Goal: Task Accomplishment & Management: Manage account settings

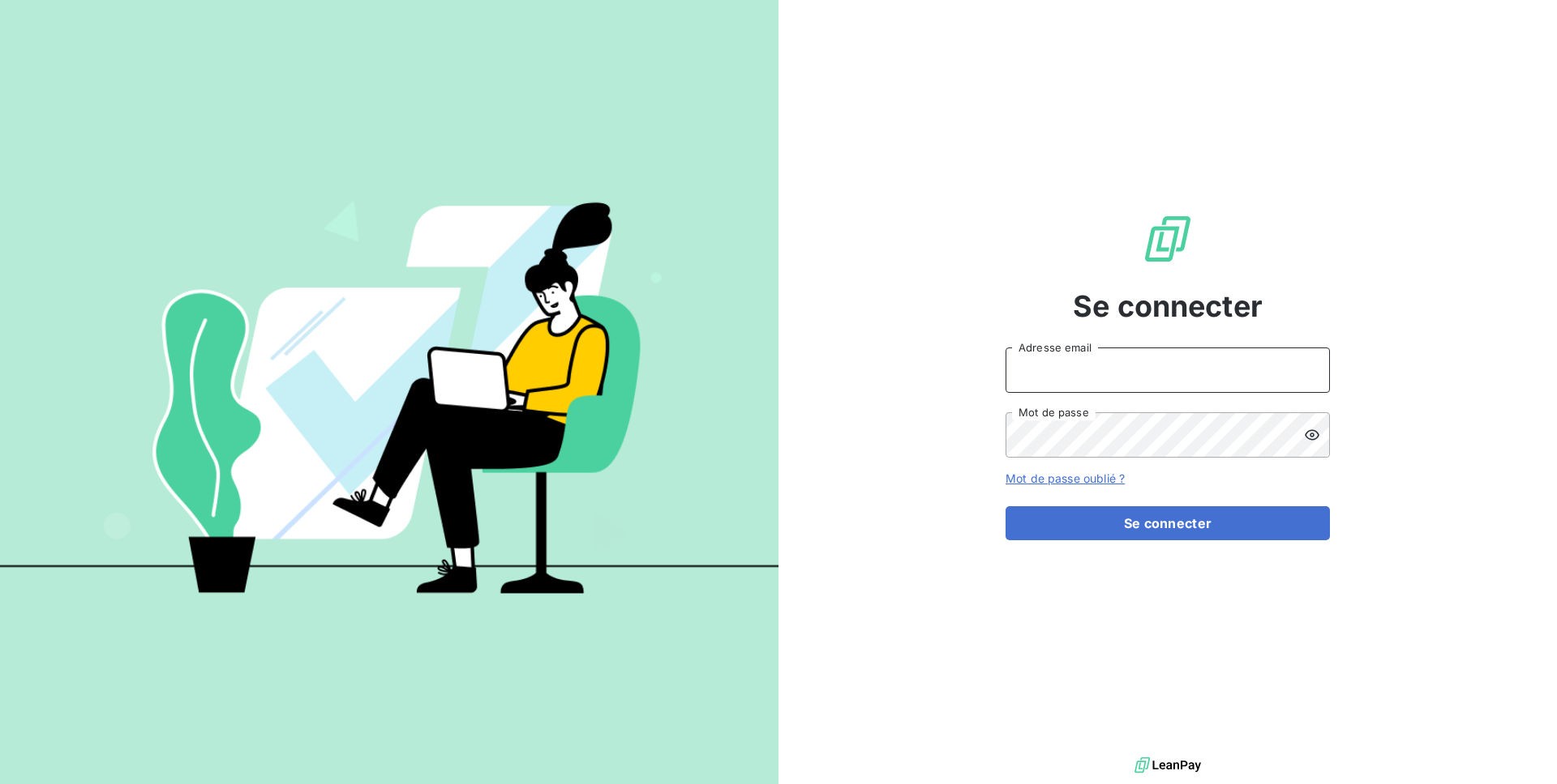
click at [1147, 371] on input "Adresse email" at bounding box center [1167, 370] width 325 height 46
type input "admin@kiloutou"
click at [1005, 506] on button "Se connecter" at bounding box center [1167, 523] width 325 height 34
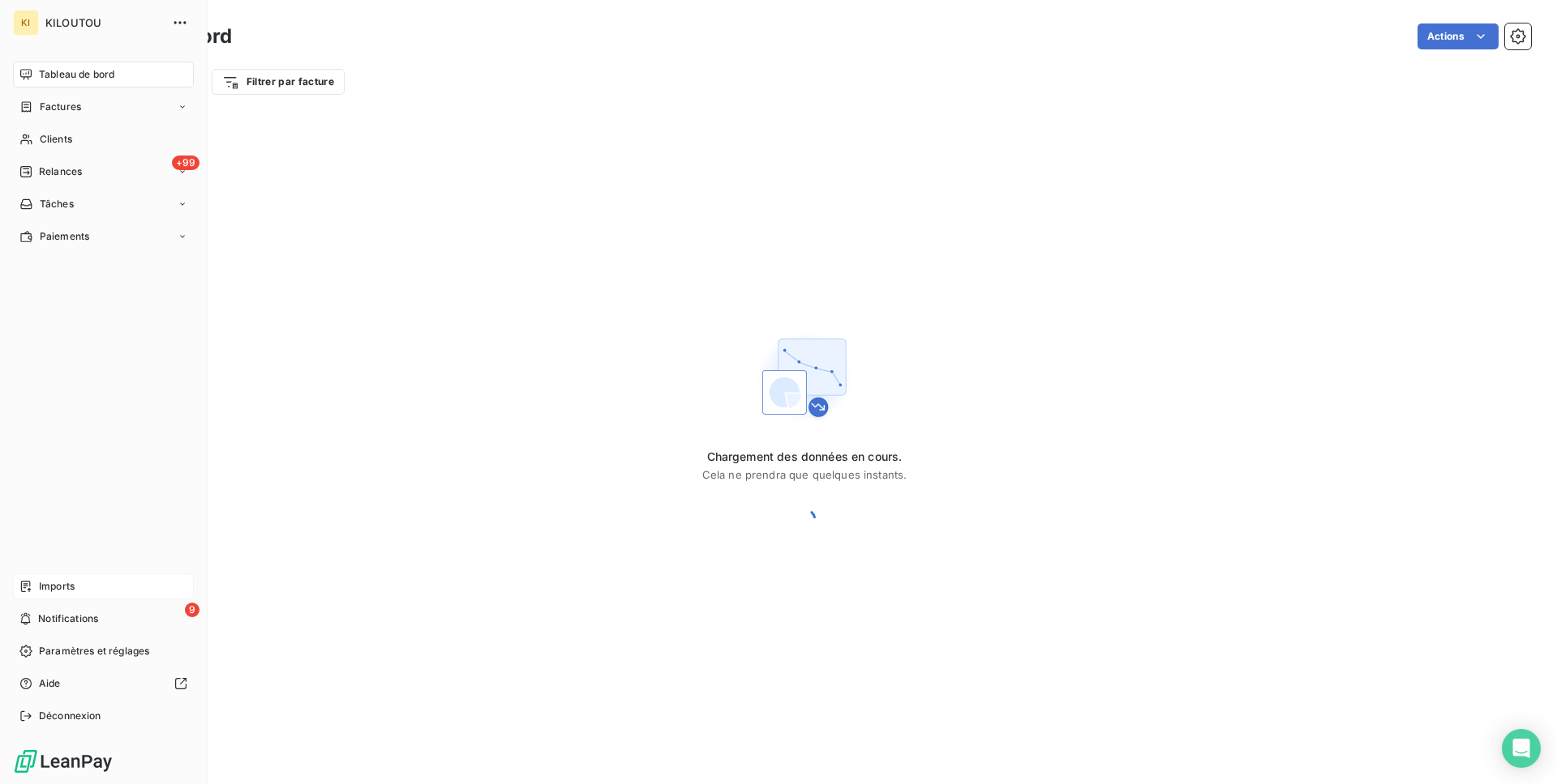
click at [95, 582] on div "Imports" at bounding box center [103, 587] width 181 height 26
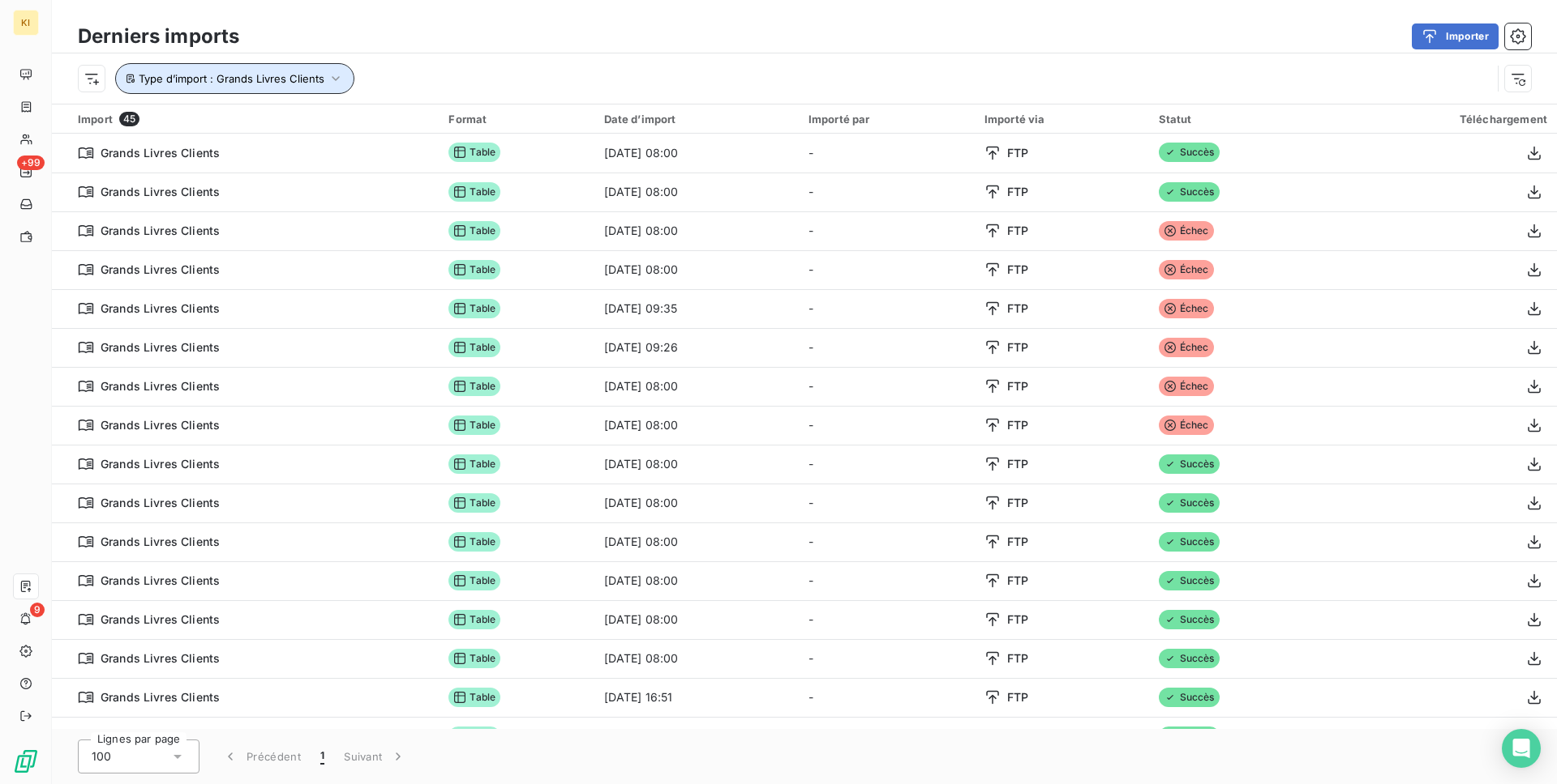
click at [267, 81] on span "Type d’import : Grands Livres Clients" at bounding box center [231, 78] width 186 height 13
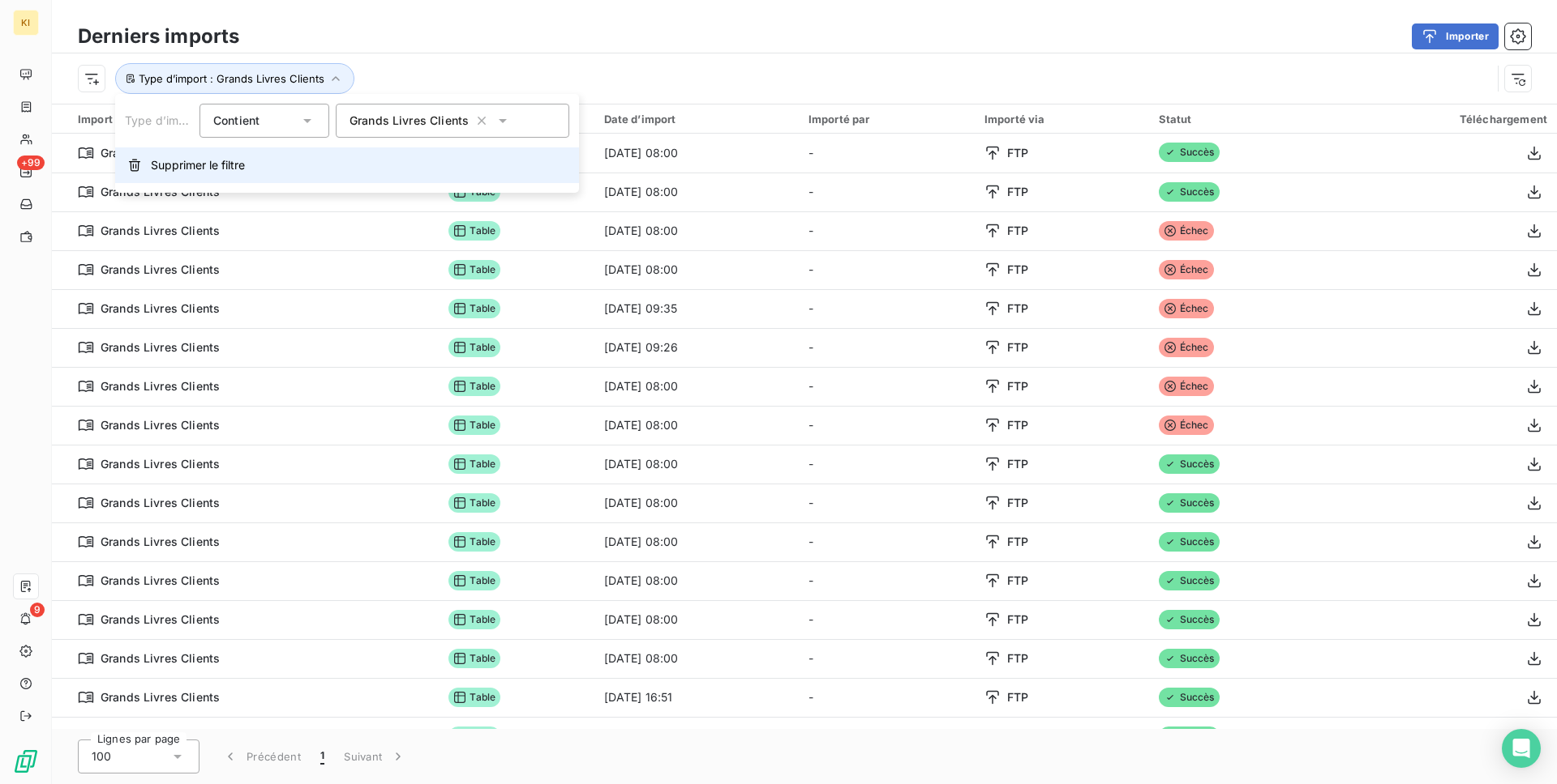
click at [288, 178] on button "Supprimer le filtre" at bounding box center [347, 166] width 464 height 36
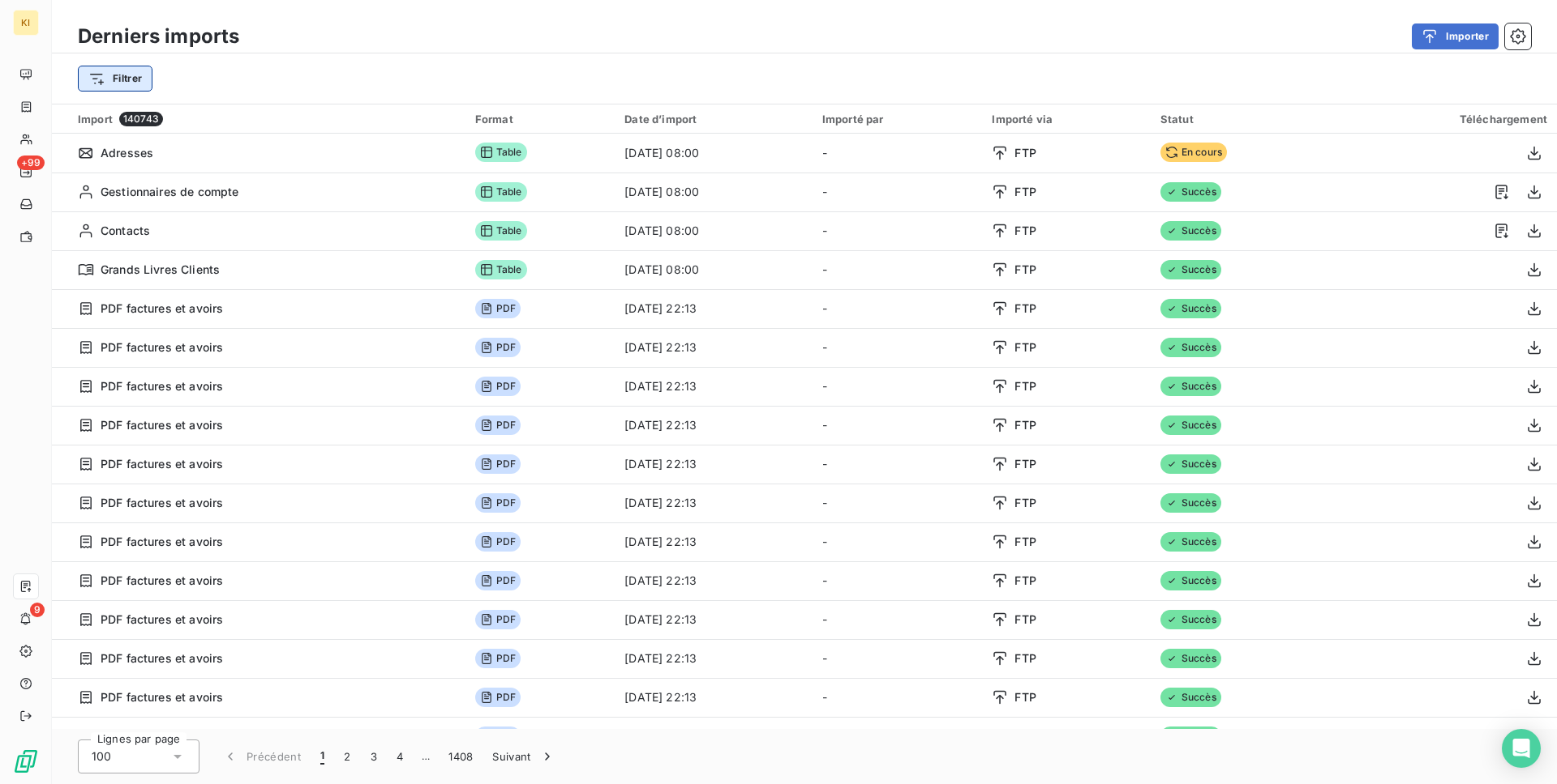
click at [115, 87] on html "KI +99 9 Derniers imports Importer Filtrer Import 140743 Format Date d’import I…" at bounding box center [778, 392] width 1557 height 784
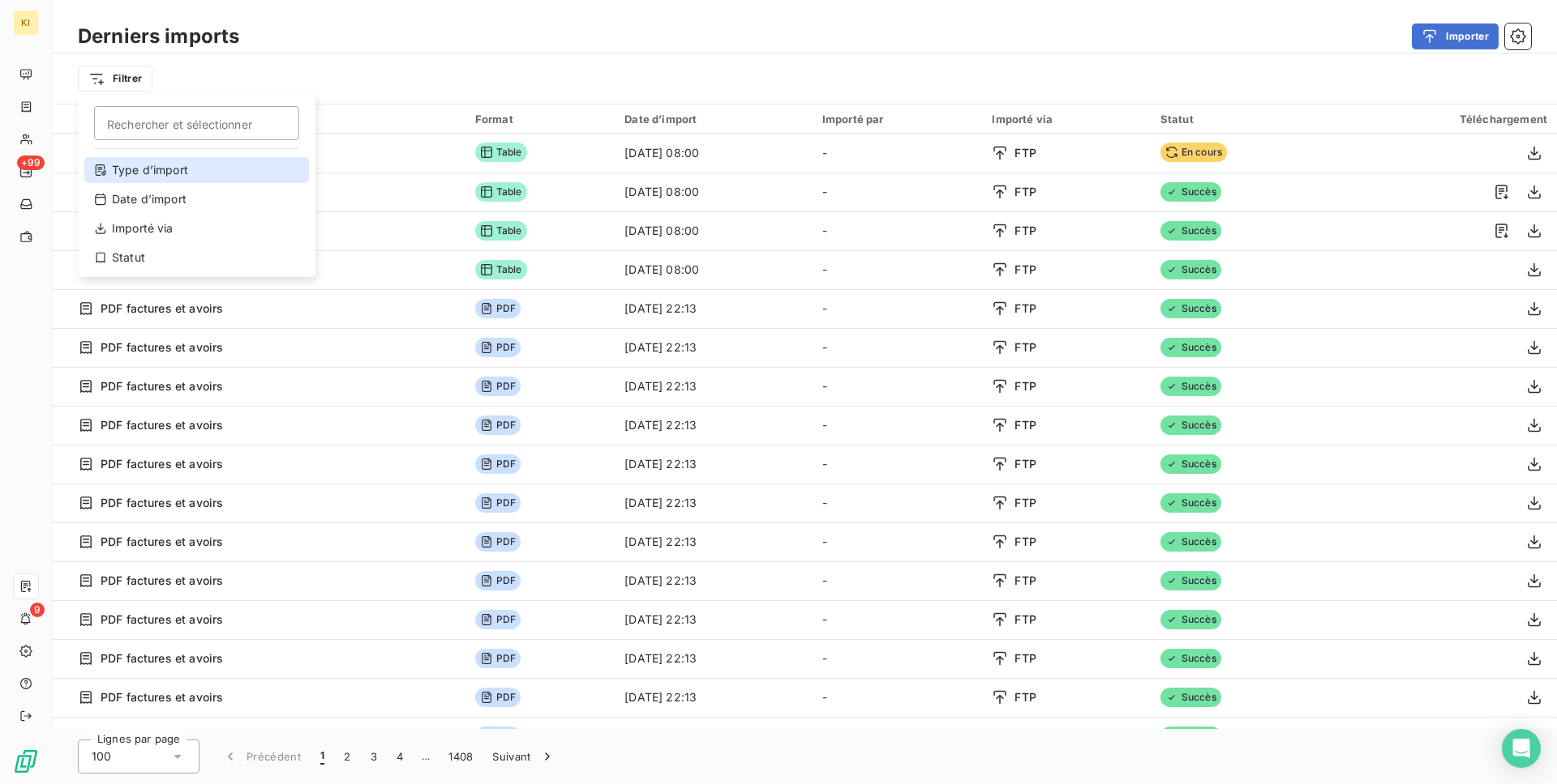
click at [148, 177] on div "Type d’import" at bounding box center [197, 170] width 224 height 26
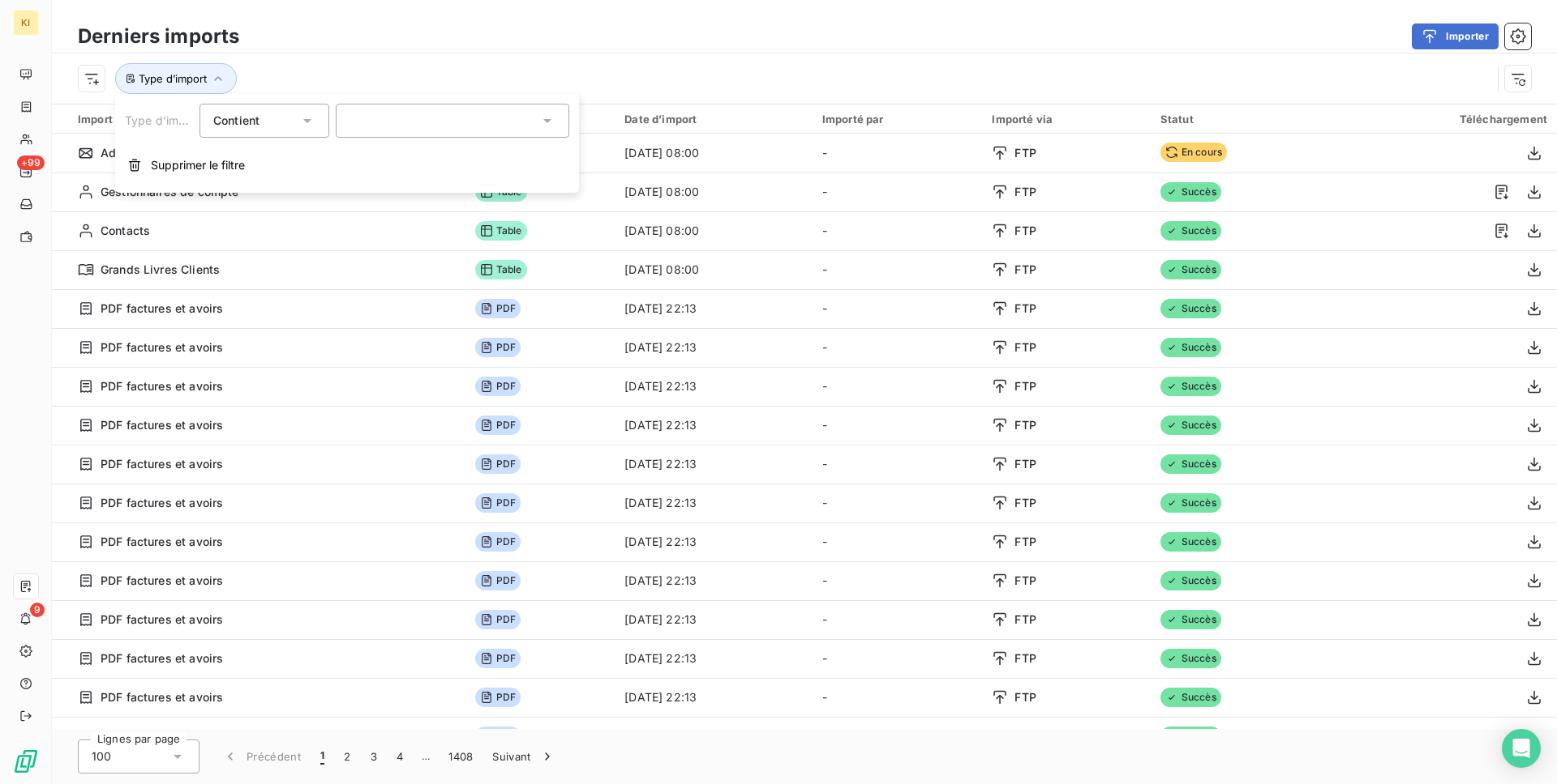
click at [372, 127] on div at bounding box center [452, 121] width 233 height 34
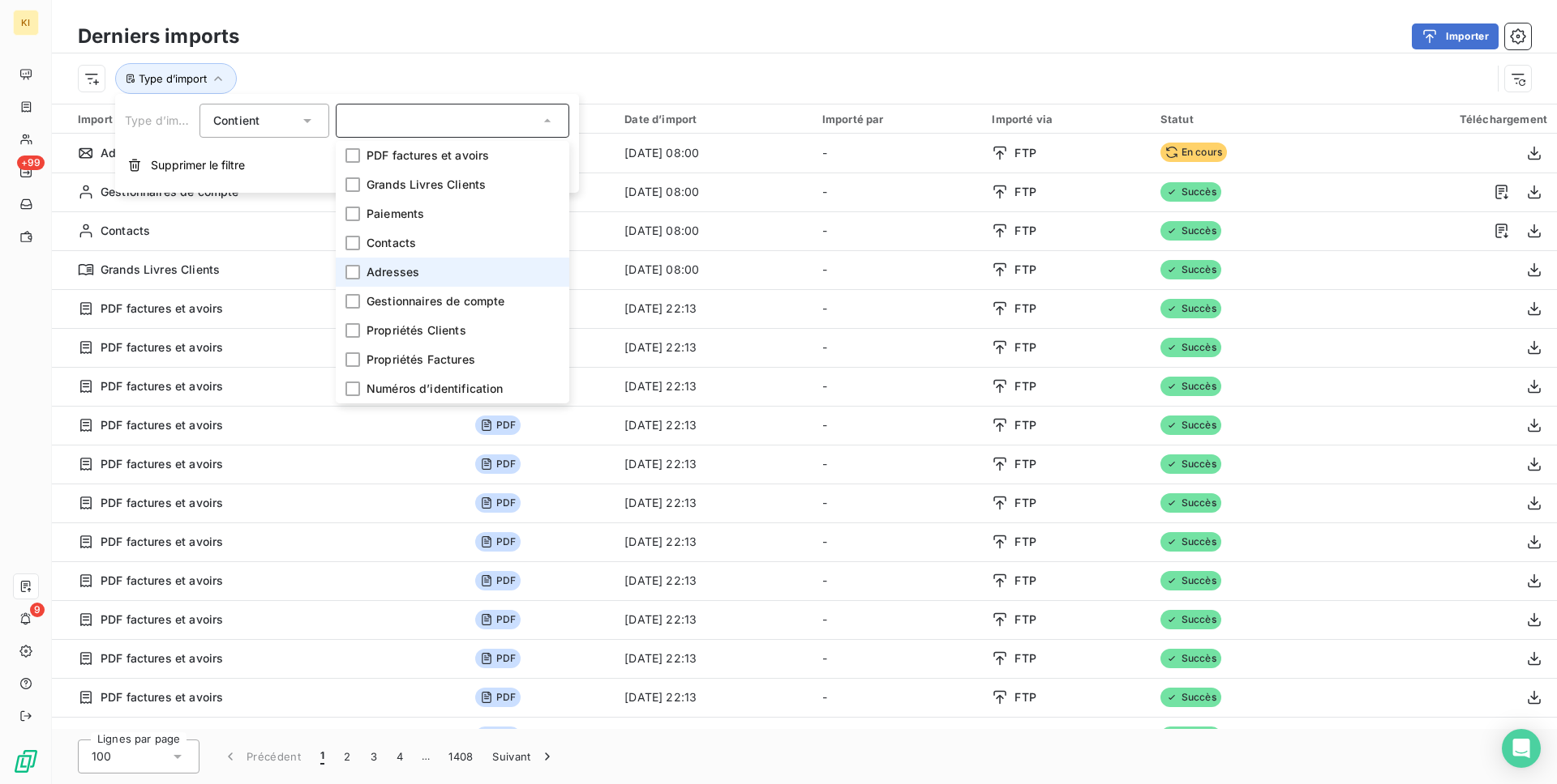
click at [395, 274] on span "Adresses" at bounding box center [392, 272] width 53 height 16
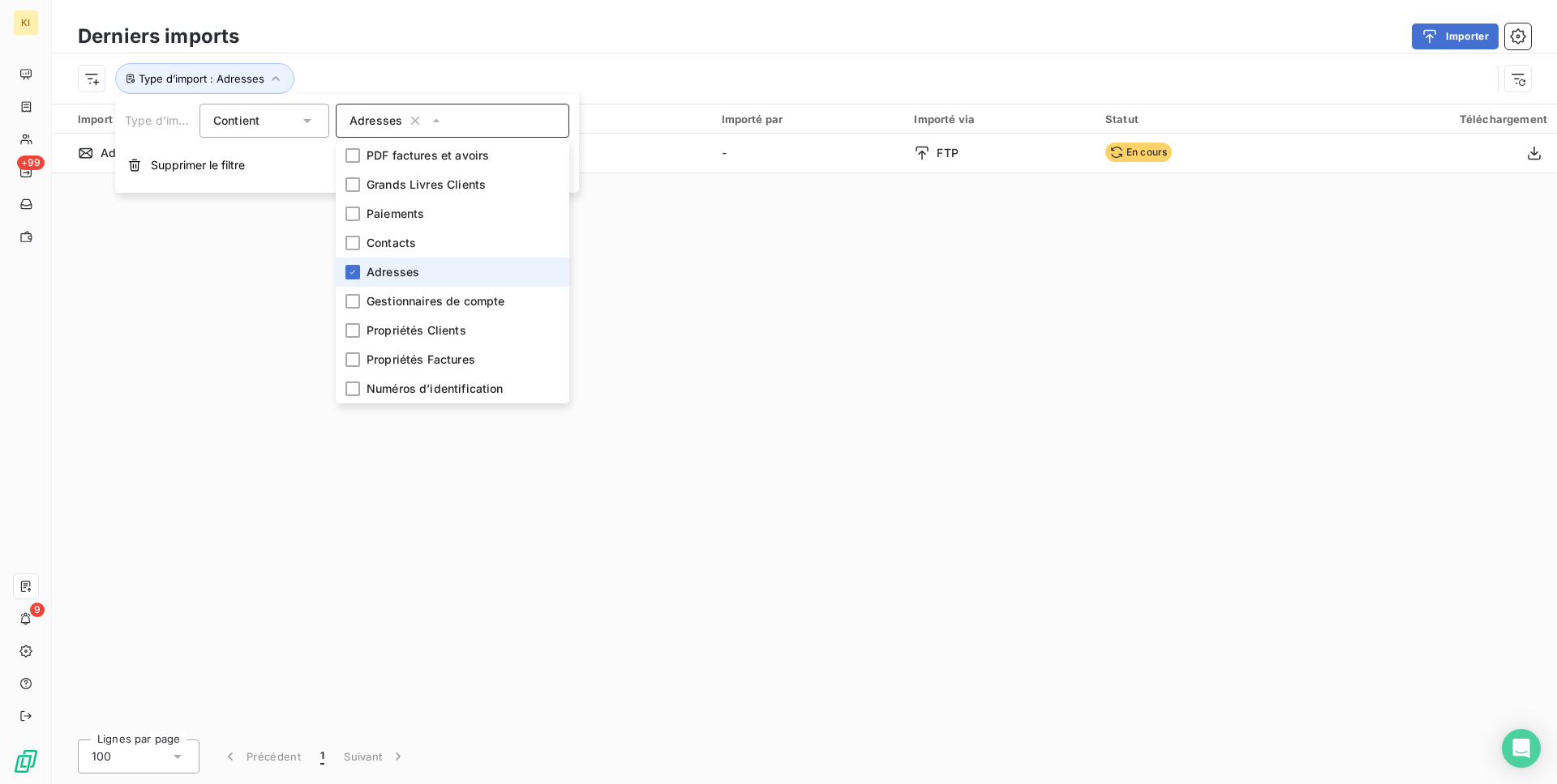
click at [395, 274] on span "Adresses" at bounding box center [392, 272] width 53 height 16
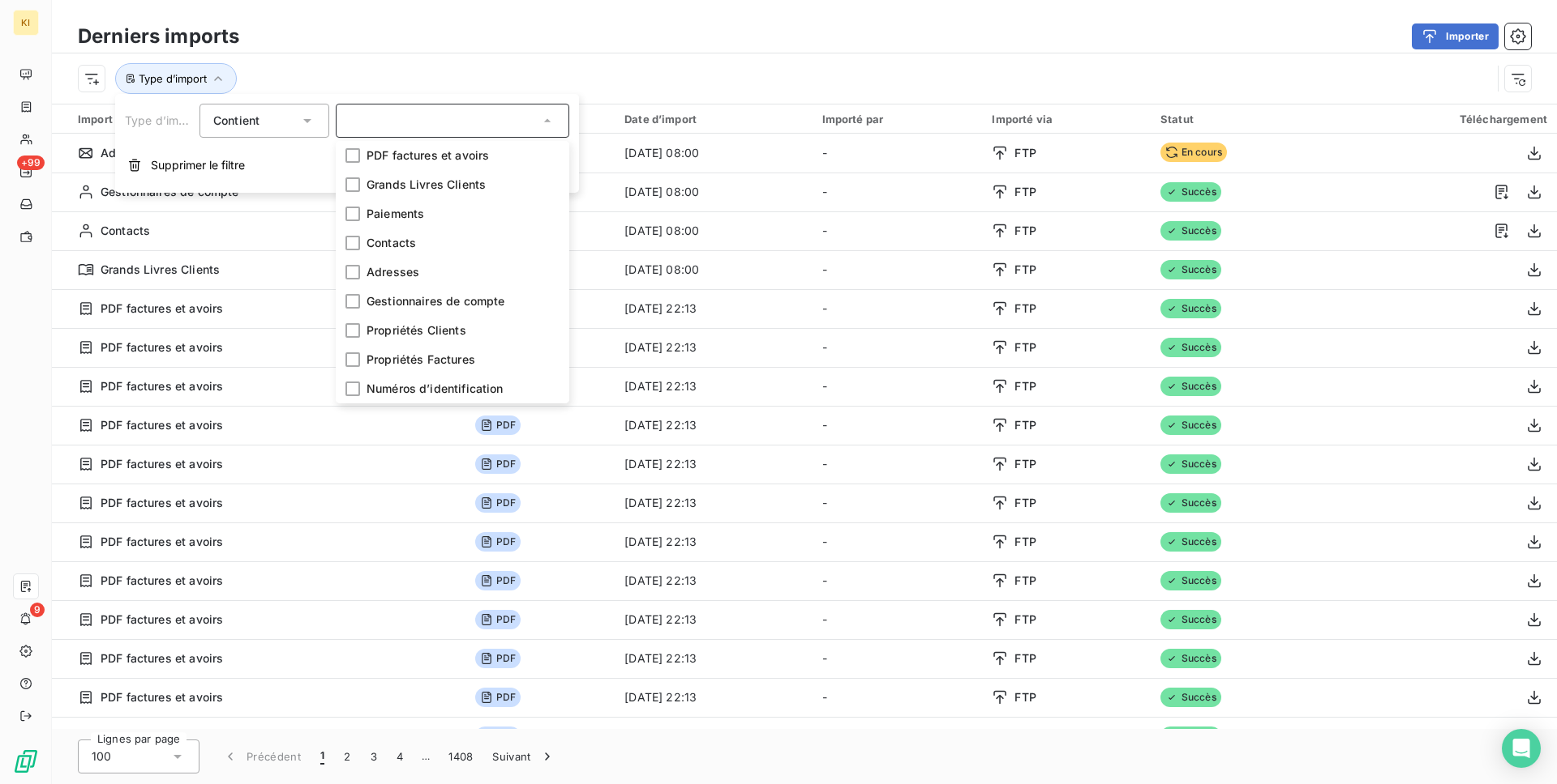
click at [336, 39] on div "Importer" at bounding box center [894, 37] width 1272 height 26
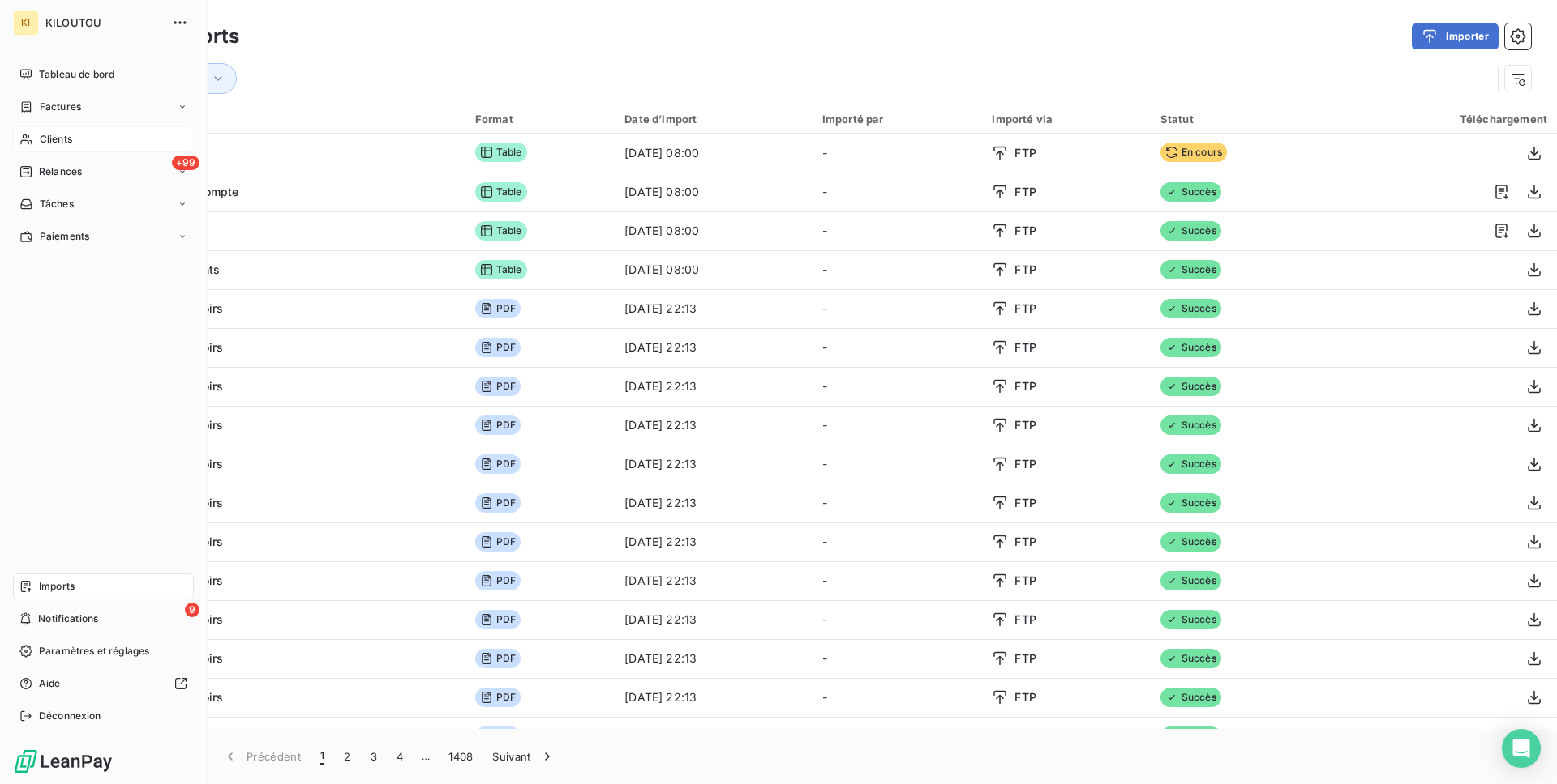
click at [46, 137] on span "Clients" at bounding box center [56, 139] width 33 height 15
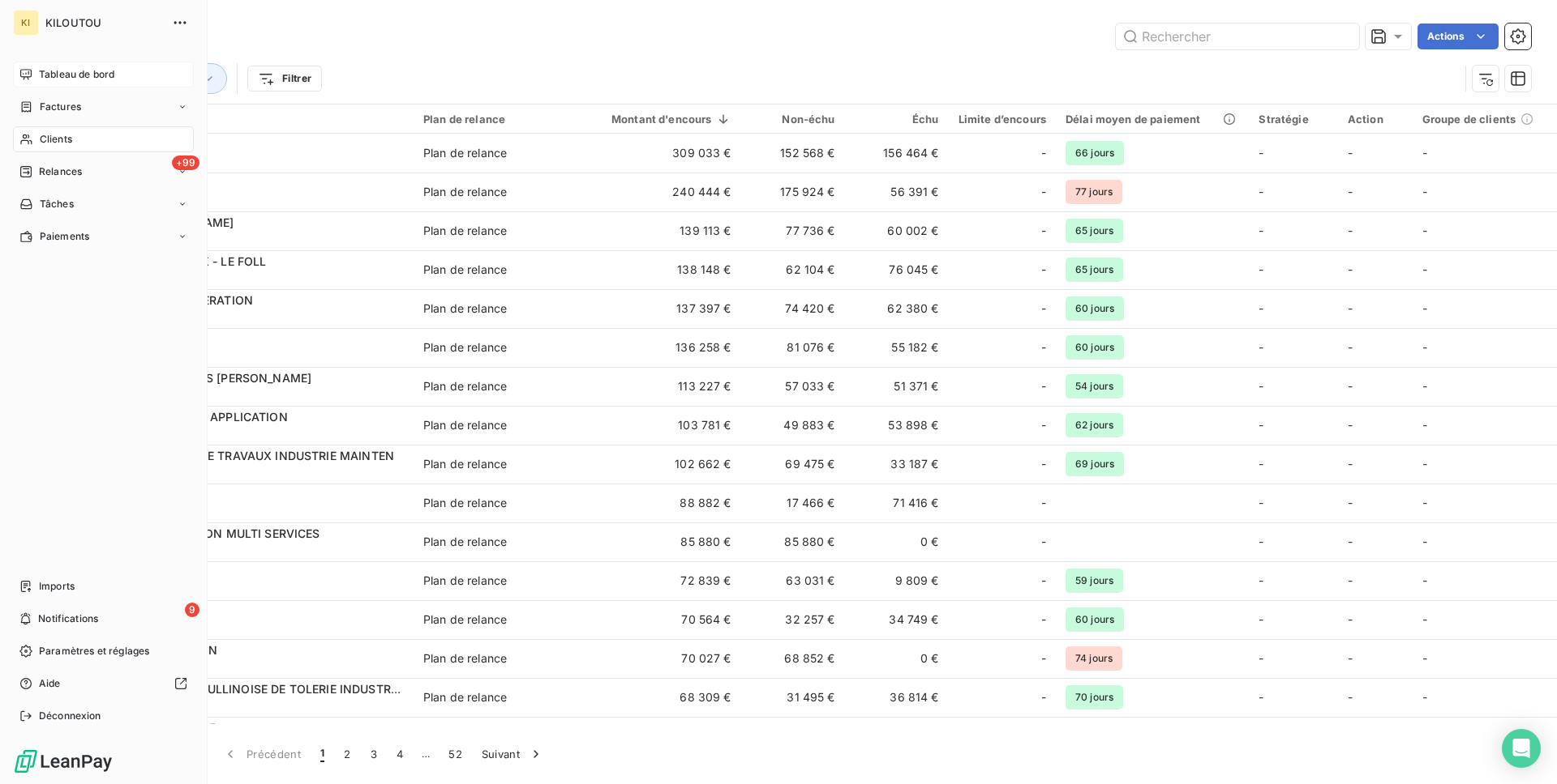
click at [33, 75] on div "Tableau de bord" at bounding box center [103, 74] width 181 height 26
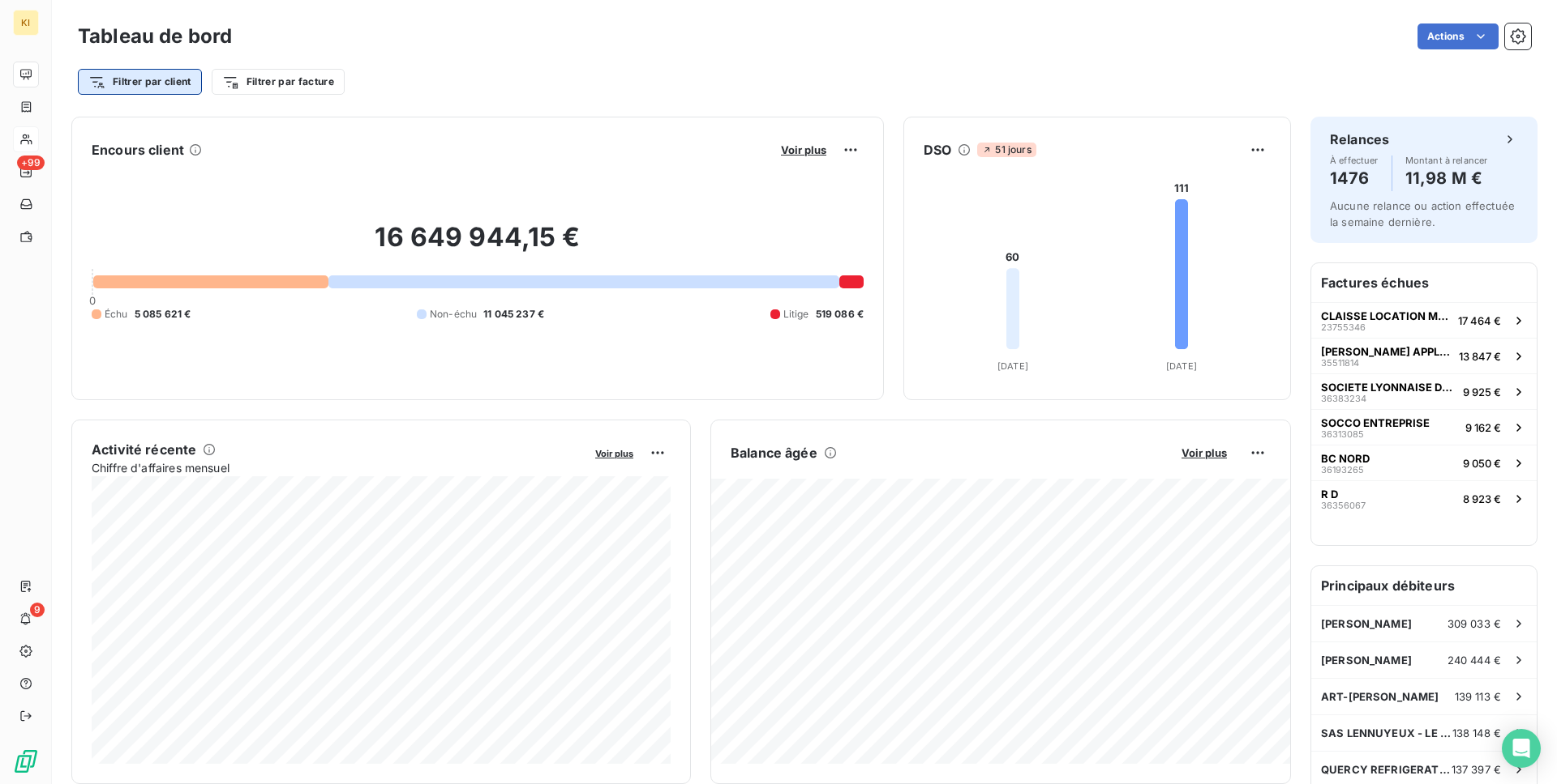
click at [155, 91] on html "KI +99 9 Tableau de bord Actions Filtrer par client Filtrer par facture Encours…" at bounding box center [778, 392] width 1557 height 784
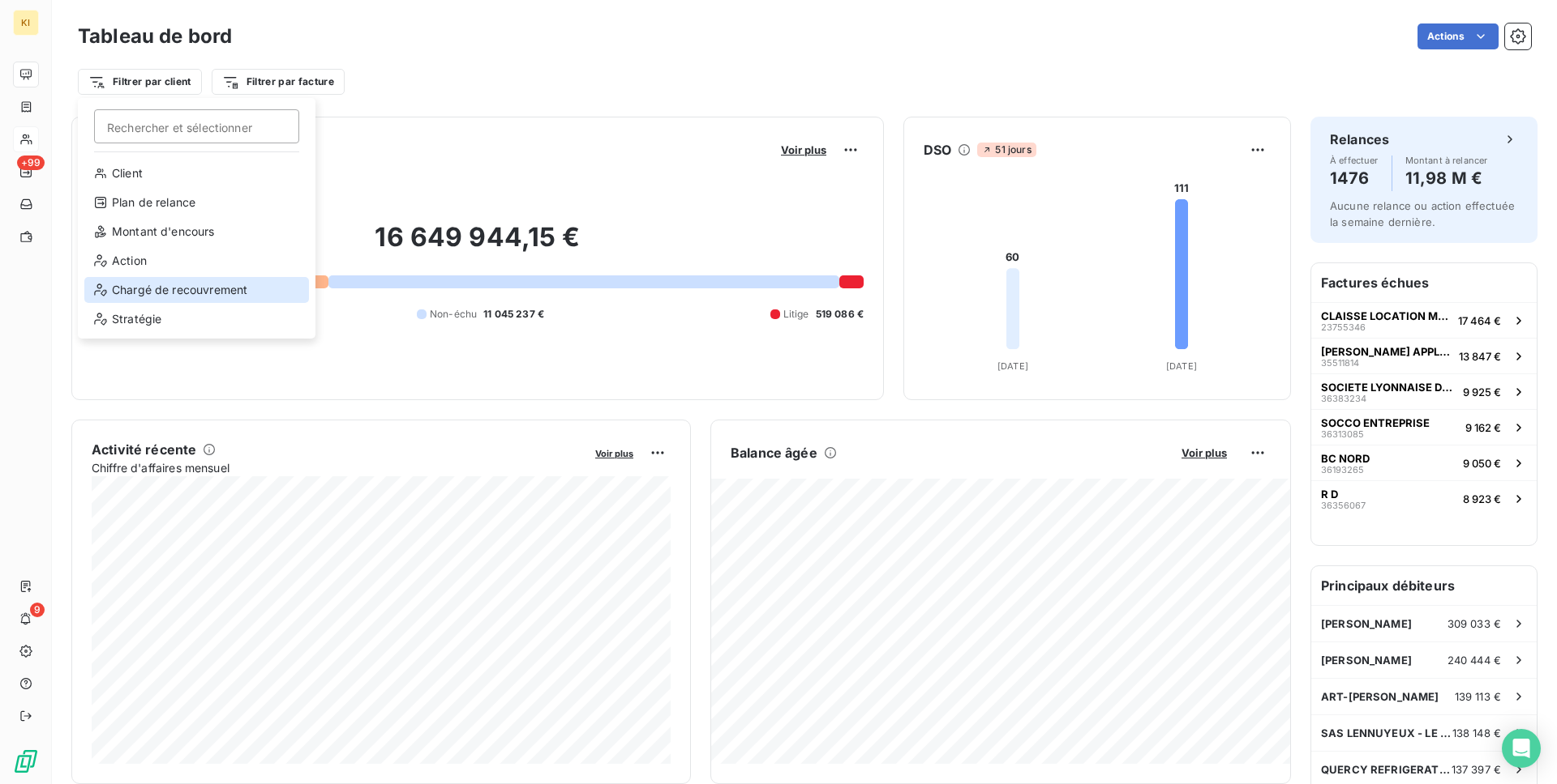
click at [174, 294] on div "Chargé de recouvrement" at bounding box center [197, 290] width 224 height 26
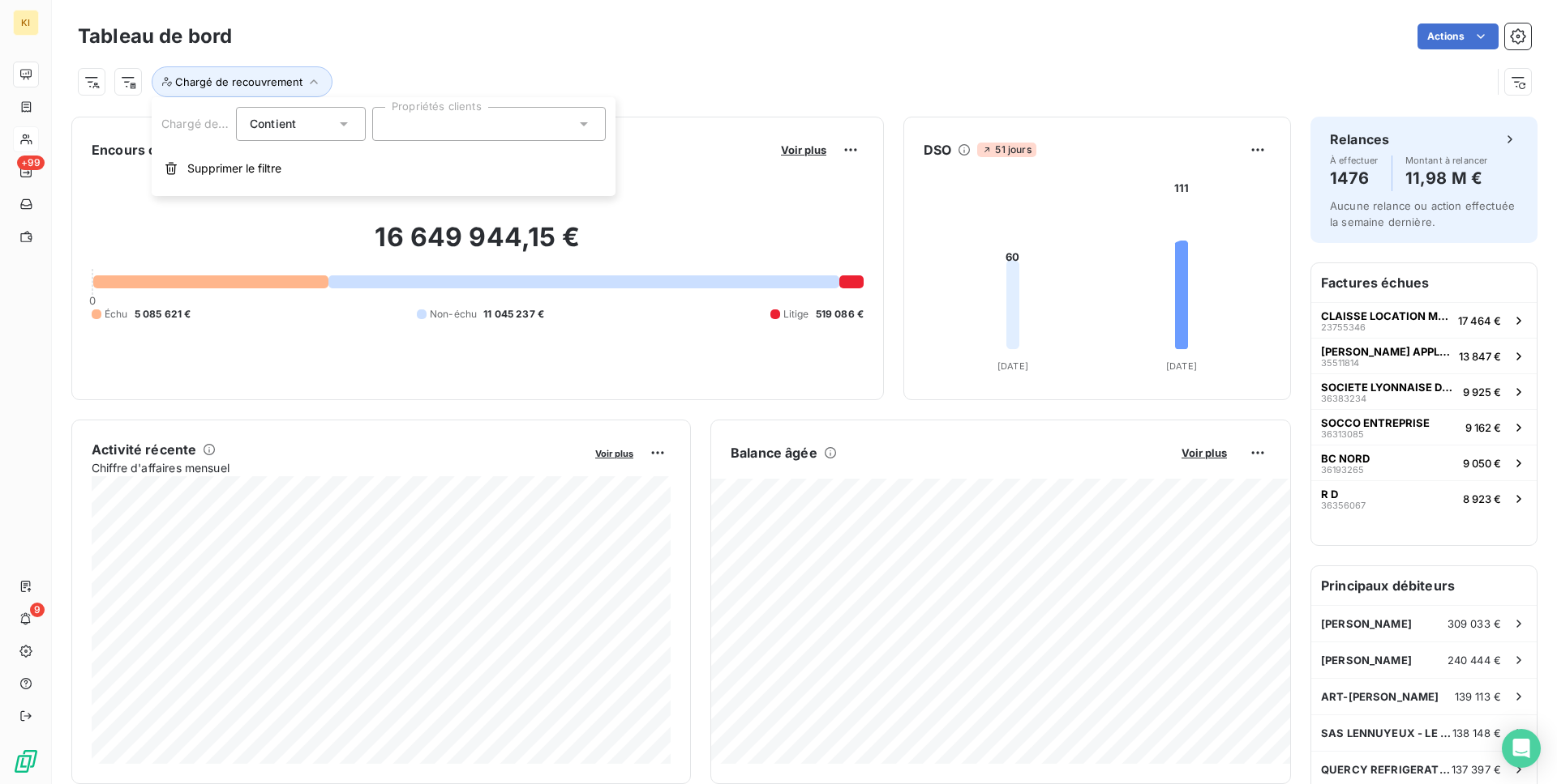
click at [524, 118] on div at bounding box center [489, 124] width 233 height 34
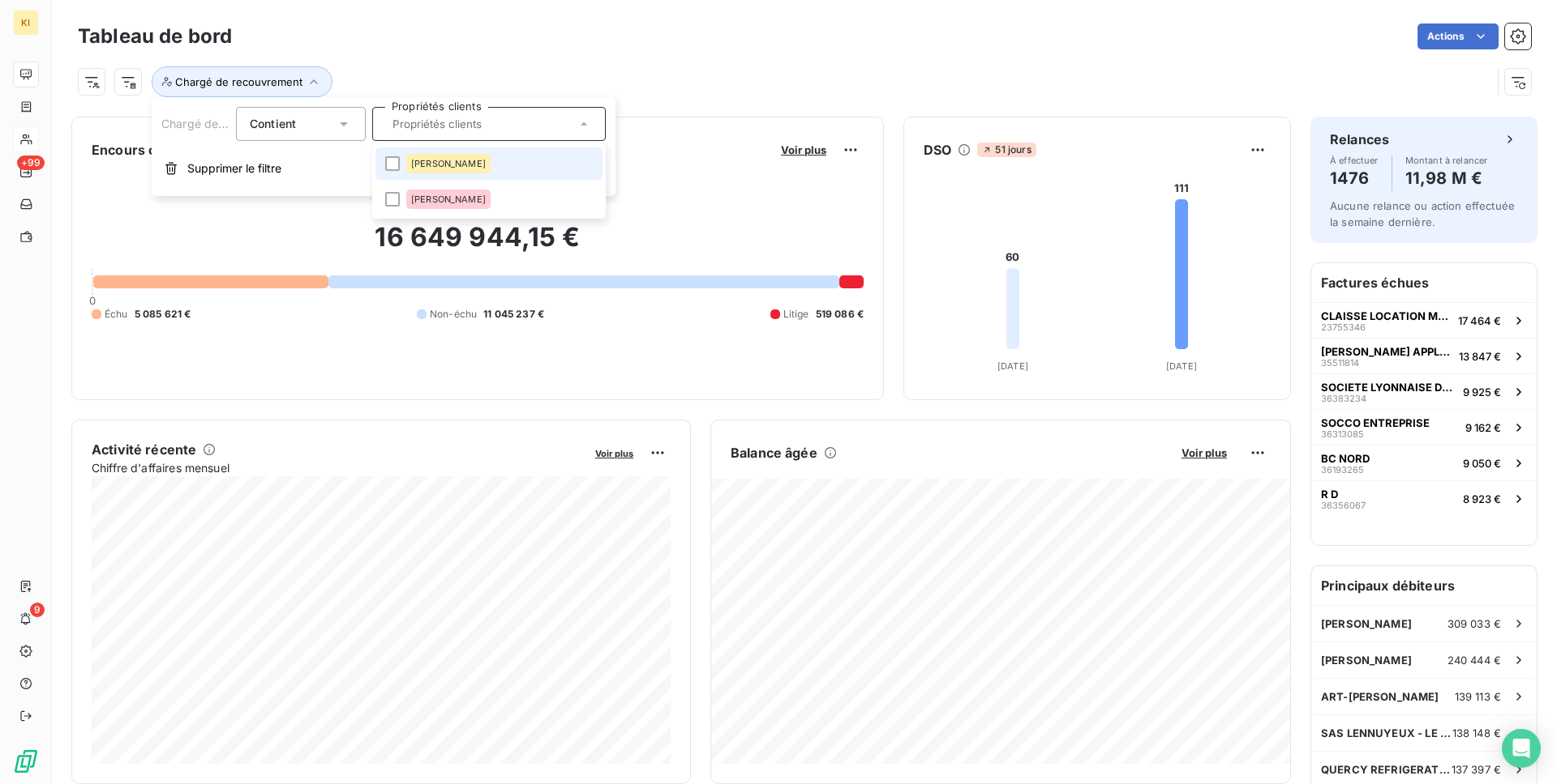
click at [538, 157] on li "[PERSON_NAME]" at bounding box center [489, 164] width 227 height 33
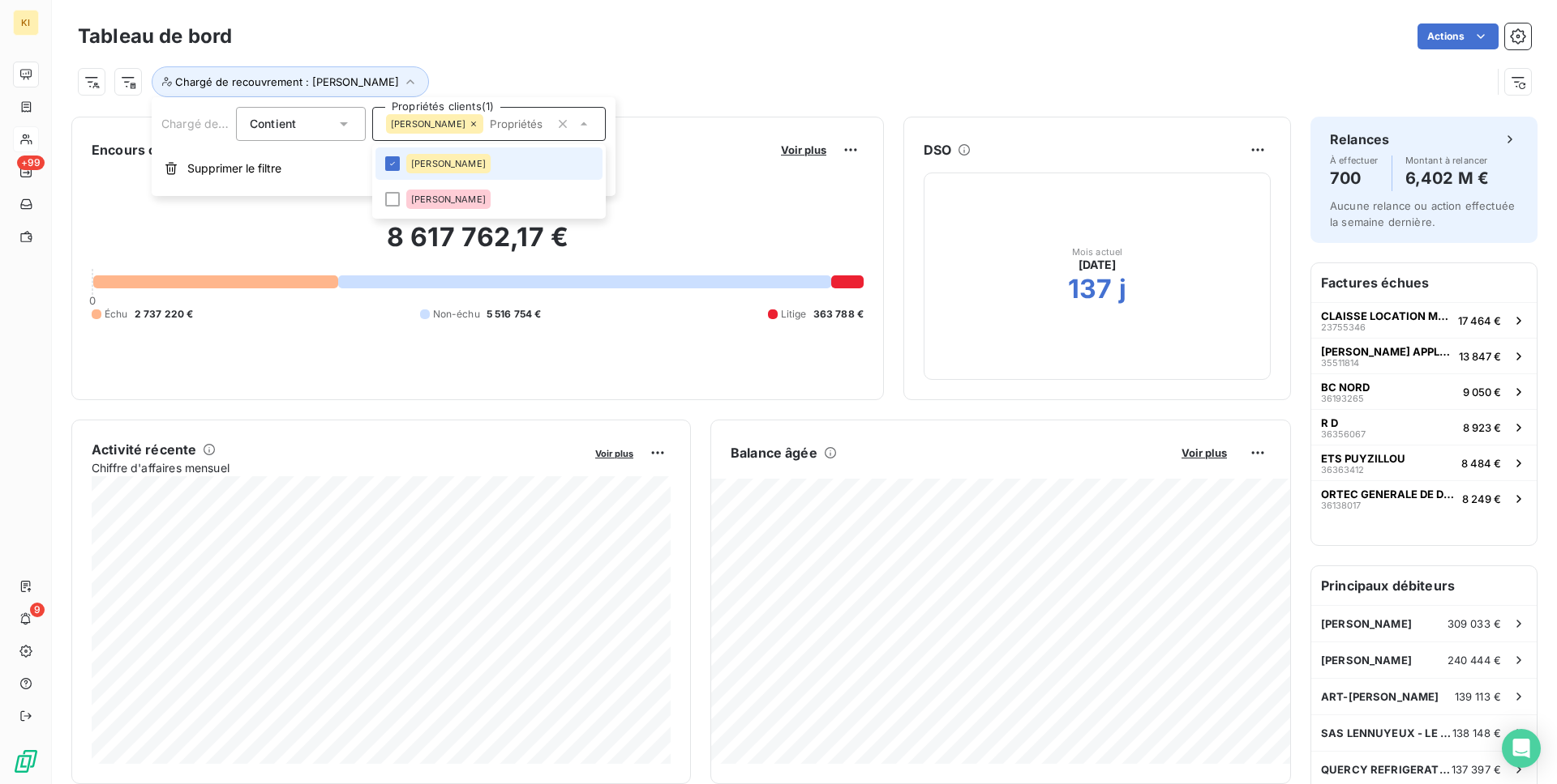
click at [538, 157] on li "[PERSON_NAME]" at bounding box center [489, 164] width 227 height 33
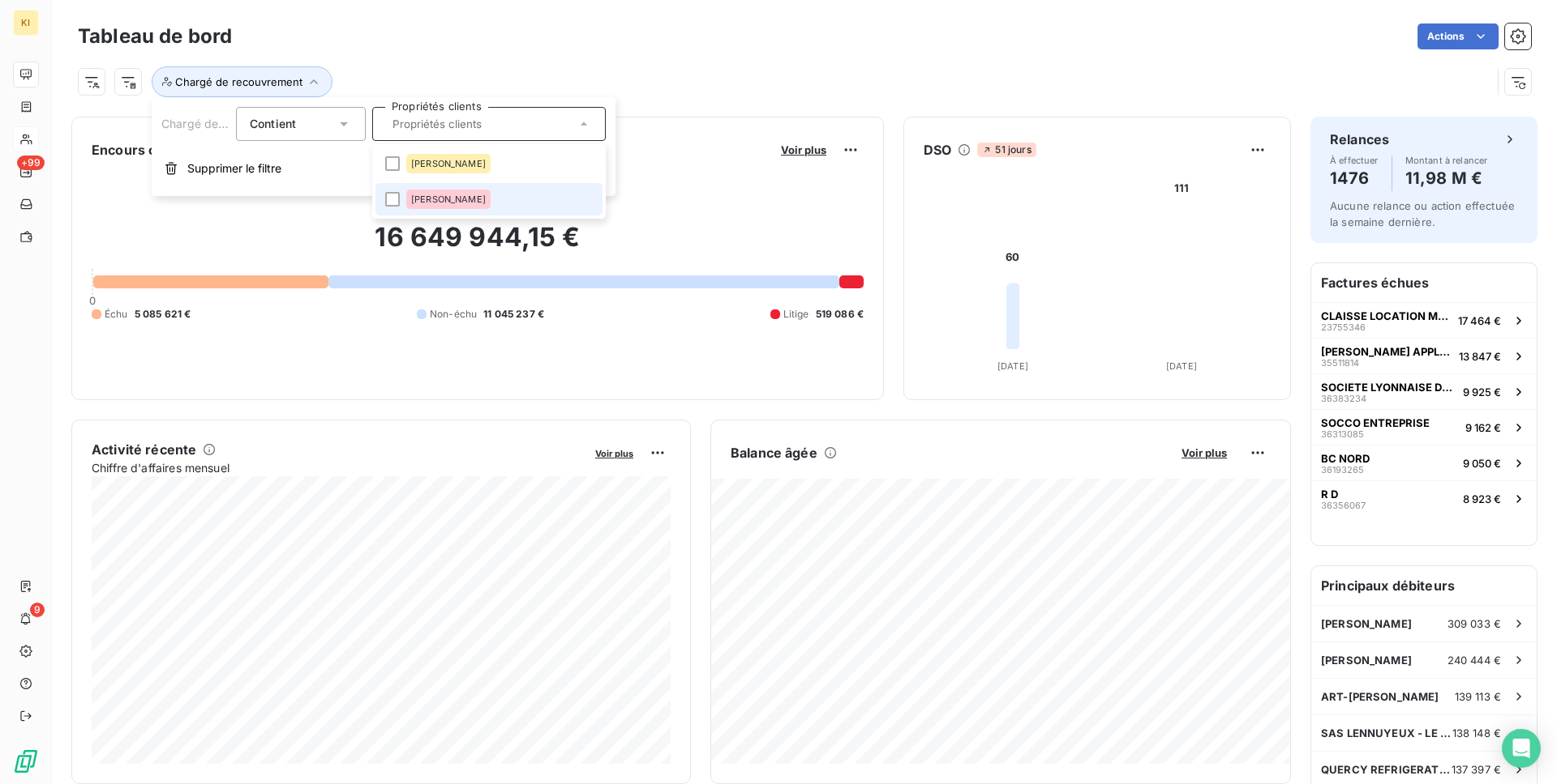
click at [538, 200] on li "[PERSON_NAME]" at bounding box center [489, 199] width 227 height 33
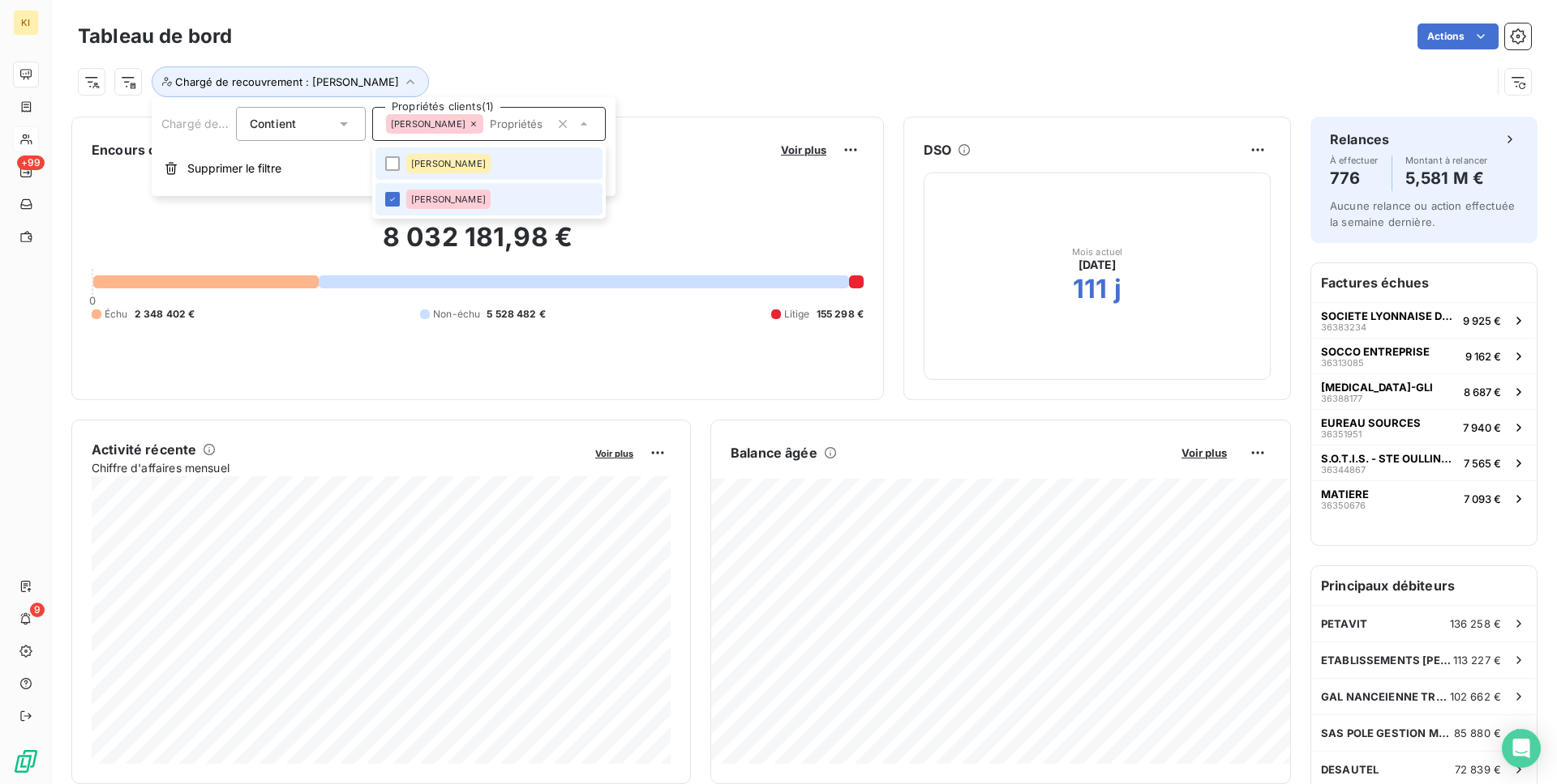
click at [542, 176] on li "[PERSON_NAME]" at bounding box center [489, 164] width 227 height 33
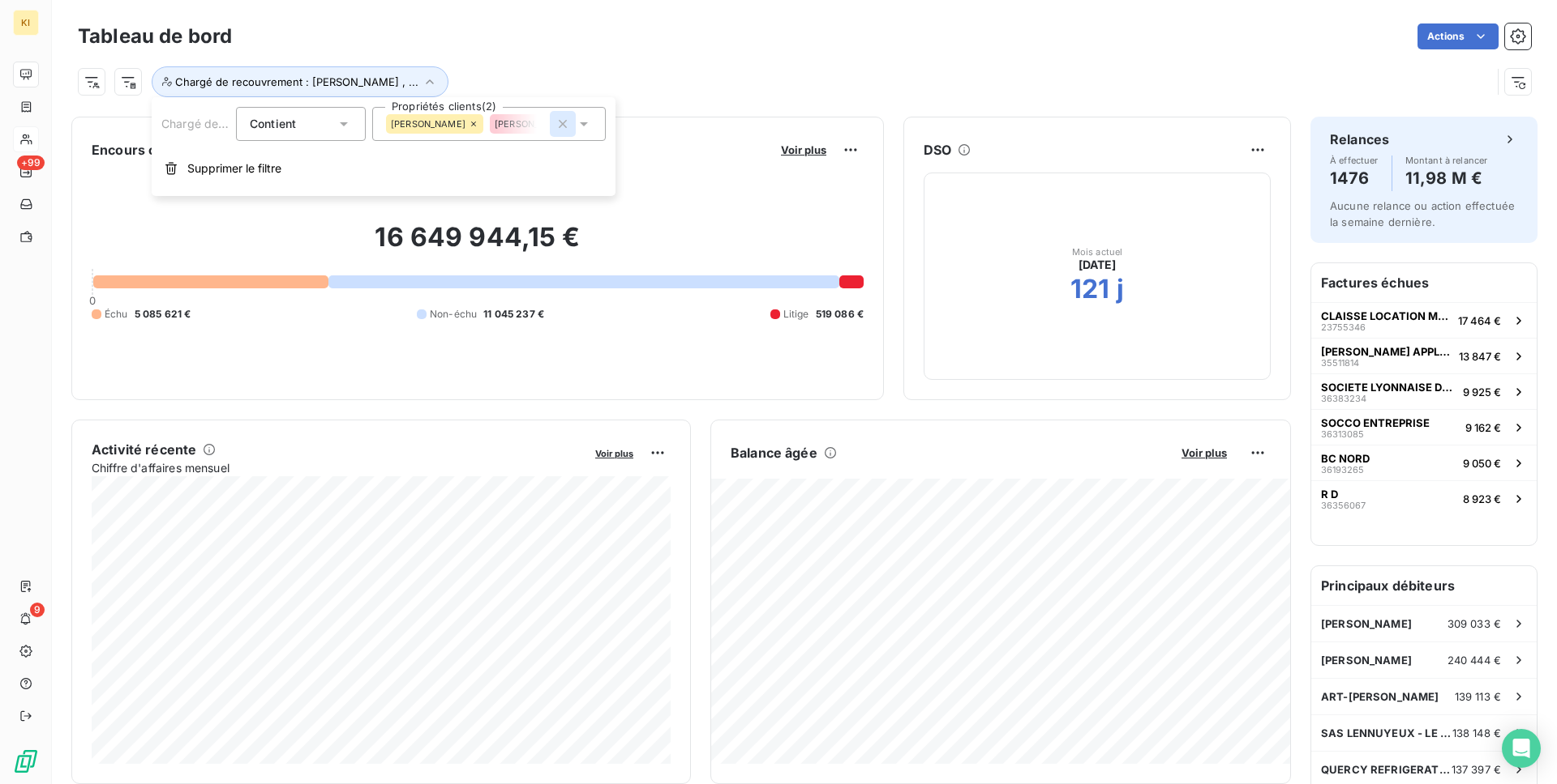
click at [554, 125] on icon "button" at bounding box center [562, 124] width 16 height 16
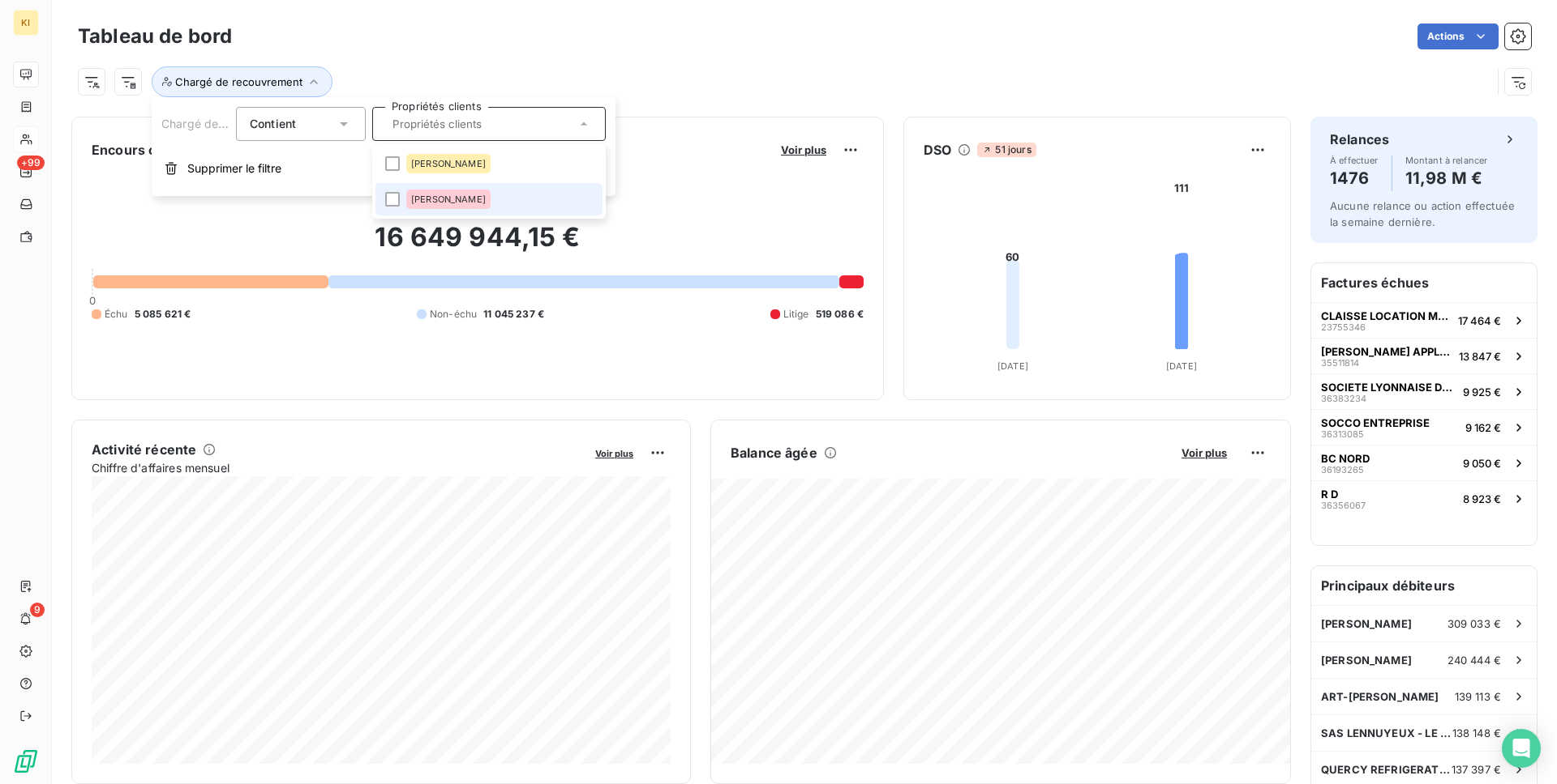
click at [536, 198] on li "[PERSON_NAME]" at bounding box center [489, 199] width 227 height 33
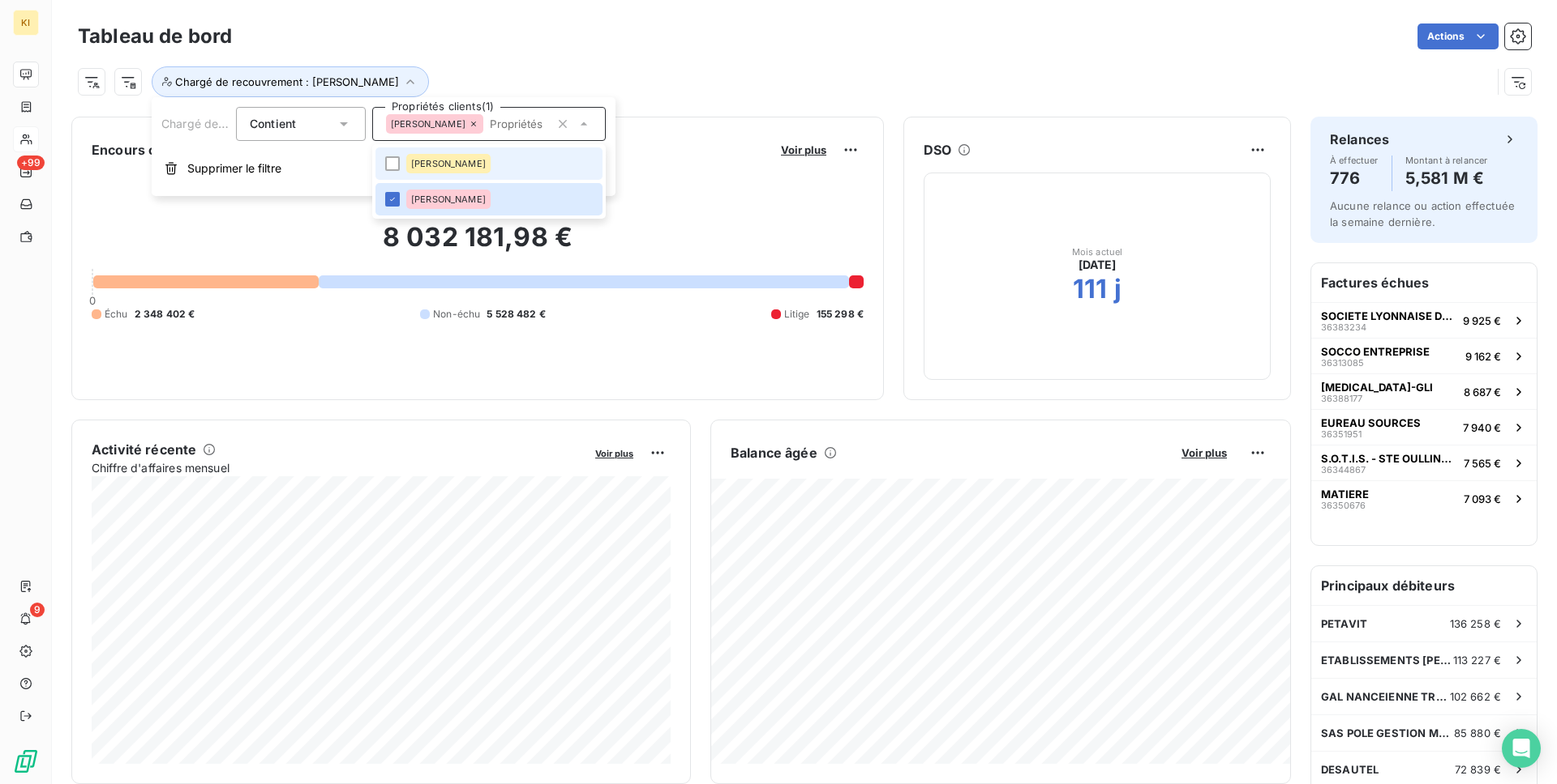
click at [545, 158] on li "[PERSON_NAME]" at bounding box center [489, 164] width 227 height 33
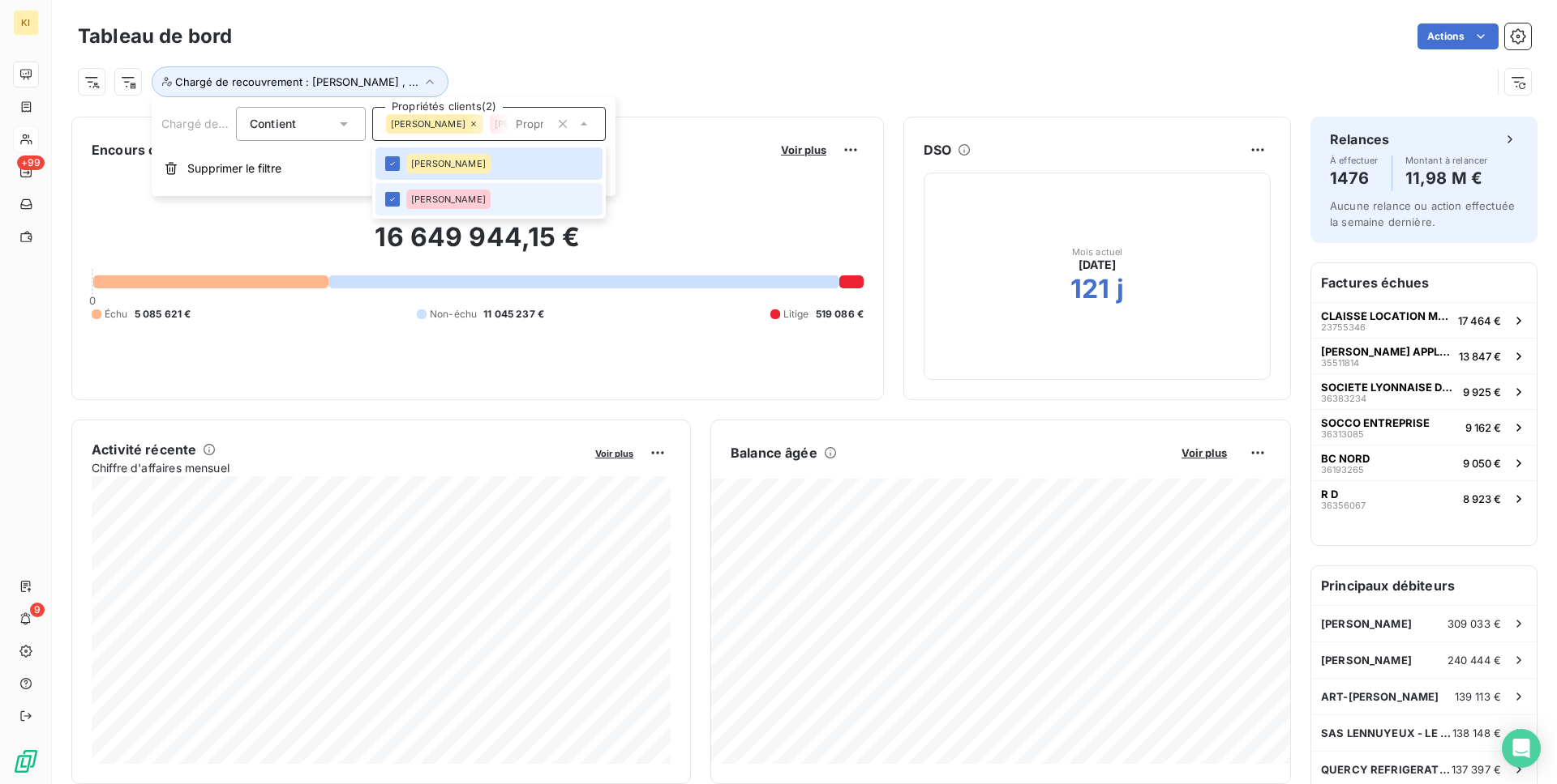
click at [537, 203] on li "[PERSON_NAME]" at bounding box center [489, 199] width 227 height 33
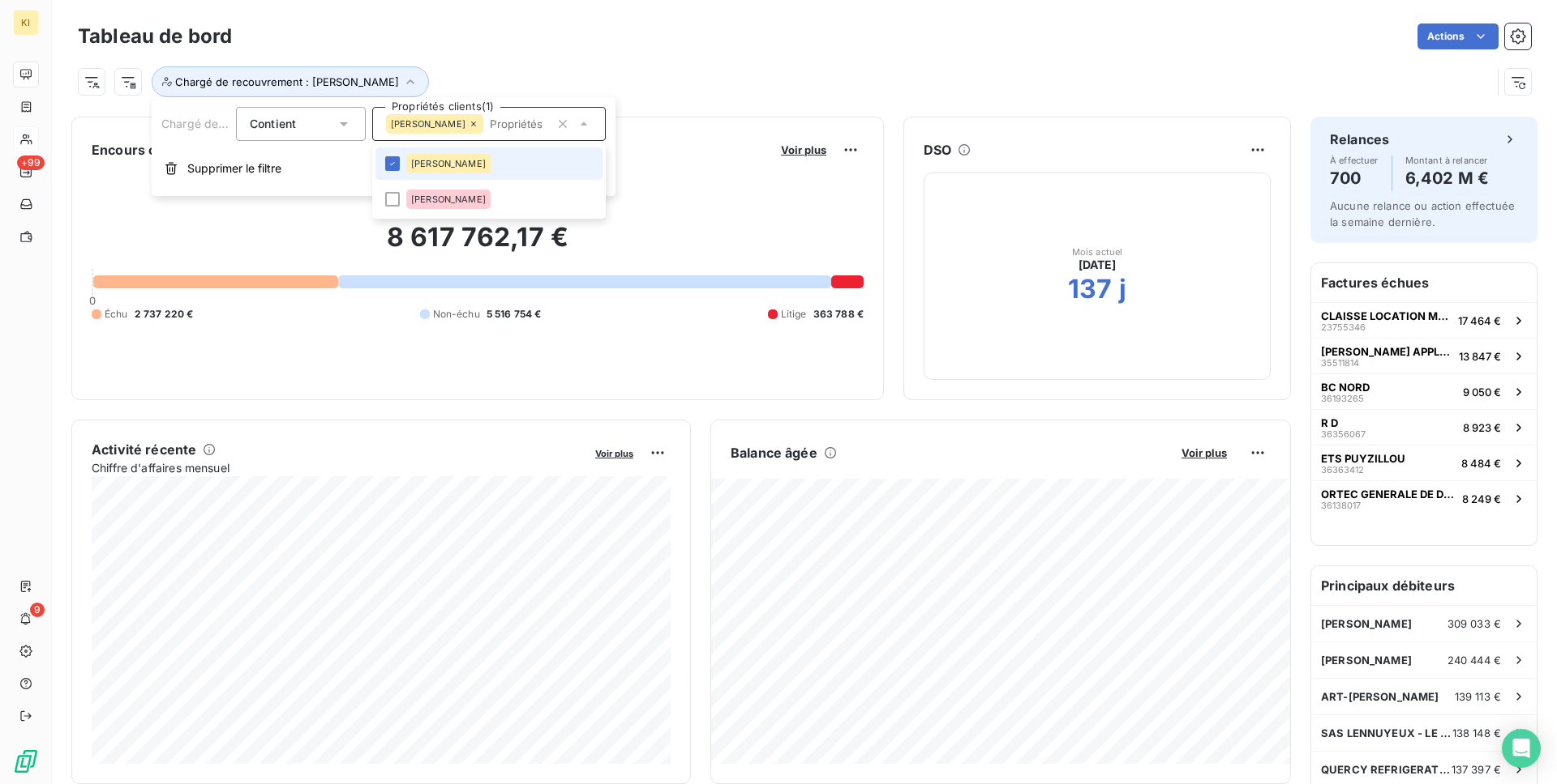
click at [528, 170] on li "[PERSON_NAME]" at bounding box center [489, 164] width 227 height 33
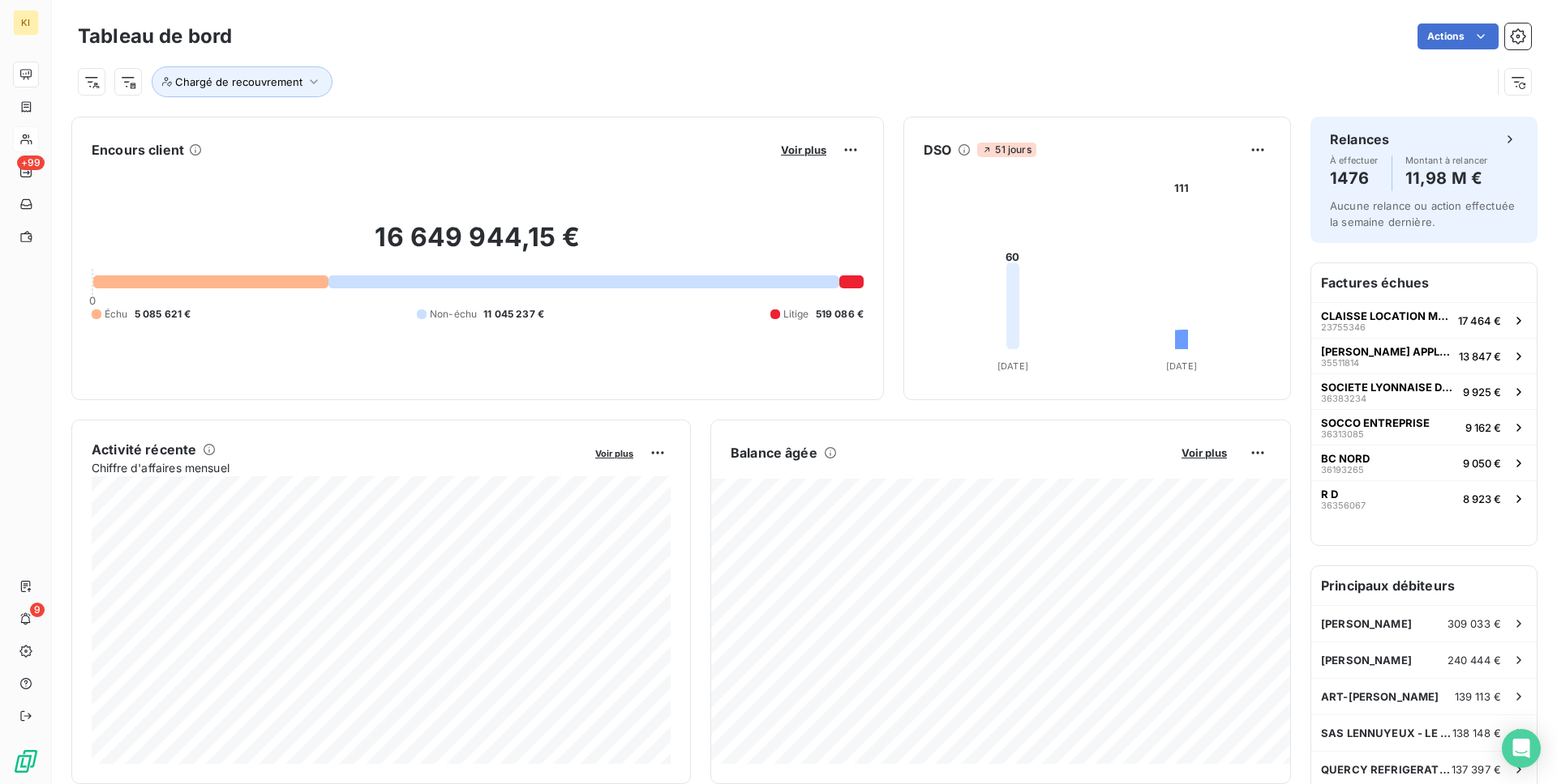
click at [570, 22] on div "Tableau de bord Actions" at bounding box center [803, 37] width 1453 height 34
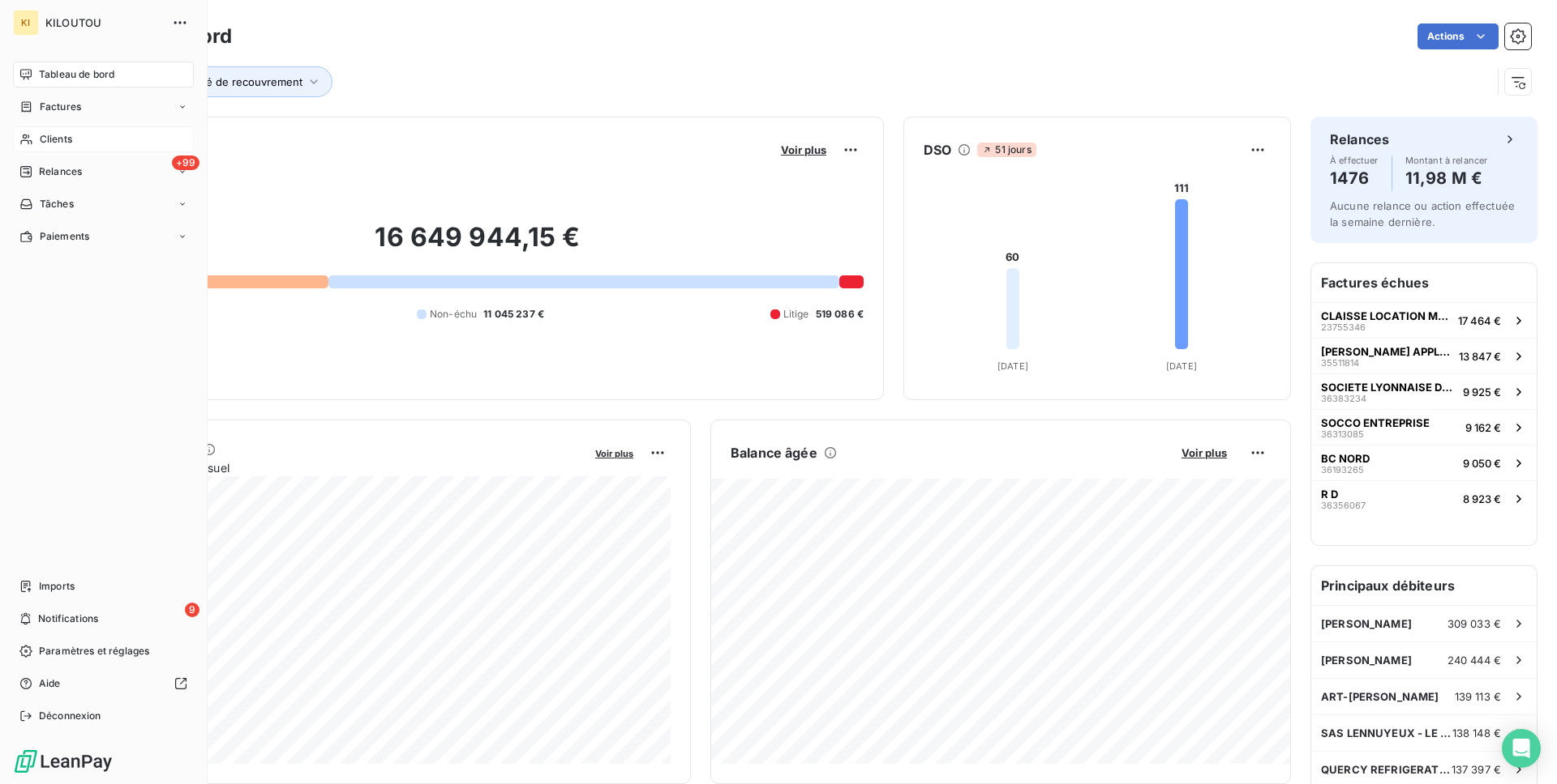
click at [38, 64] on div "Tableau de bord" at bounding box center [103, 74] width 181 height 26
click at [95, 170] on div "+99 Relances" at bounding box center [103, 172] width 181 height 26
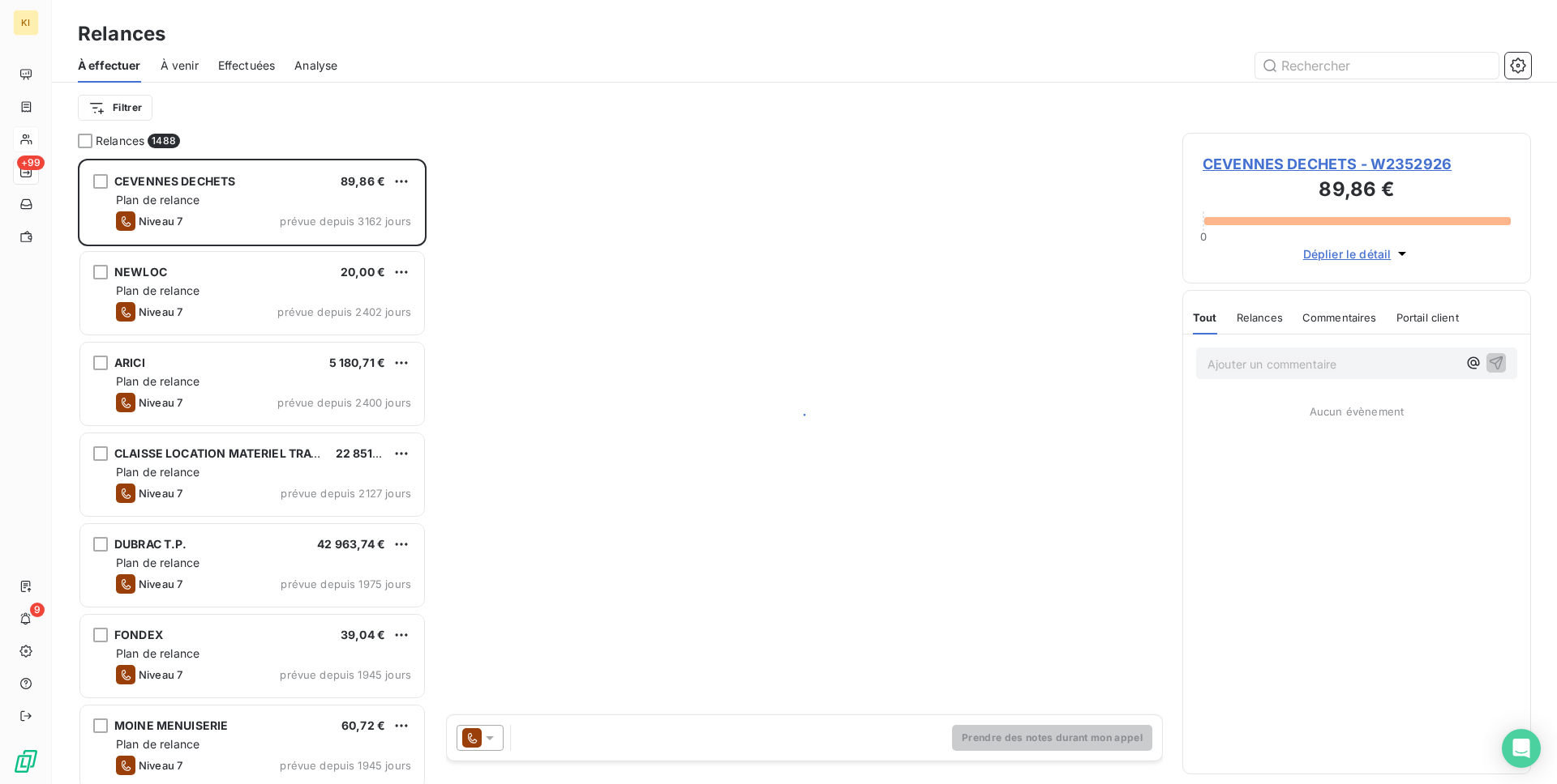
scroll to position [625, 349]
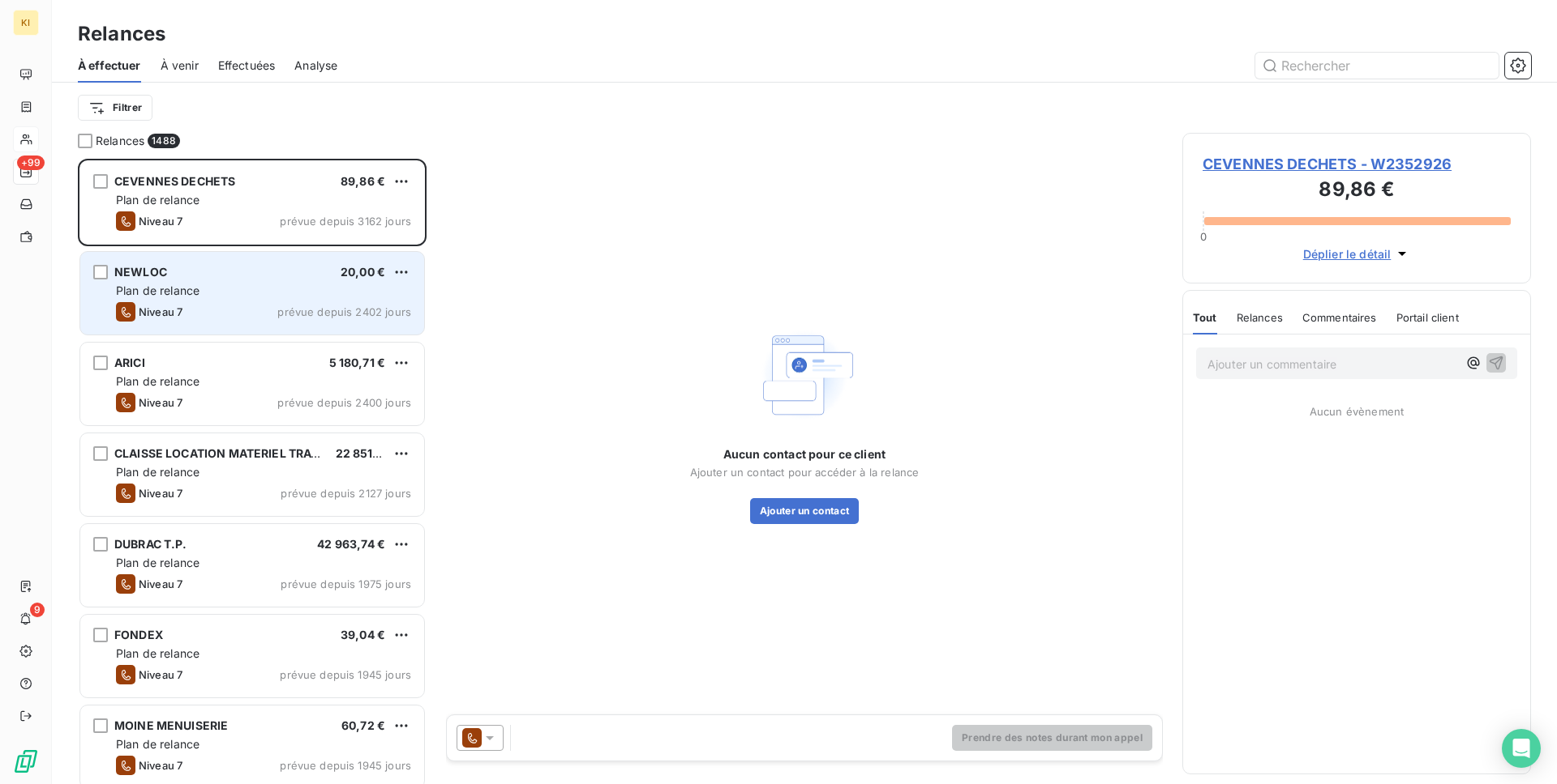
click at [318, 251] on div "NEWLOC 20,00 € Plan de relance Niveau 7 prévue depuis 2402 jours" at bounding box center [252, 293] width 346 height 84
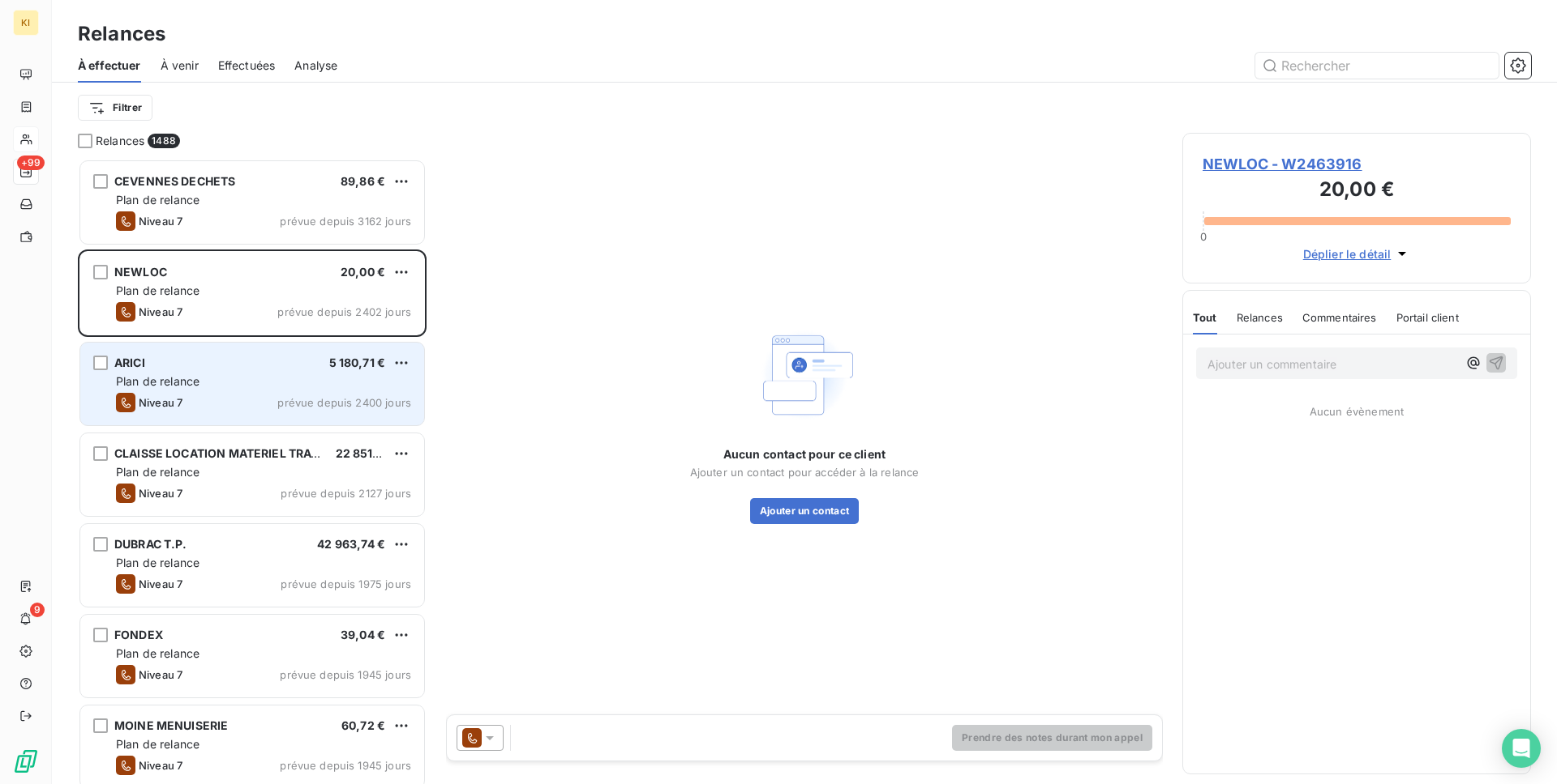
click at [289, 377] on div "Plan de relance" at bounding box center [263, 381] width 295 height 16
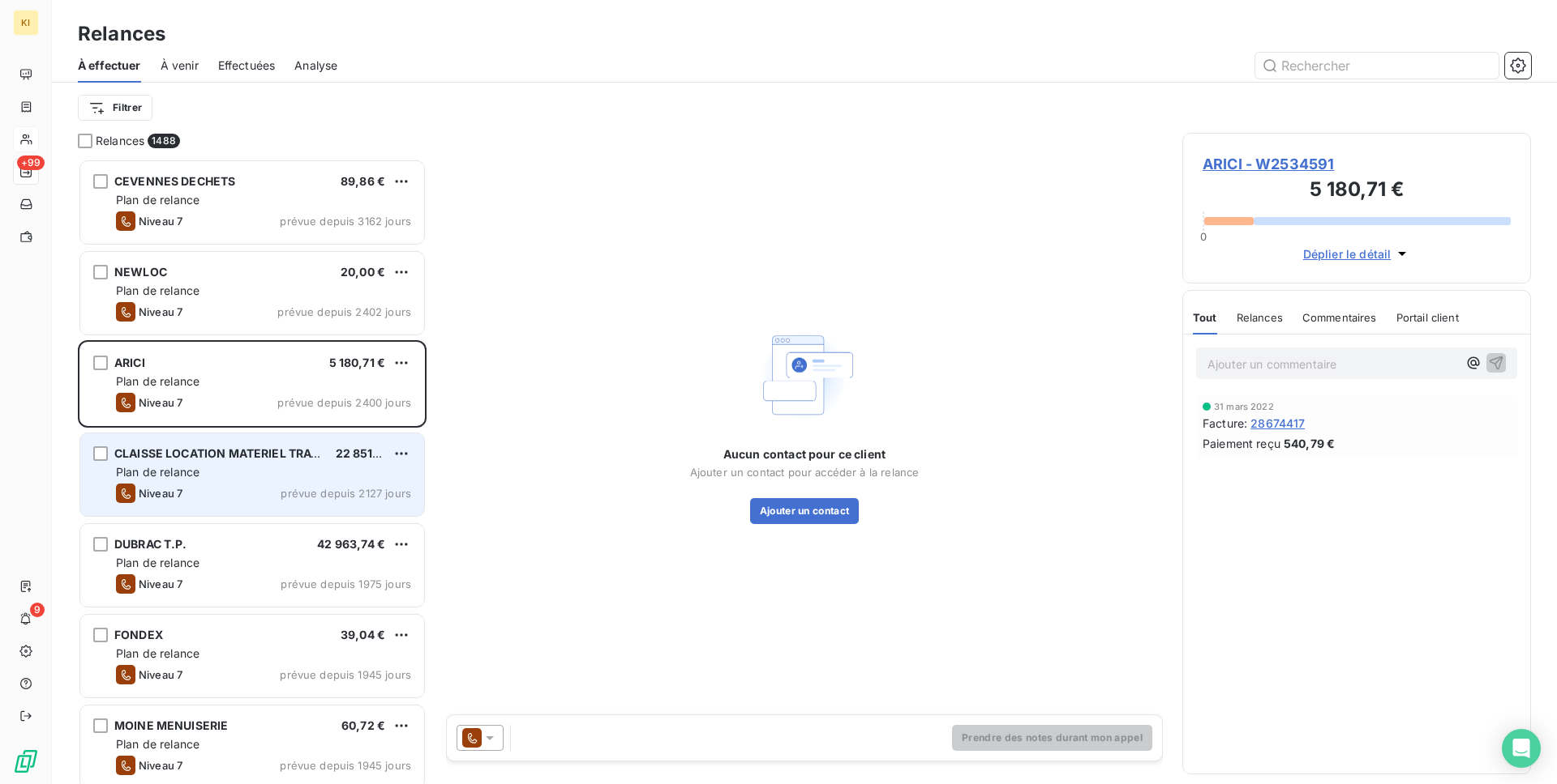
click at [274, 464] on div "Plan de relance" at bounding box center [263, 472] width 295 height 16
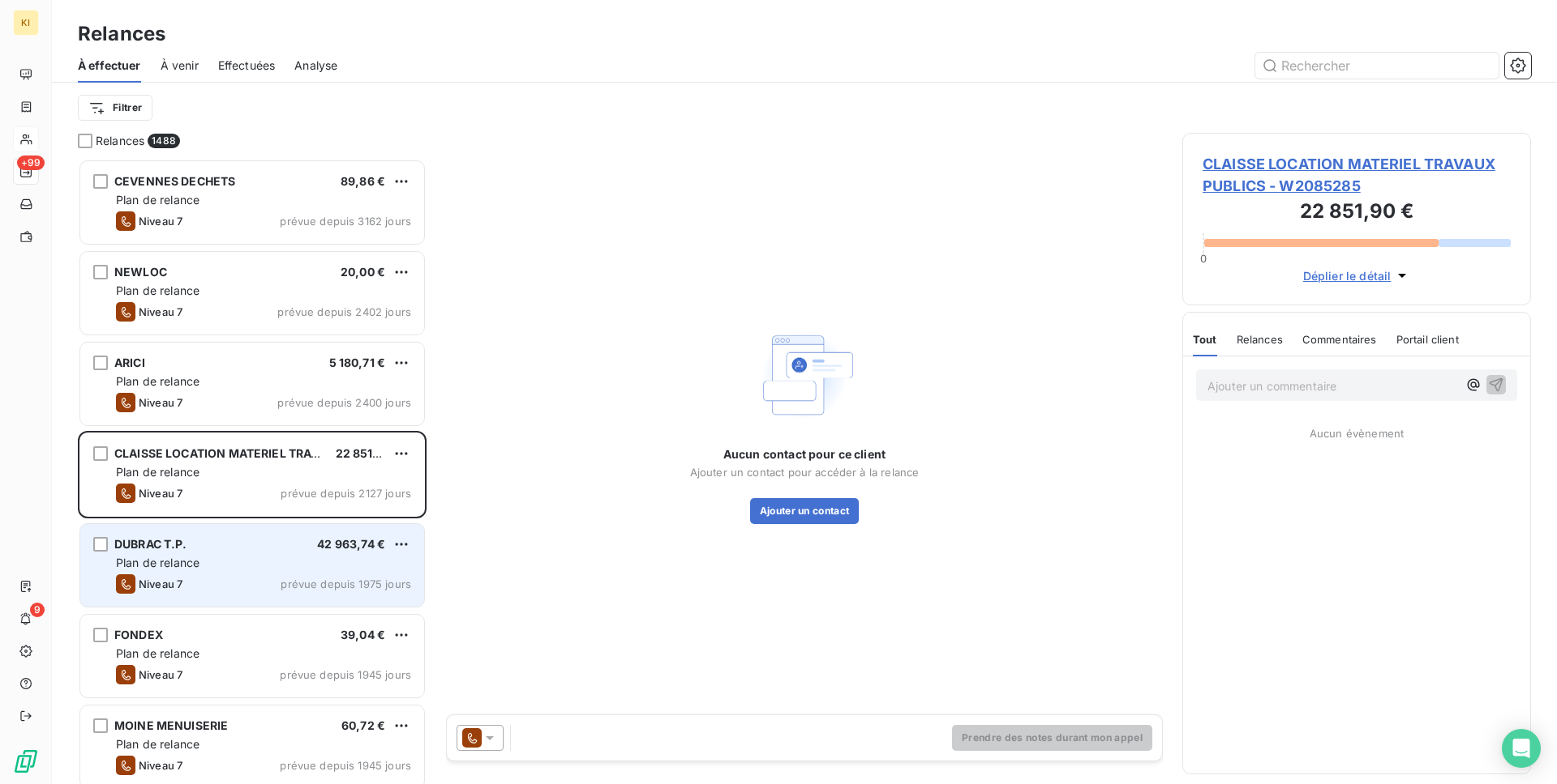
click at [267, 537] on div "DUBRAC T.P. 42 963,74 €" at bounding box center [263, 544] width 295 height 15
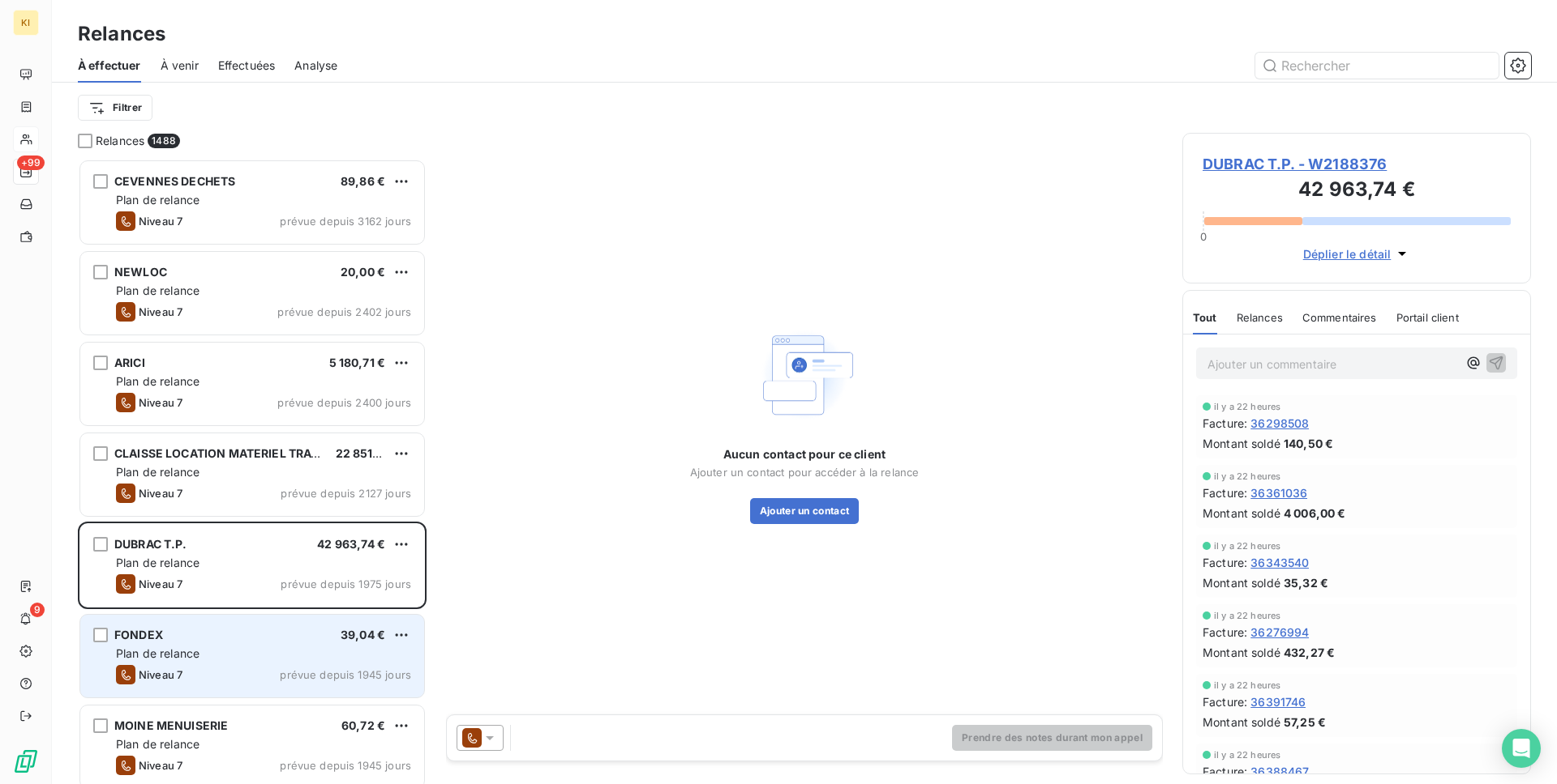
click at [262, 633] on div "FONDEX 39,04 €" at bounding box center [263, 635] width 295 height 15
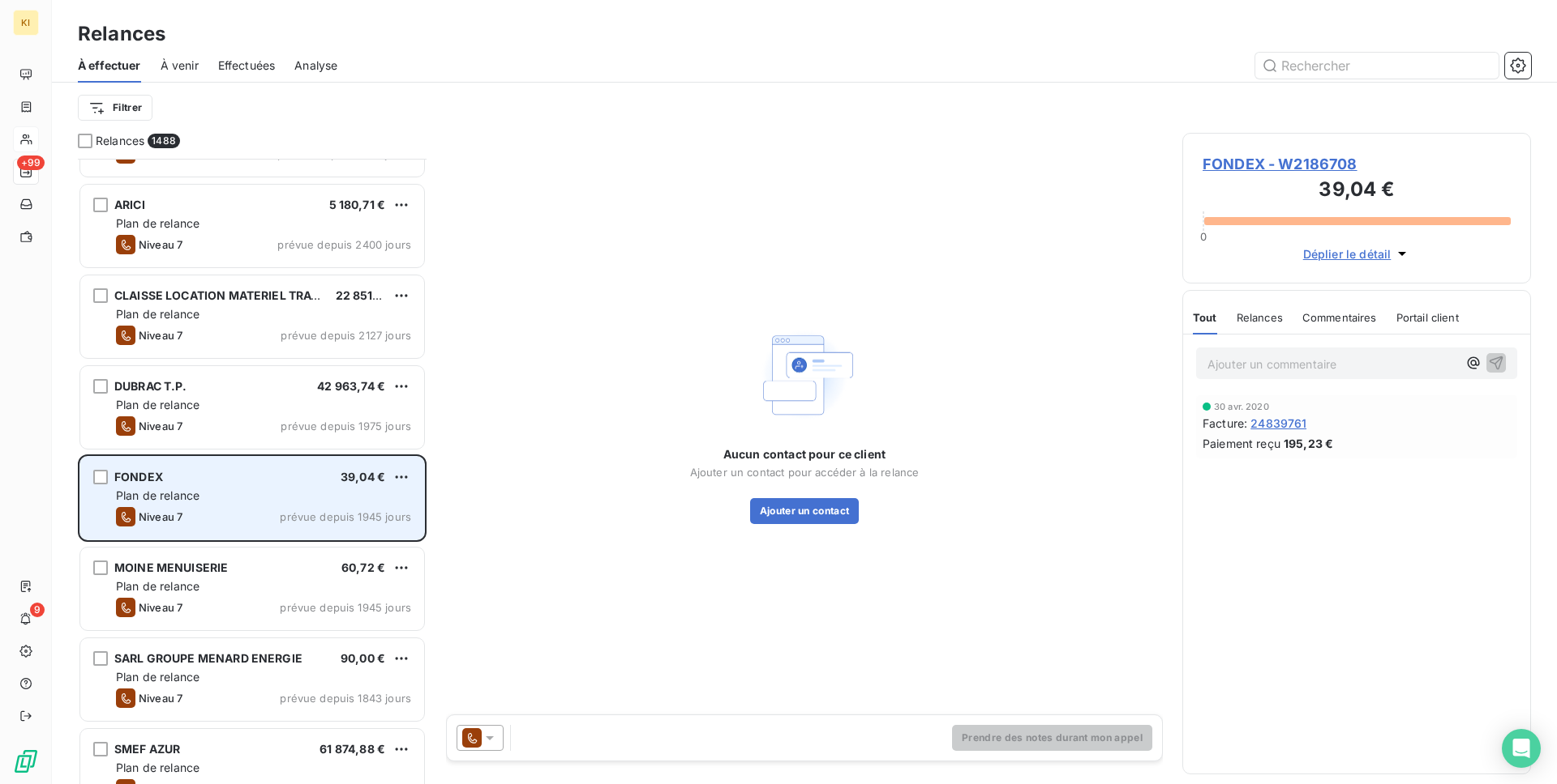
scroll to position [175, 0]
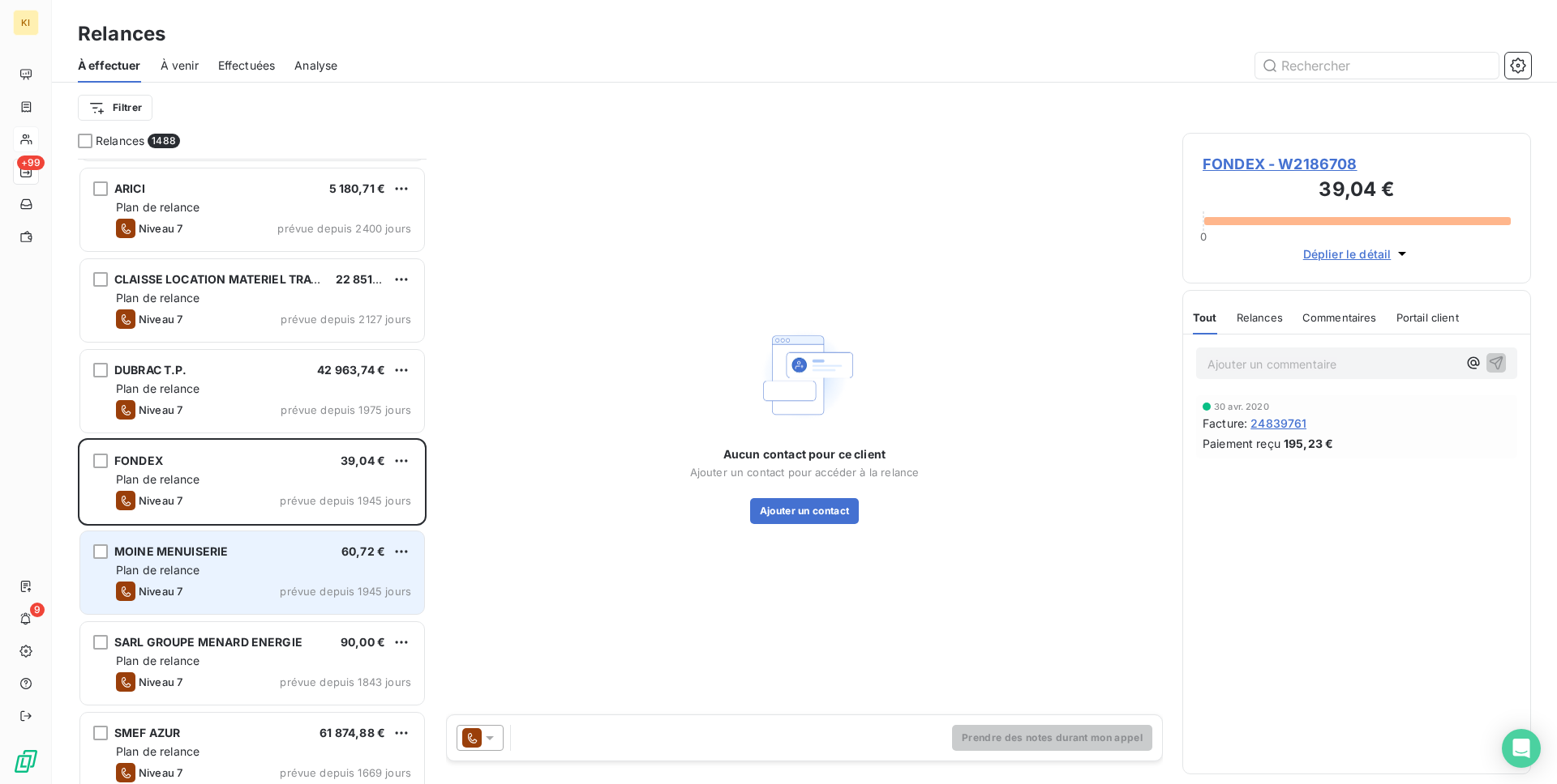
click at [264, 600] on div "Niveau 7 prévue depuis 1945 jours" at bounding box center [263, 591] width 295 height 20
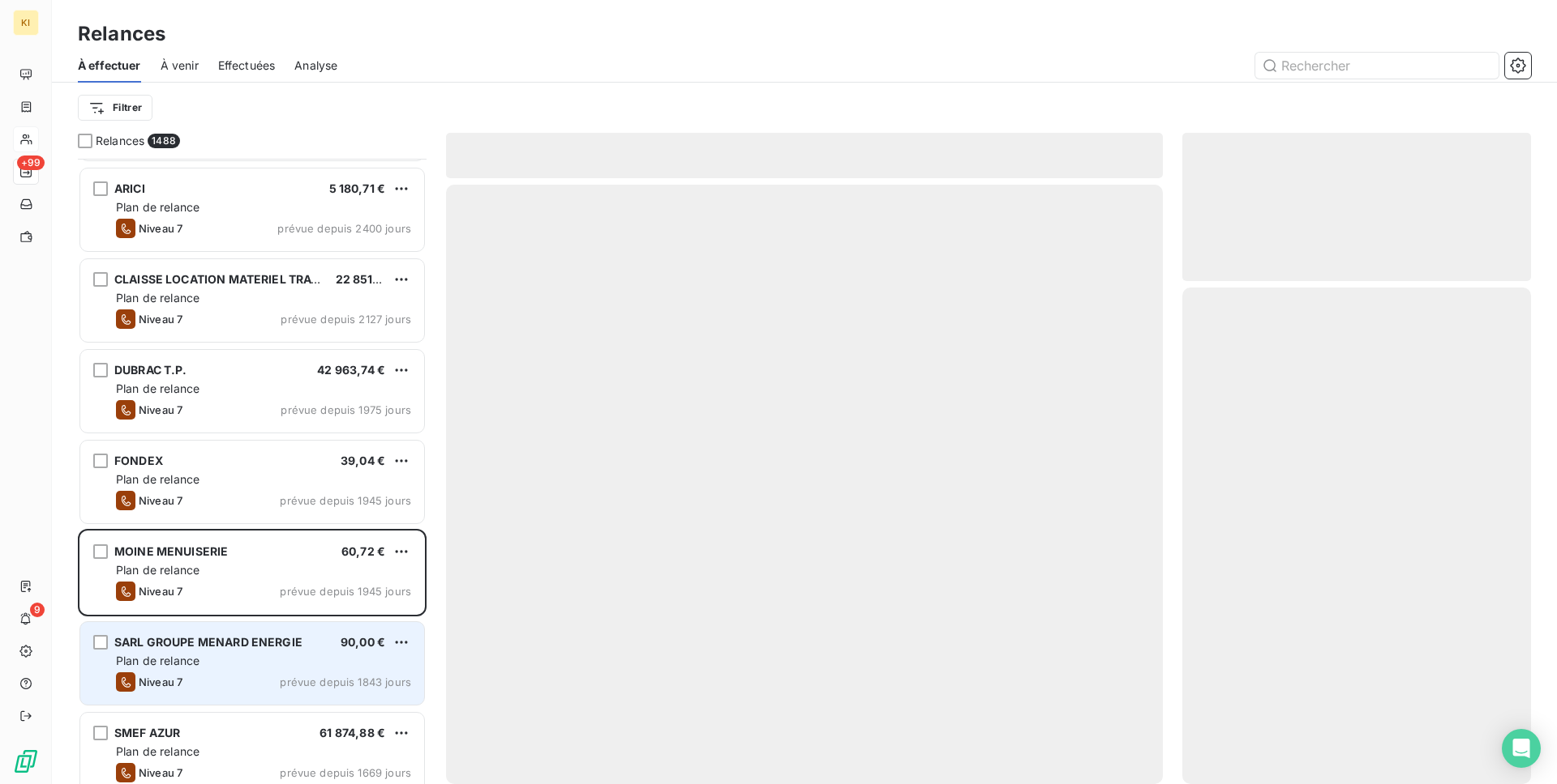
click at [258, 680] on div "Niveau 7 prévue depuis 1843 jours" at bounding box center [263, 683] width 295 height 20
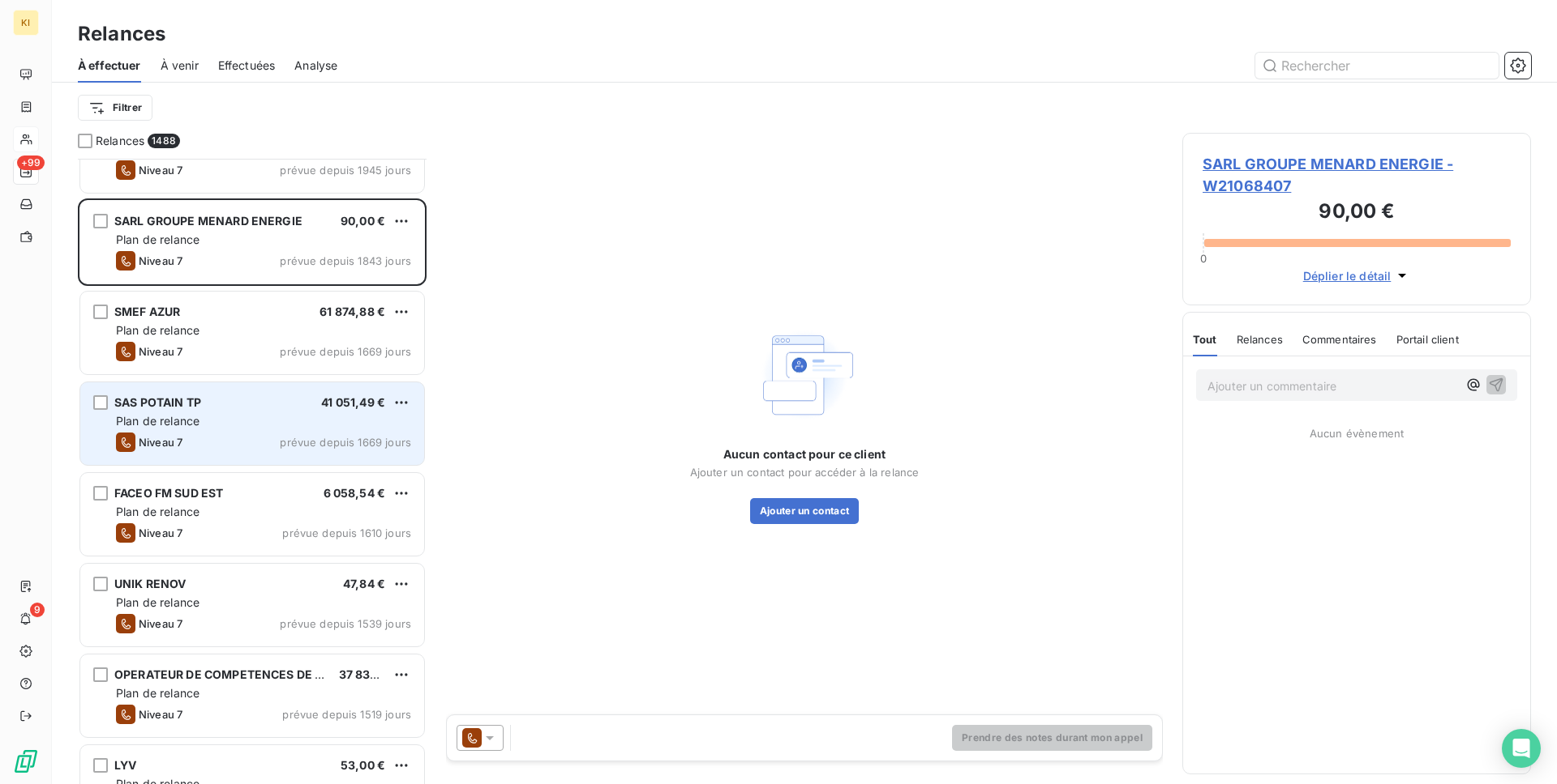
click at [253, 412] on div "SAS POTAIN TP 41 051,49 € Plan de relance Niveau 7 prévue depuis 1669 jours" at bounding box center [252, 423] width 344 height 82
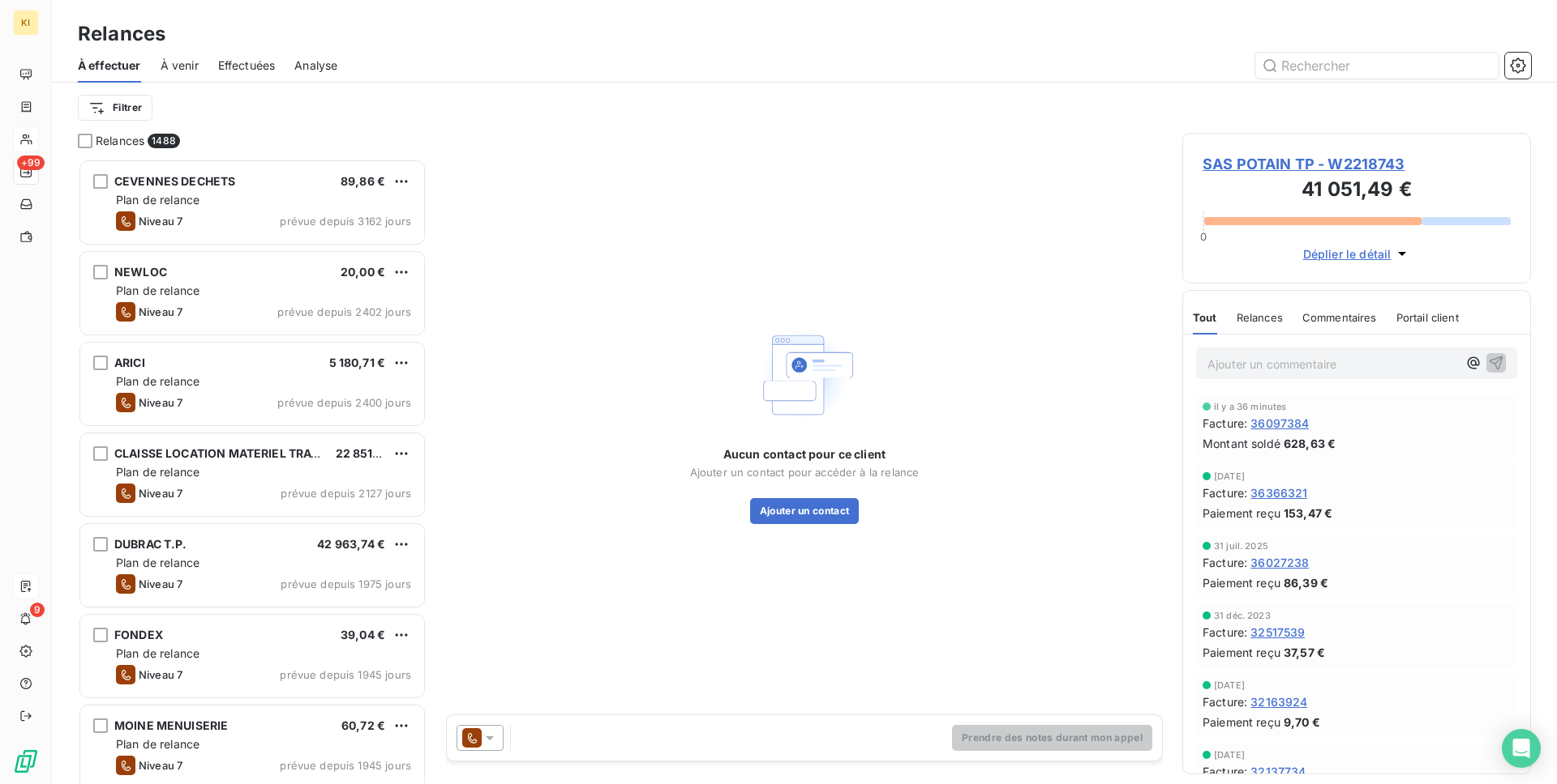
click at [39, 598] on div at bounding box center [26, 587] width 26 height 26
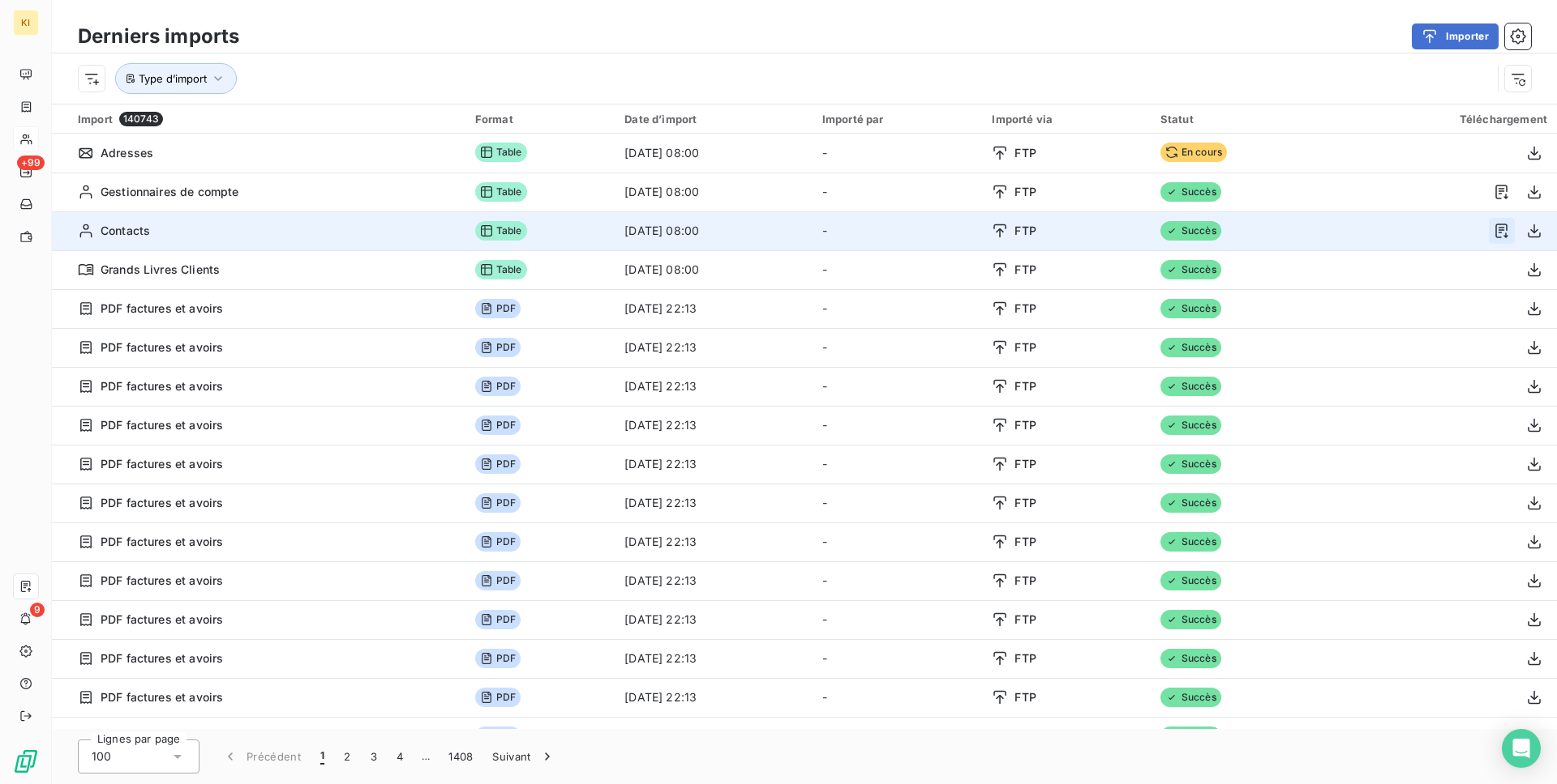
click at [1493, 224] on icon "button" at bounding box center [1501, 231] width 16 height 16
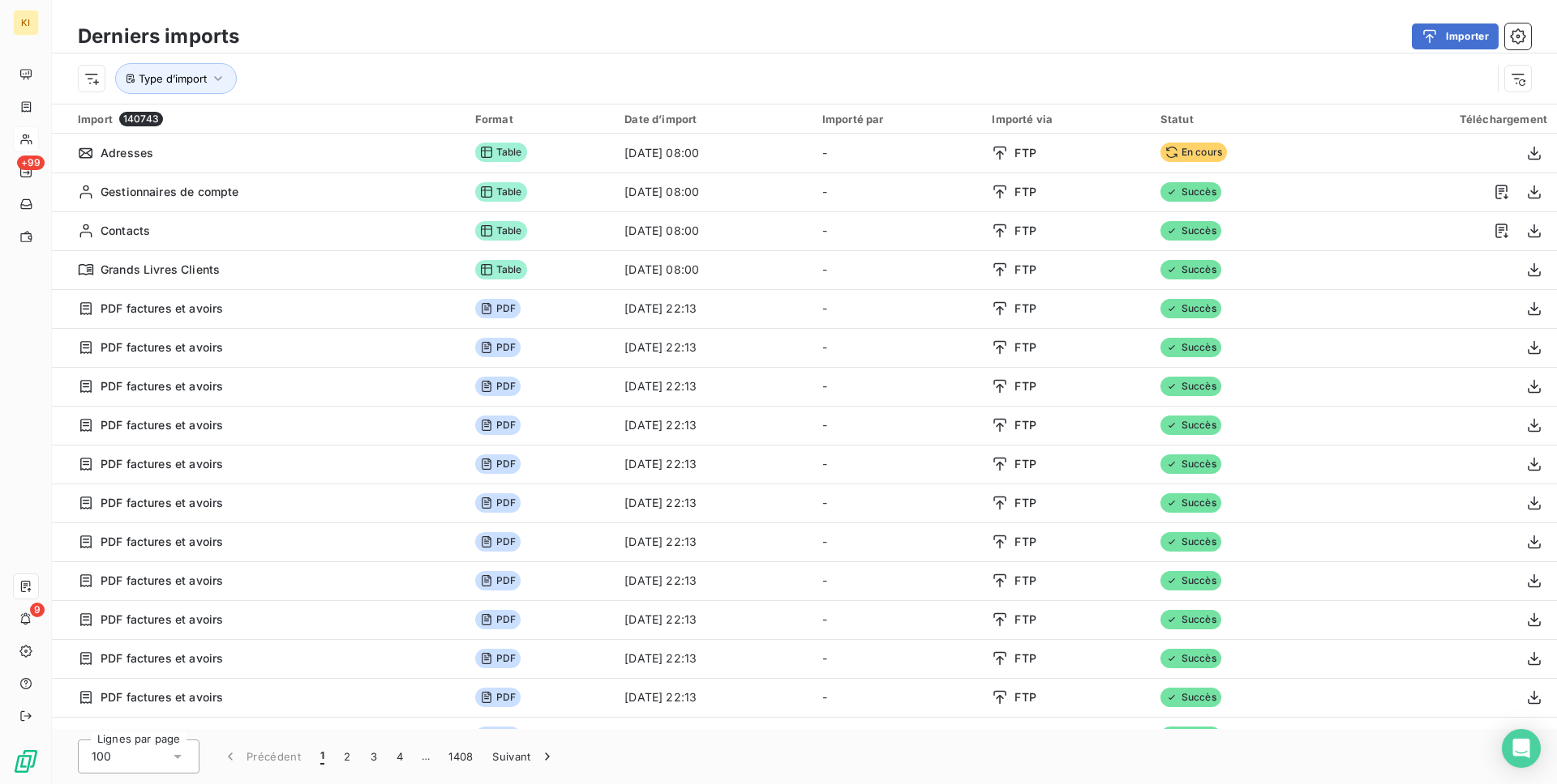
click at [1304, 36] on div "Importer" at bounding box center [894, 37] width 1272 height 26
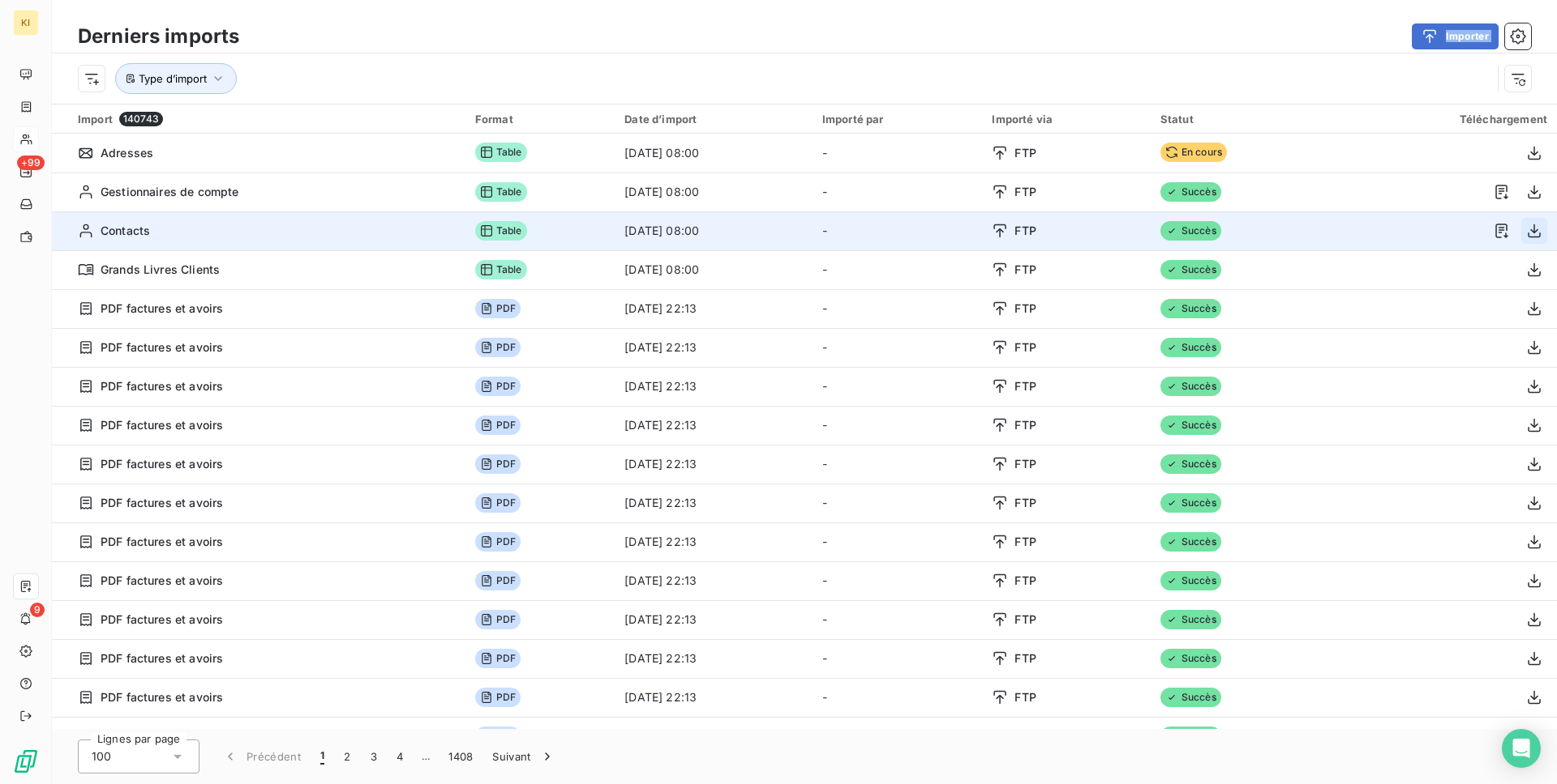
click at [1530, 231] on icon "button" at bounding box center [1533, 231] width 16 height 16
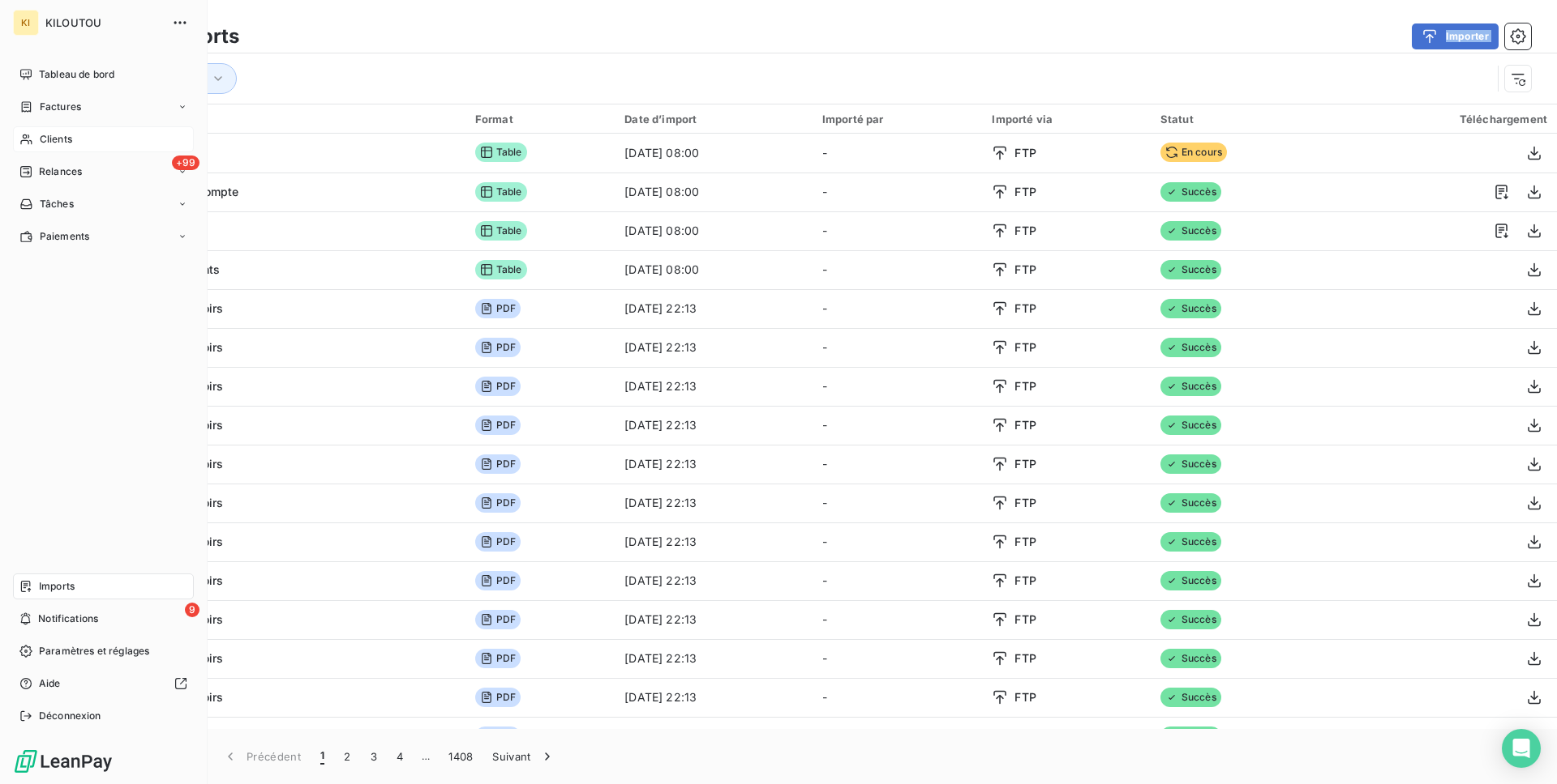
click at [16, 135] on div "Clients" at bounding box center [103, 139] width 181 height 26
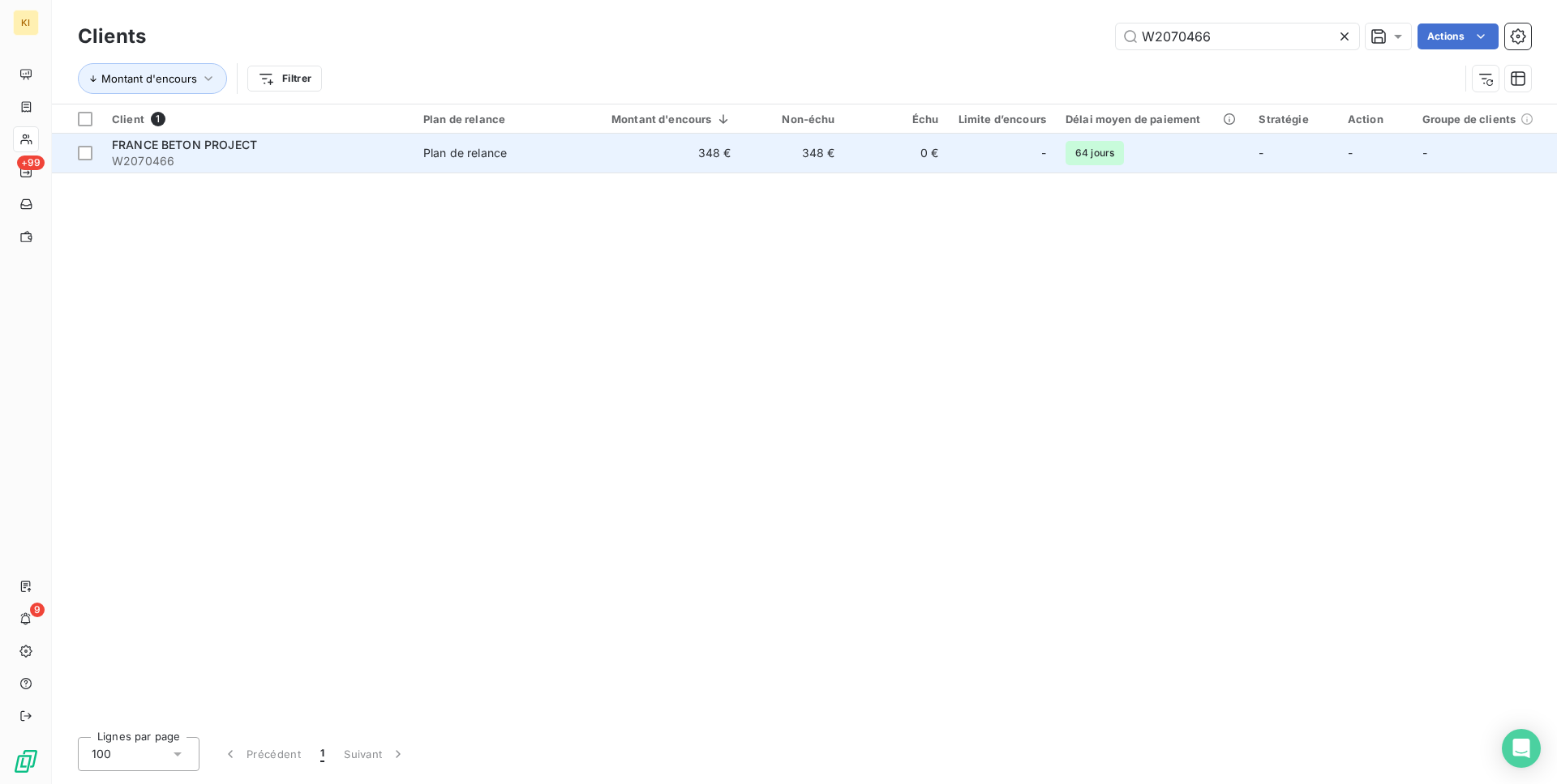
type input "W2070466"
click at [553, 163] on td "Plan de relance" at bounding box center [497, 153] width 169 height 39
click at [342, 145] on div "FRANCE BETON PROJECT" at bounding box center [258, 145] width 292 height 16
click at [408, 170] on td "FRANCE BETON PROJECT W2070466" at bounding box center [258, 153] width 312 height 39
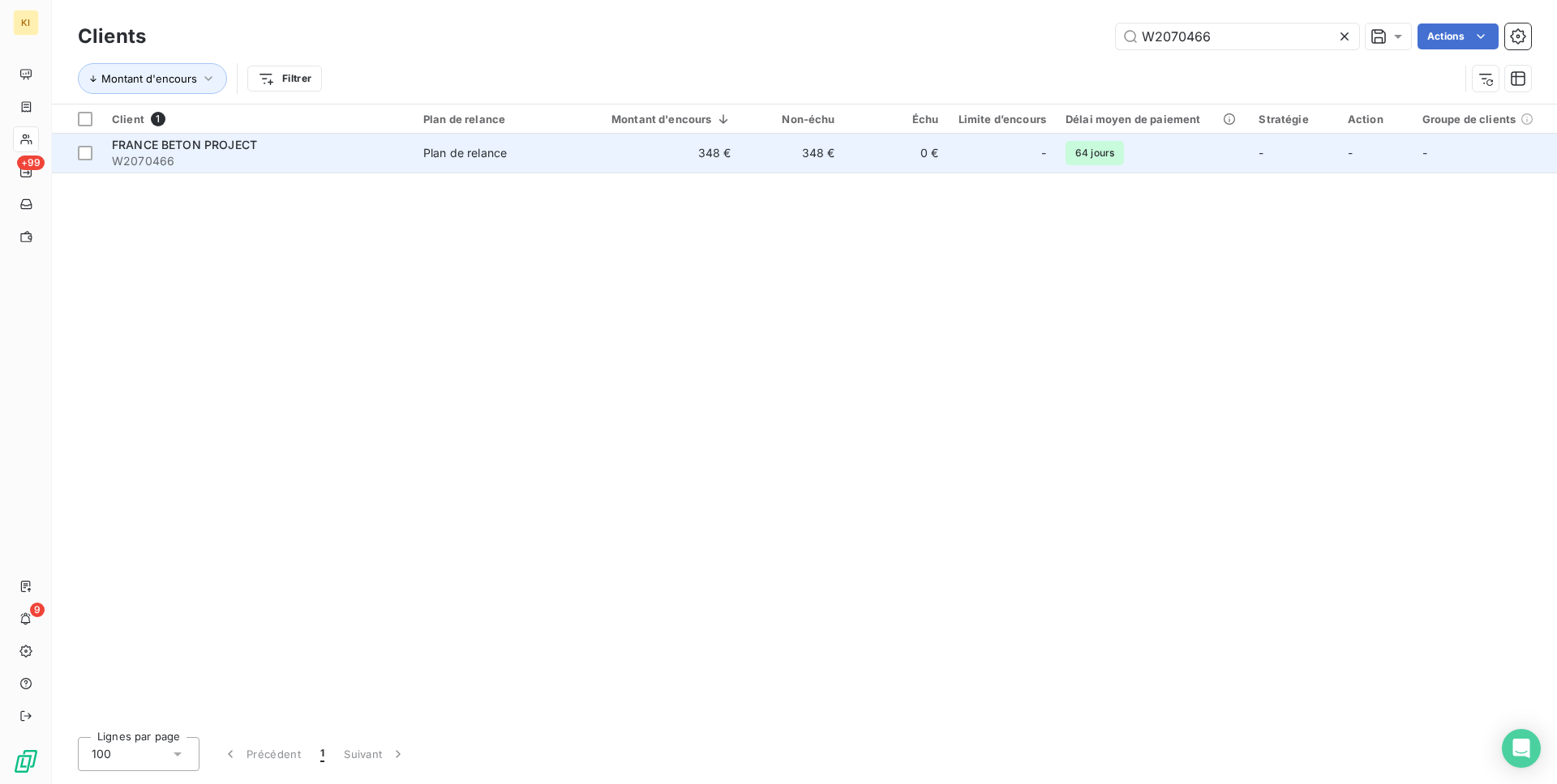
click at [481, 155] on div "Plan de relance" at bounding box center [465, 153] width 83 height 16
click at [565, 166] on td "Plan de relance" at bounding box center [497, 153] width 169 height 39
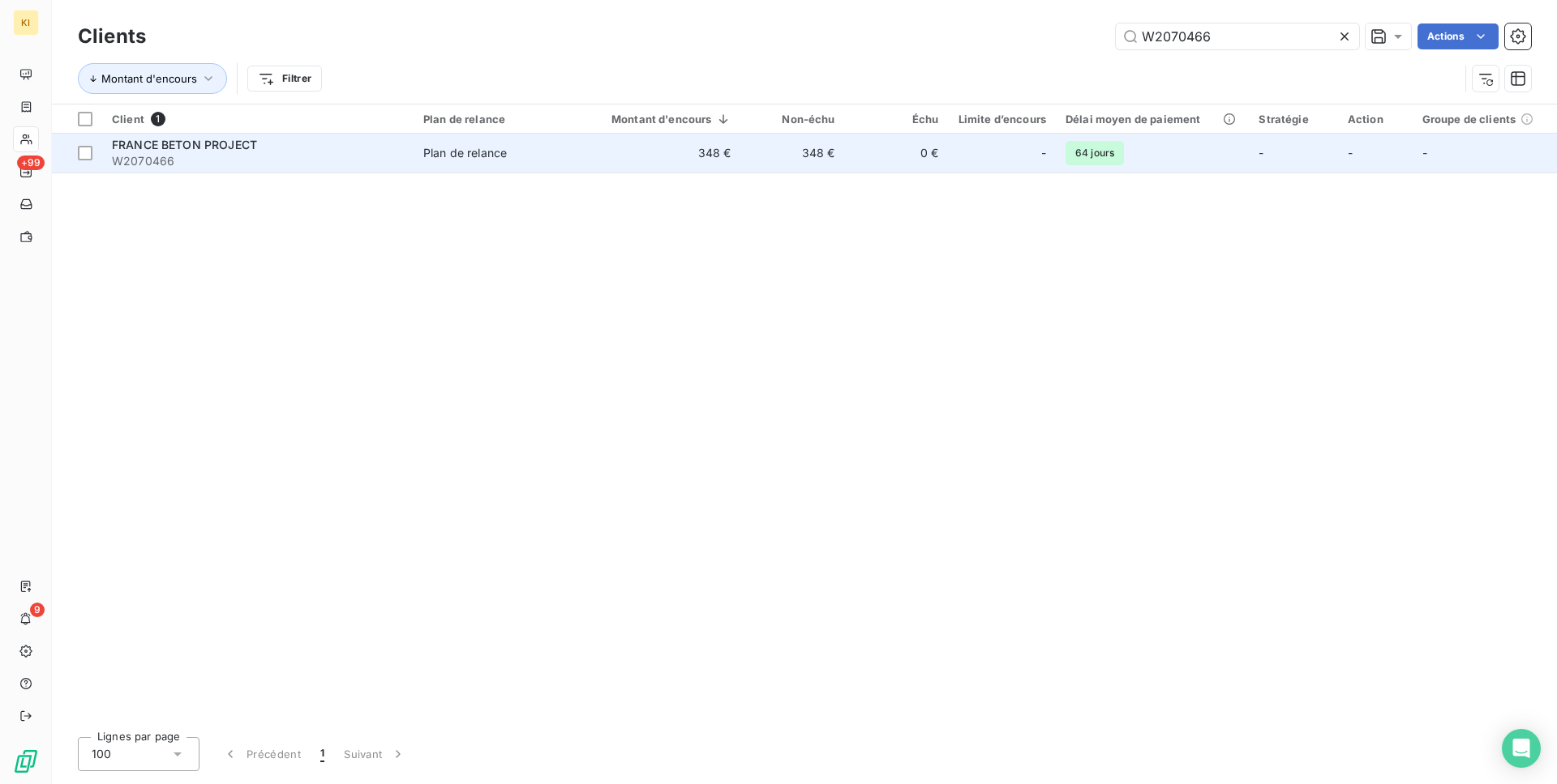
click at [565, 166] on td "Plan de relance" at bounding box center [497, 153] width 169 height 39
click at [917, 162] on td "0 €" at bounding box center [897, 153] width 104 height 39
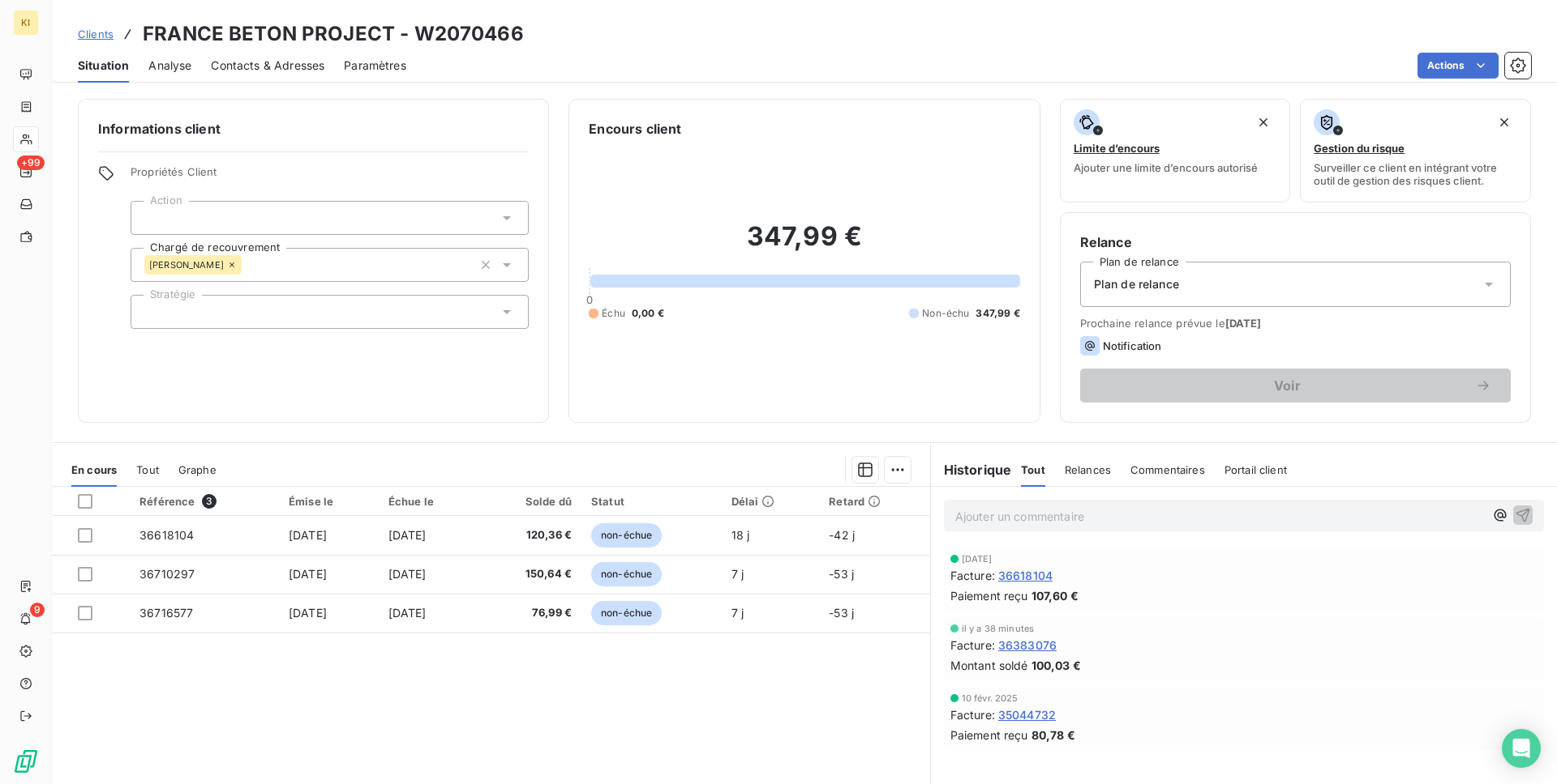
click at [276, 64] on span "Contacts & Adresses" at bounding box center [267, 65] width 113 height 16
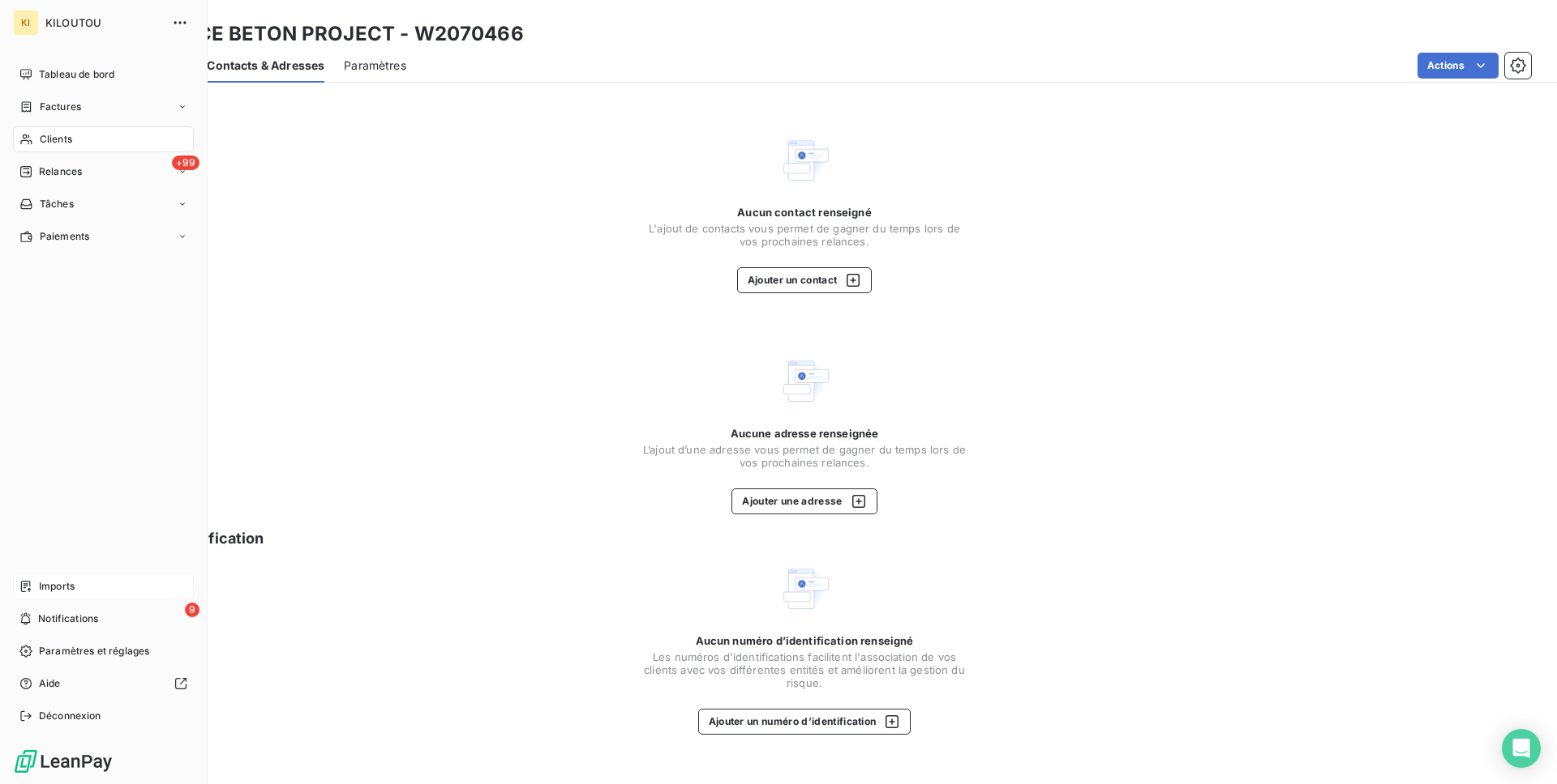
click at [43, 577] on div "Imports" at bounding box center [103, 587] width 181 height 26
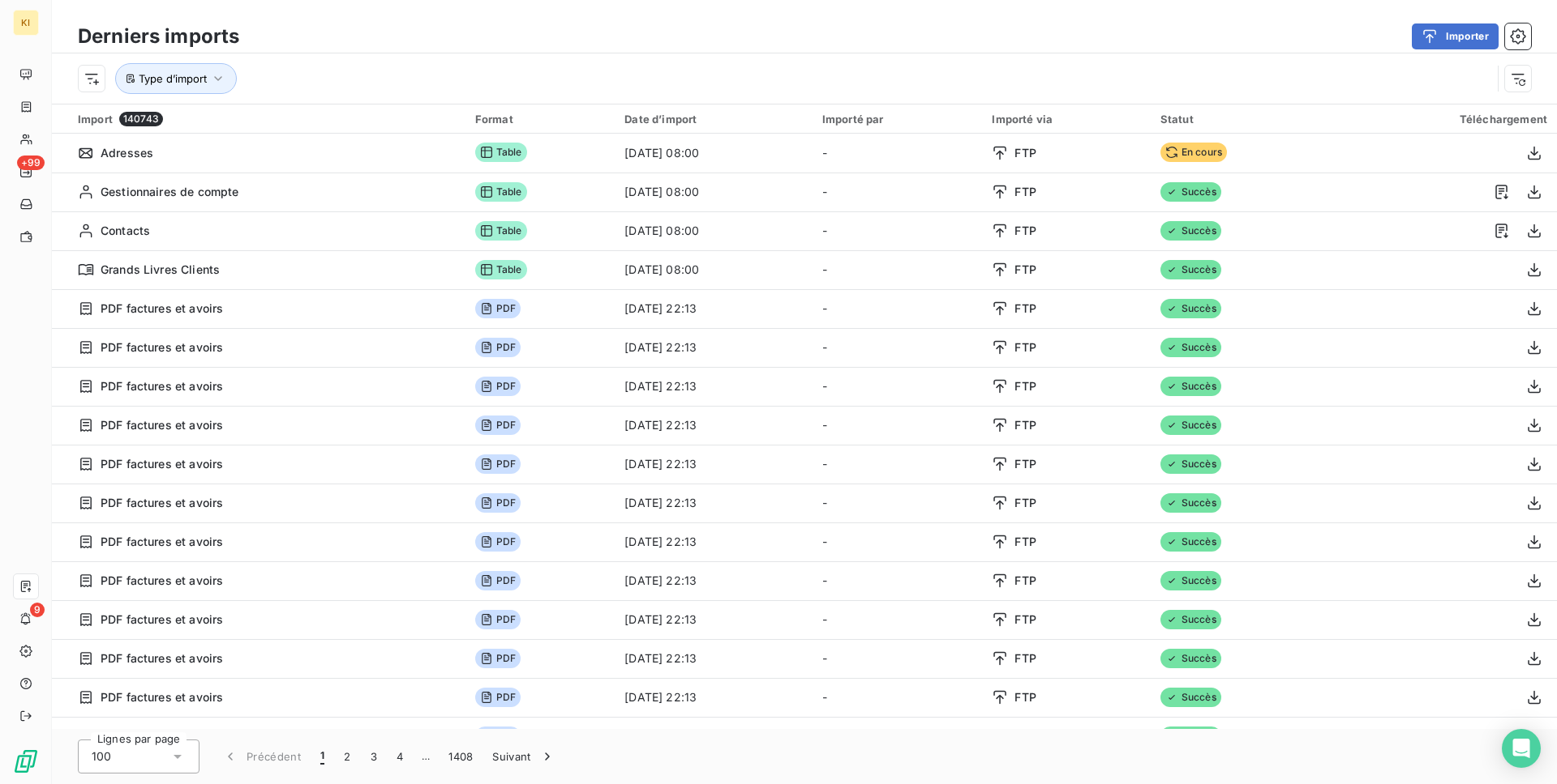
click at [1465, 21] on div "Derniers imports Importer" at bounding box center [803, 37] width 1504 height 34
click at [1456, 35] on button "Importer" at bounding box center [1454, 37] width 86 height 26
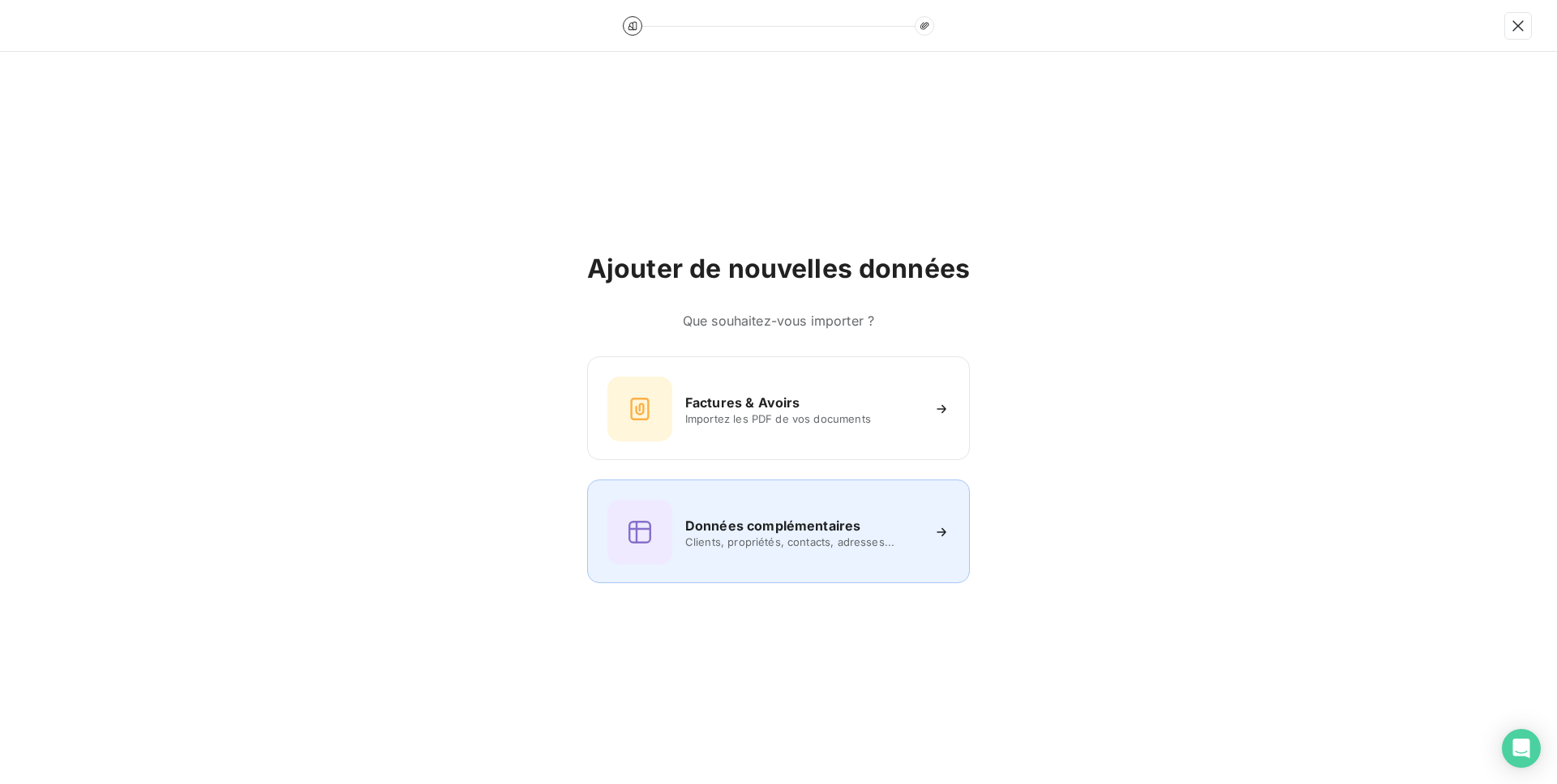
click at [721, 520] on h6 "Données complémentaires" at bounding box center [773, 526] width 175 height 20
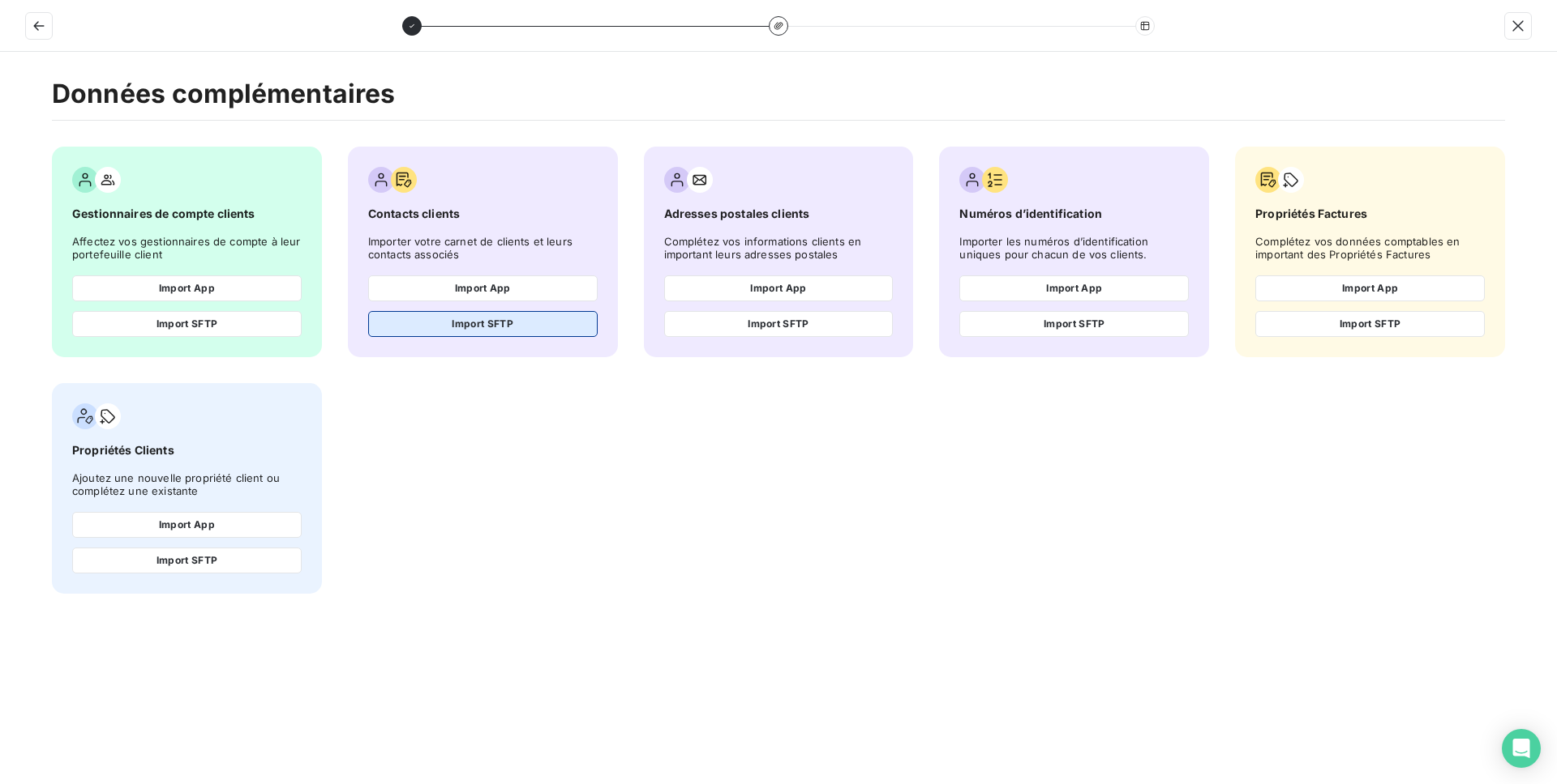
click at [552, 325] on button "Import SFTP" at bounding box center [483, 325] width 229 height 26
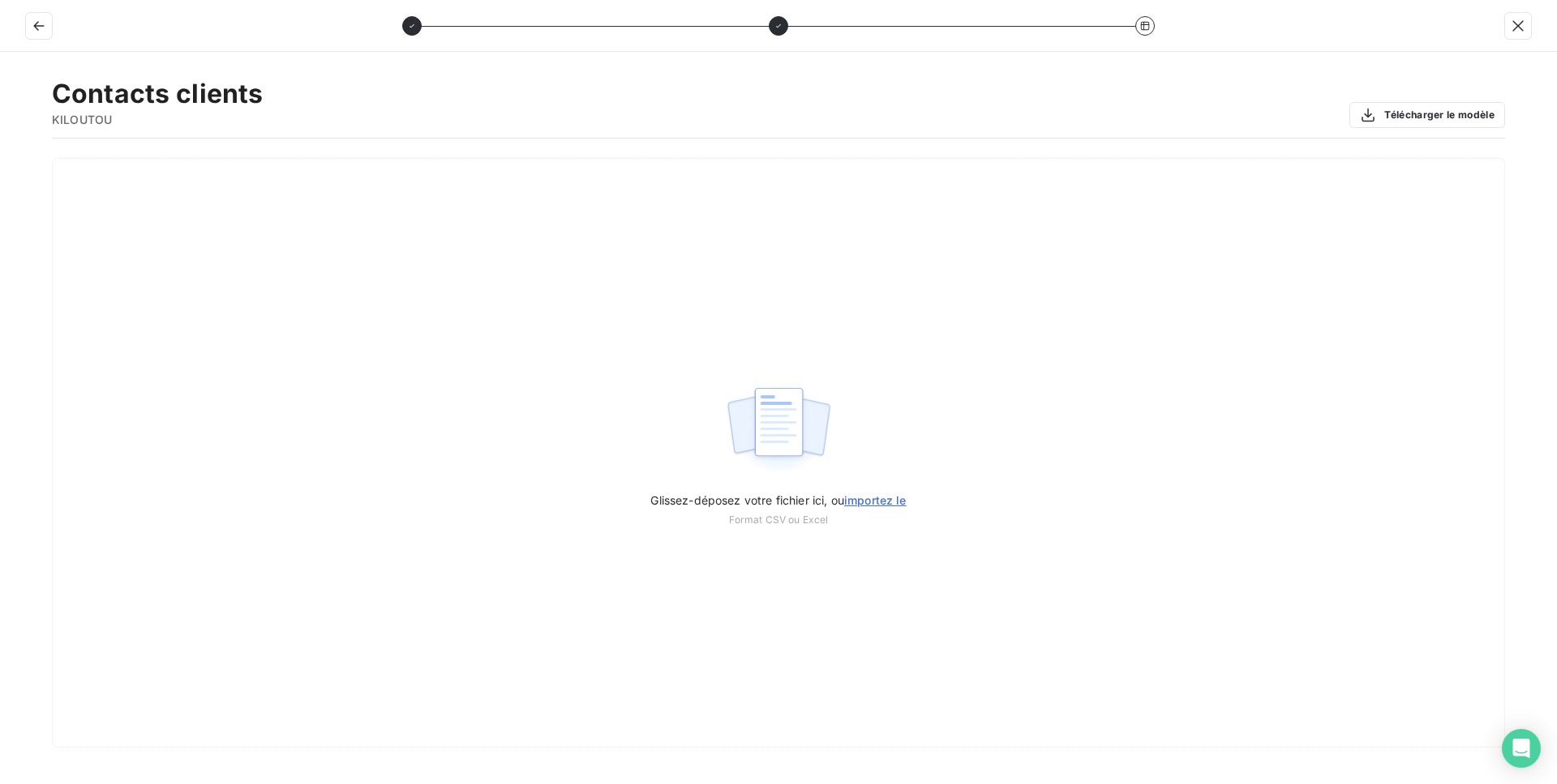
click at [552, 325] on div "Glissez-déposez votre fichier ici, ou importez le Format CSV ou Excel" at bounding box center [778, 453] width 1453 height 589
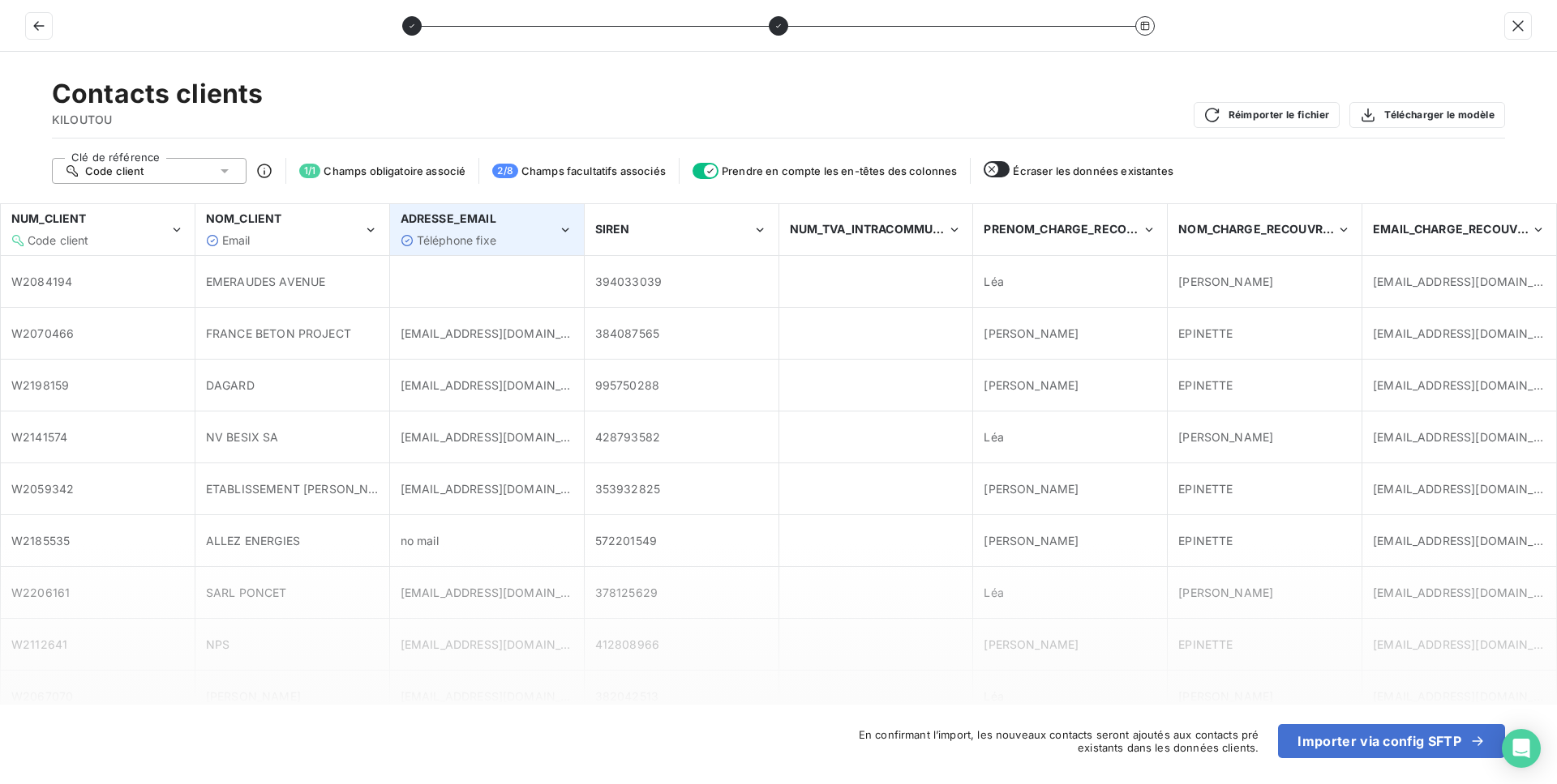
click at [447, 238] on span "Téléphone fixe" at bounding box center [457, 240] width 79 height 14
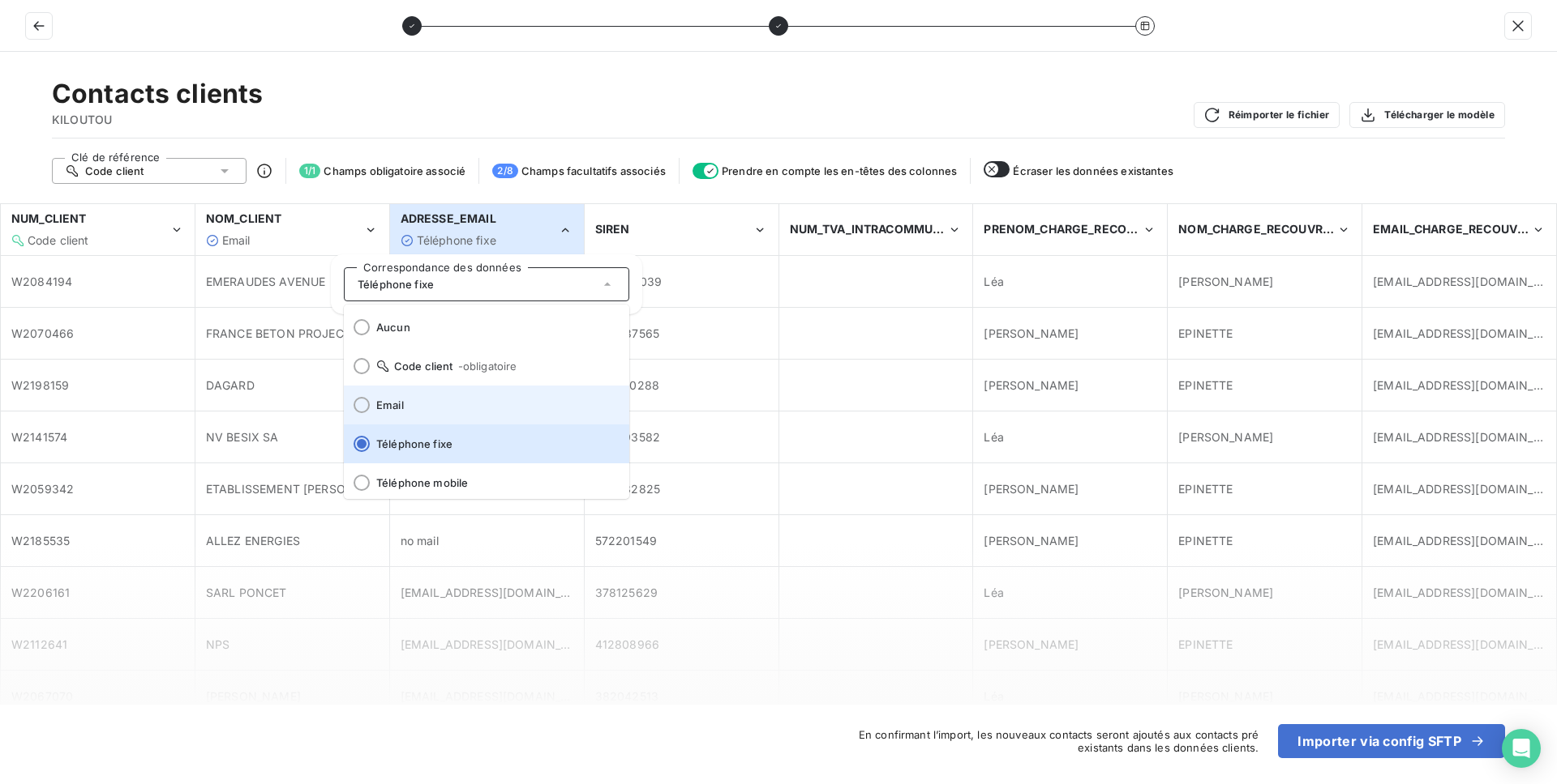
click at [445, 408] on span "Email" at bounding box center [496, 405] width 240 height 13
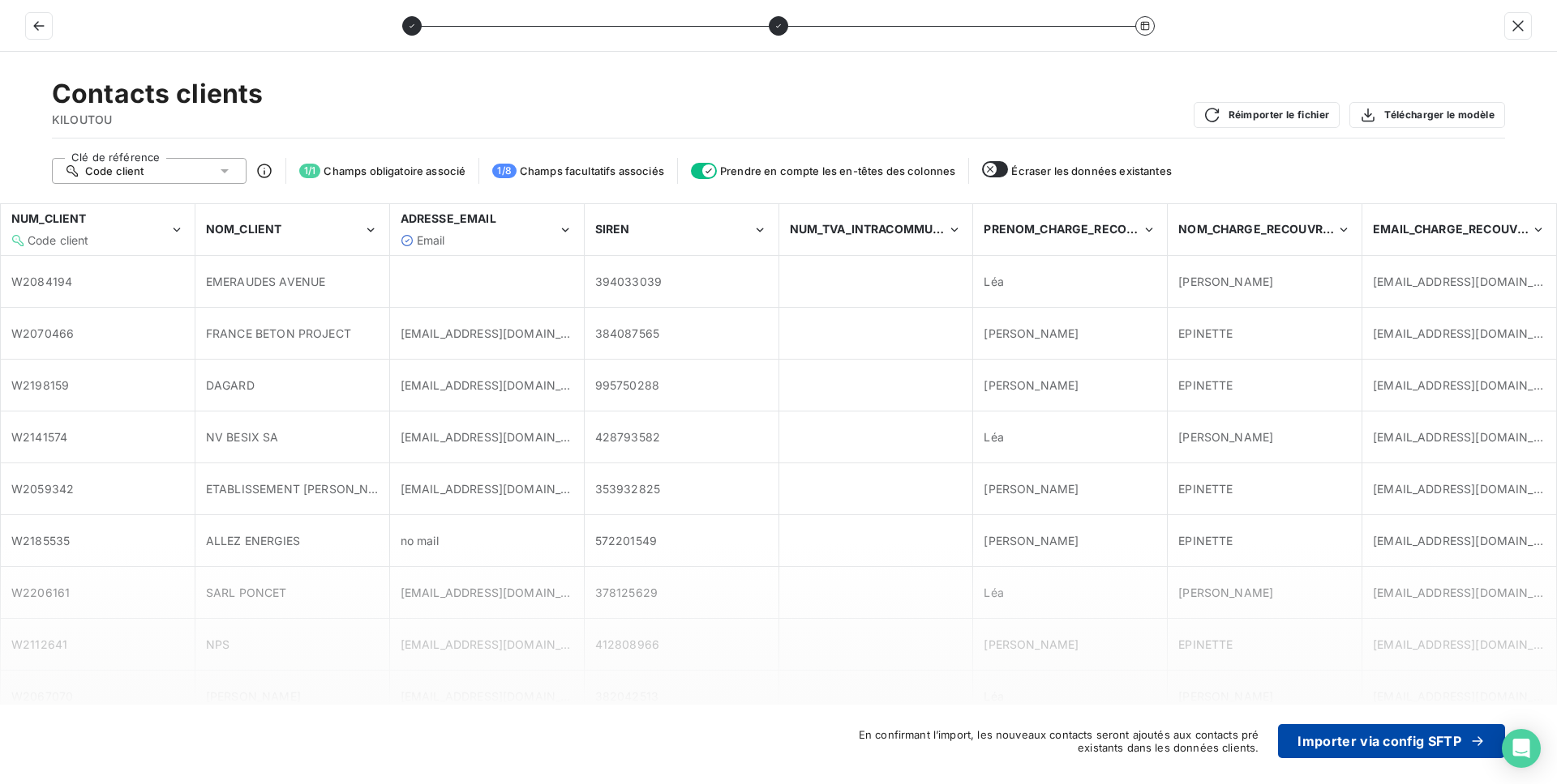
click at [1356, 738] on button "Importer via config SFTP" at bounding box center [1391, 741] width 227 height 34
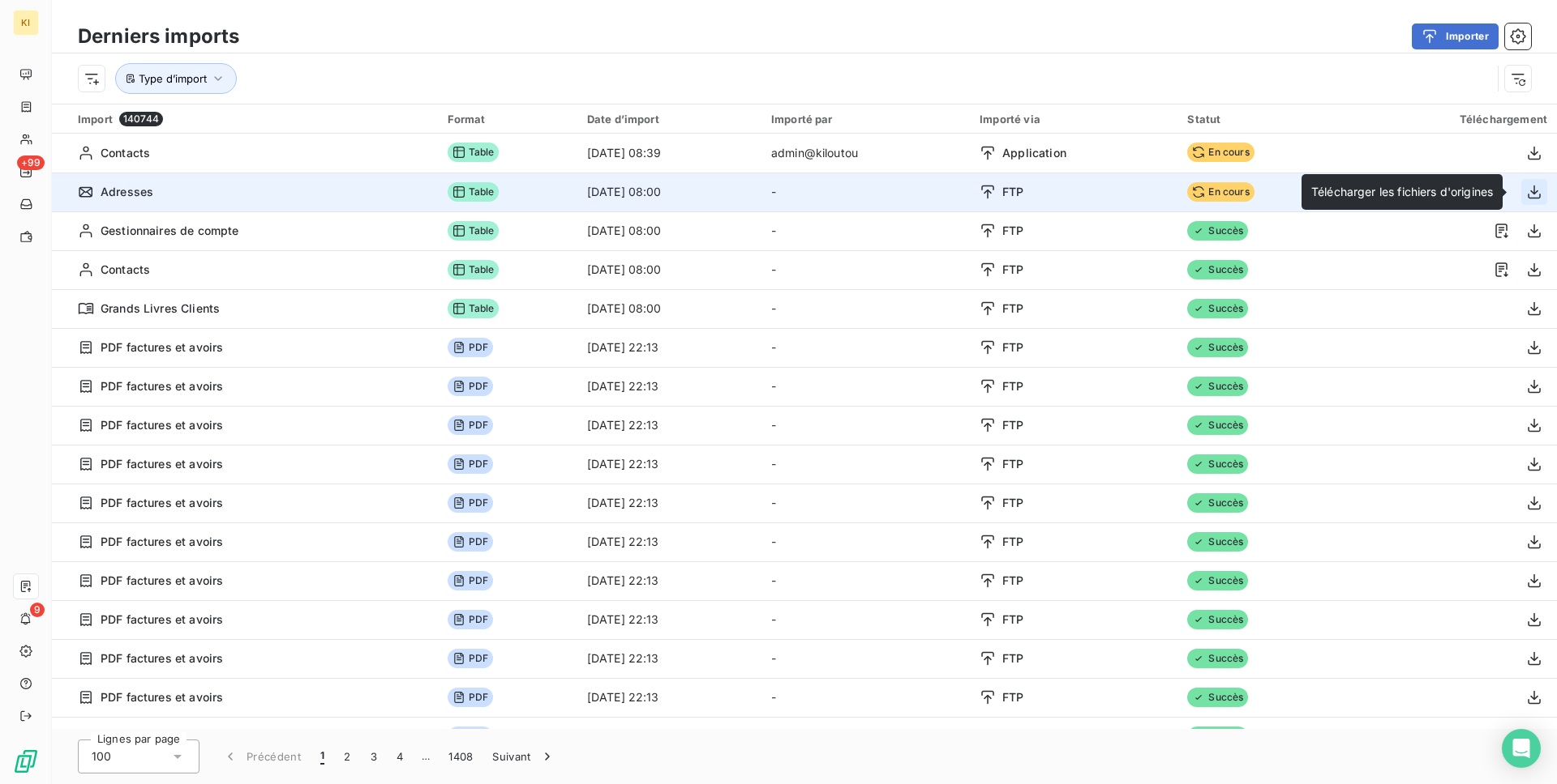
click at [1525, 189] on icon "button" at bounding box center [1533, 192] width 16 height 16
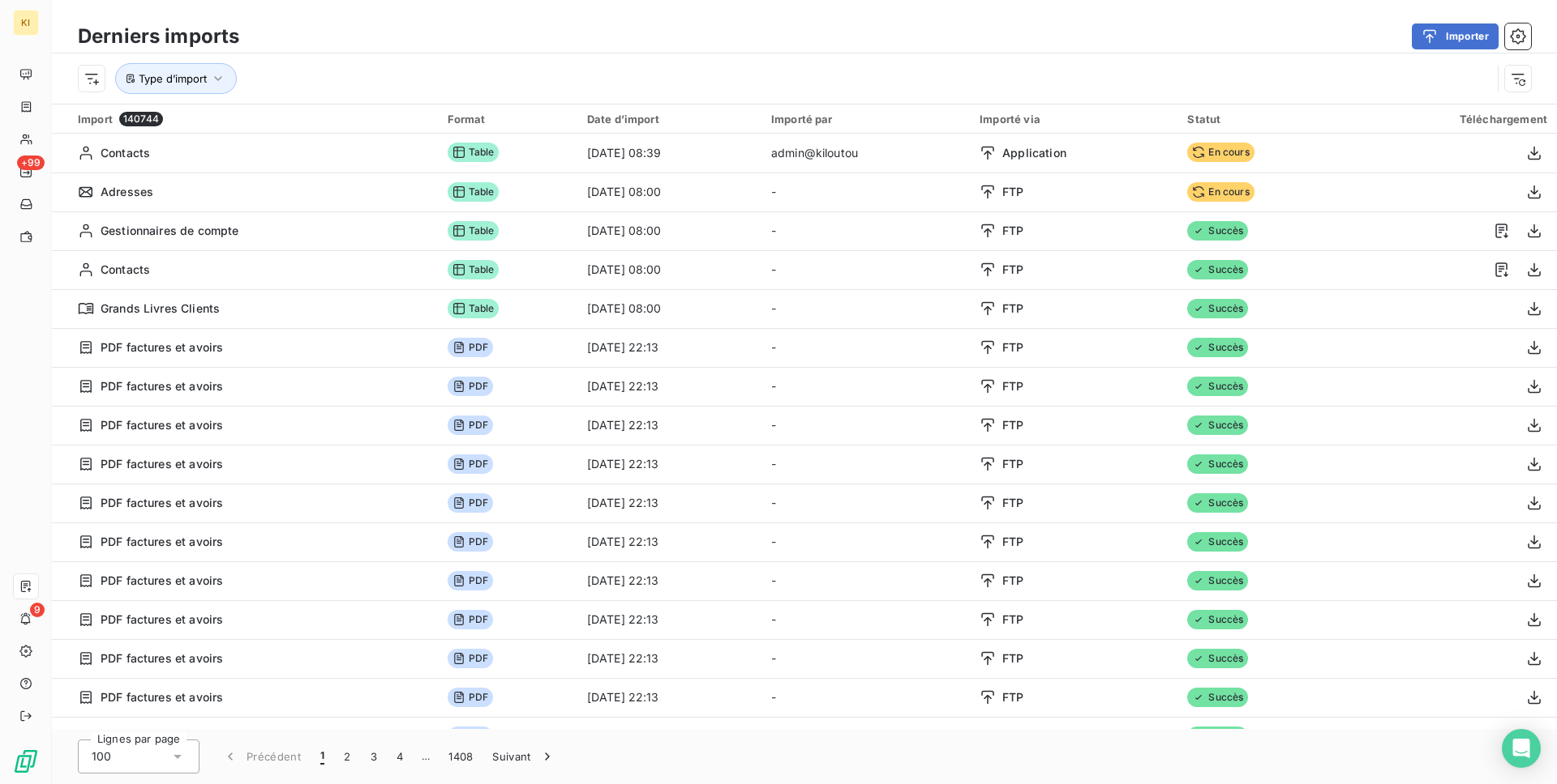
click at [1138, 52] on div "Derniers imports Importer" at bounding box center [803, 37] width 1504 height 34
click at [1425, 50] on div "Derniers imports Importer" at bounding box center [803, 37] width 1504 height 34
click at [1431, 40] on icon "button" at bounding box center [1429, 37] width 16 height 16
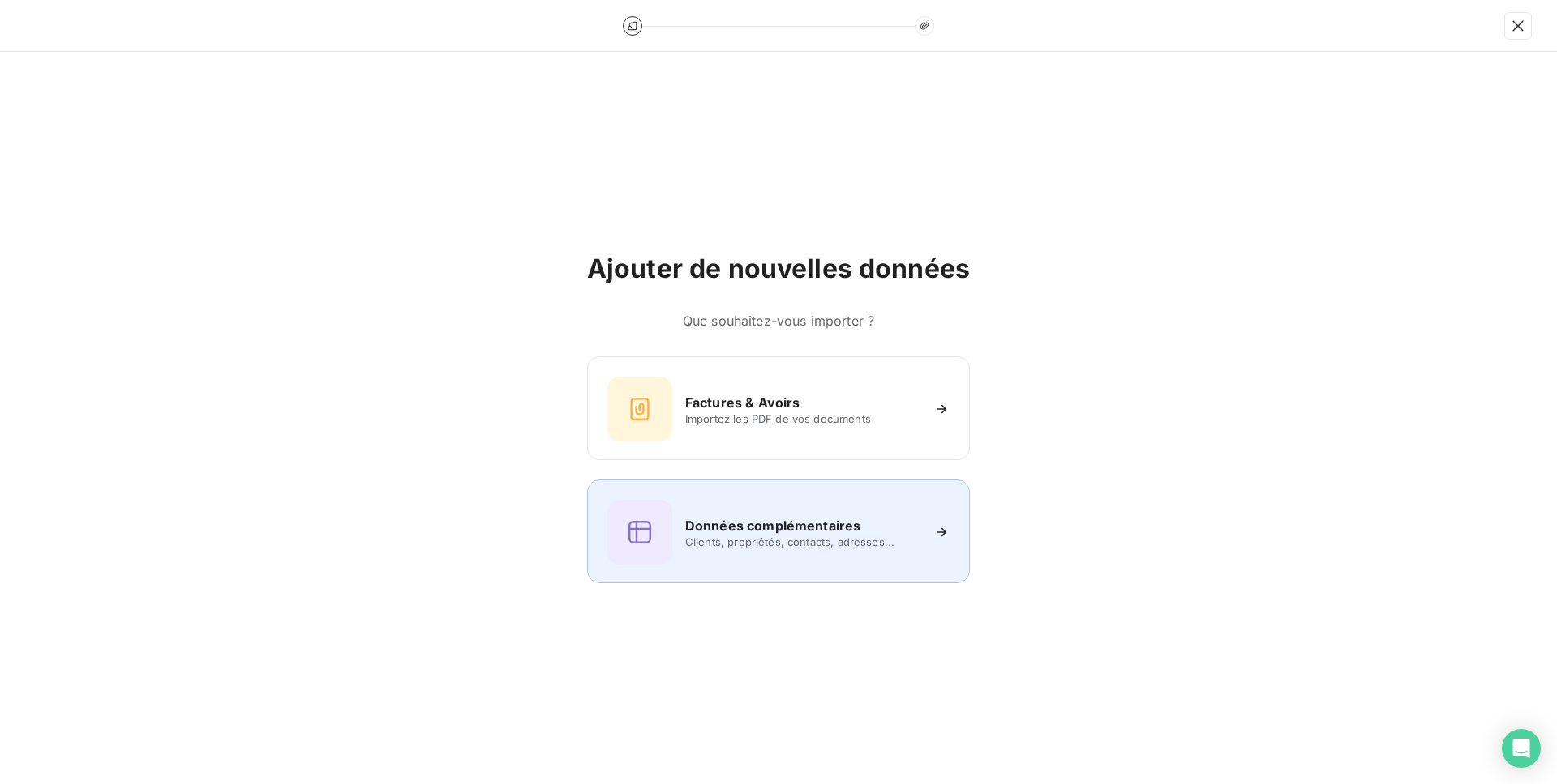
click at [846, 548] on span "Clients, propriétés, contacts, adresses..." at bounding box center [802, 542] width 235 height 13
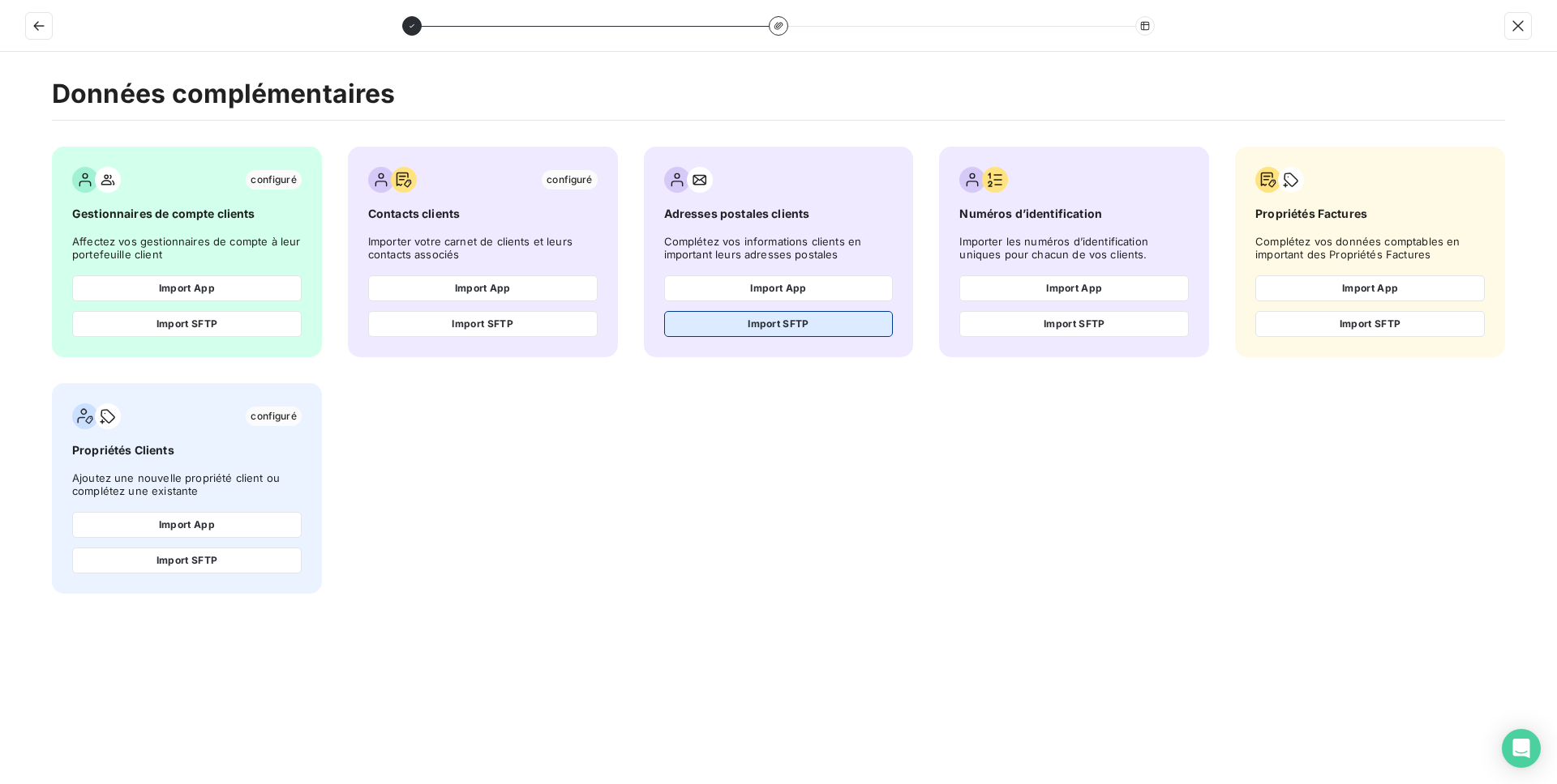
click at [722, 333] on button "Import SFTP" at bounding box center [778, 325] width 229 height 26
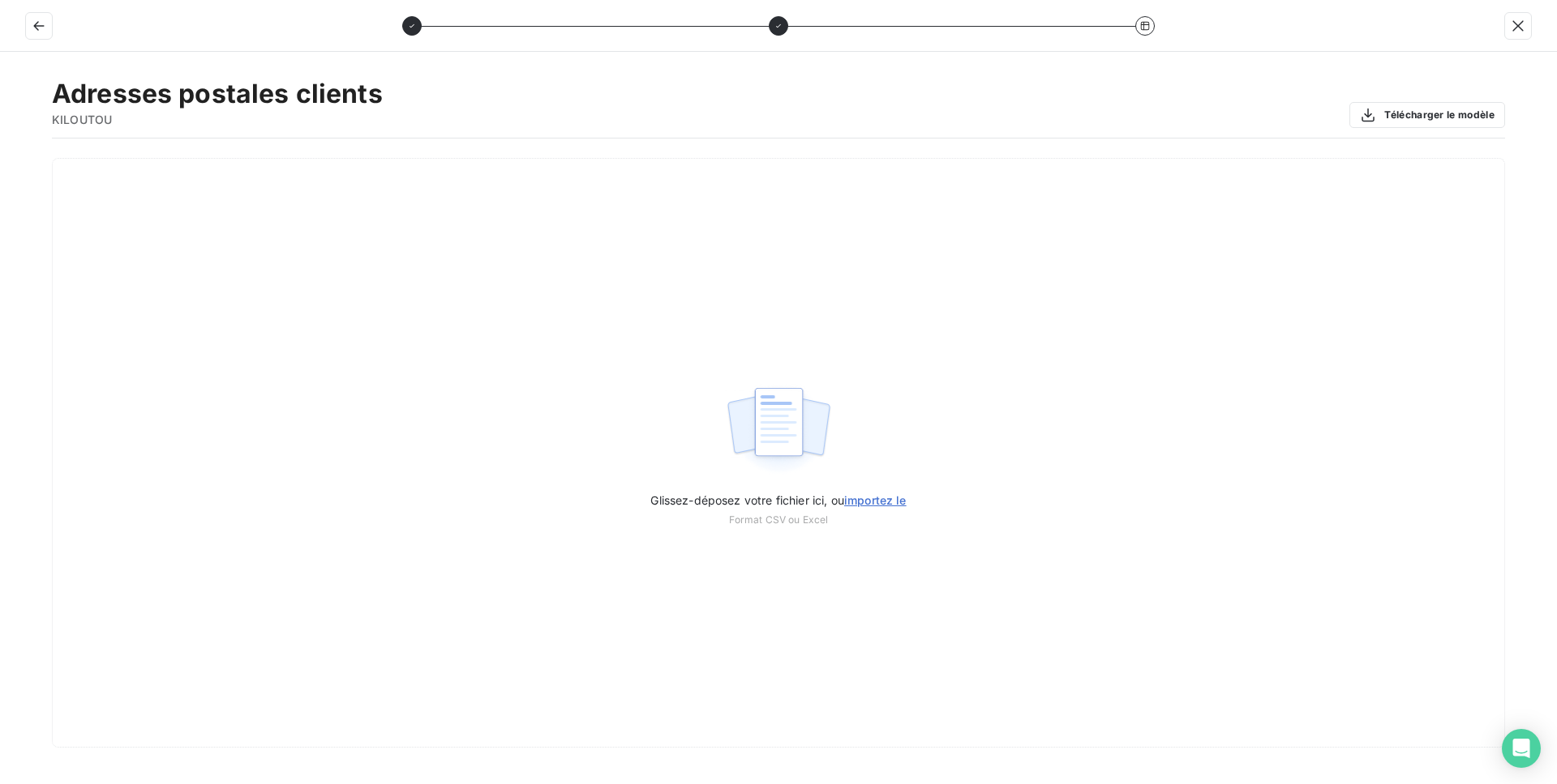
click at [722, 333] on div "Glissez-déposez votre fichier ici, ou importez le Format CSV ou Excel" at bounding box center [778, 453] width 1453 height 589
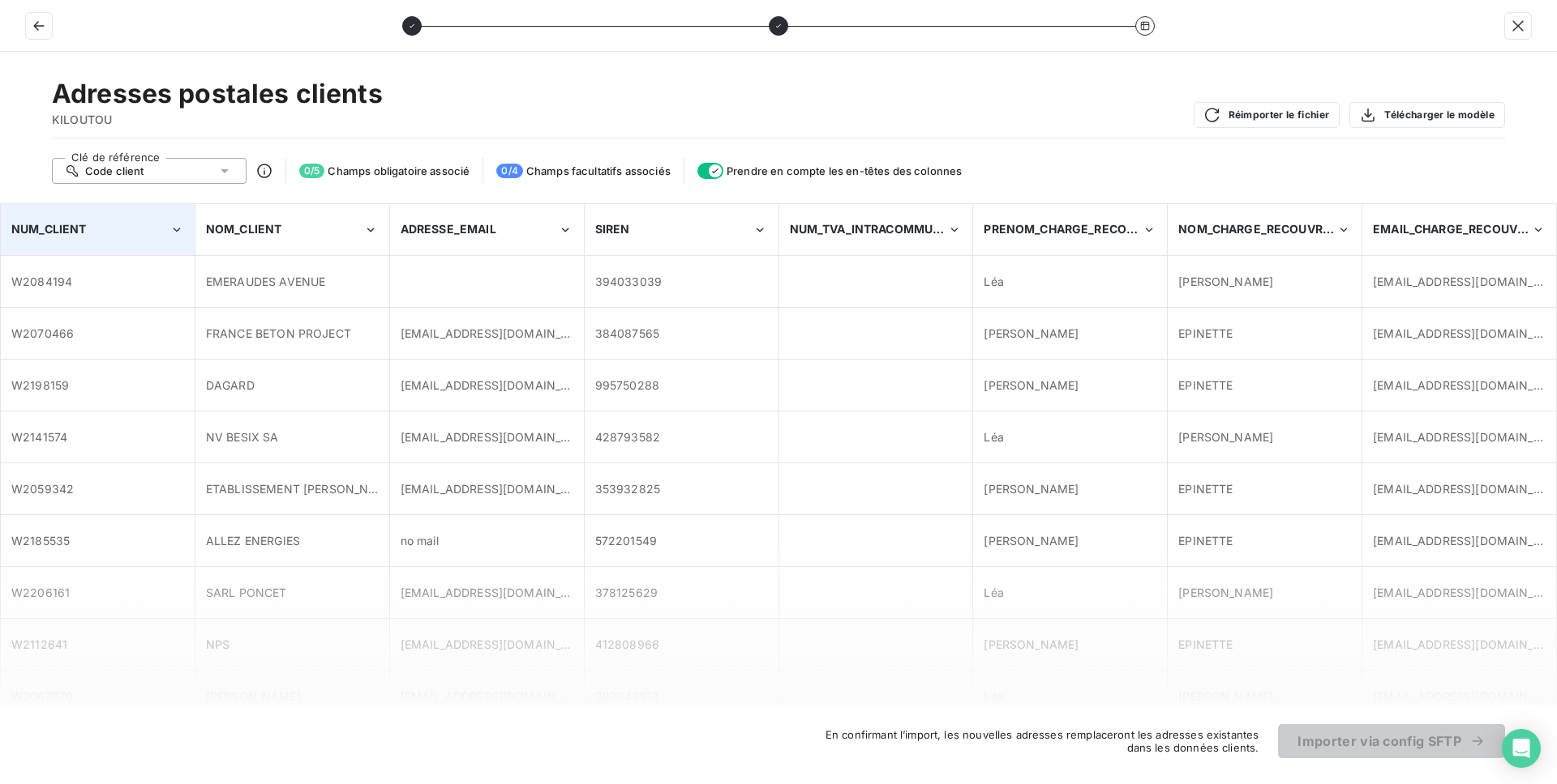
click at [136, 224] on div "NUM_CLIENT" at bounding box center [89, 229] width 158 height 16
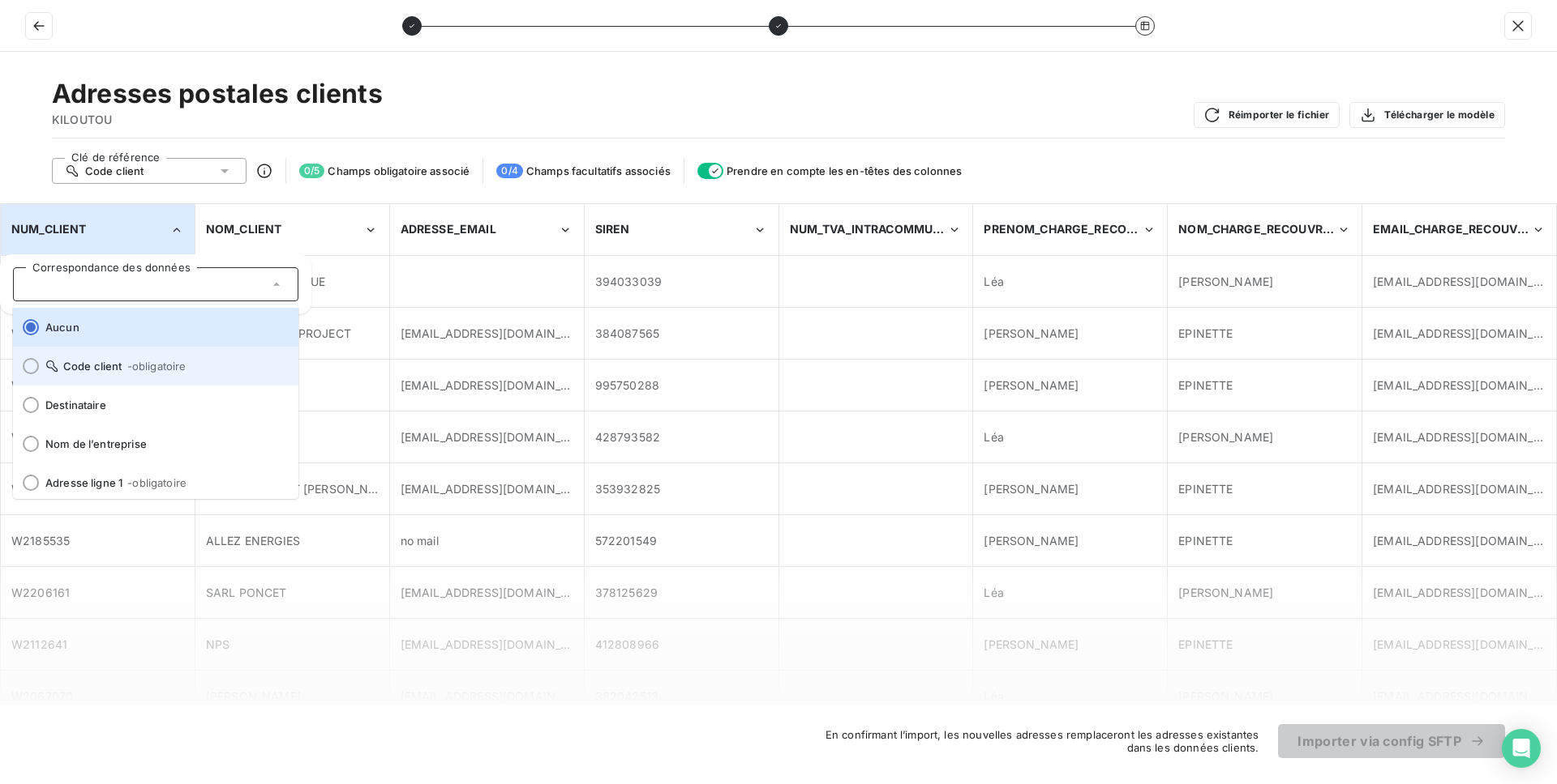
click at [128, 360] on span "- obligatoire" at bounding box center [157, 365] width 60 height 13
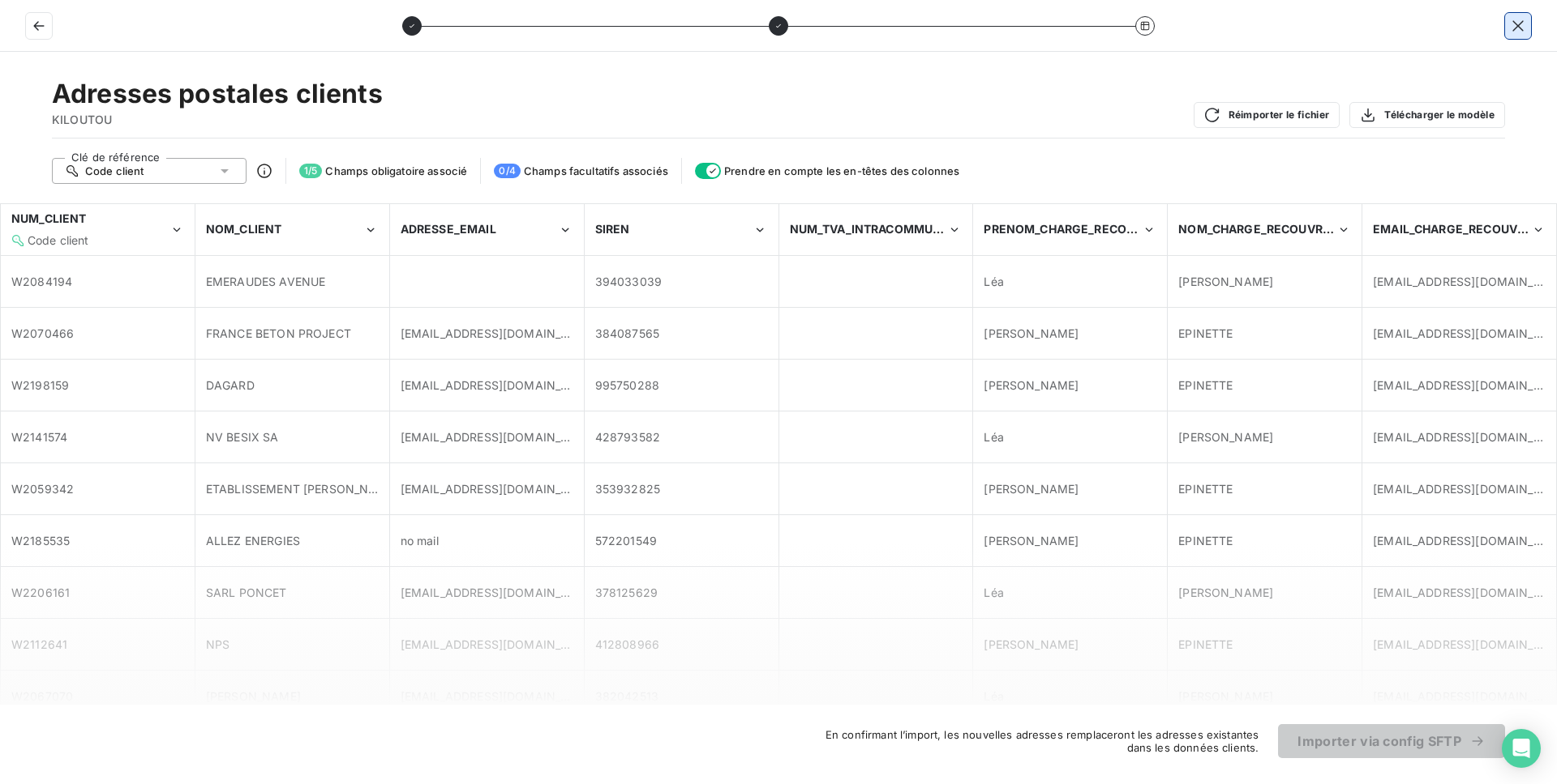
click at [1521, 20] on icon "button" at bounding box center [1517, 25] width 11 height 11
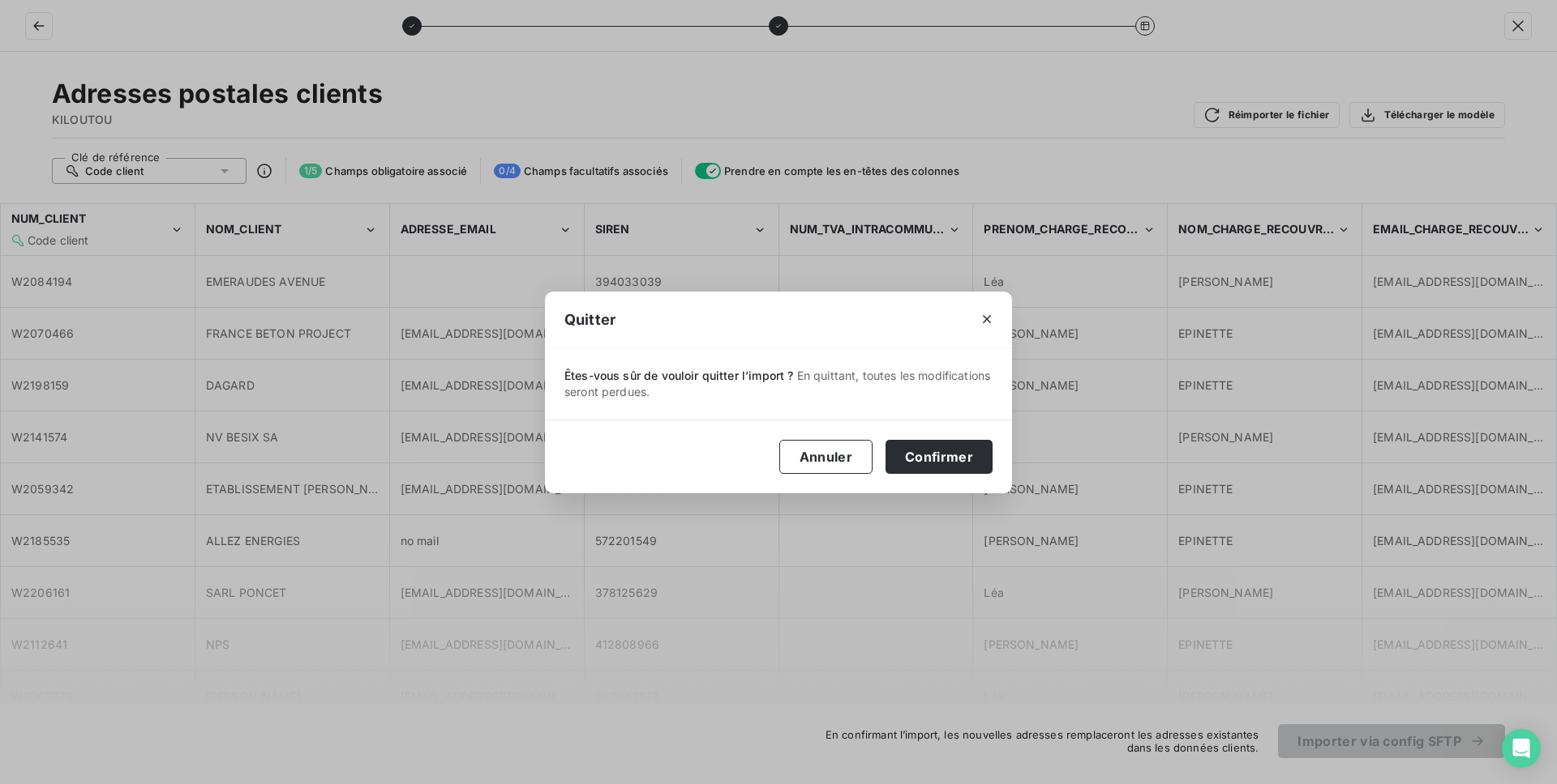
click at [945, 480] on div "Annuler Confirmer" at bounding box center [778, 457] width 467 height 73
click at [954, 469] on button "Confirmer" at bounding box center [939, 457] width 107 height 34
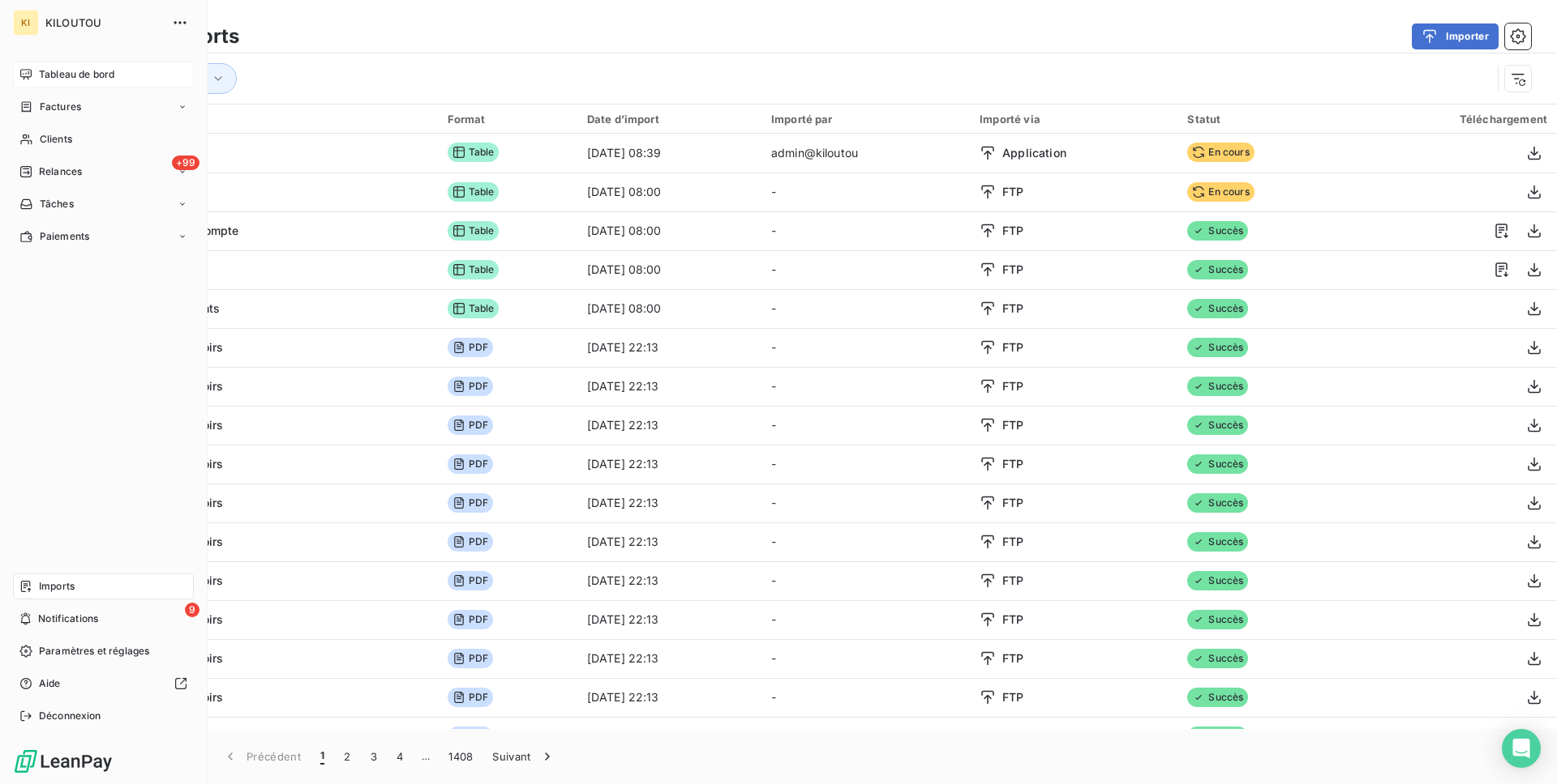
click at [47, 75] on span "Tableau de bord" at bounding box center [76, 74] width 75 height 15
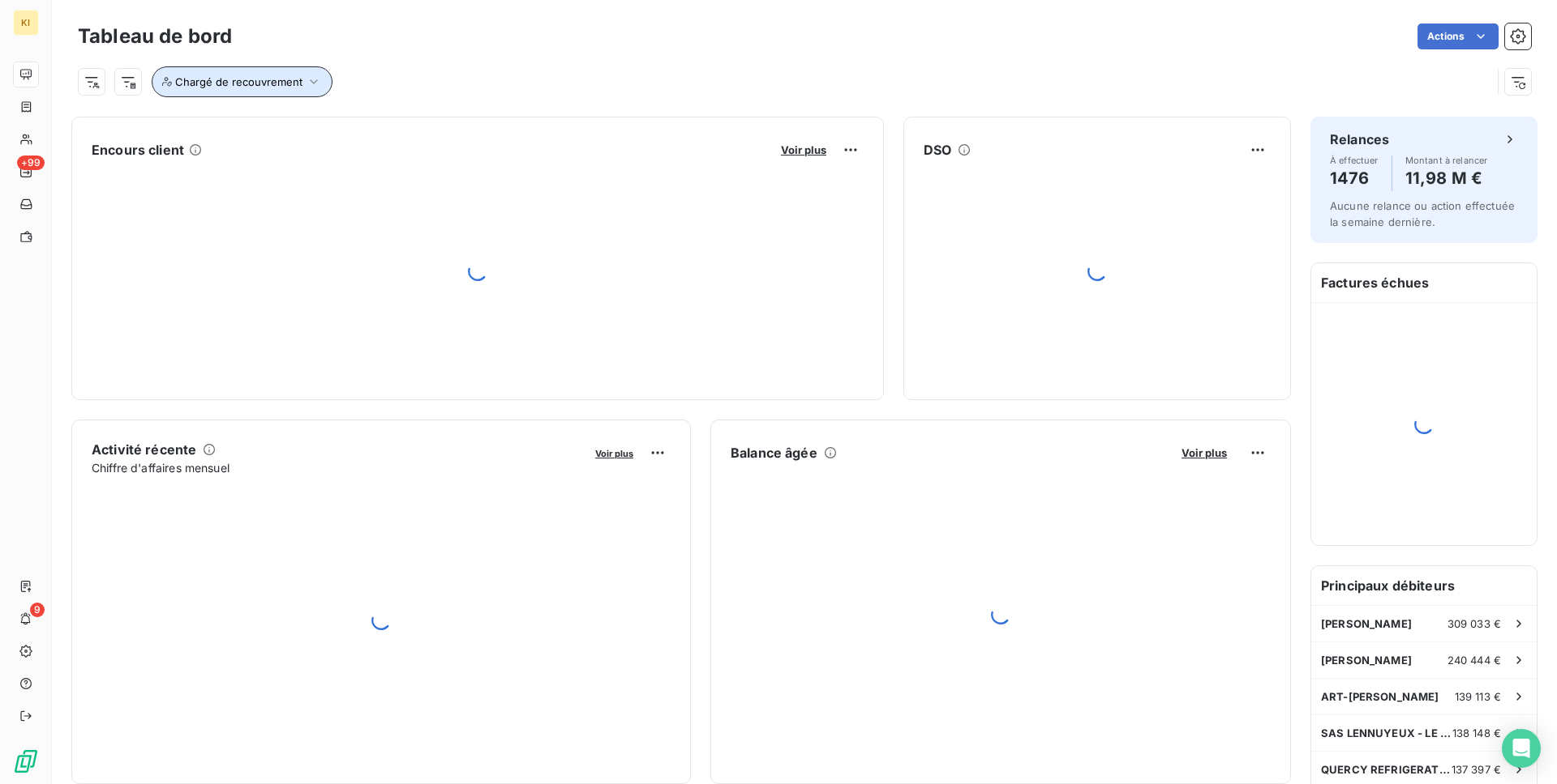
click at [267, 73] on button "Chargé de recouvrement" at bounding box center [242, 81] width 181 height 31
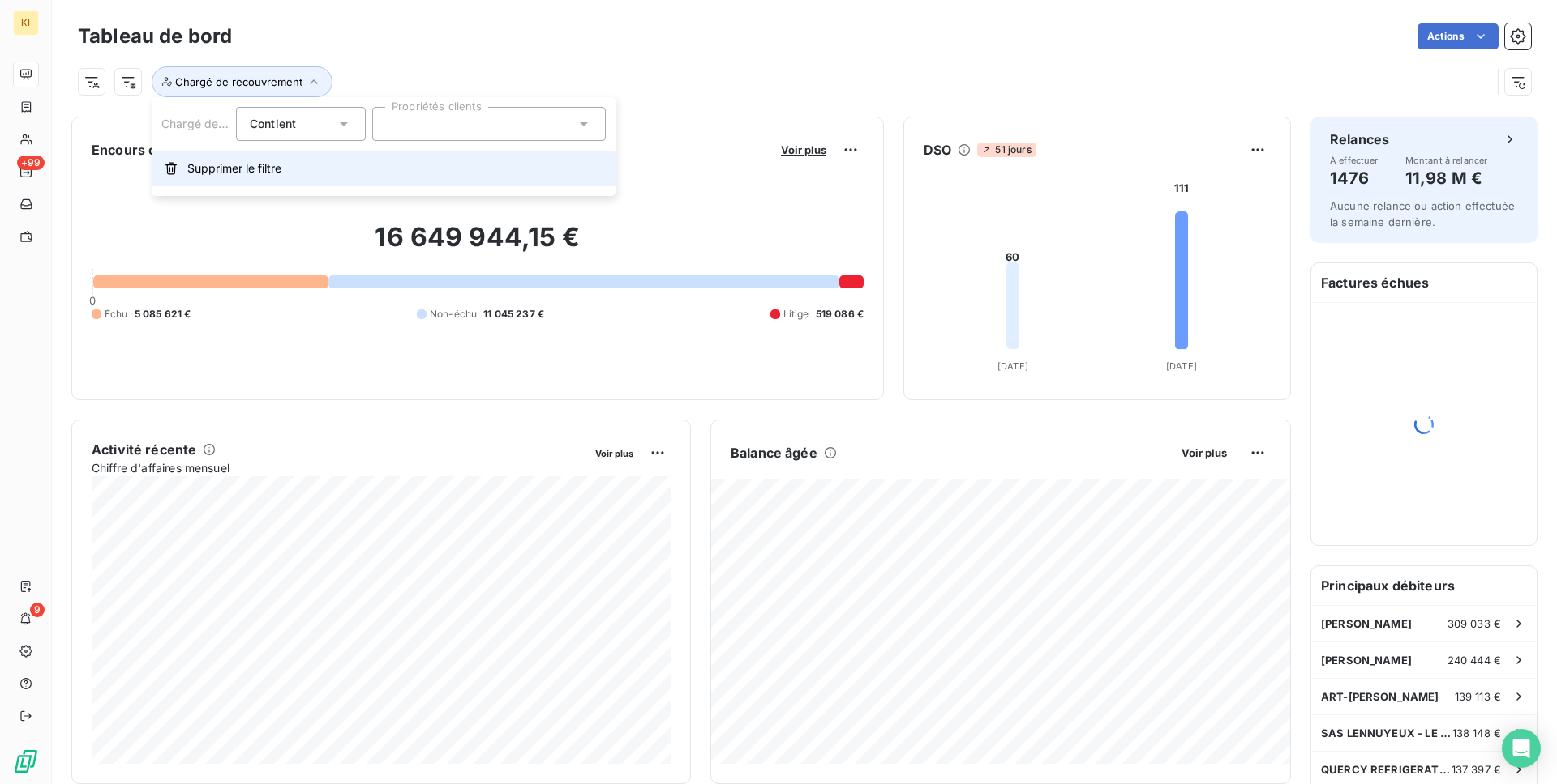
click at [285, 170] on button "Supprimer le filtre" at bounding box center [383, 169] width 464 height 36
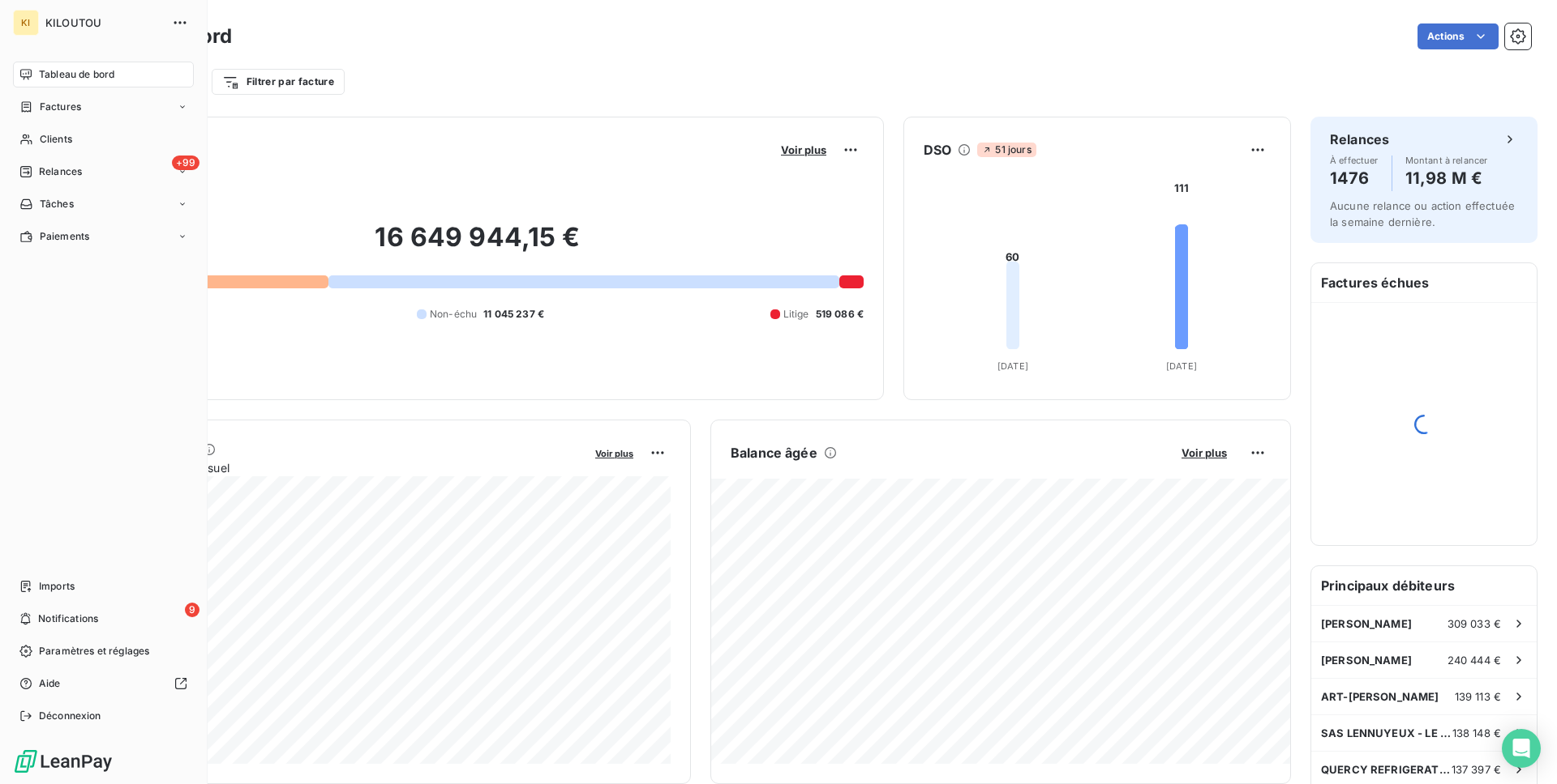
click at [58, 601] on nav "Imports 9 Notifications Paramètres et réglages Aide Déconnexion" at bounding box center [103, 651] width 181 height 156
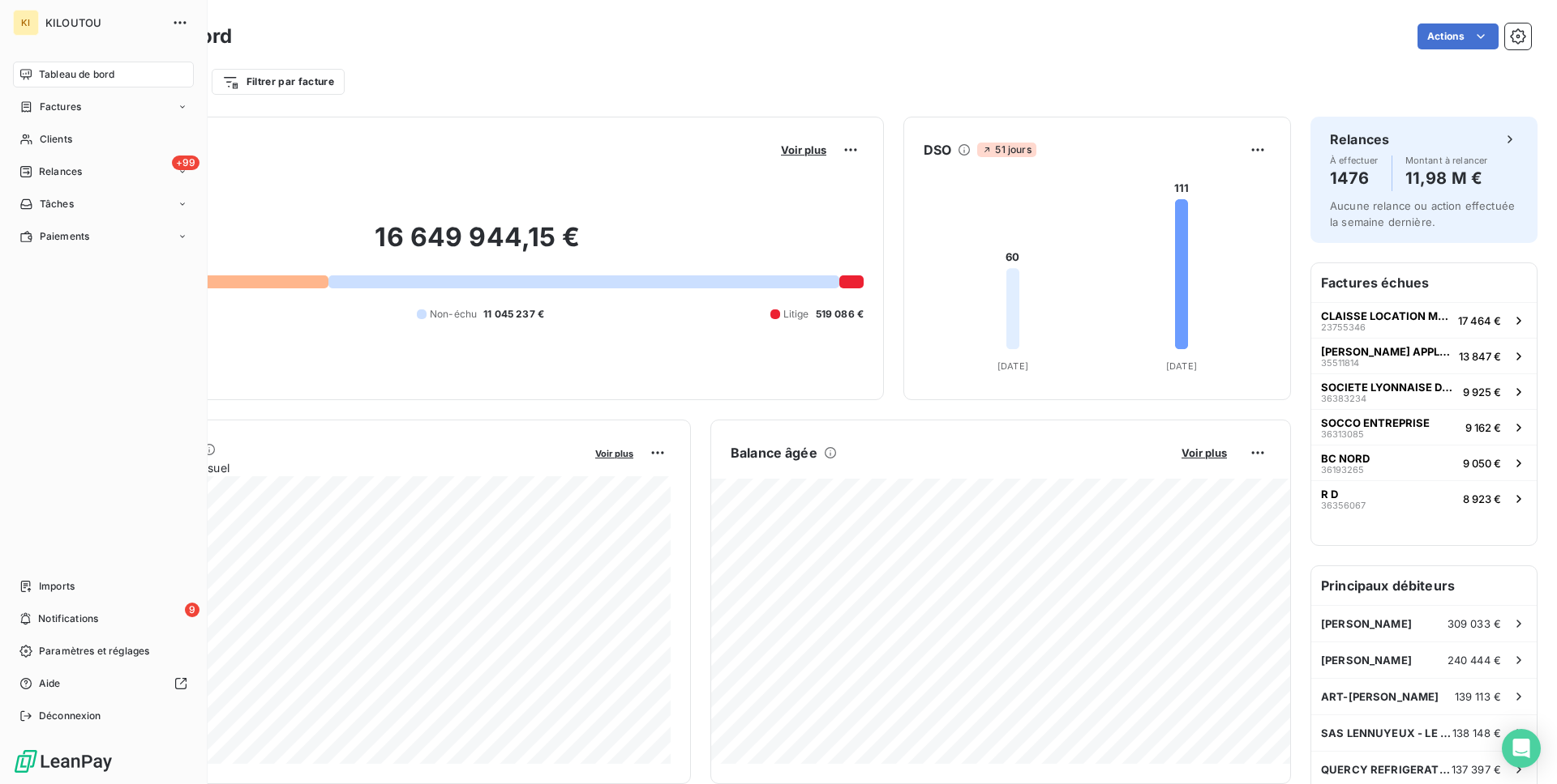
click at [87, 572] on div "Tableau de bord Factures Clients +99 Relances Tâches Paiements Imports 9 Notifi…" at bounding box center [103, 395] width 181 height 668
click at [87, 588] on div "Imports" at bounding box center [103, 587] width 181 height 26
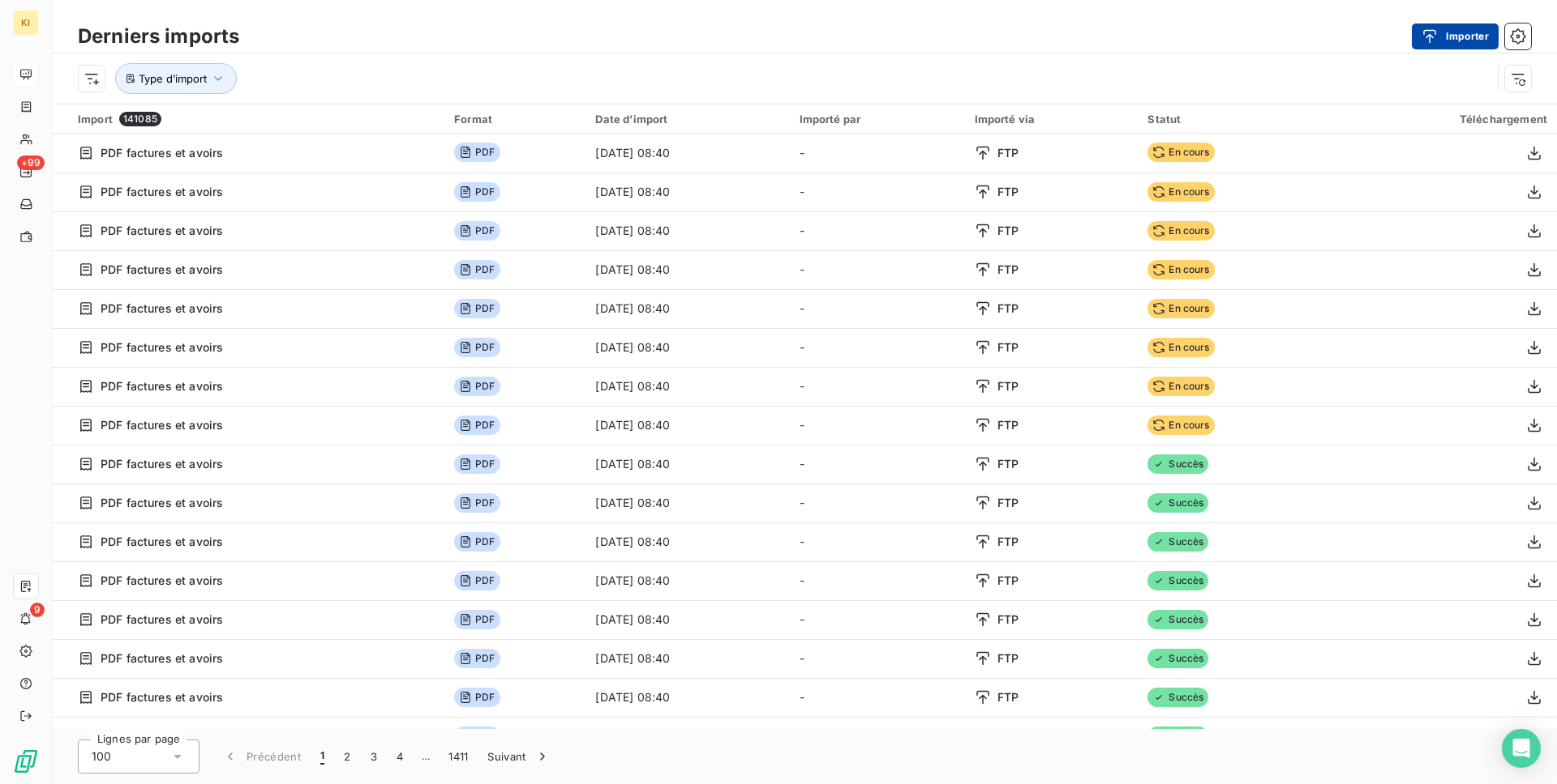
click at [1433, 33] on icon "button" at bounding box center [1429, 37] width 16 height 16
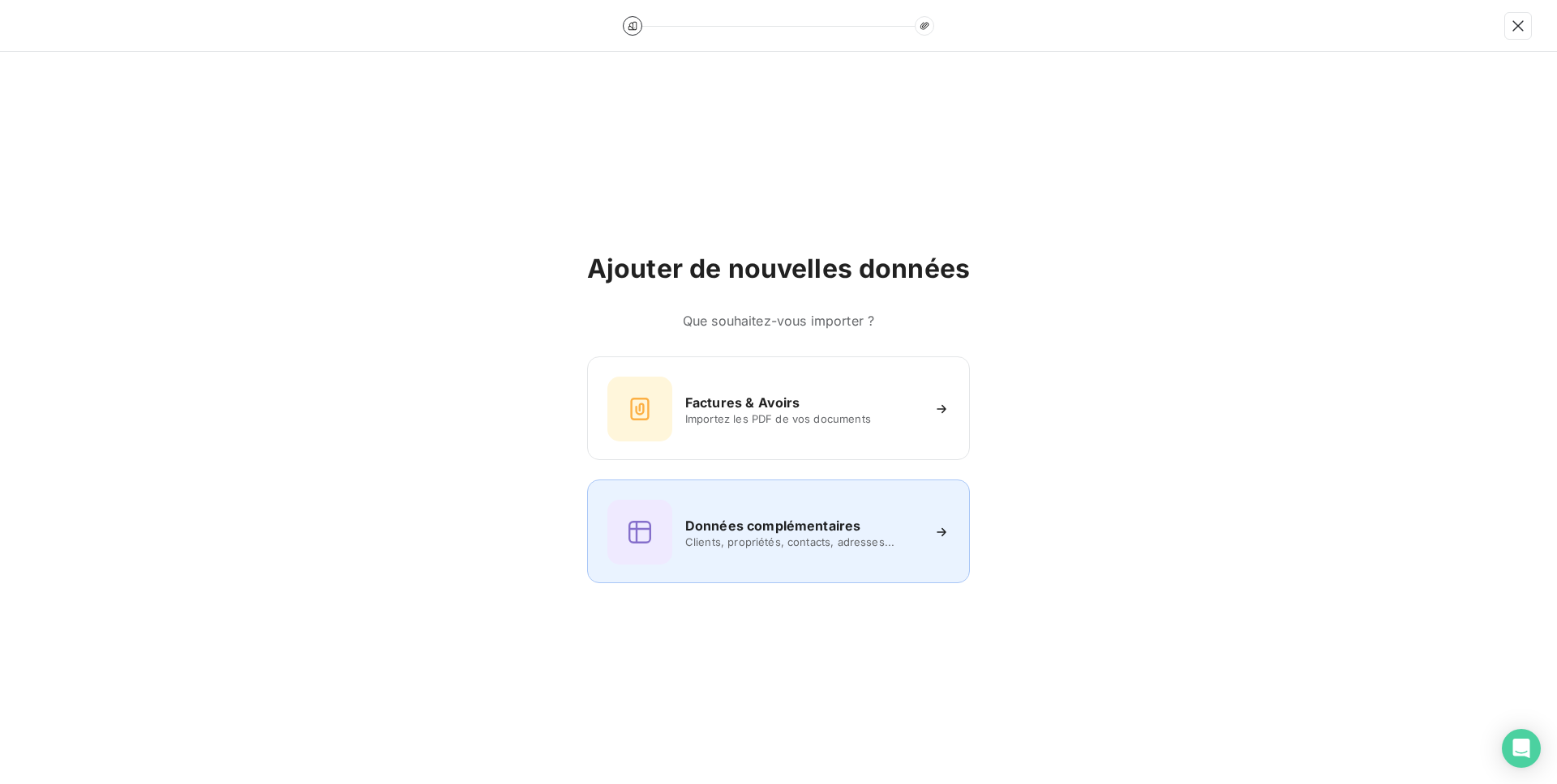
click at [829, 567] on div "Données complémentaires Clients, propriétés, contacts, adresses..." at bounding box center [778, 531] width 382 height 104
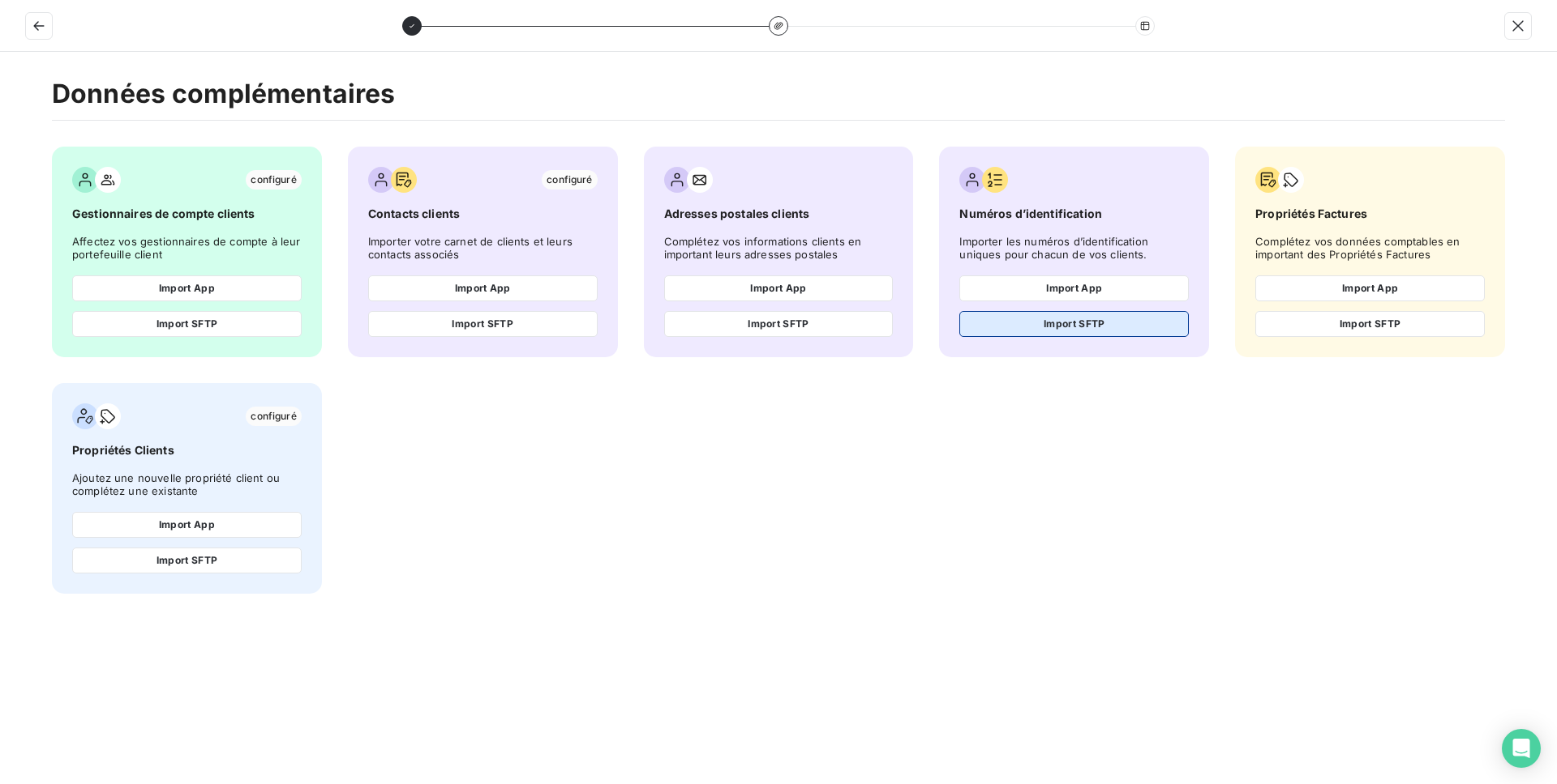
click at [1049, 330] on button "Import SFTP" at bounding box center [1073, 325] width 229 height 26
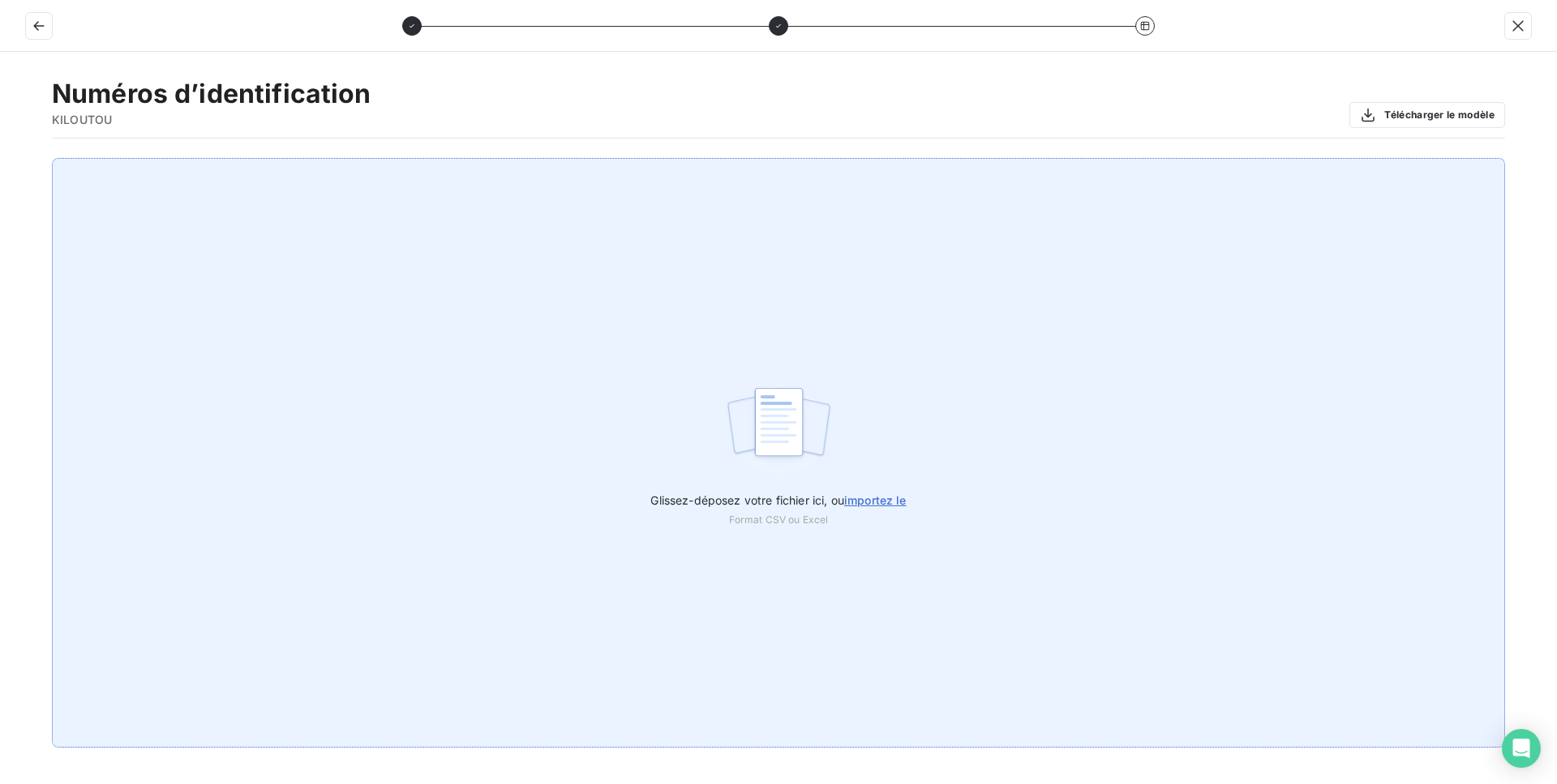
click at [1073, 333] on div "Glissez-déposez votre fichier ici, ou importez le Format CSV ou Excel" at bounding box center [778, 453] width 1453 height 589
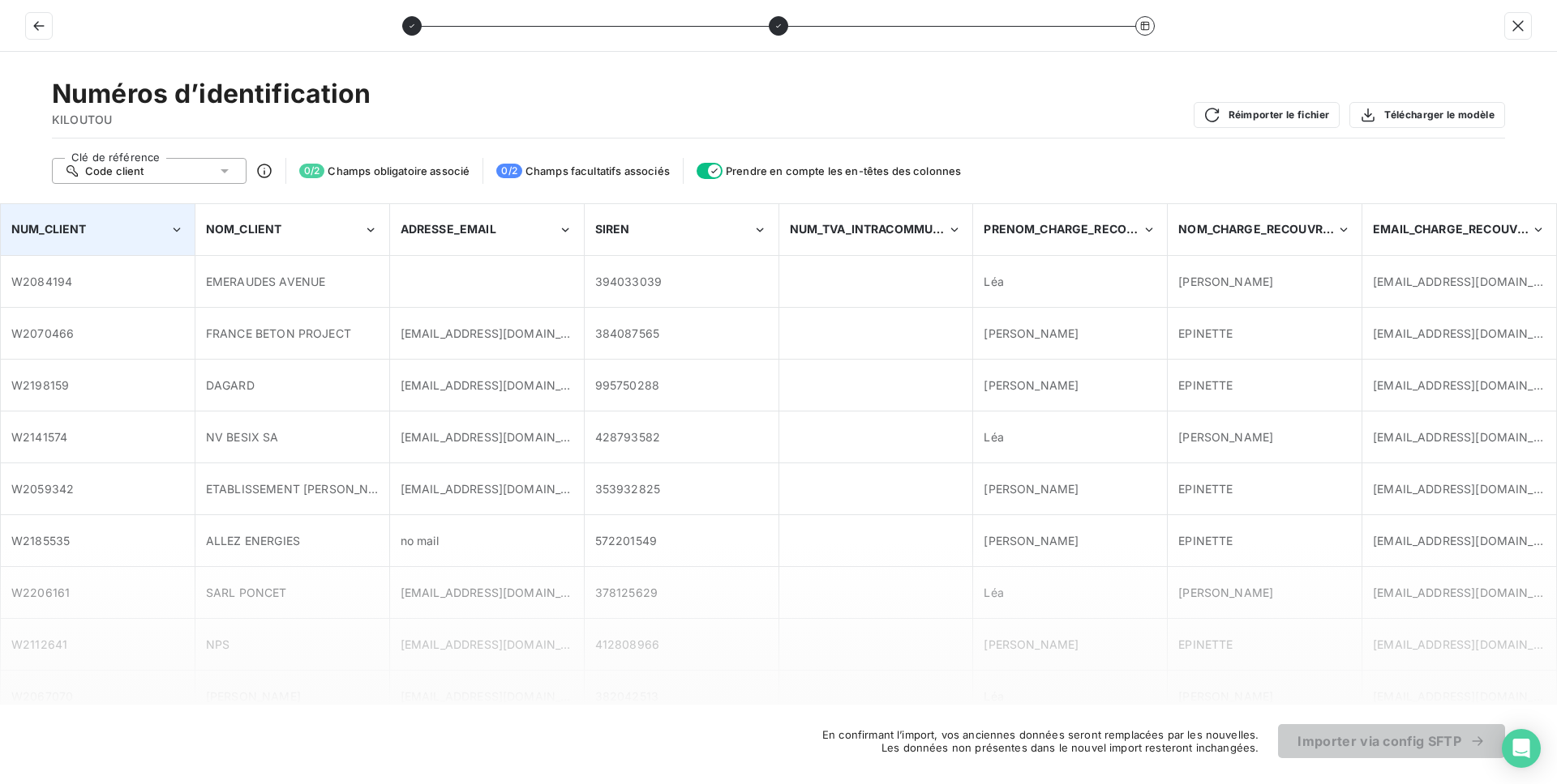
click at [48, 231] on span "NUM_CLIENT" at bounding box center [49, 229] width 75 height 14
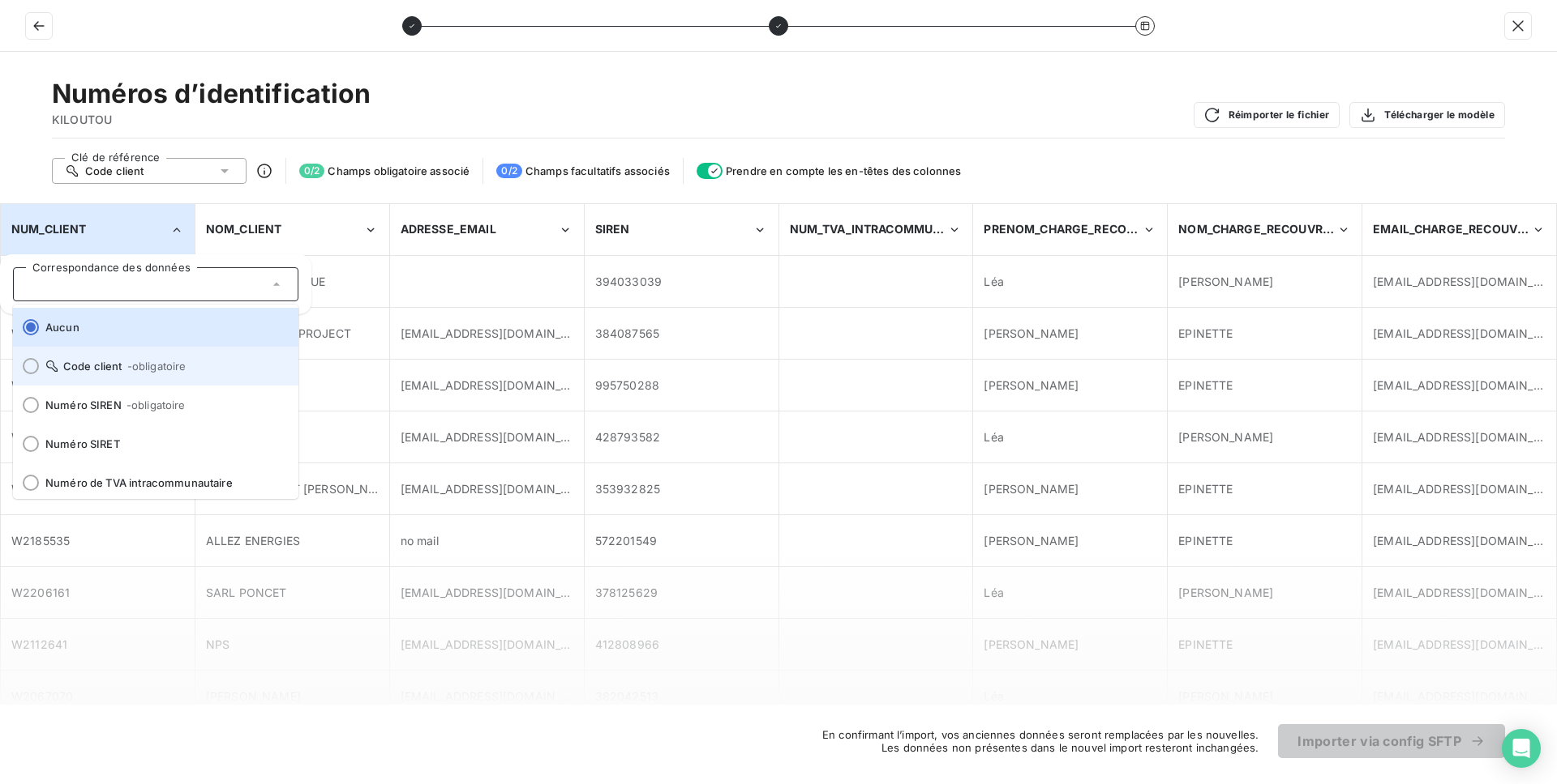
click at [69, 370] on span "Code client - obligatoire" at bounding box center [166, 365] width 240 height 13
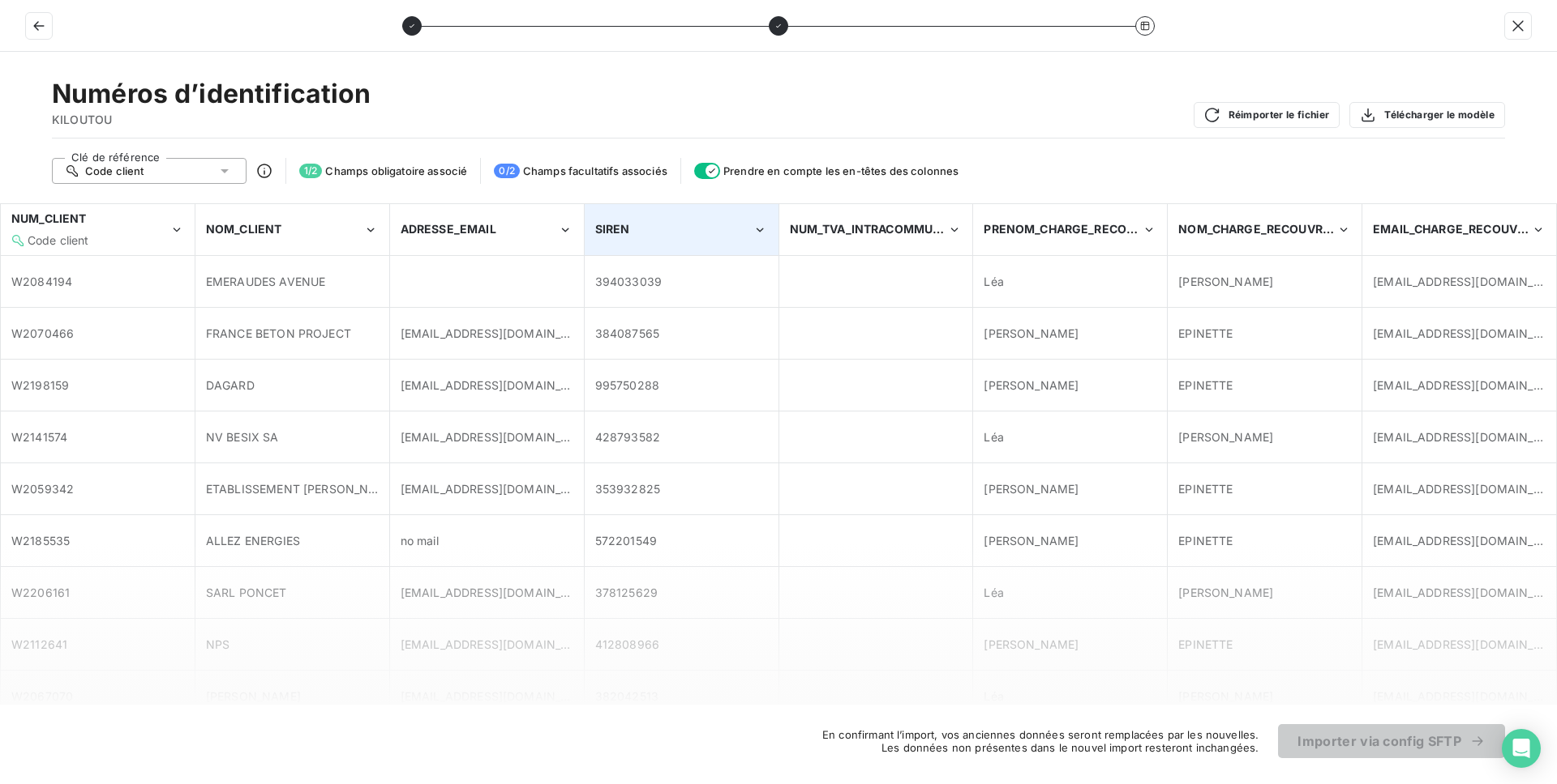
click at [701, 248] on div "SIREN" at bounding box center [680, 230] width 192 height 50
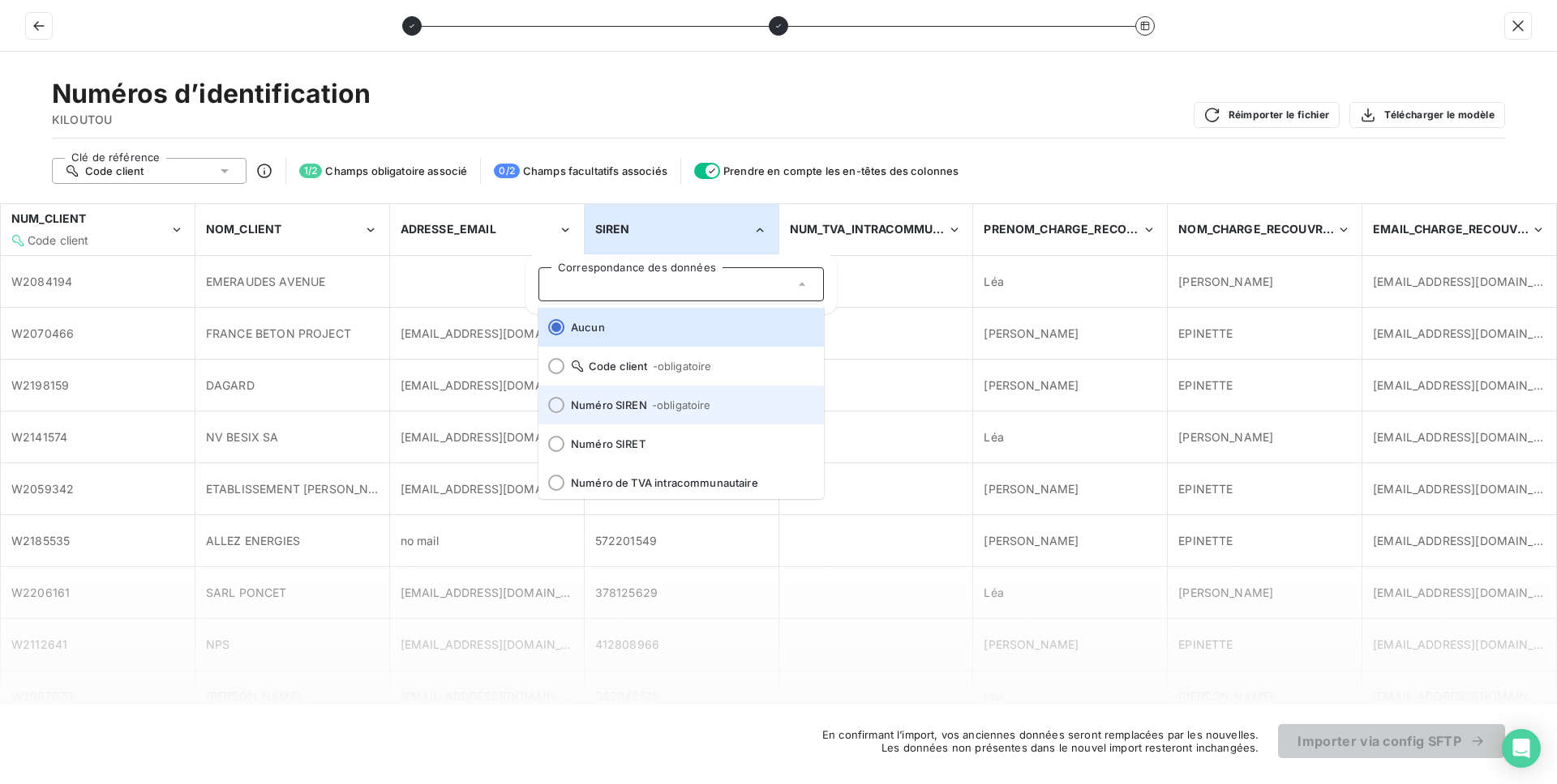
click at [686, 410] on span "- obligatoire" at bounding box center [681, 405] width 60 height 13
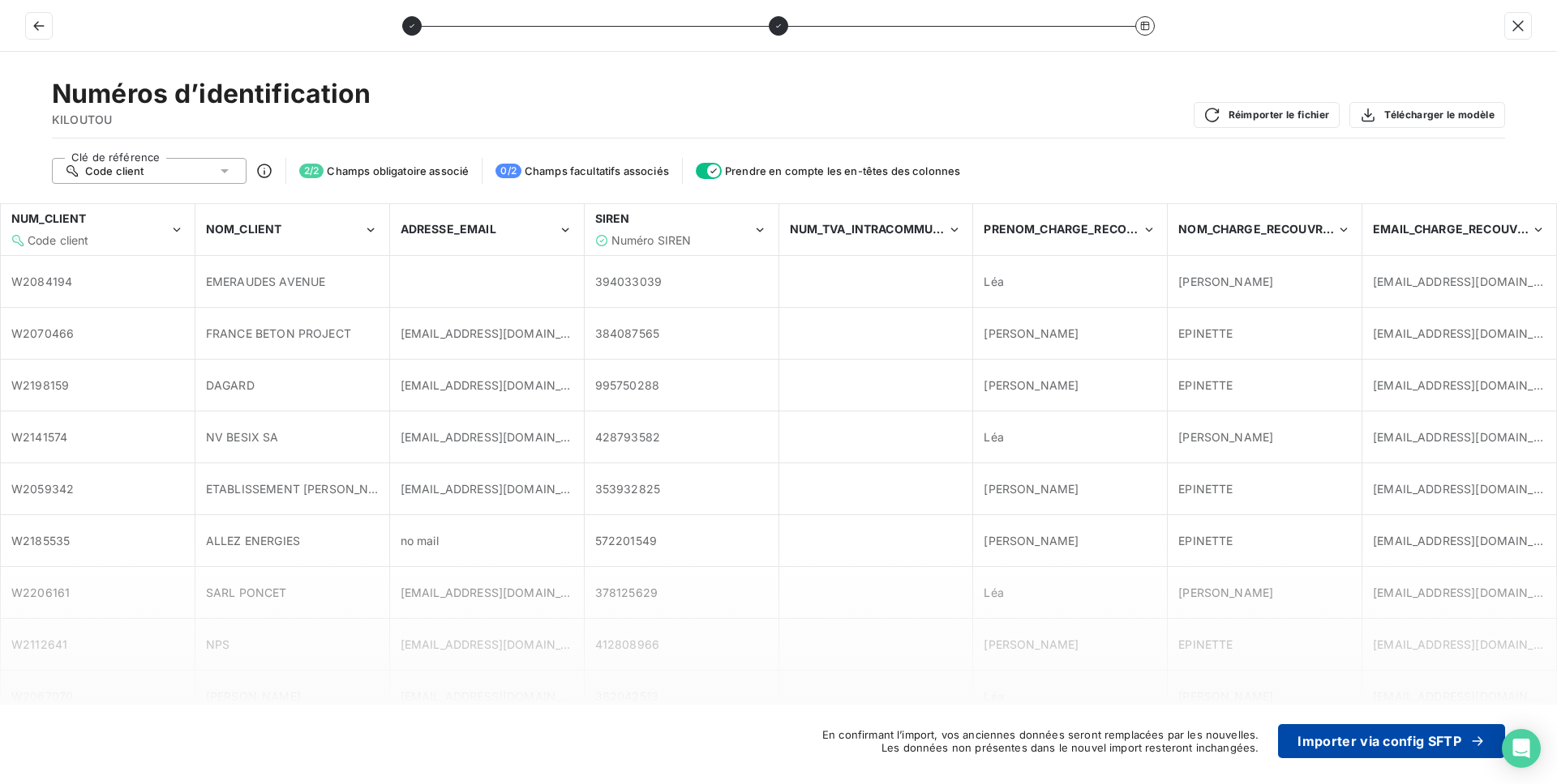
click at [1396, 747] on button "Importer via config SFTP" at bounding box center [1391, 741] width 227 height 34
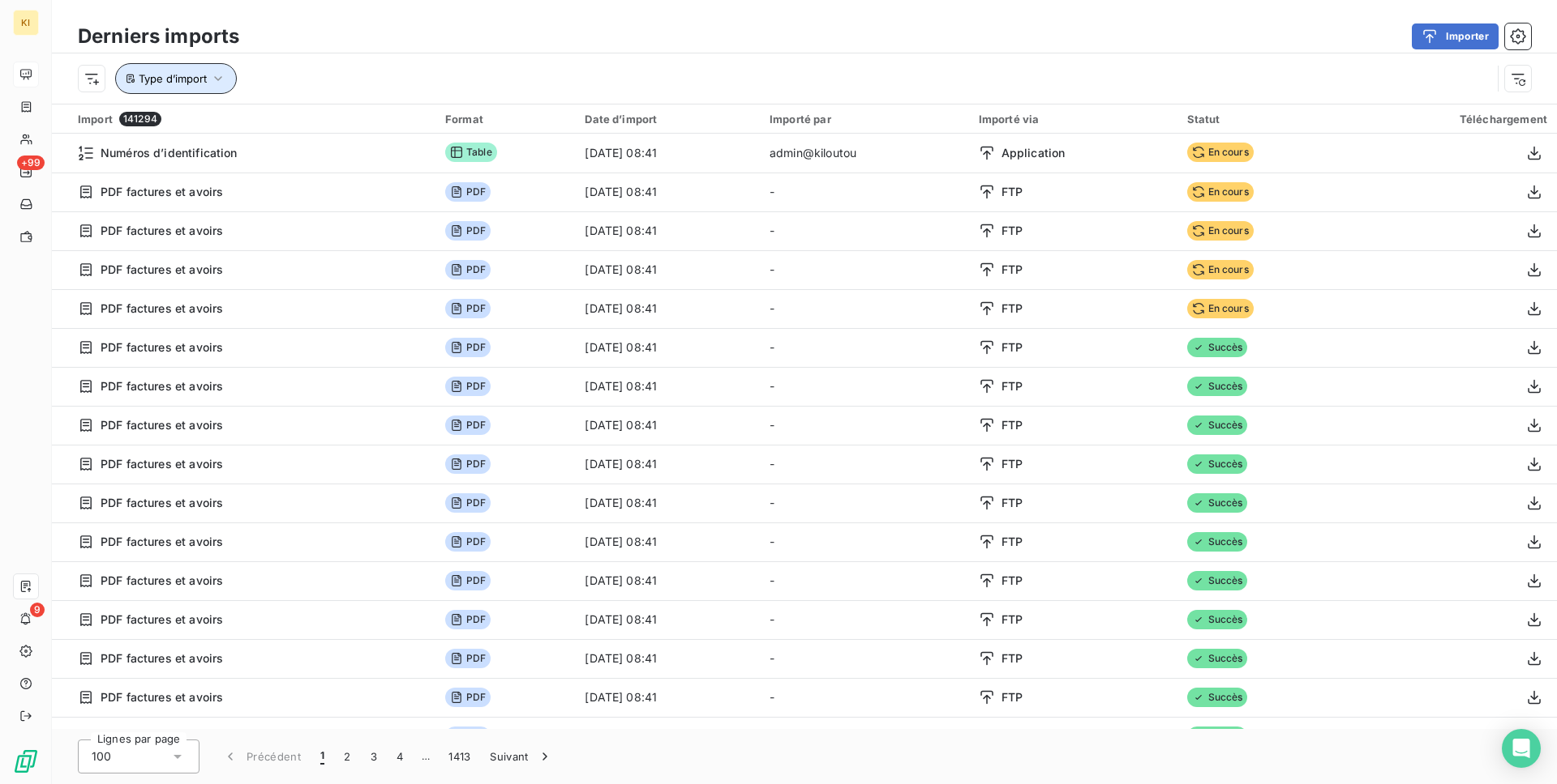
click at [209, 79] on button "Type d’import" at bounding box center [176, 78] width 121 height 31
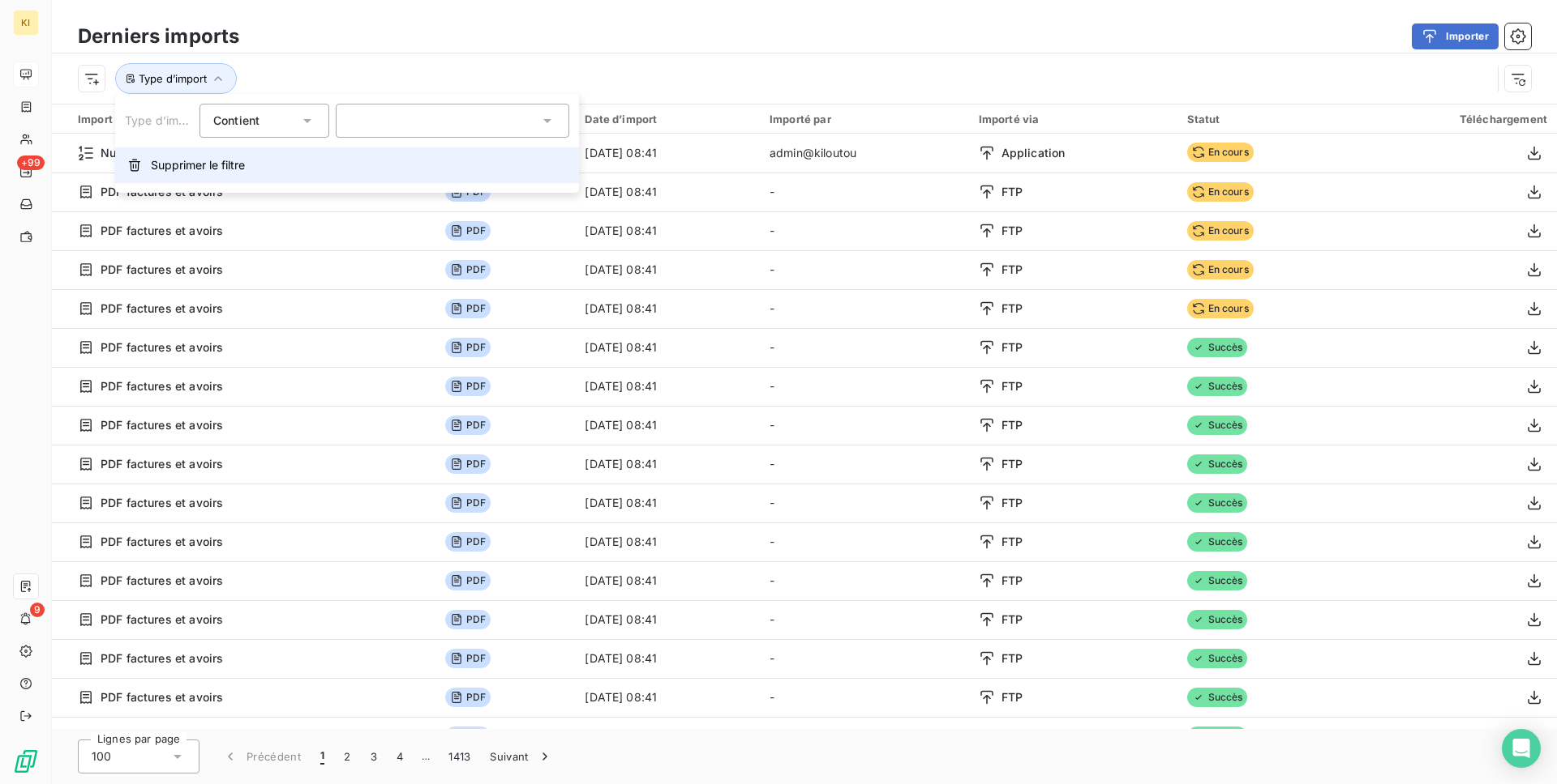
click at [218, 148] on button "Supprimer le filtre" at bounding box center [347, 166] width 464 height 36
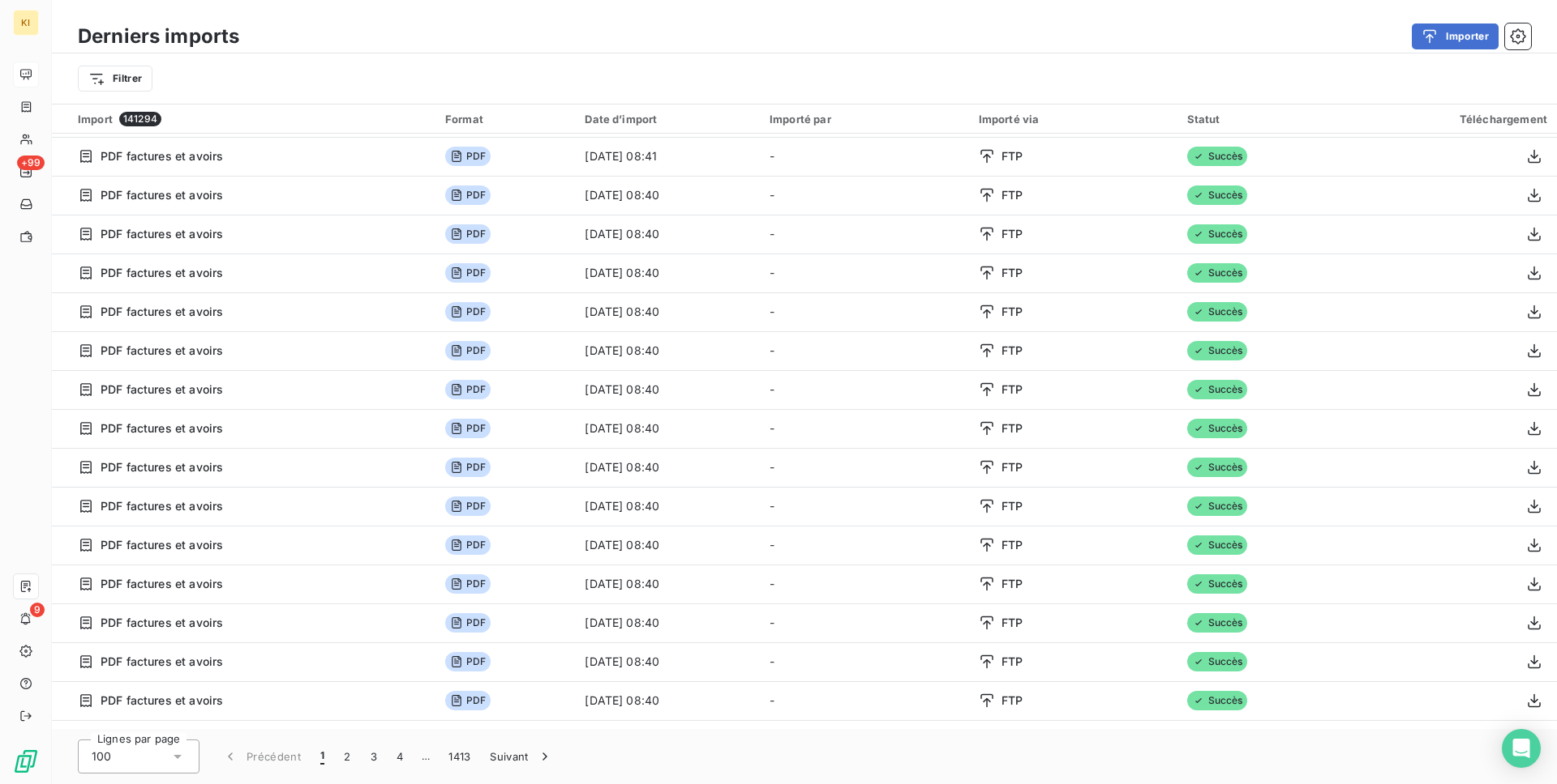
scroll to position [405, 0]
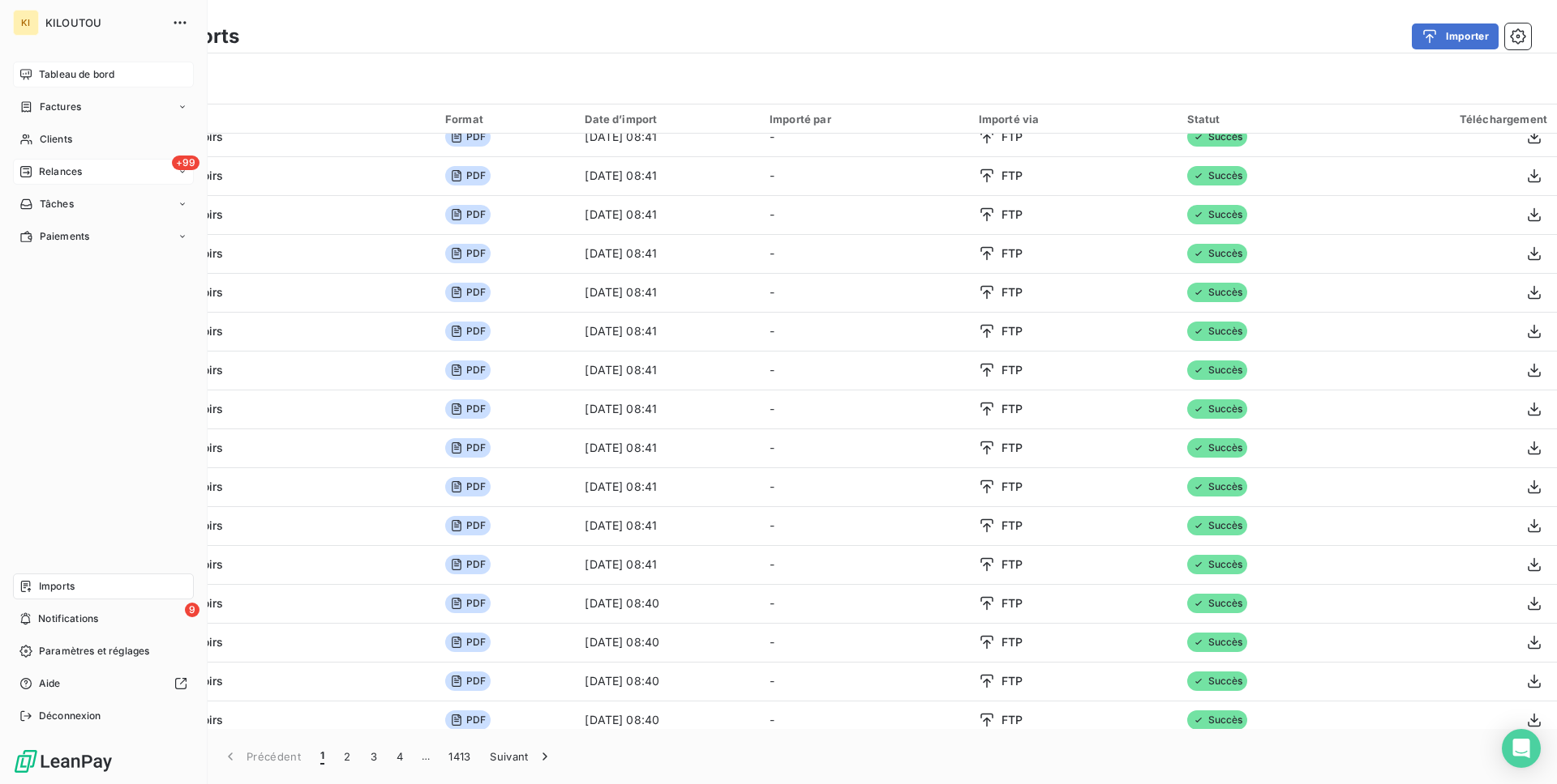
click at [79, 178] on span "Relances" at bounding box center [60, 172] width 43 height 15
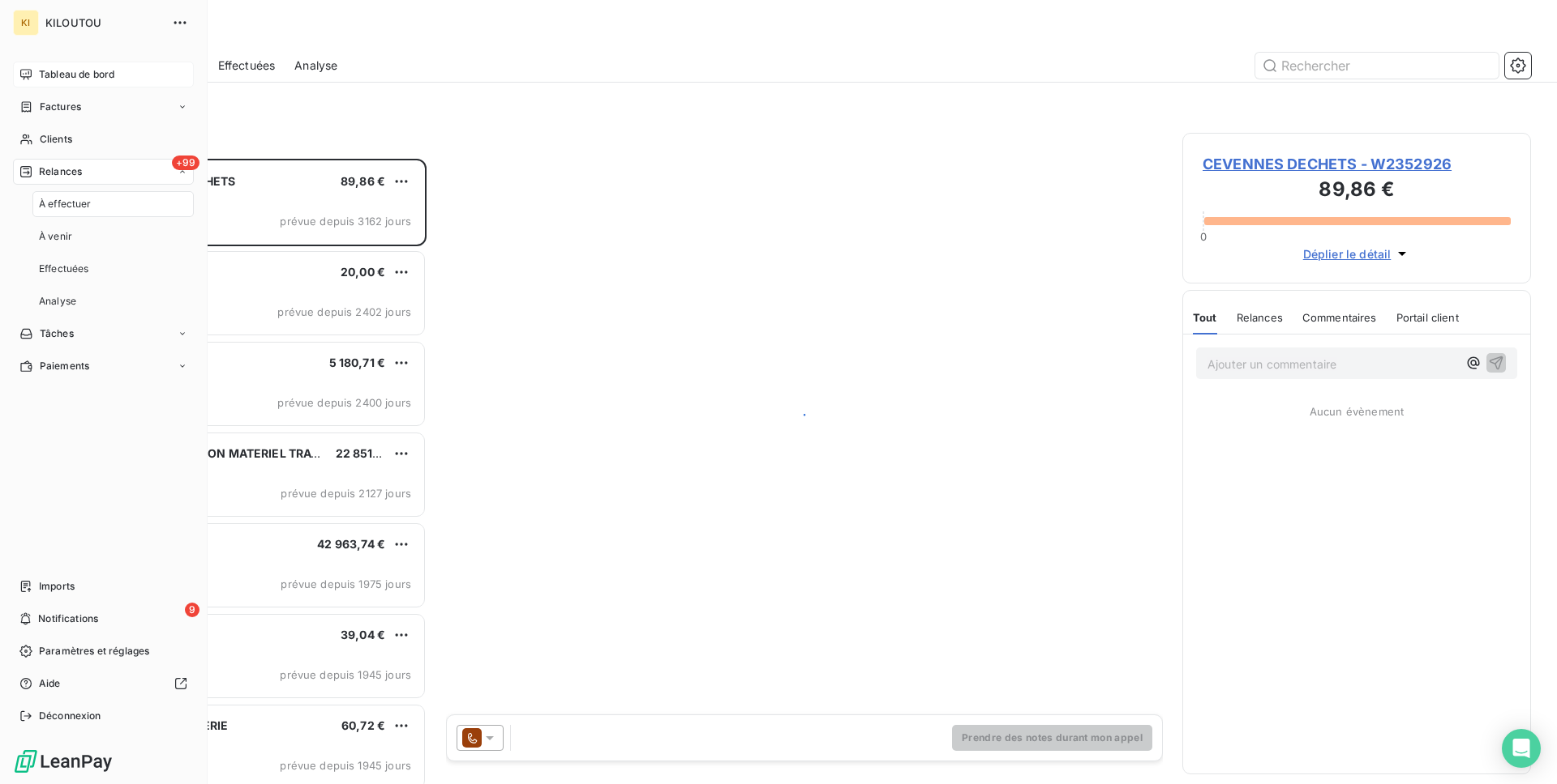
scroll to position [625, 349]
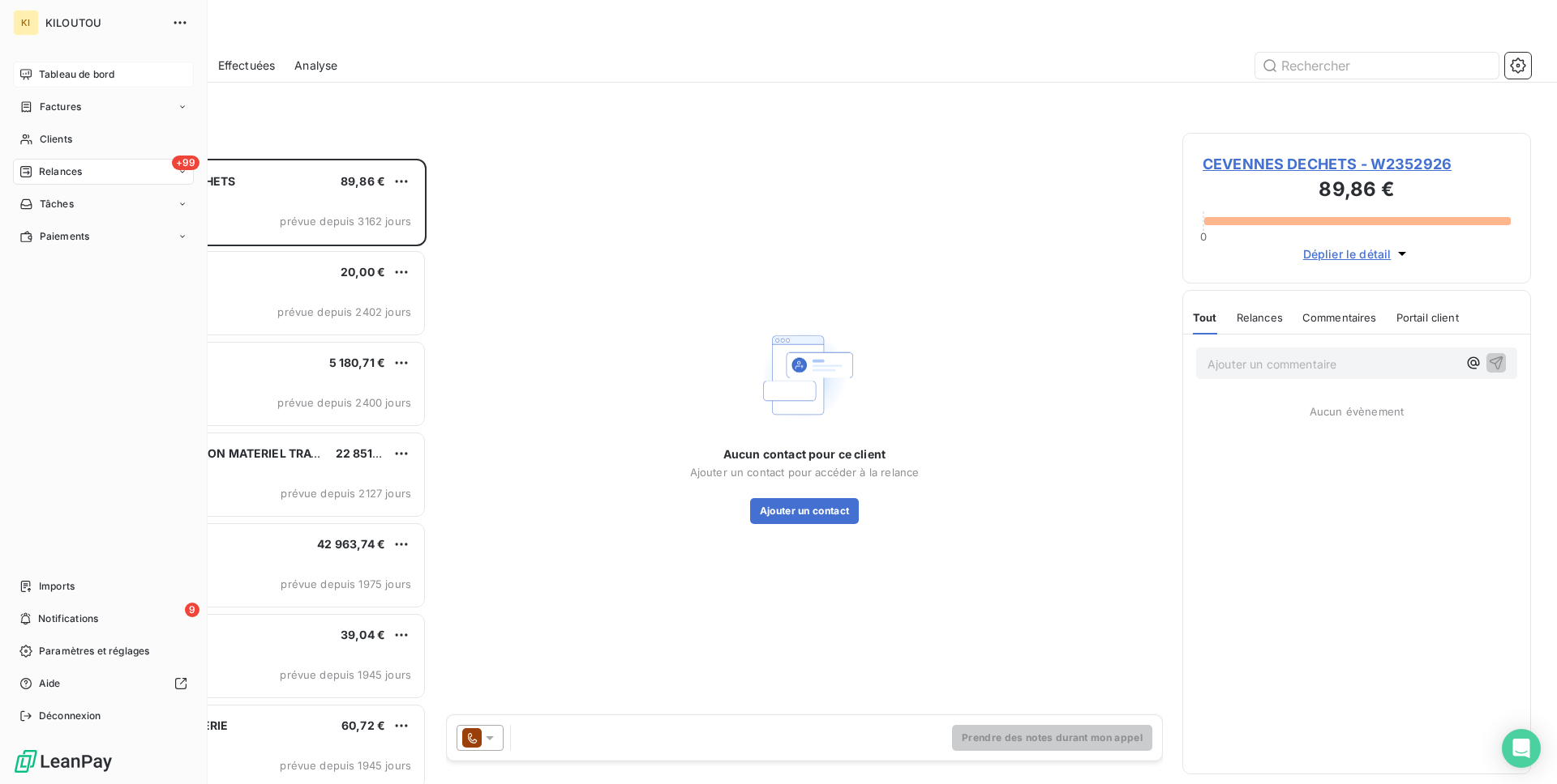
click at [39, 67] on span "Tableau de bord" at bounding box center [76, 74] width 75 height 15
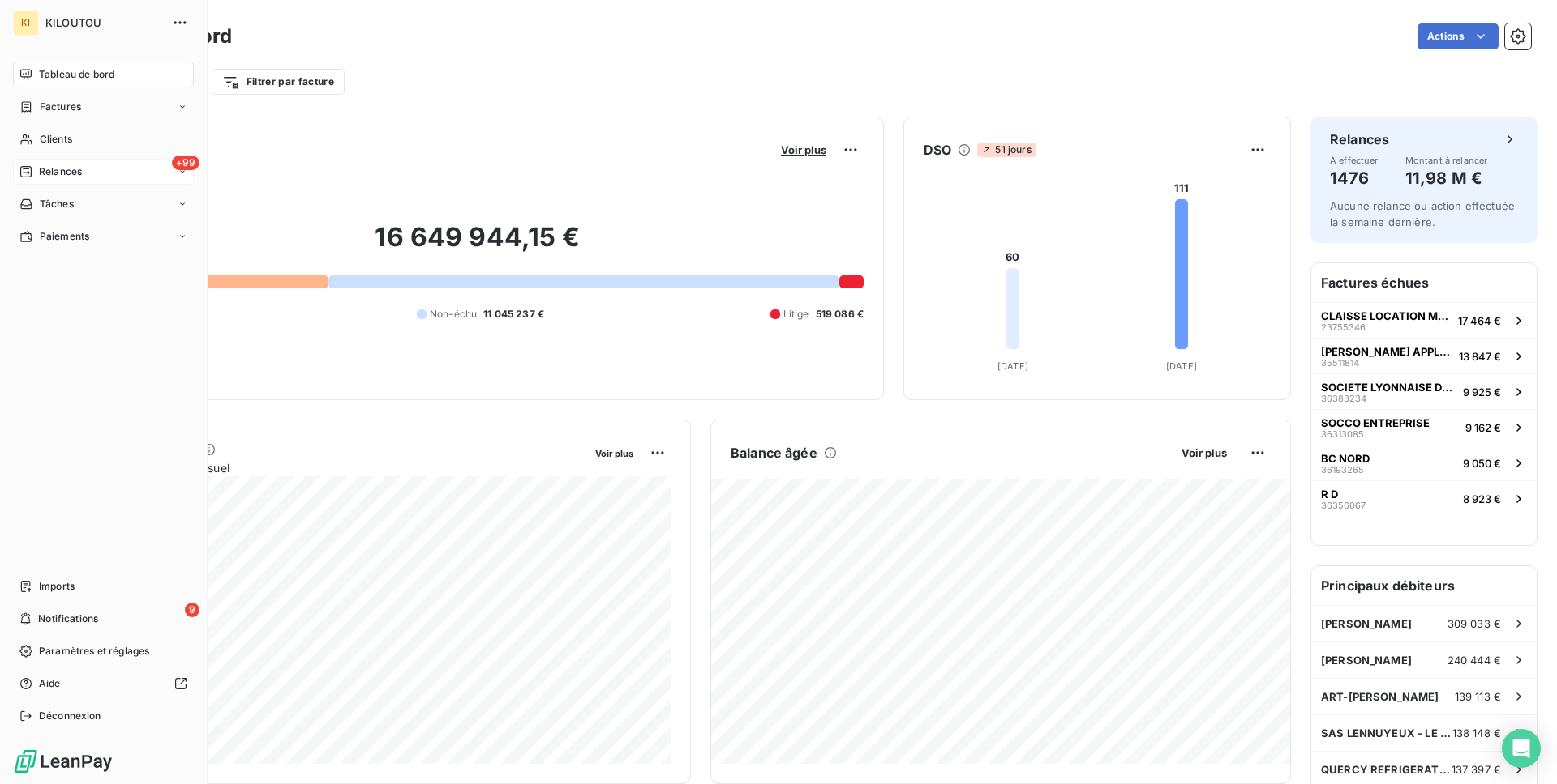
click at [66, 182] on div "+99 Relances" at bounding box center [103, 172] width 181 height 26
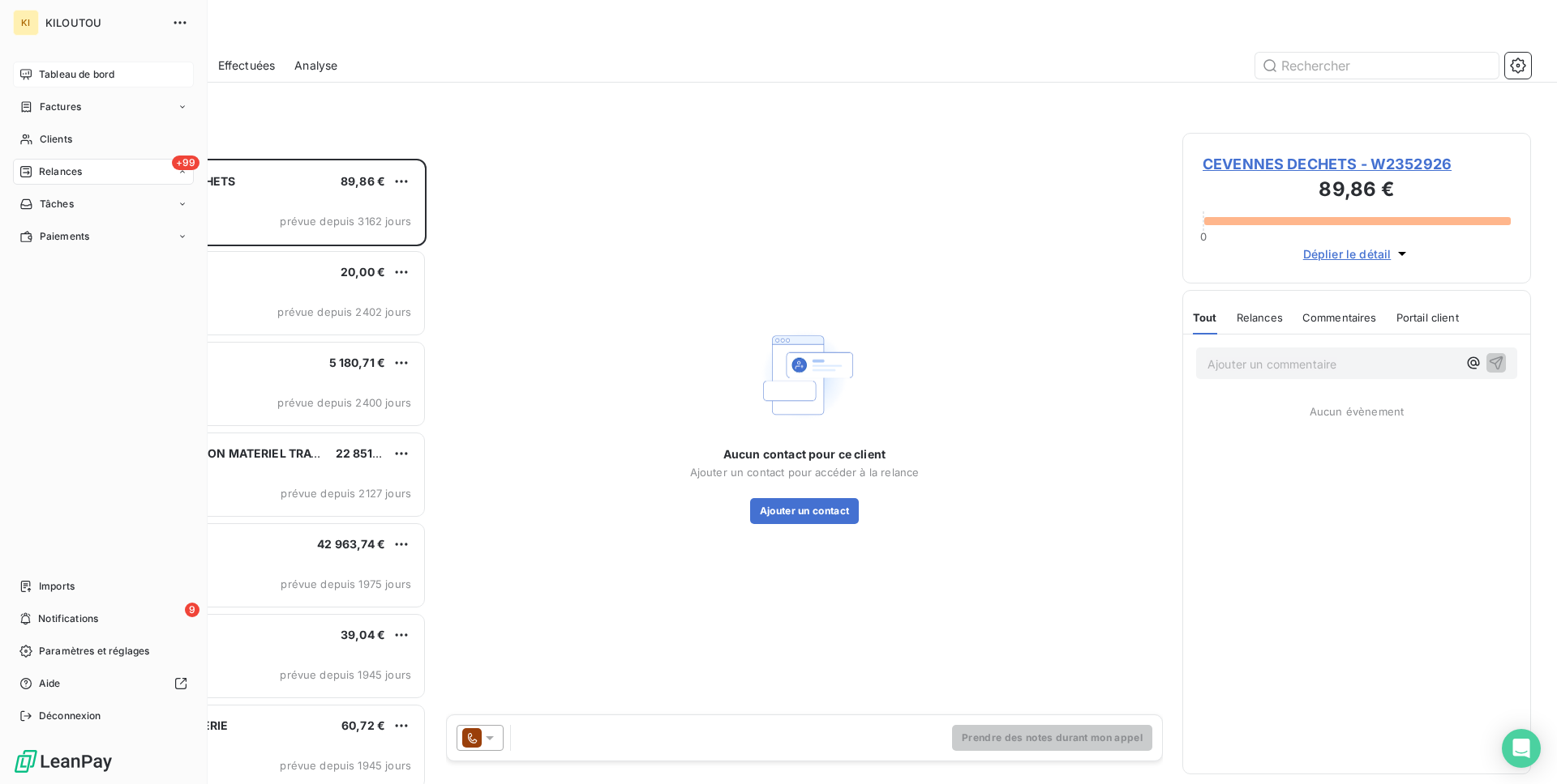
scroll to position [625, 349]
click at [71, 585] on span "Imports" at bounding box center [57, 587] width 36 height 15
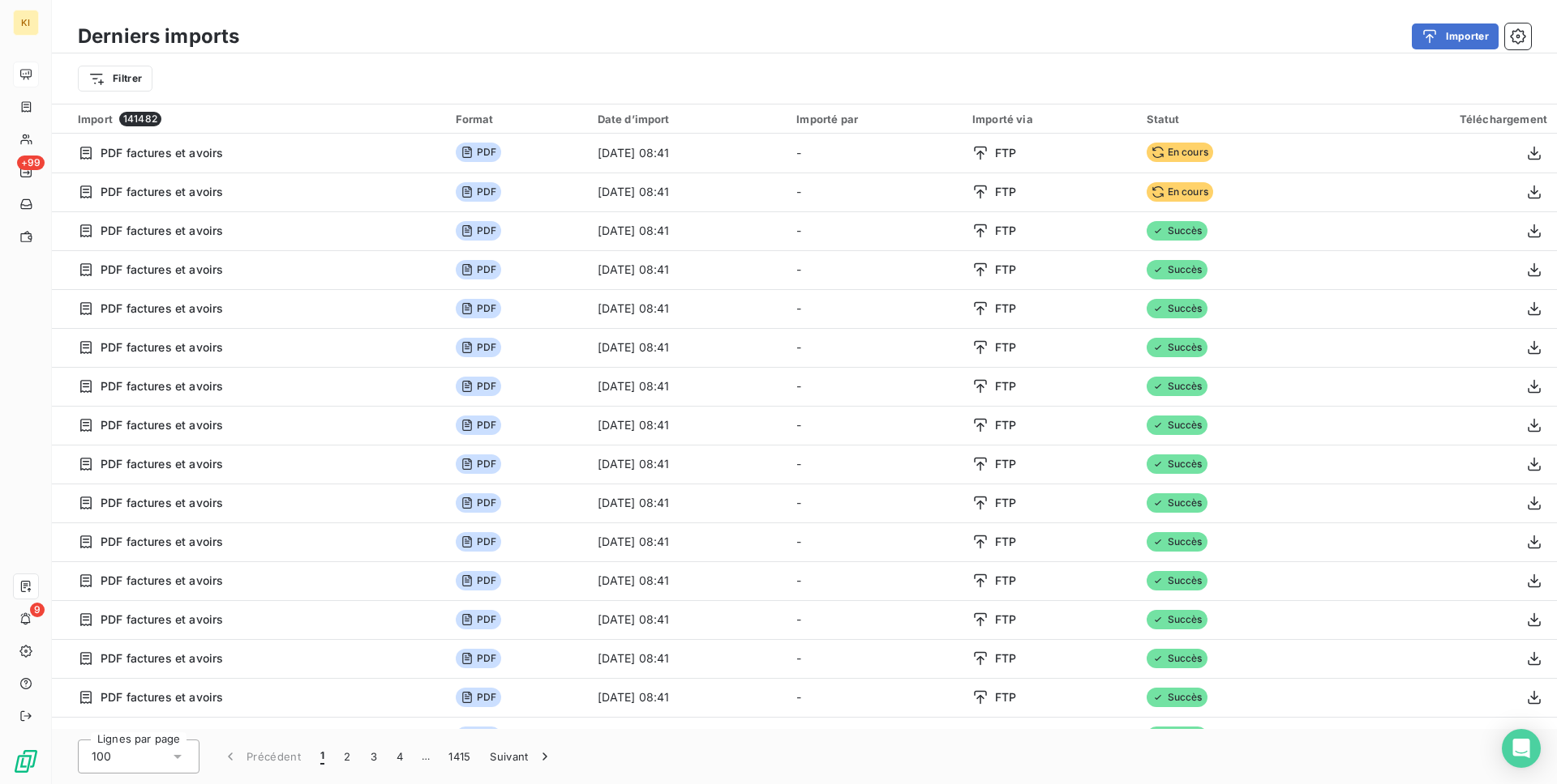
click at [123, 64] on div "Filtrer" at bounding box center [803, 78] width 1453 height 31
click at [120, 76] on html "KI +99 9 Derniers imports Importer Filtrer Import 141482 Format Date d’import I…" at bounding box center [778, 392] width 1557 height 784
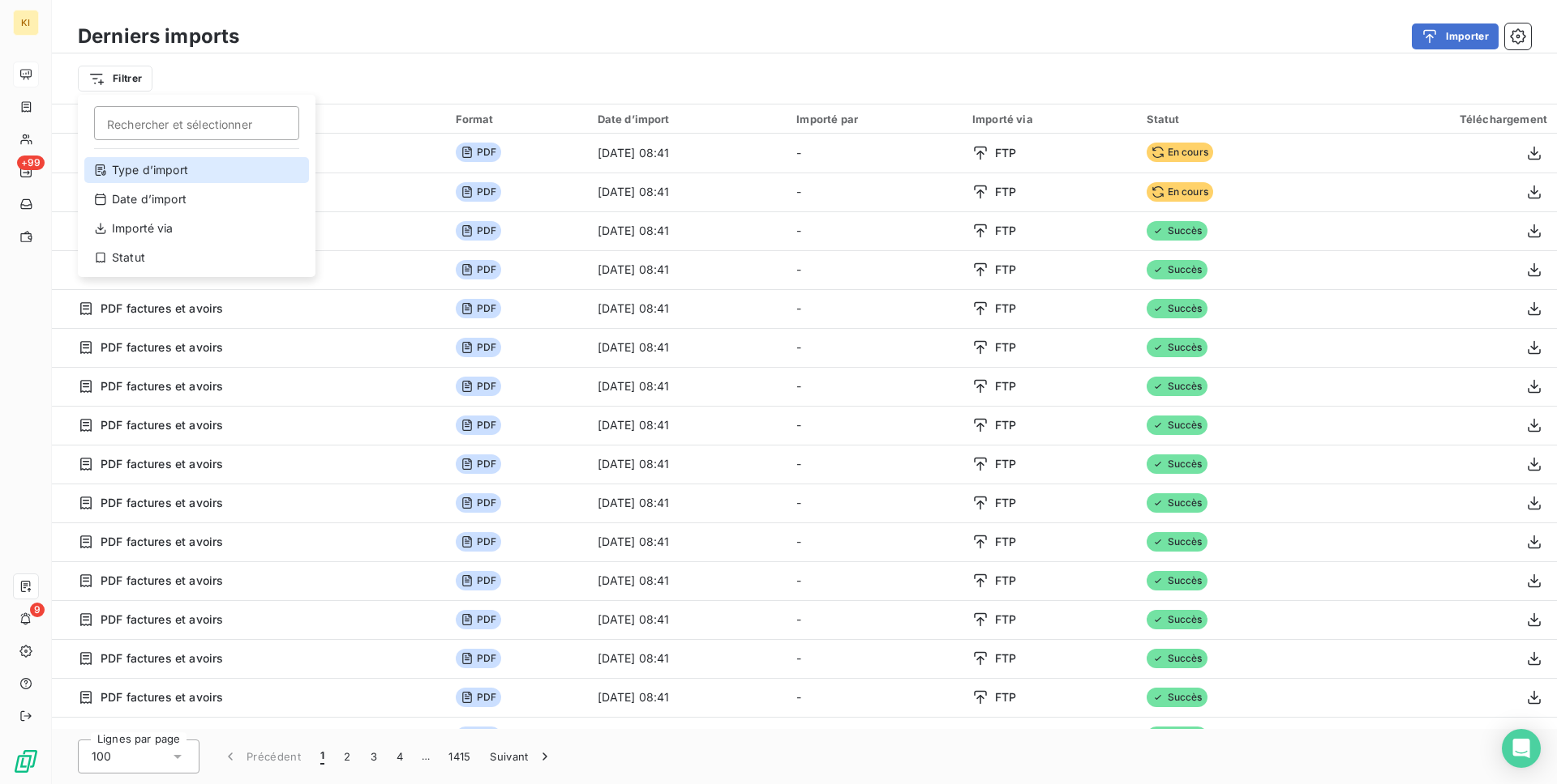
click at [211, 161] on div "Type d’import" at bounding box center [197, 170] width 224 height 26
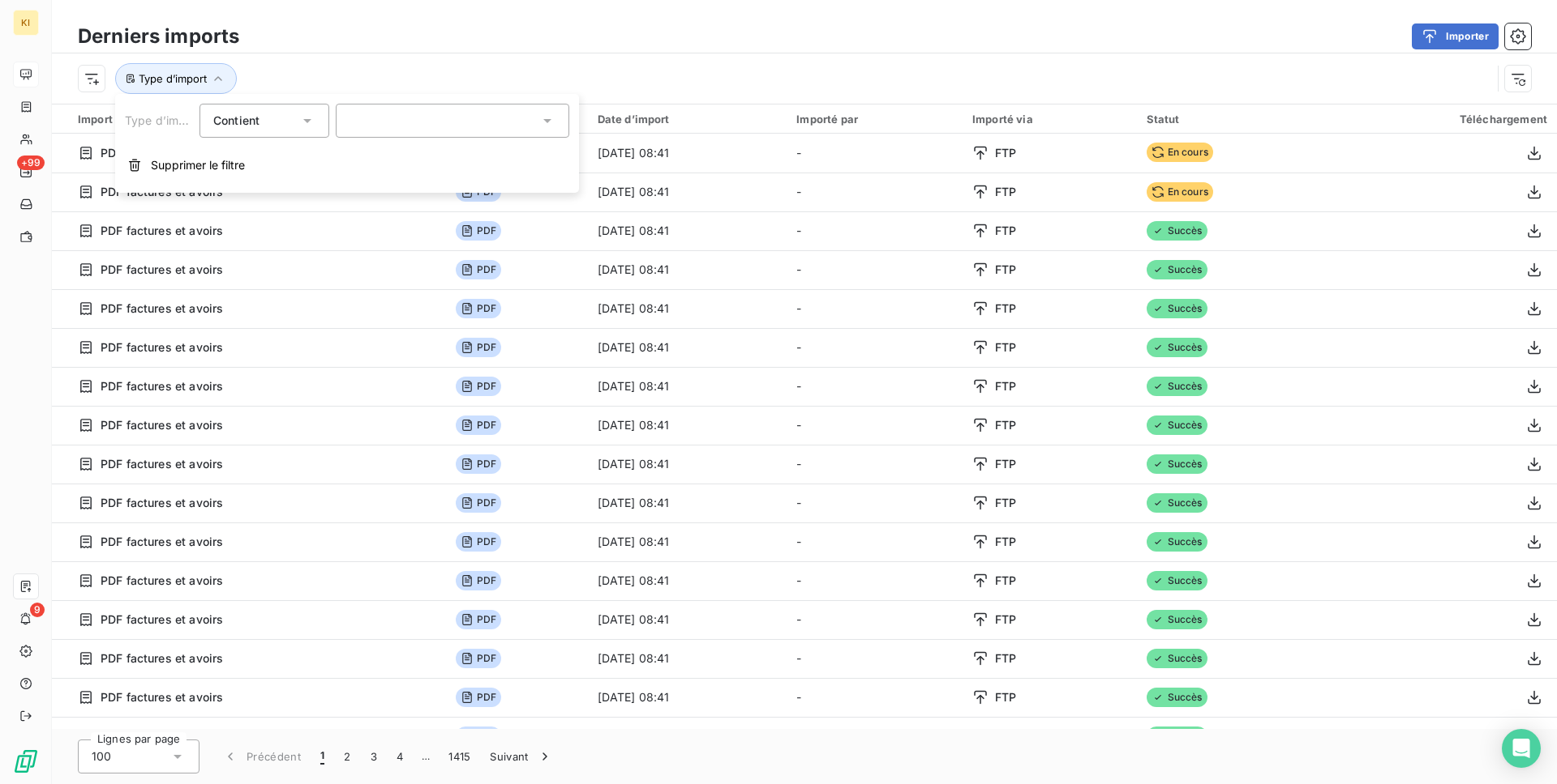
click at [419, 118] on div at bounding box center [452, 121] width 233 height 34
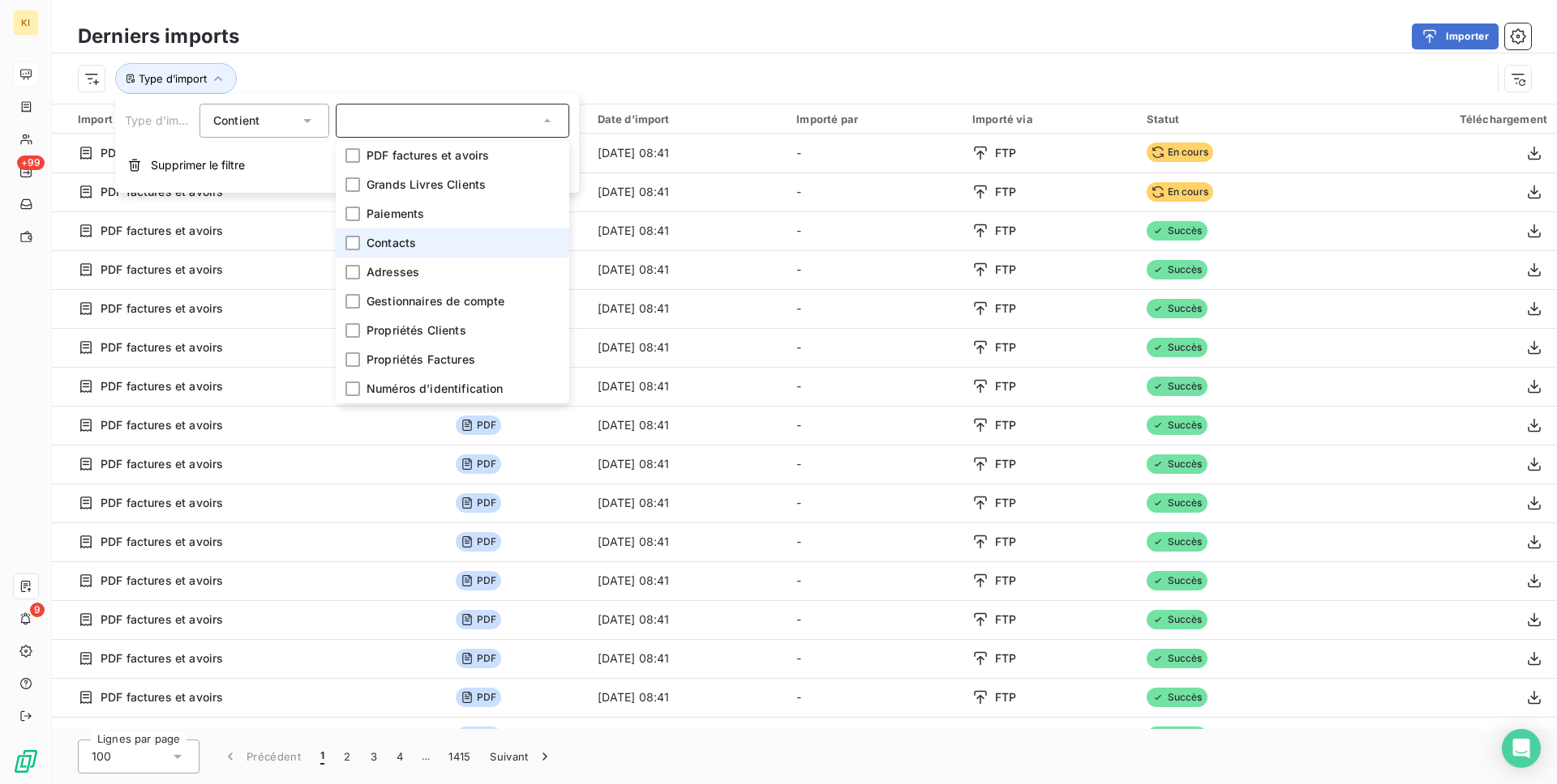
click at [421, 236] on li "Contacts" at bounding box center [452, 242] width 233 height 29
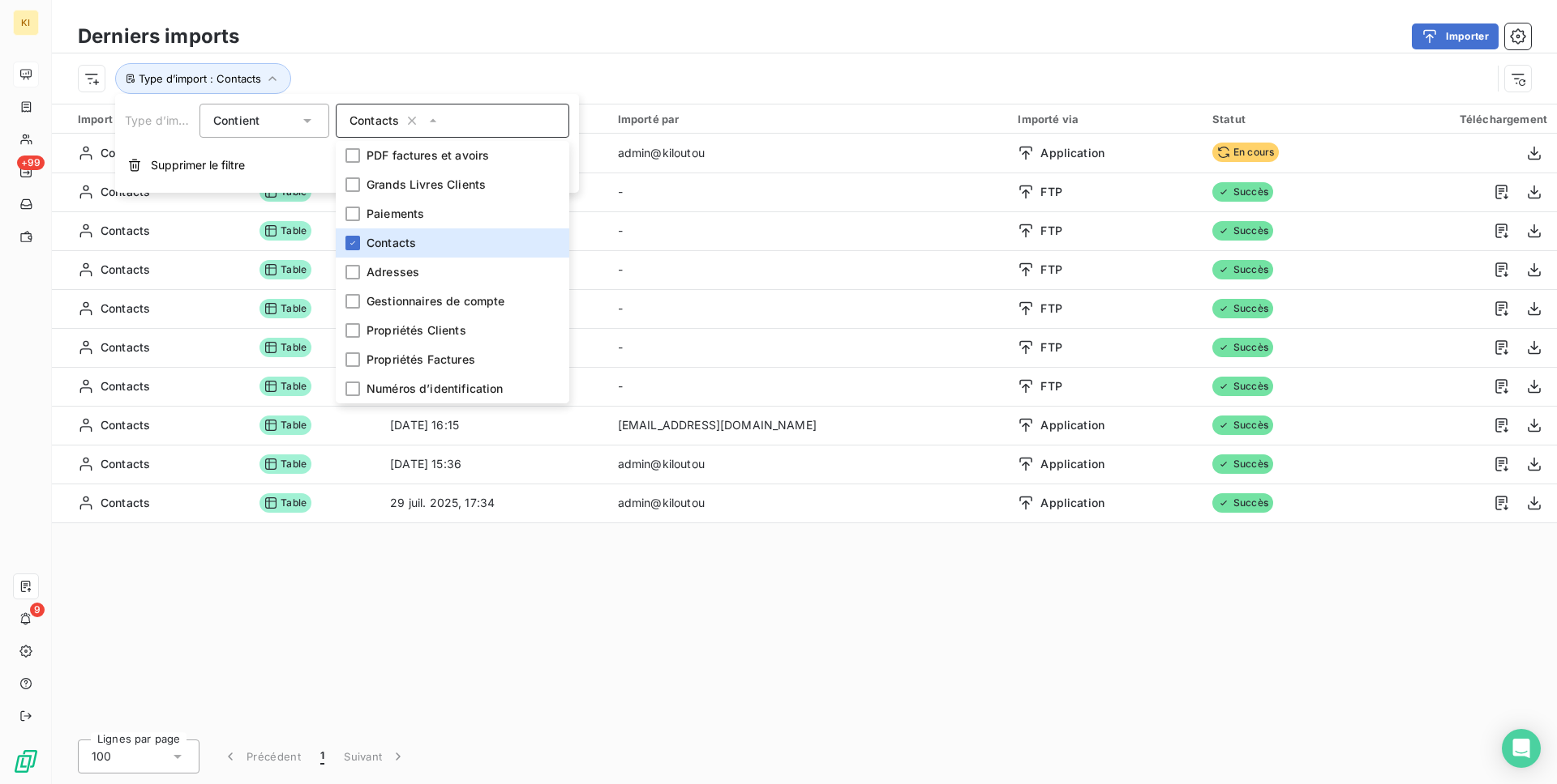
click at [693, 50] on div "Derniers imports Importer" at bounding box center [803, 37] width 1504 height 34
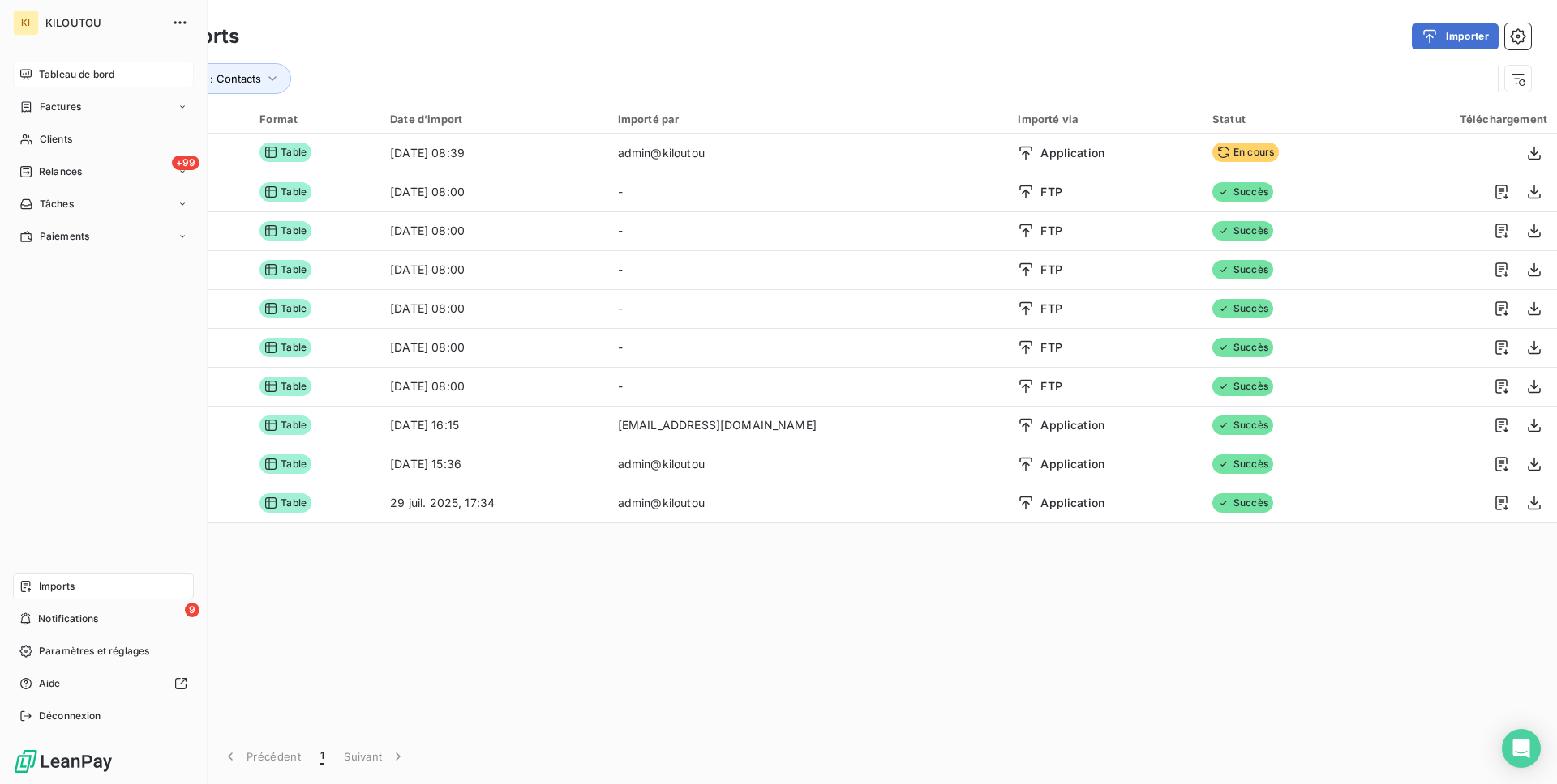
click at [29, 68] on icon at bounding box center [26, 74] width 13 height 13
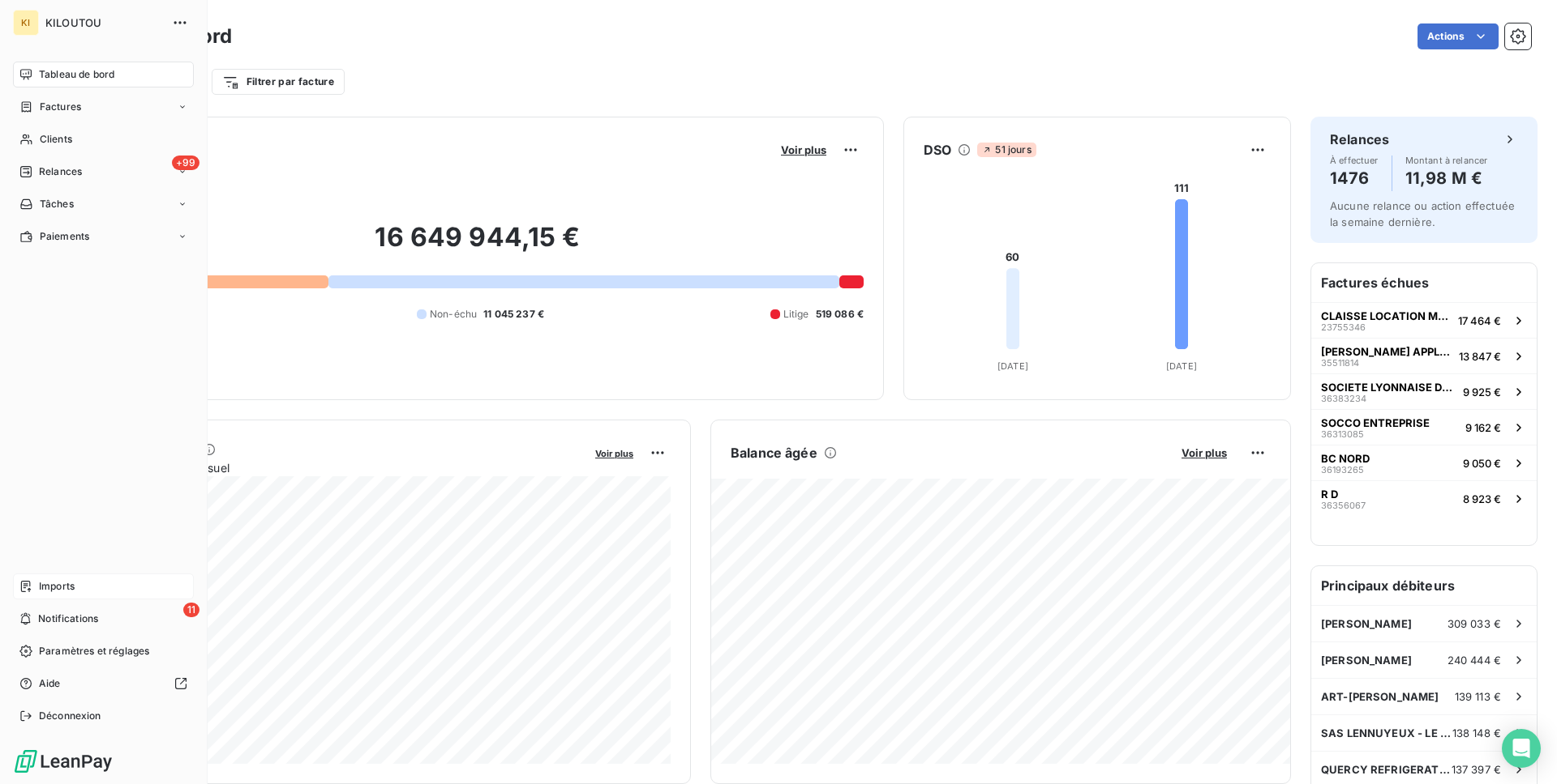
click at [64, 121] on nav "Tableau de bord Factures Clients +99 Relances Tâches Paiements" at bounding box center [103, 155] width 181 height 188
click at [73, 176] on span "Relances" at bounding box center [60, 172] width 43 height 15
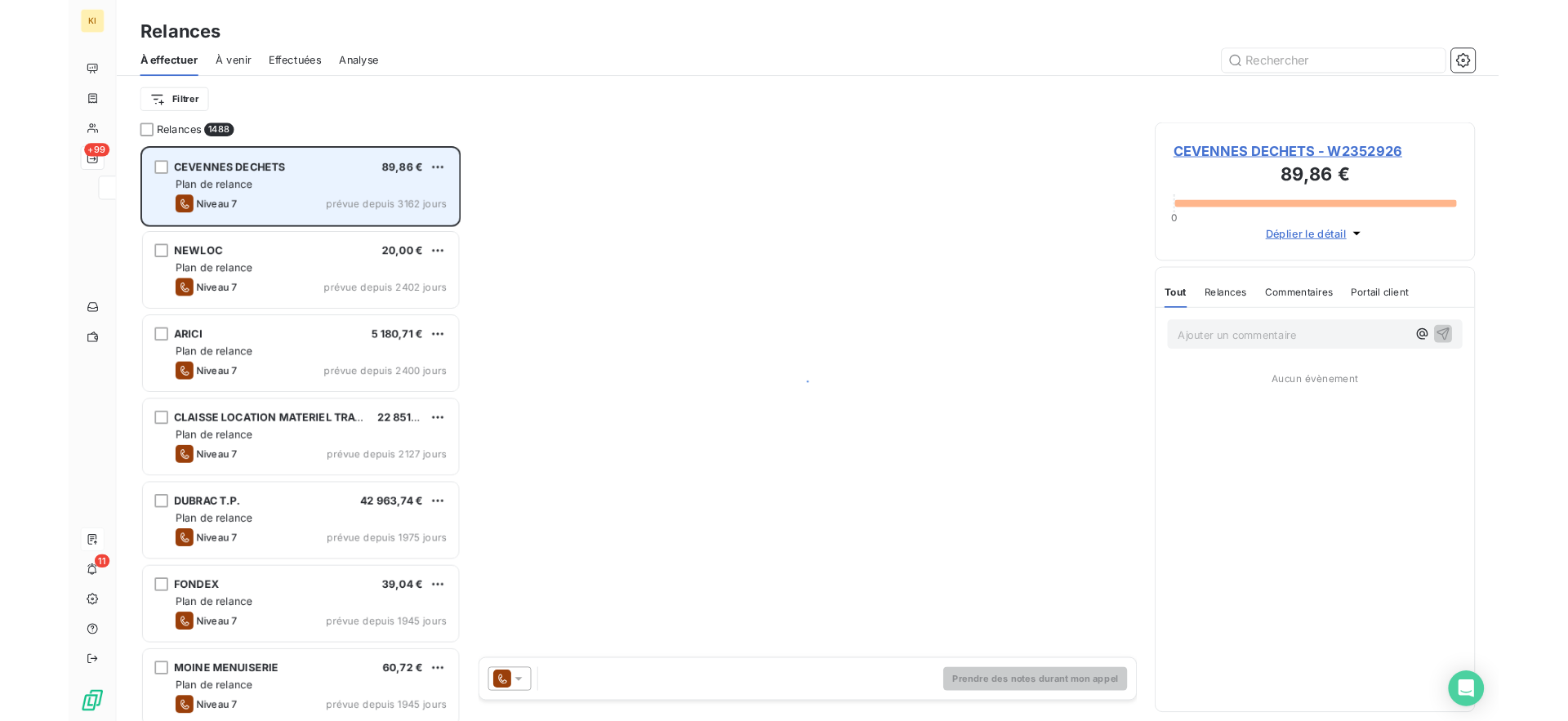
scroll to position [630, 351]
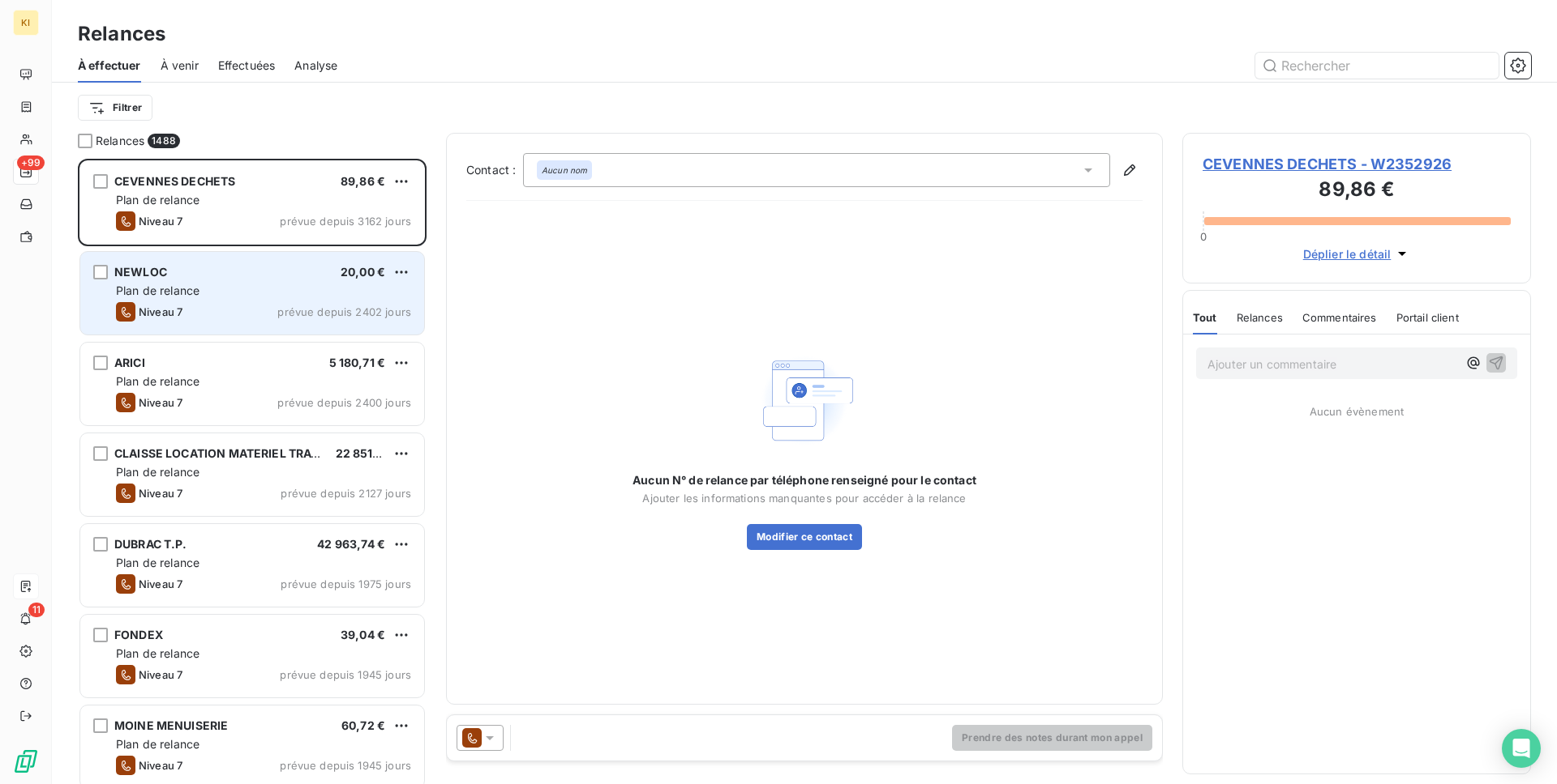
click at [245, 286] on div "Plan de relance" at bounding box center [263, 291] width 295 height 16
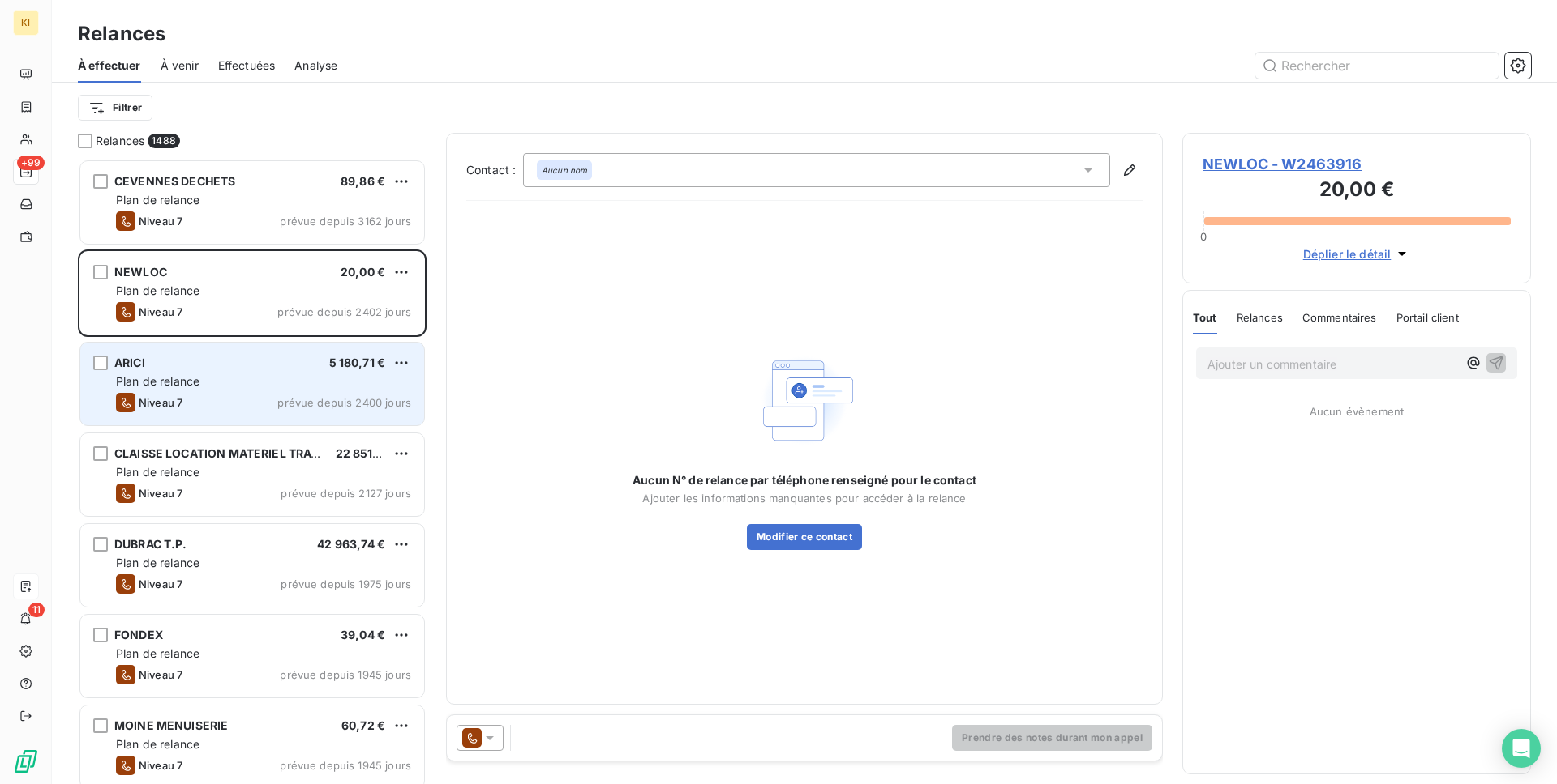
click at [252, 373] on div "Plan de relance" at bounding box center [263, 381] width 295 height 16
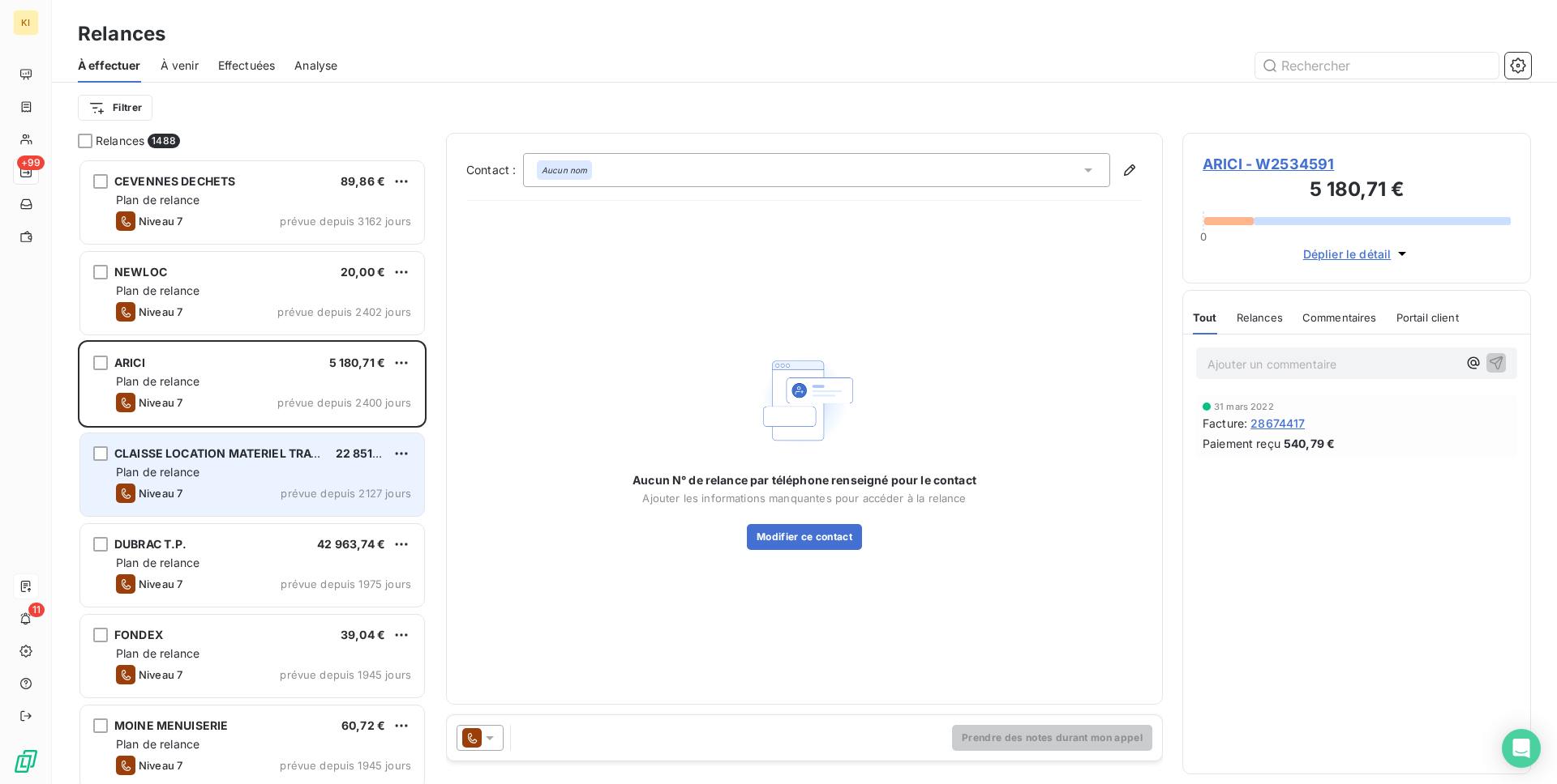
click at [252, 436] on div "CLAISSE LOCATION MATERIEL TRAVAUX PUBLICS 22 851,90 € Plan de relance Niveau 7 …" at bounding box center [252, 474] width 344 height 82
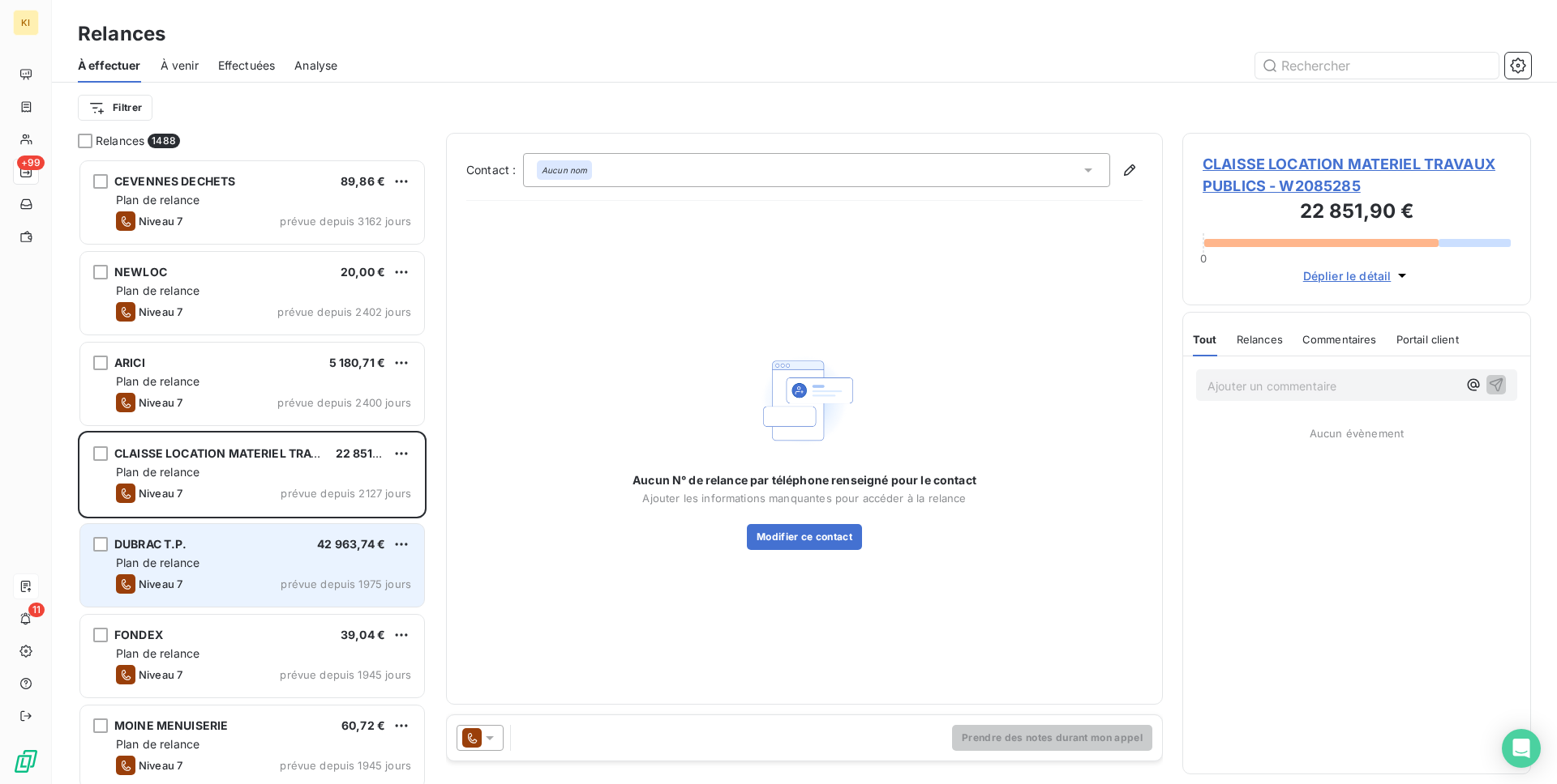
click at [247, 548] on div "DUBRAC T.P. 42 963,74 €" at bounding box center [263, 544] width 295 height 15
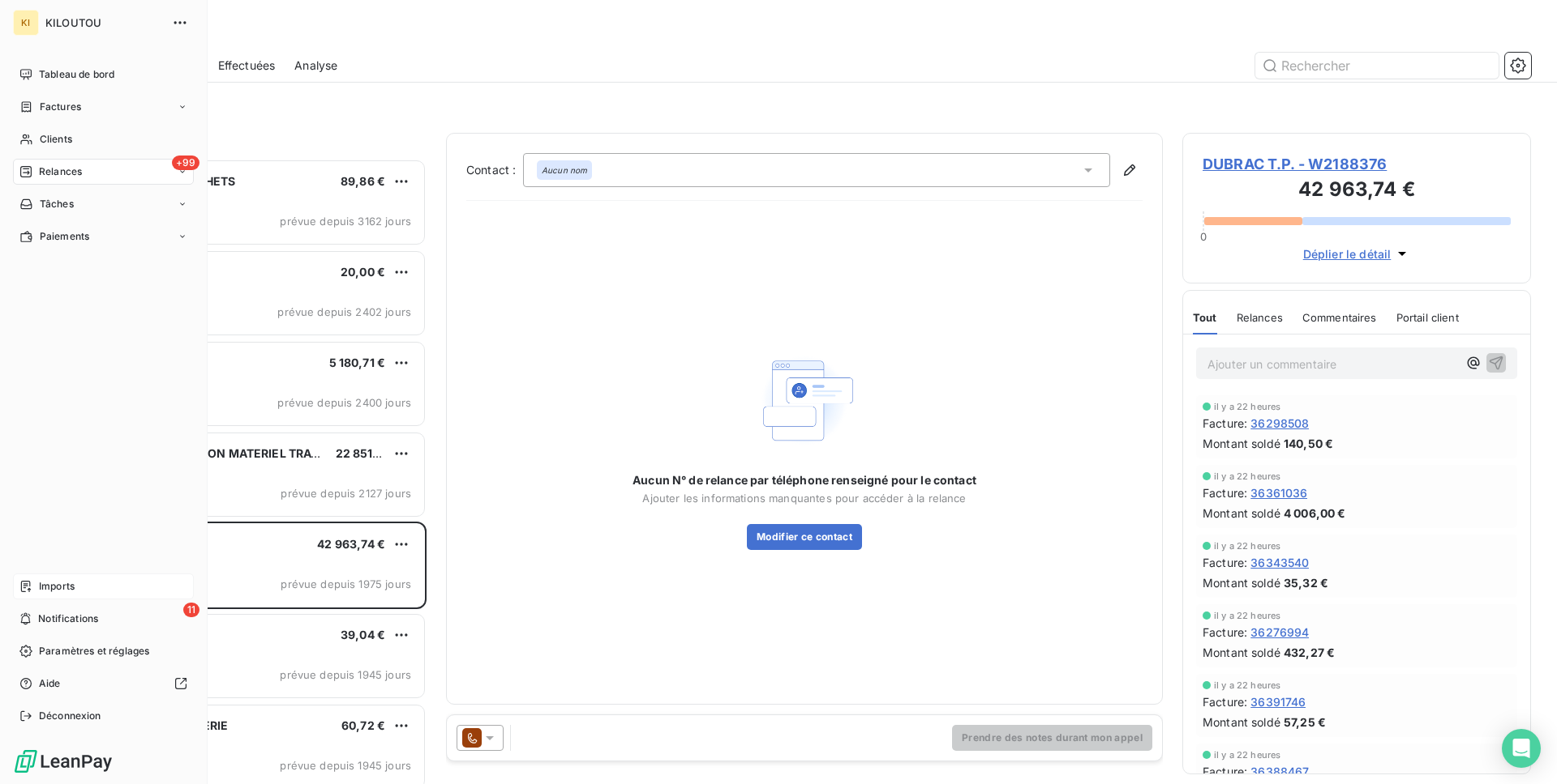
click at [20, 596] on div "Imports" at bounding box center [103, 587] width 181 height 26
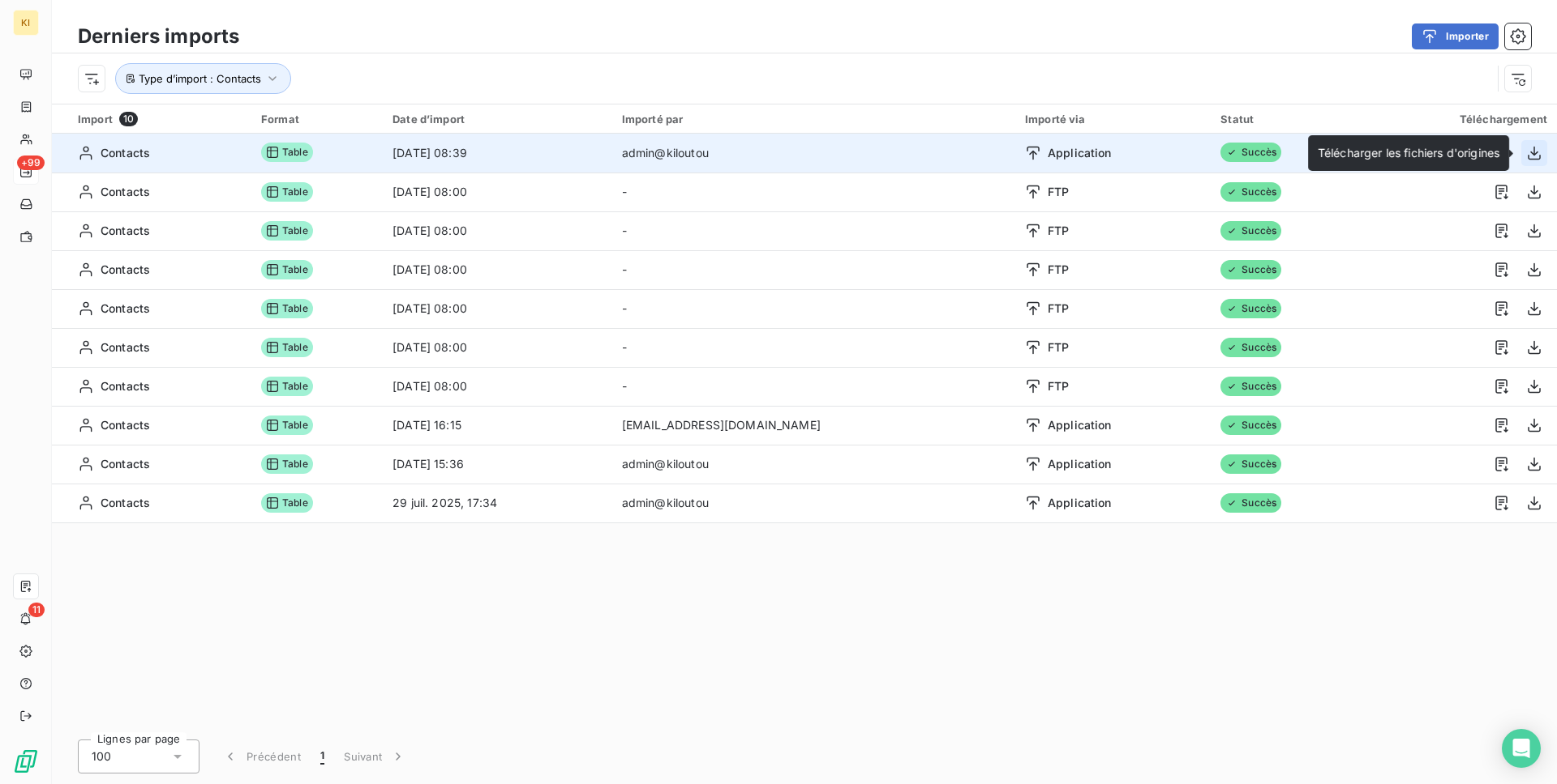
click at [1537, 153] on icon "button" at bounding box center [1533, 153] width 16 height 16
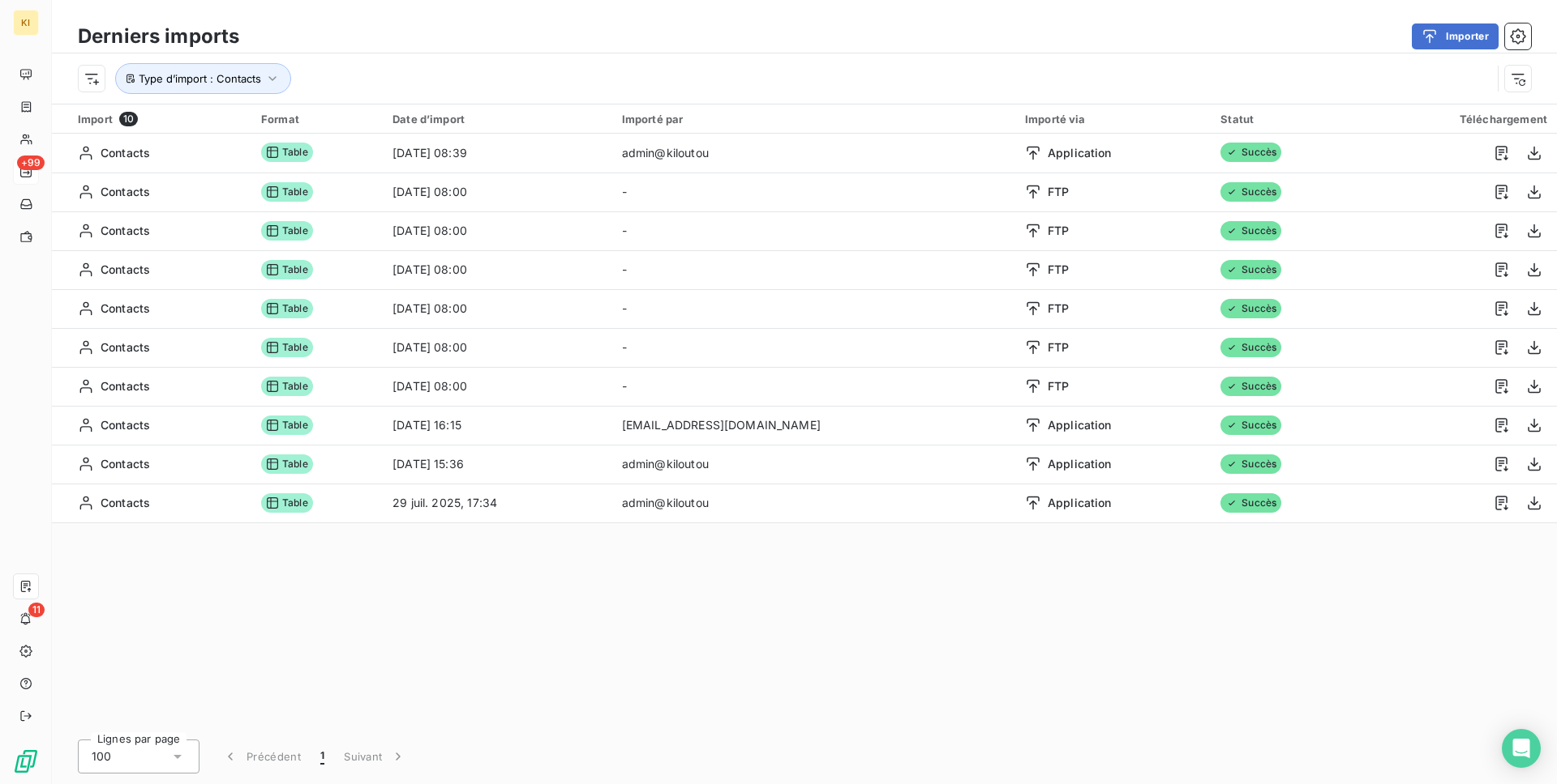
click at [1367, 27] on div "Importer" at bounding box center [894, 37] width 1272 height 26
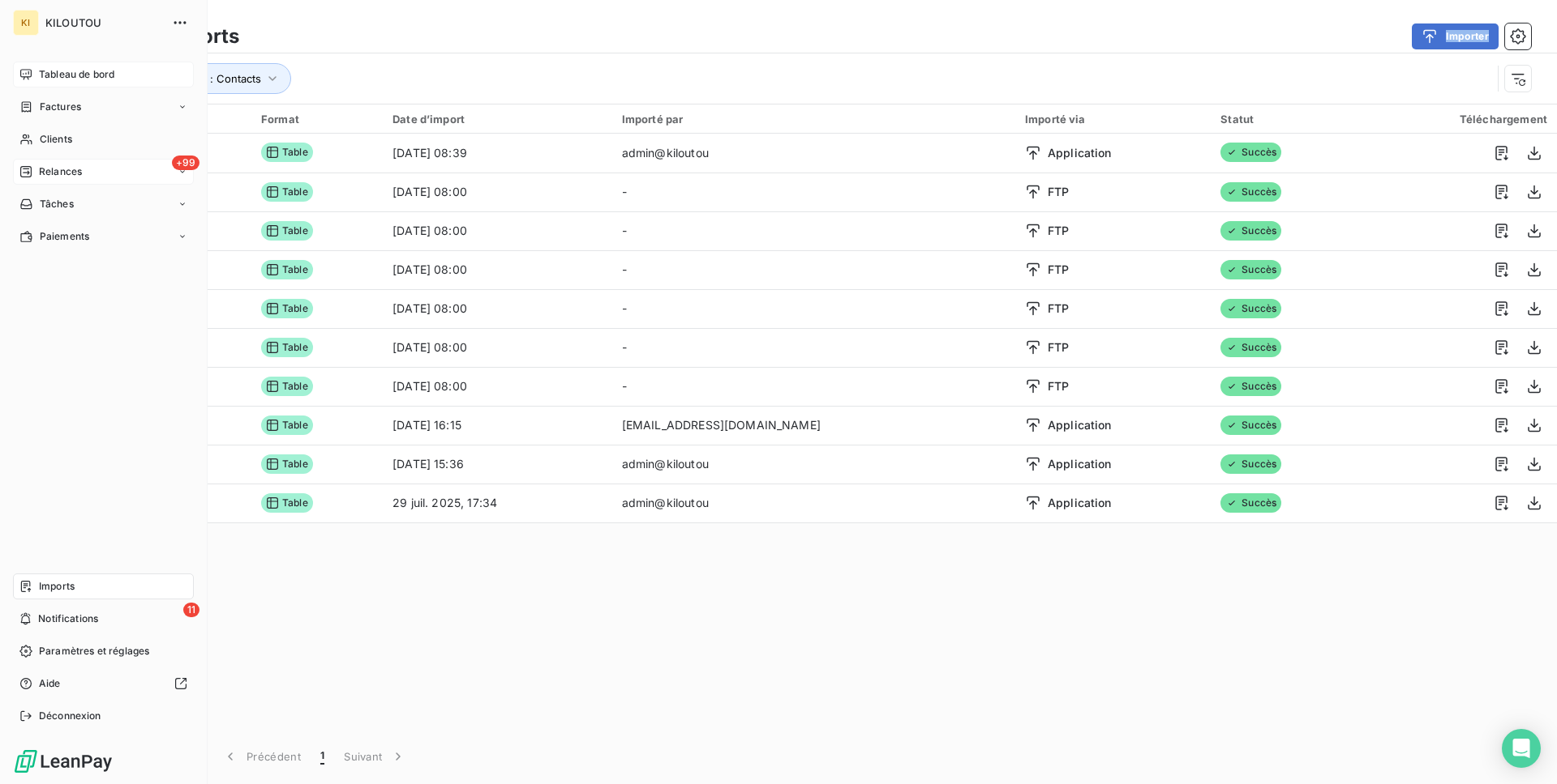
click at [25, 71] on icon at bounding box center [26, 74] width 13 height 13
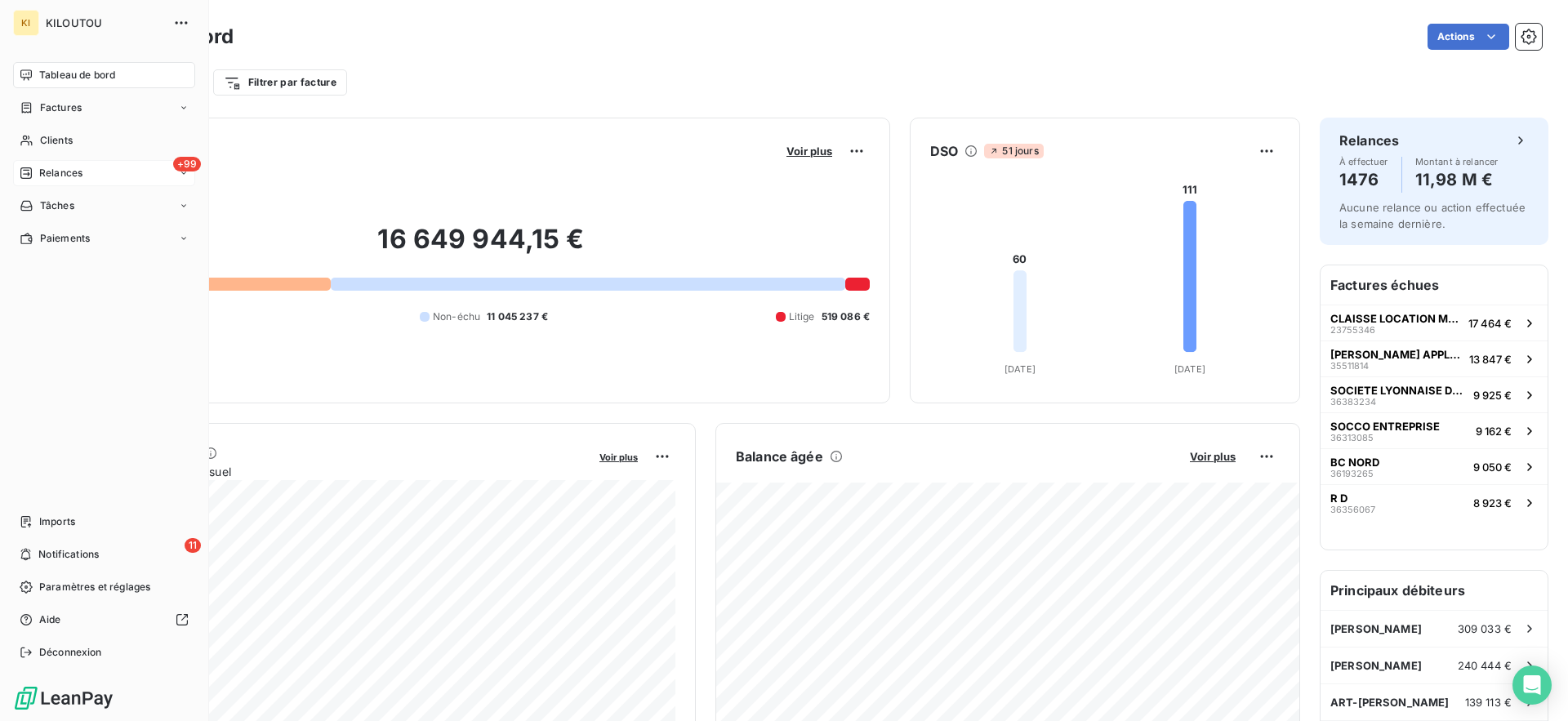
click at [48, 110] on span "Factures" at bounding box center [61, 107] width 42 height 15
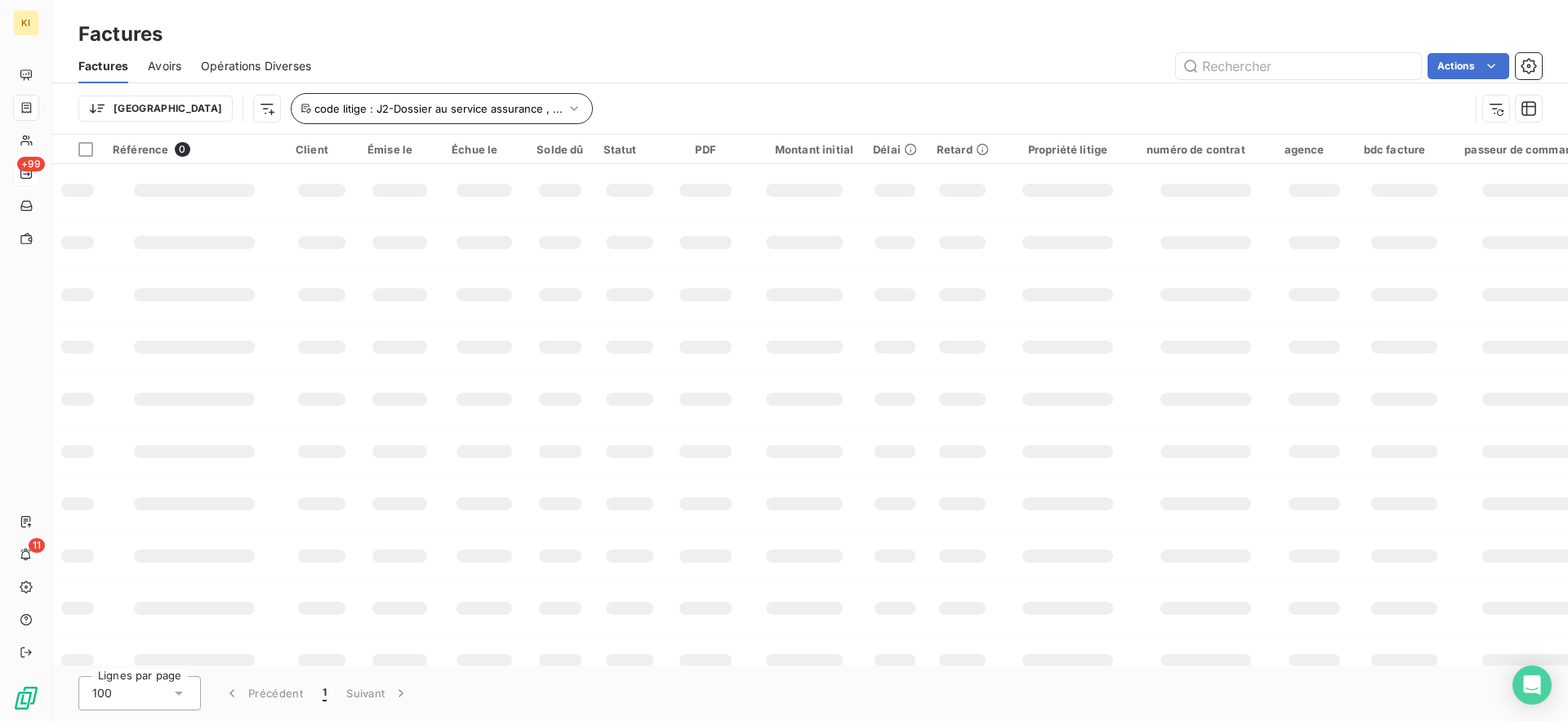
click at [406, 109] on span "code litige : J2-Dossier au service assurance , ..." at bounding box center [438, 108] width 248 height 13
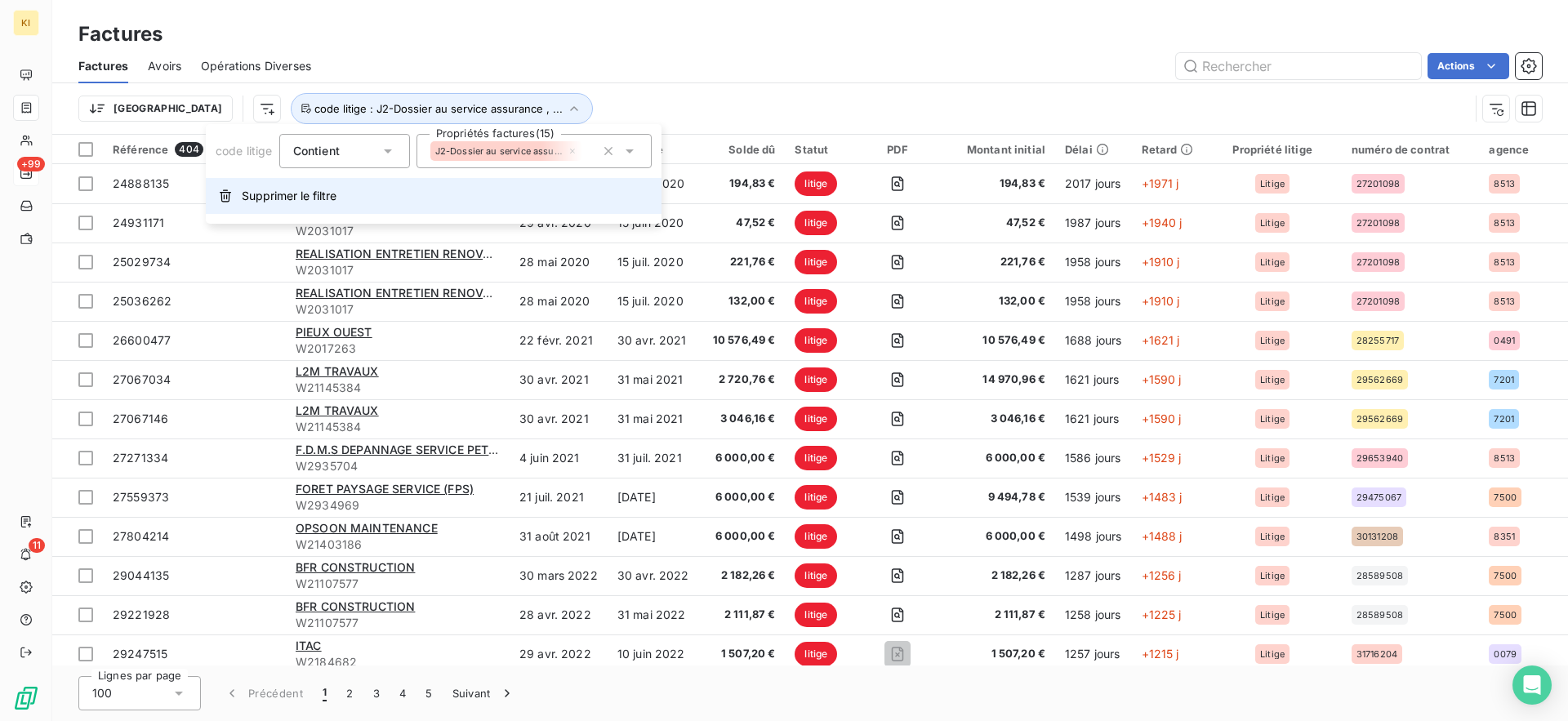
click at [434, 192] on button "Supprimer le filtre" at bounding box center [434, 196] width 456 height 36
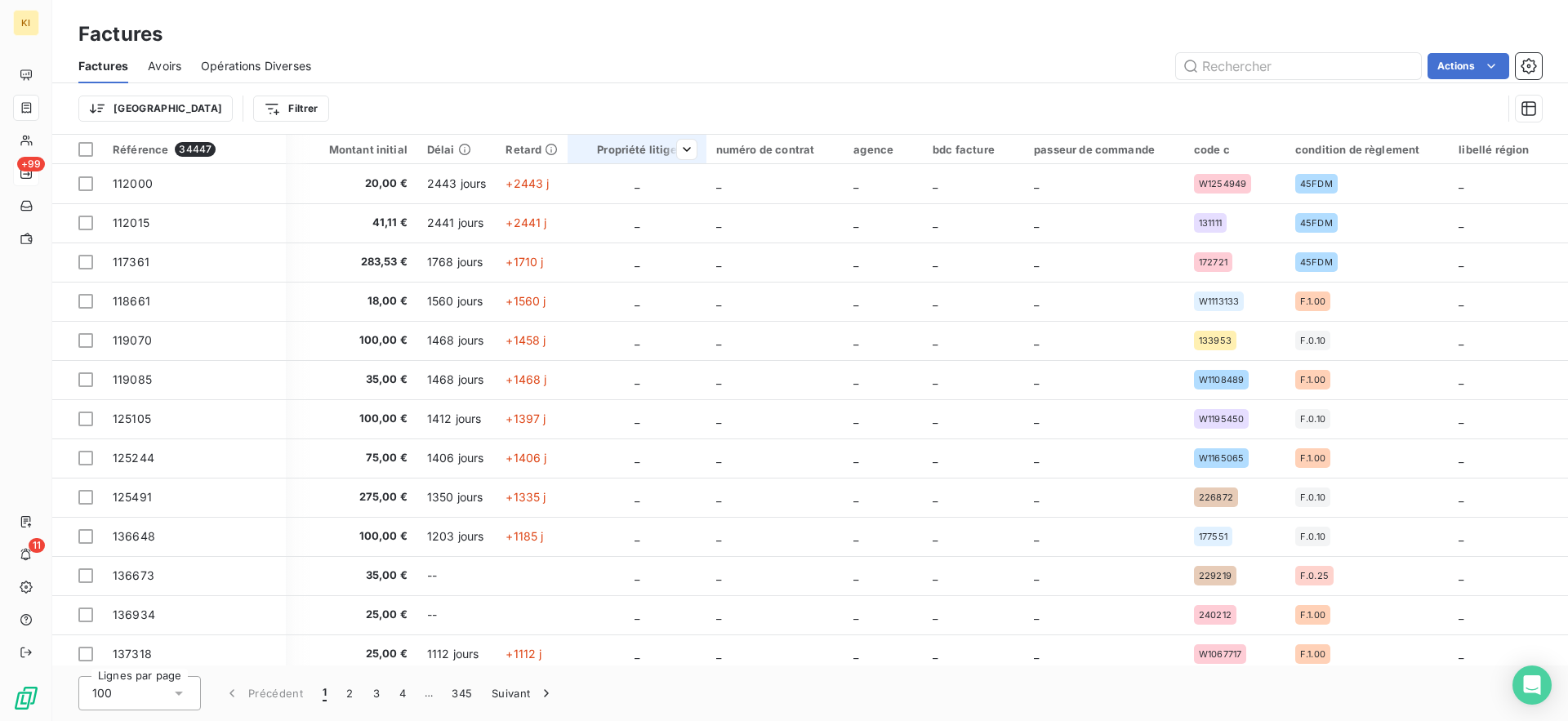
scroll to position [0, 785]
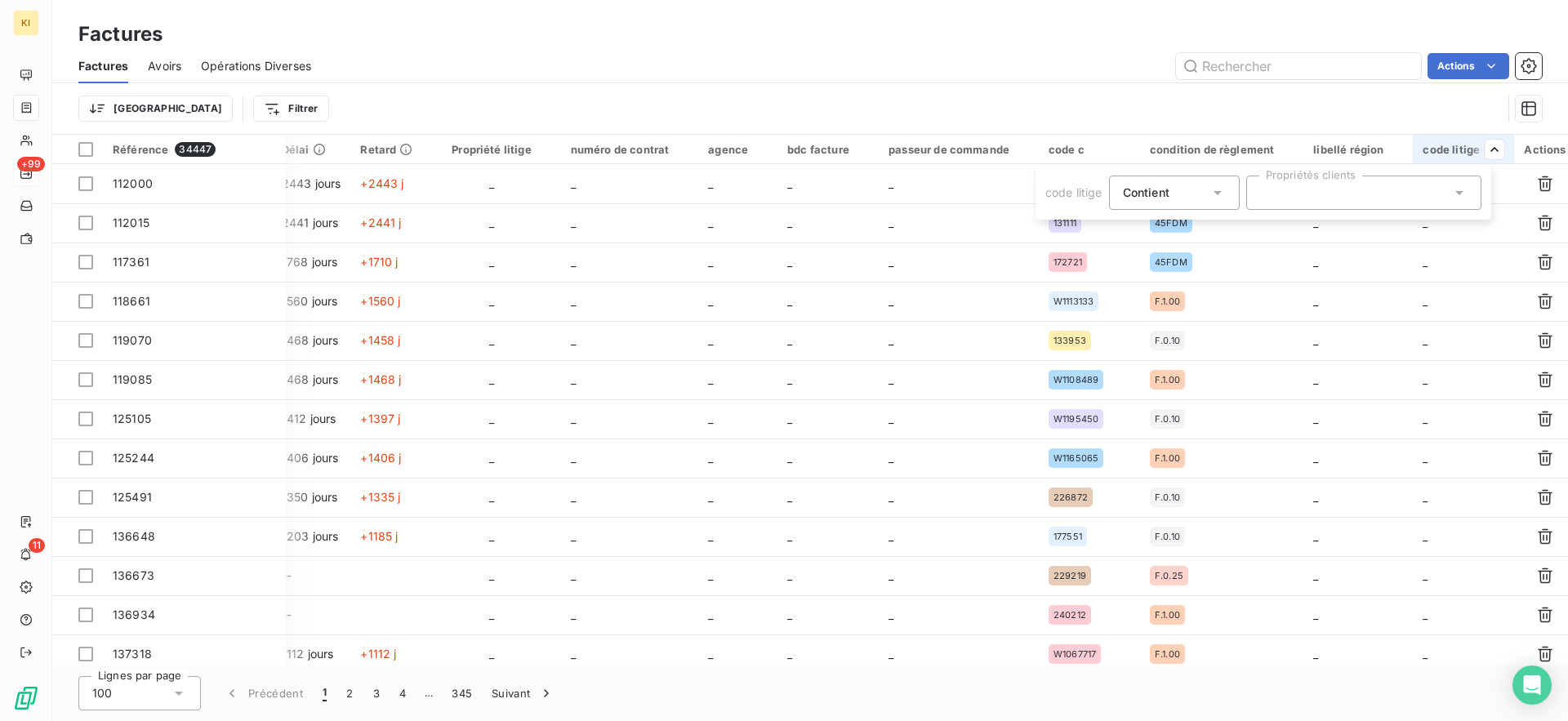
click at [1391, 195] on div at bounding box center [1363, 193] width 235 height 34
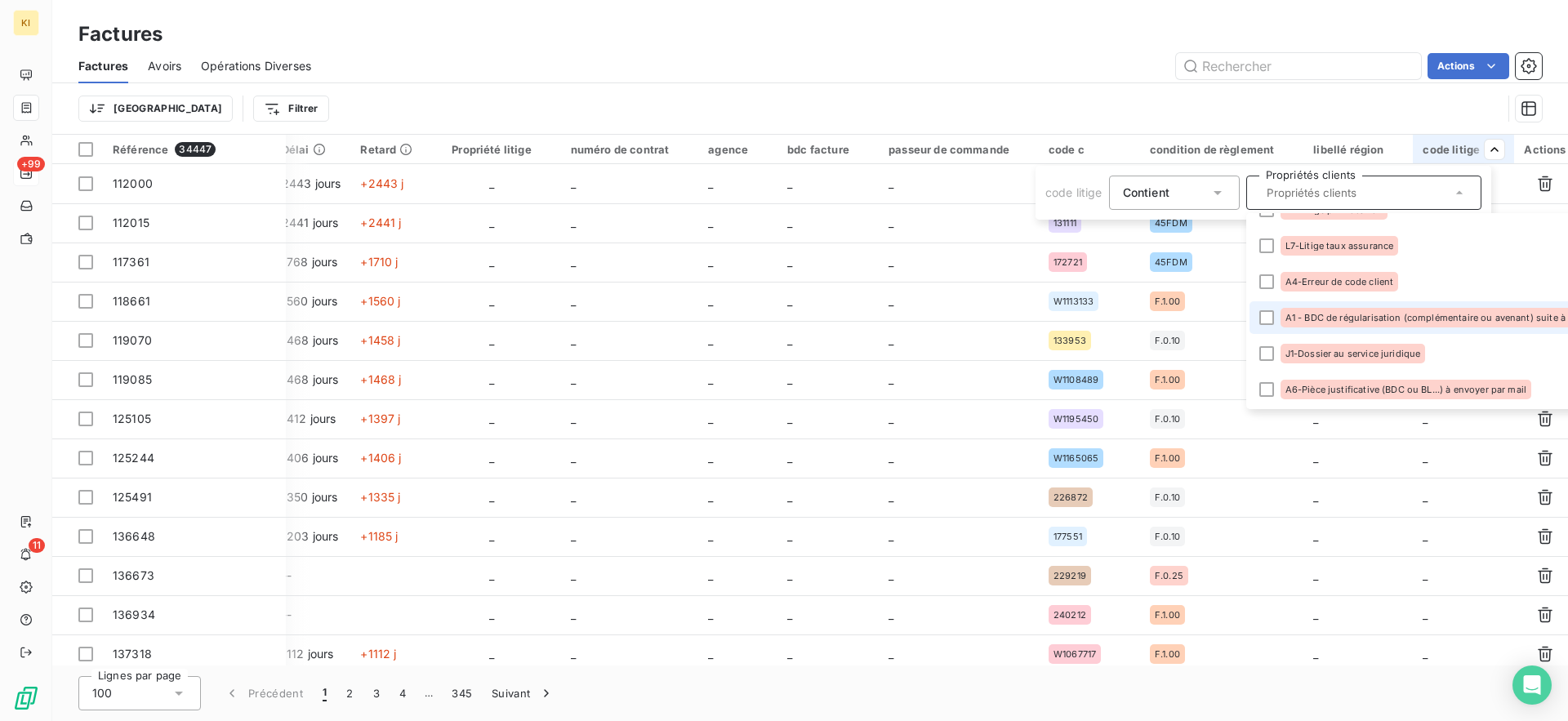
scroll to position [0, 0]
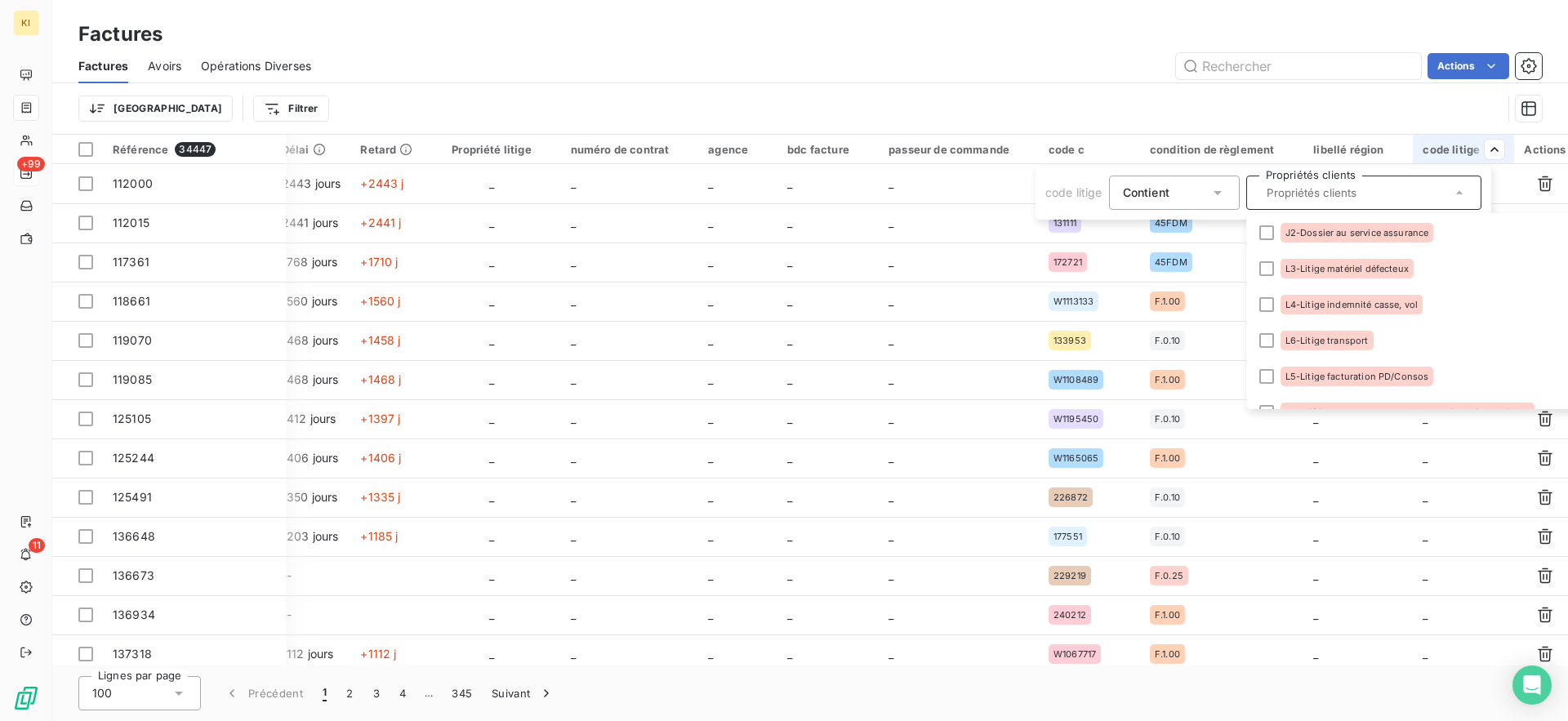
click at [1111, 116] on html "KI +99 11 Factures Factures Avoirs Opérations Diverses Actions Trier Filtrer Ré…" at bounding box center [784, 360] width 1568 height 721
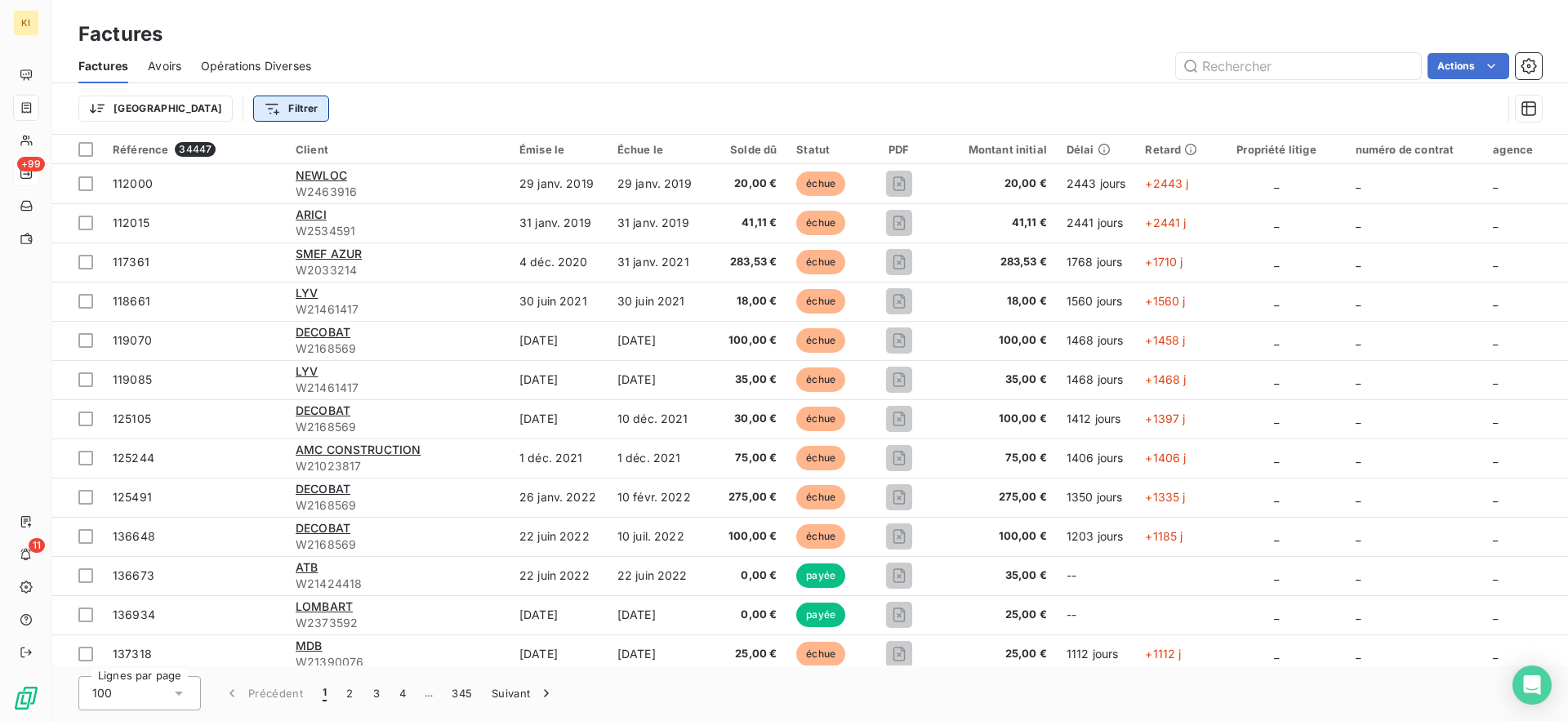
click at [228, 110] on html "KI +99 11 Factures Factures Avoirs Opérations Diverses Actions Trier Filtrer Ré…" at bounding box center [784, 360] width 1568 height 721
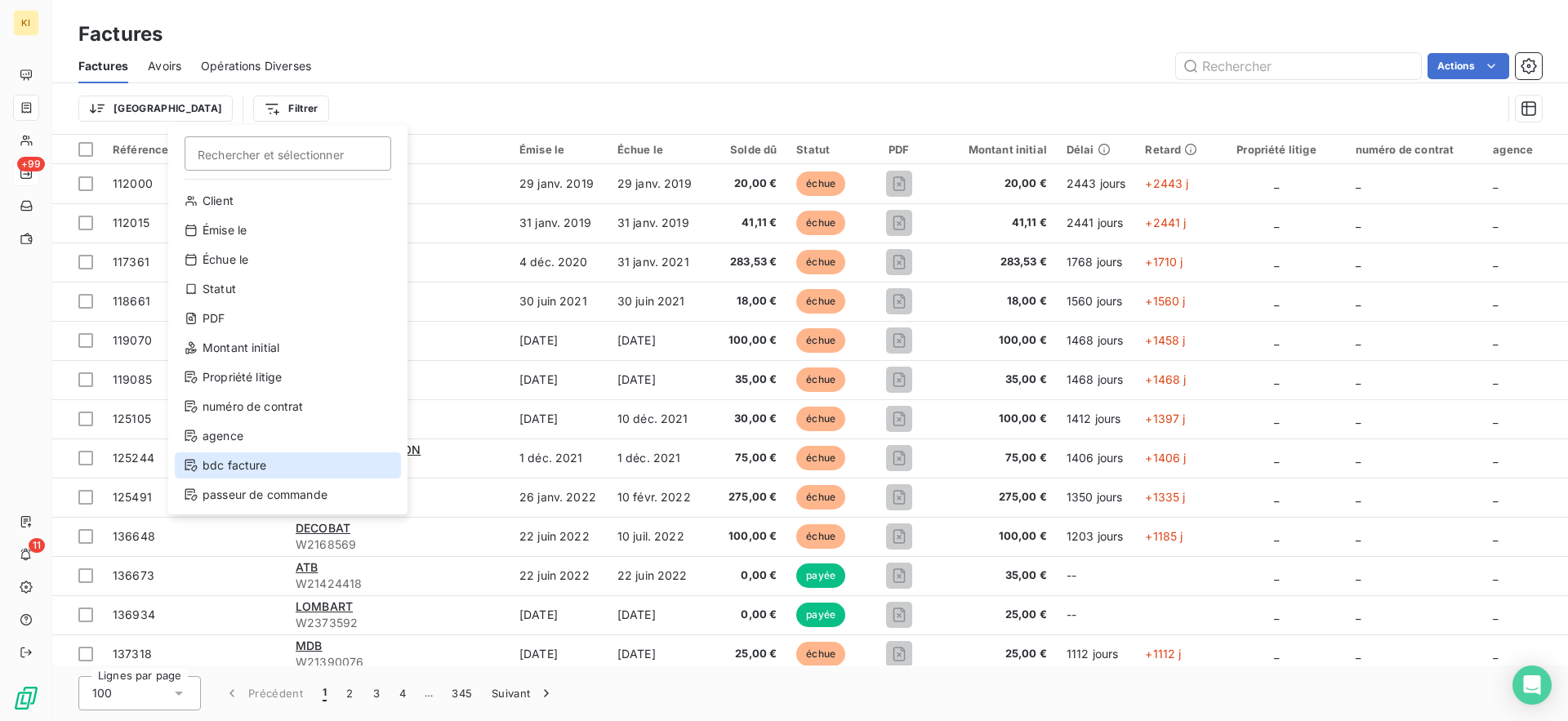
scroll to position [118, 0]
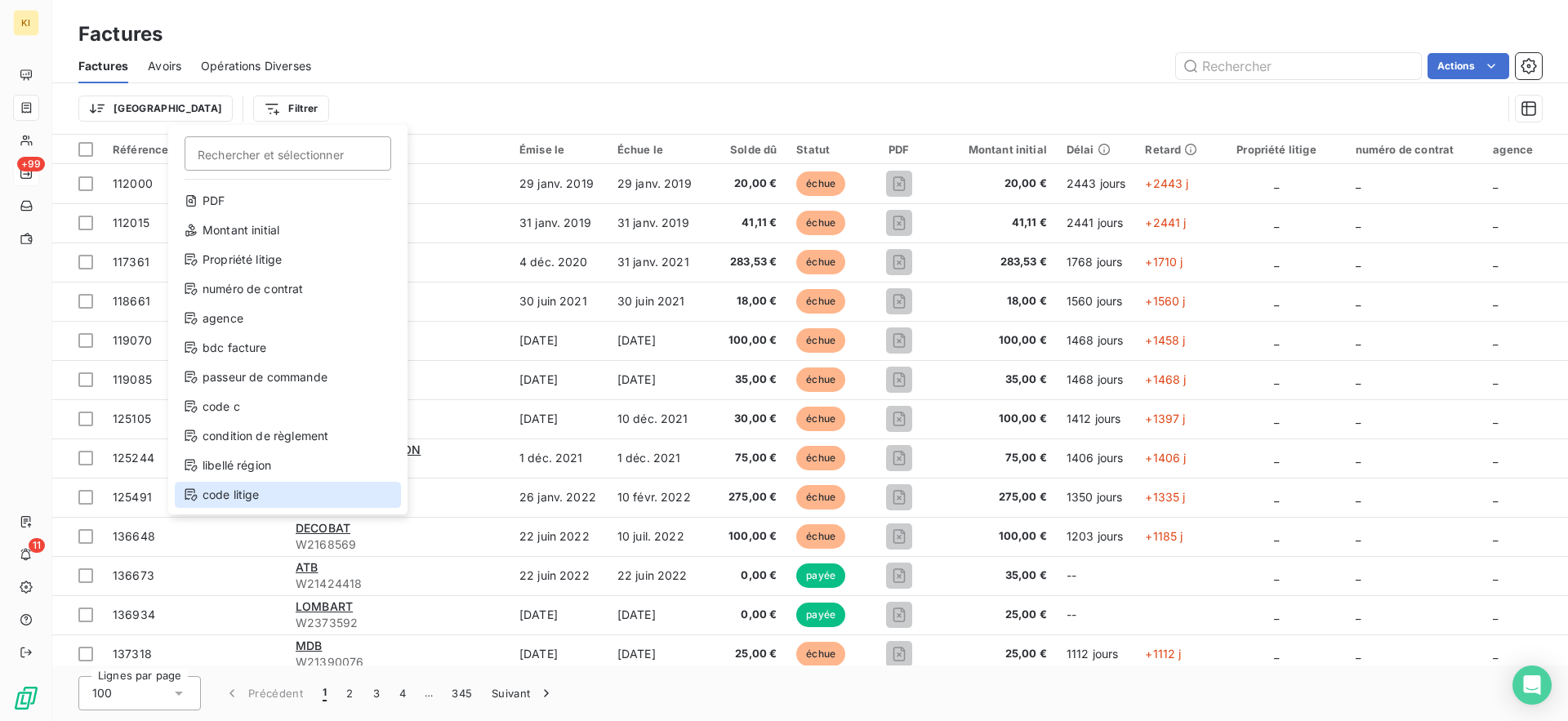
click at [243, 496] on div "code litige" at bounding box center [288, 495] width 226 height 26
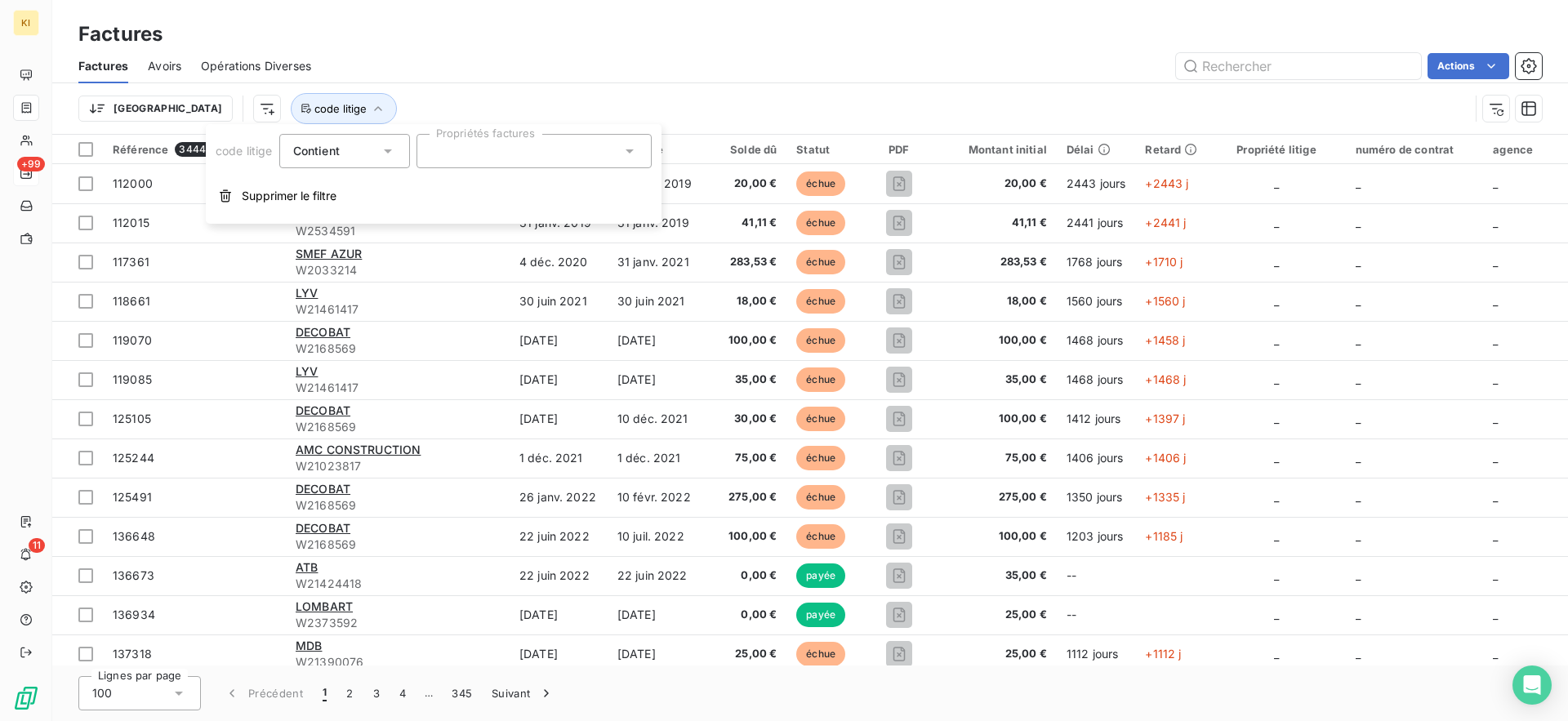
click at [495, 159] on div at bounding box center [533, 151] width 235 height 34
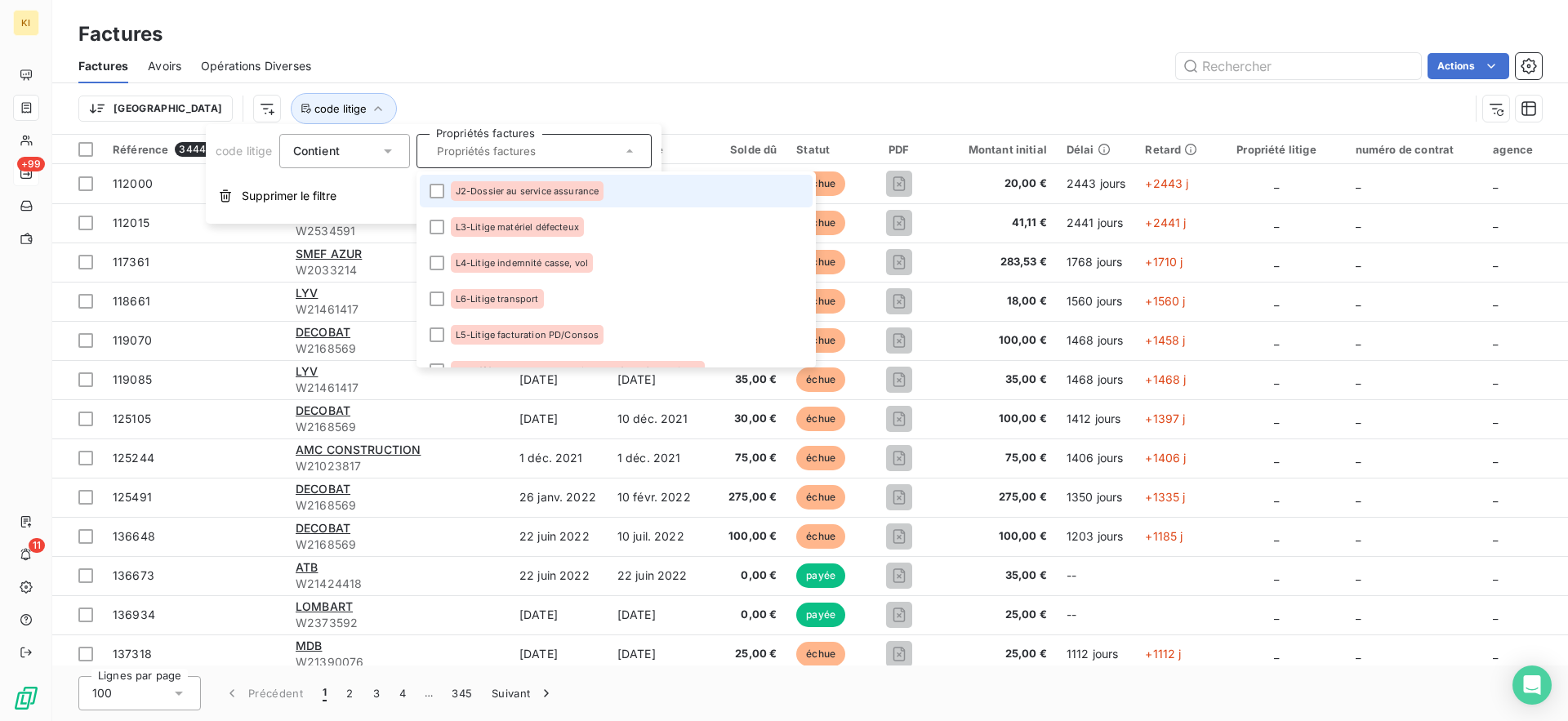
click at [470, 205] on li "J2-Dossier au service assurance" at bounding box center [616, 191] width 393 height 33
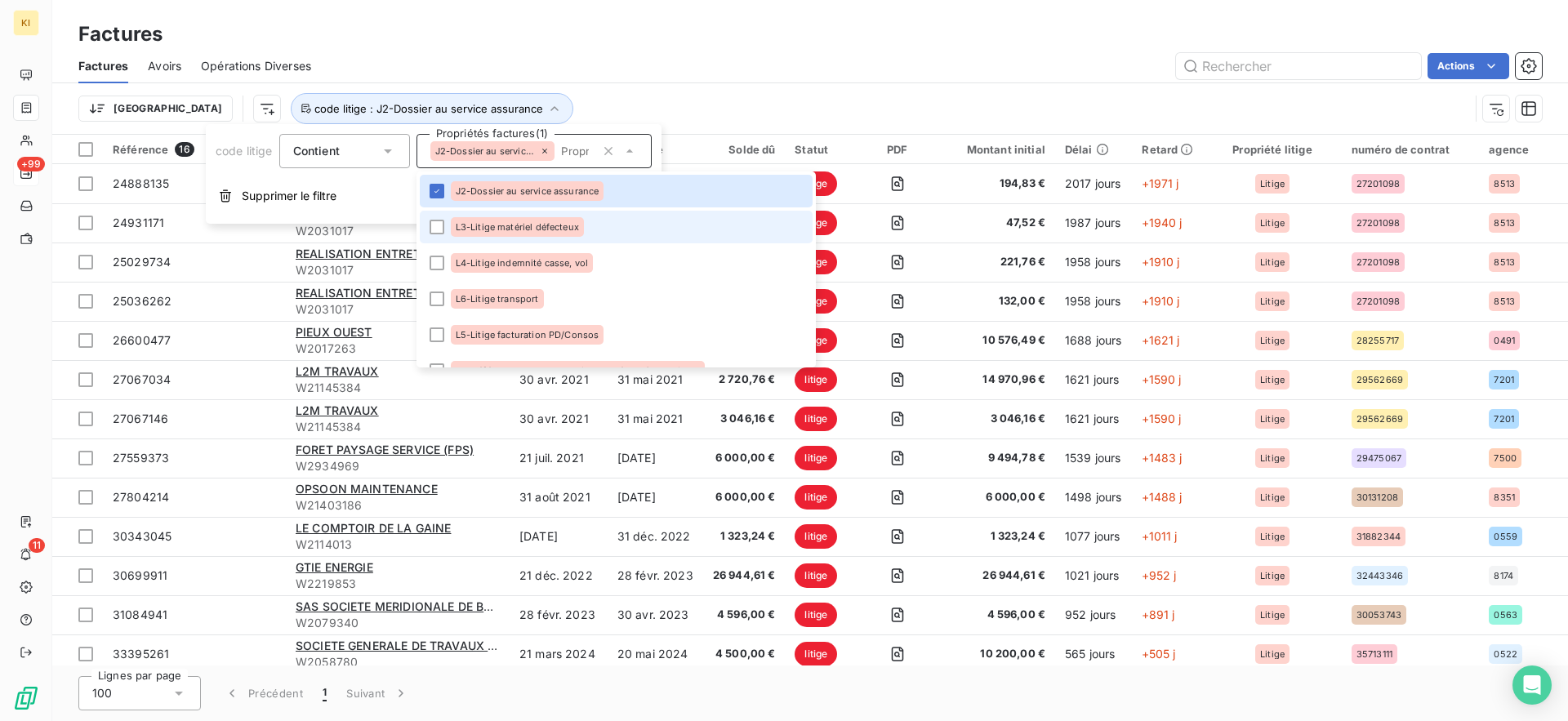
click at [465, 224] on span "L3-Litige matériel défecteux" at bounding box center [517, 227] width 123 height 10
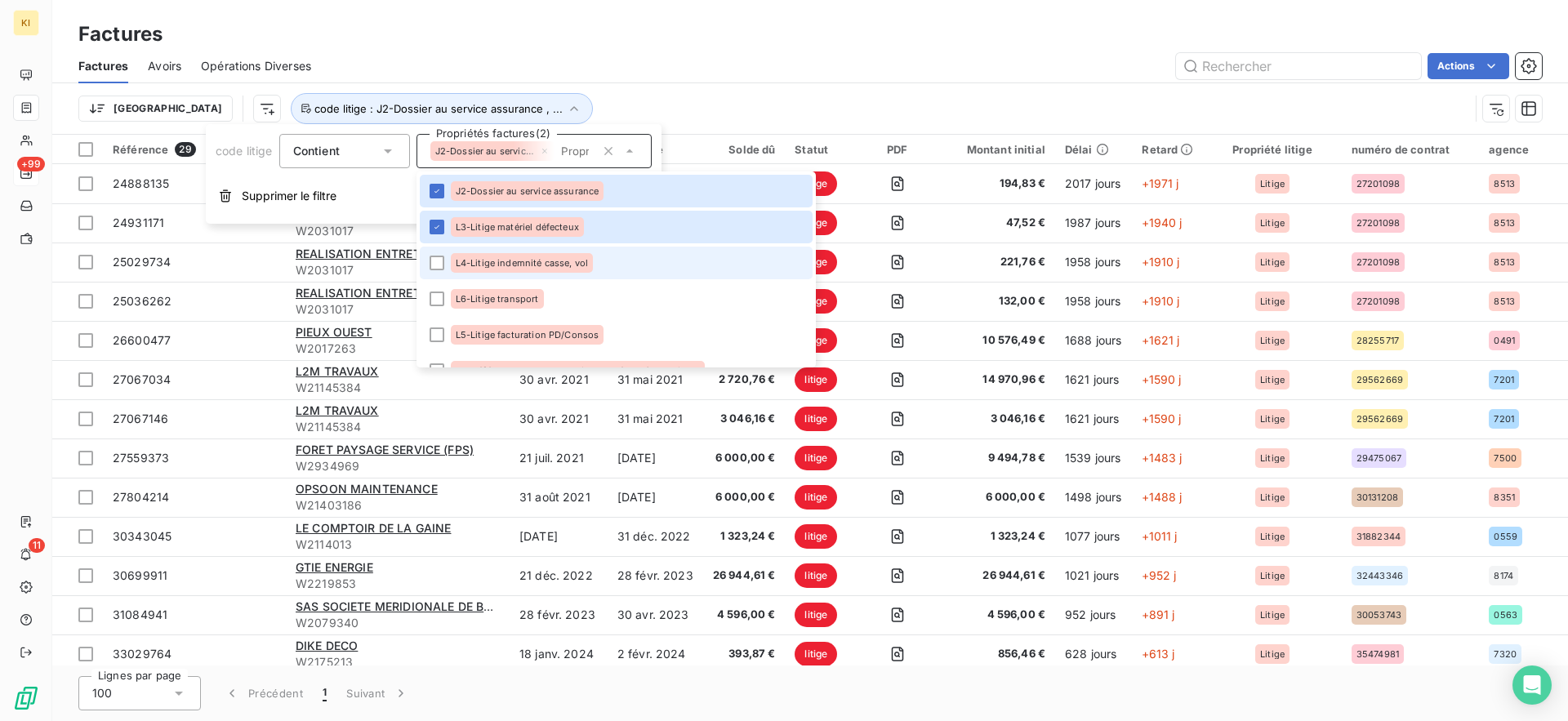
click at [463, 261] on span "L4-Litige indemnité casse, vol" at bounding box center [522, 263] width 133 height 10
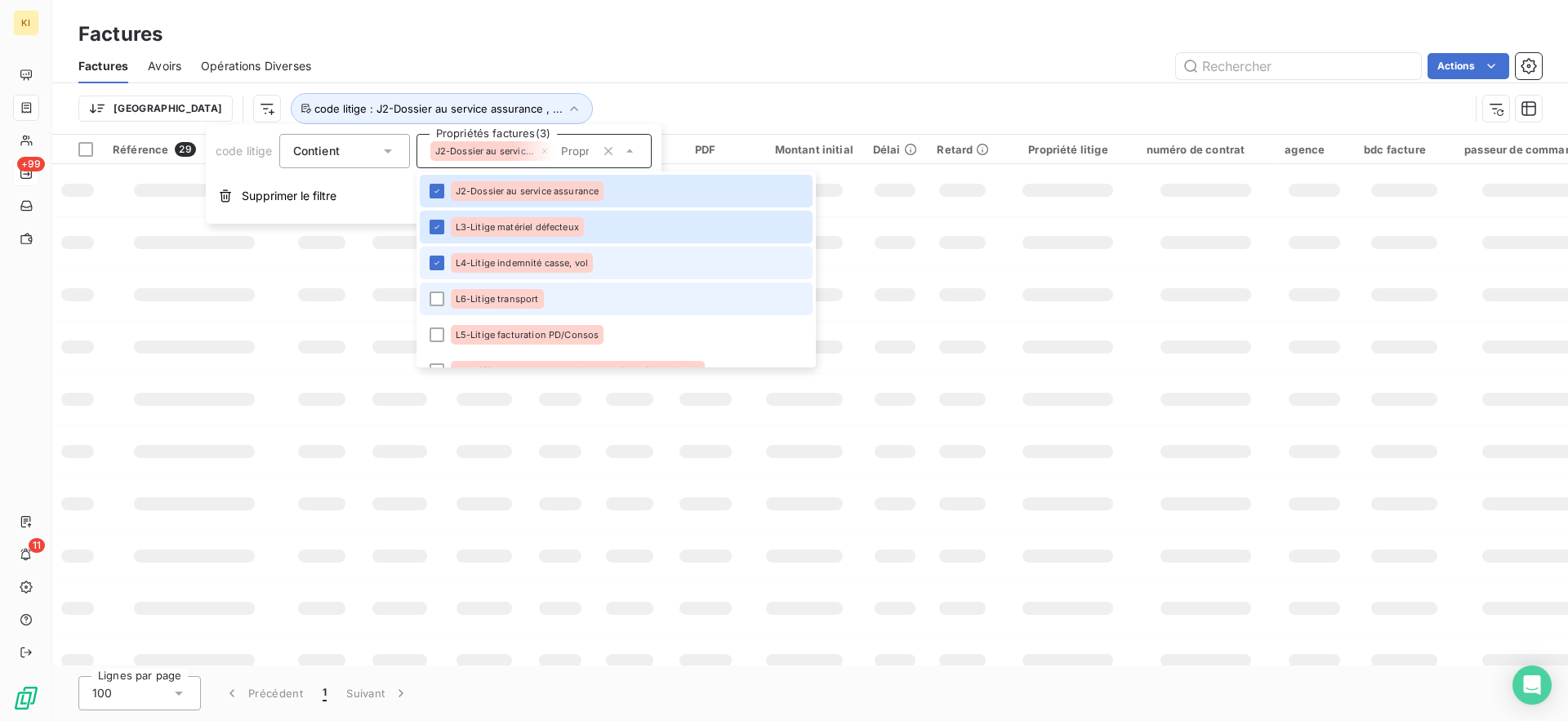
click at [456, 302] on span "L6-Litige transport" at bounding box center [497, 299] width 83 height 10
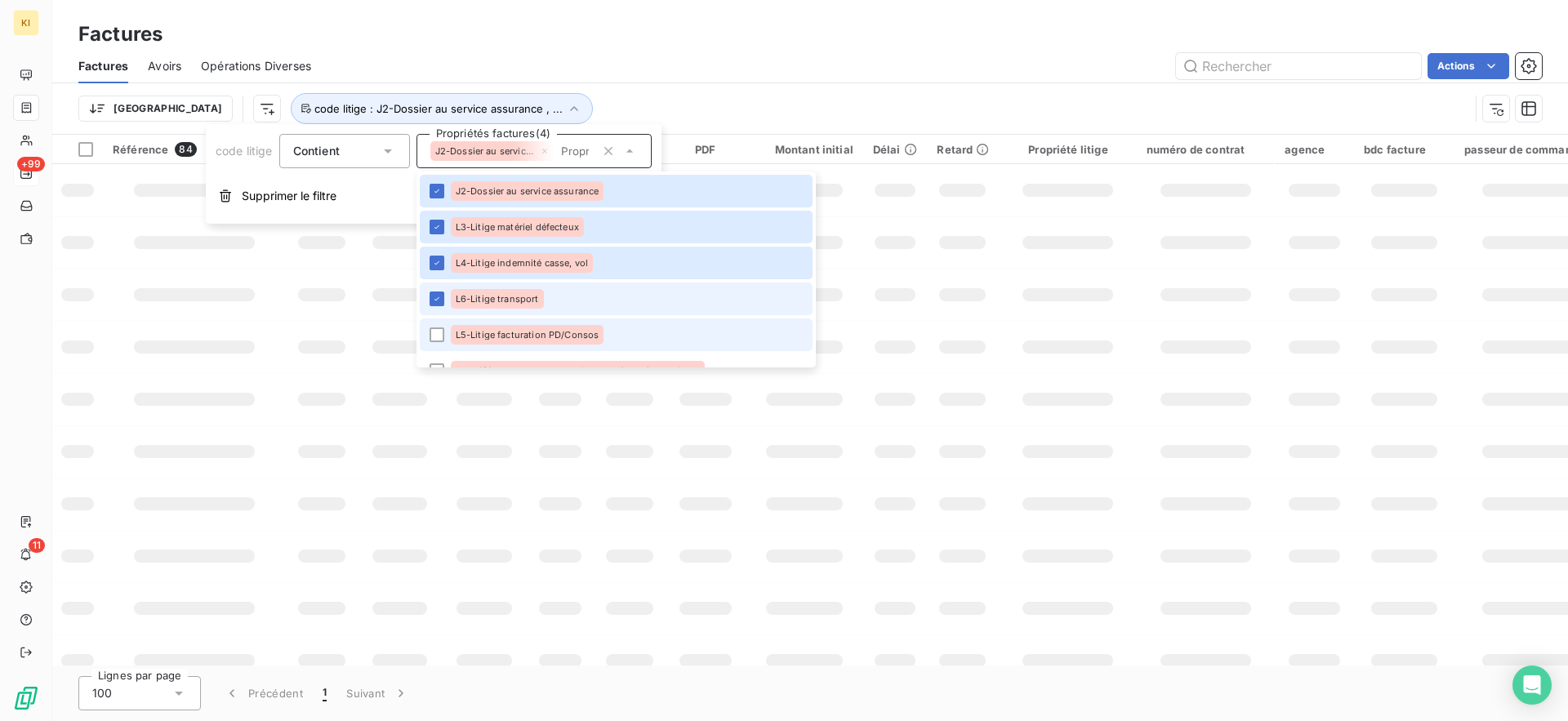
click at [465, 330] on span "L5-Litige facturation PD/Consos" at bounding box center [528, 335] width 144 height 10
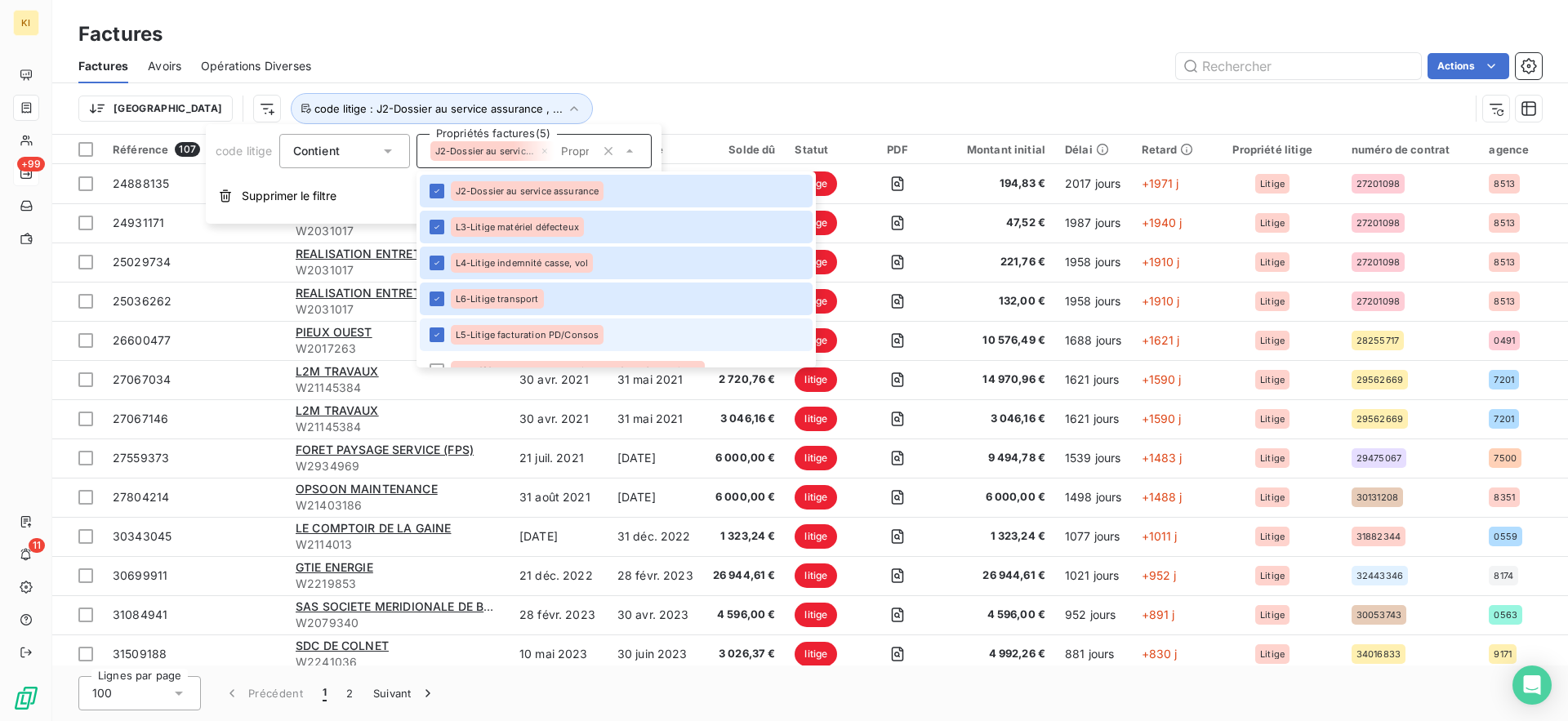
scroll to position [346, 0]
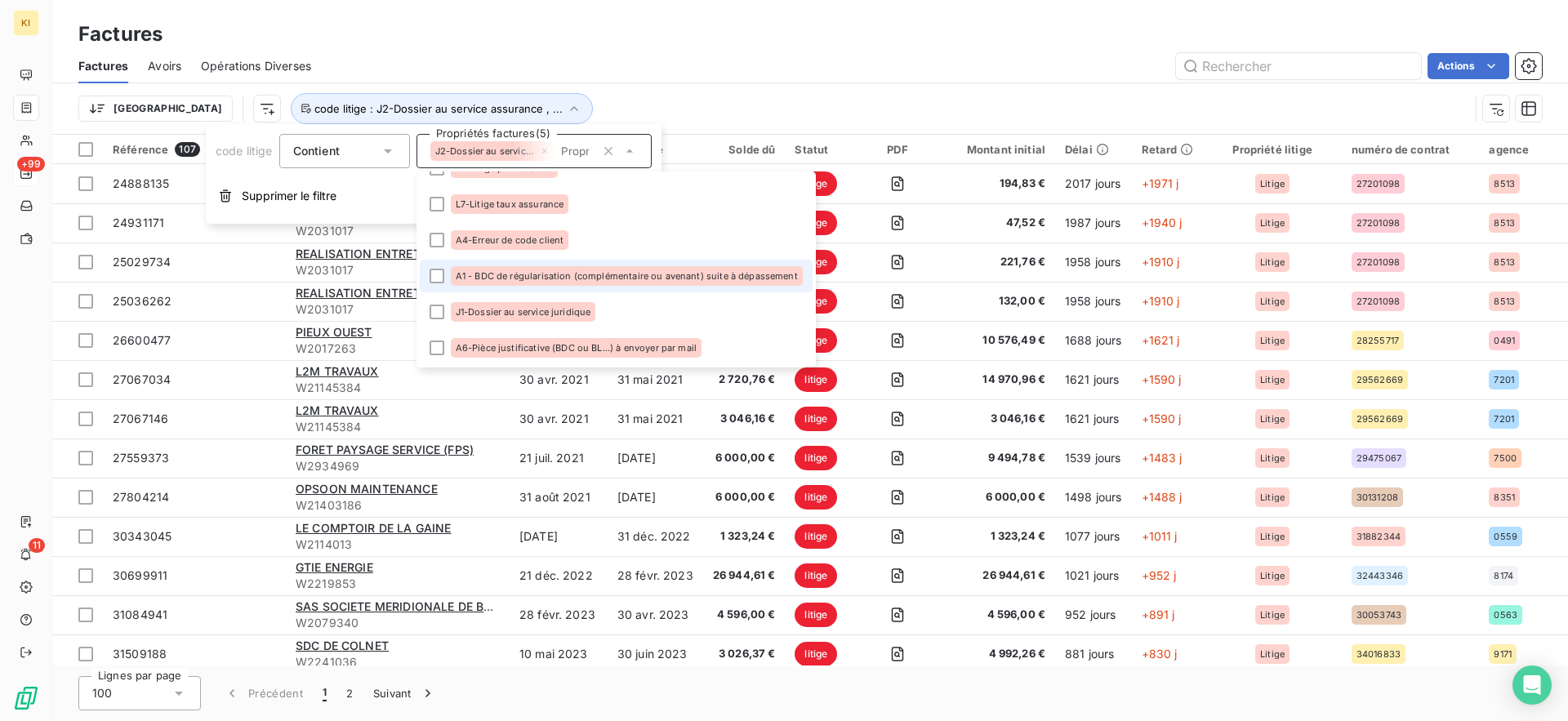
click at [483, 277] on span "A1 - BDC de régularisation (complémentaire ou avenant) suite à dépassement" at bounding box center [627, 276] width 342 height 10
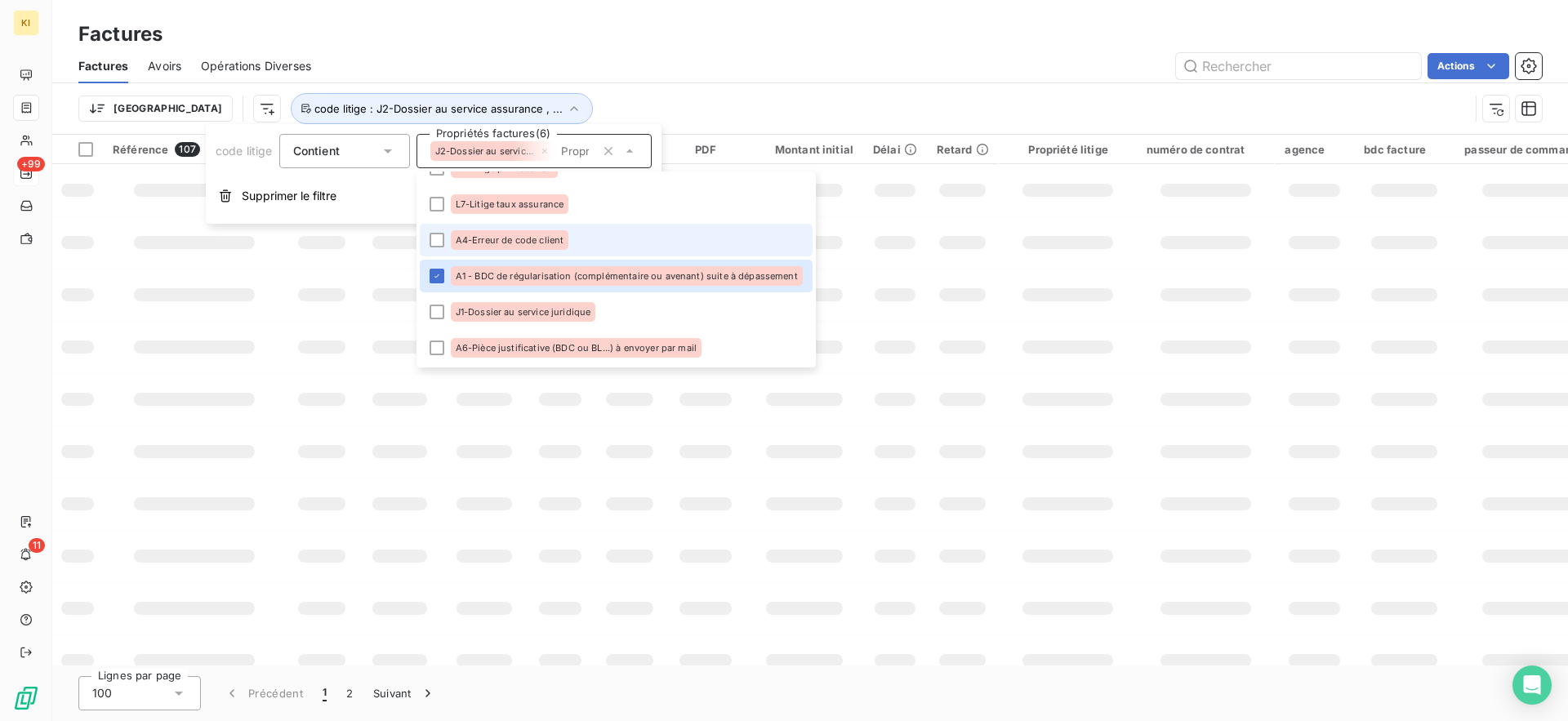
click at [497, 247] on div "A4-Erreur de code client" at bounding box center [510, 240] width 118 height 20
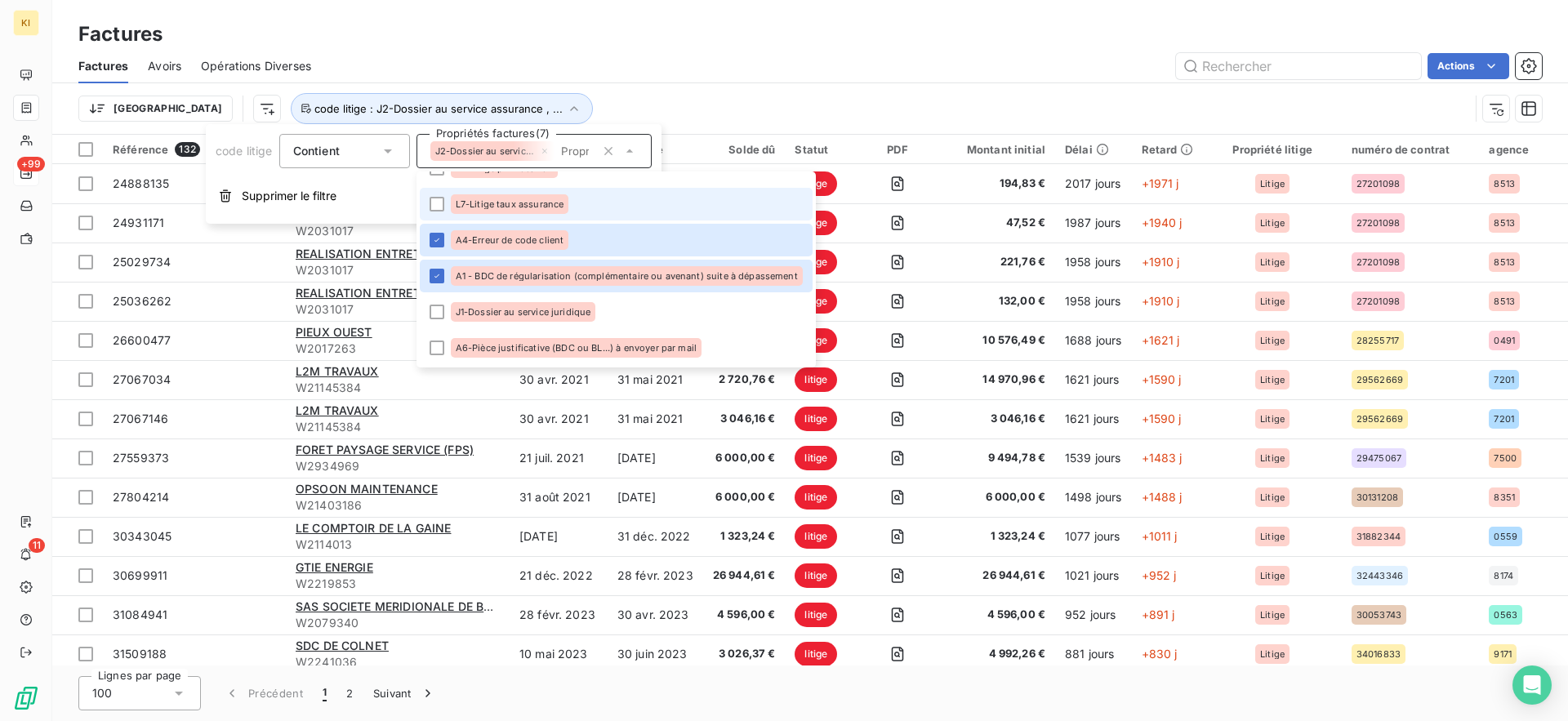
click at [516, 202] on span "L7-Litige taux assurance" at bounding box center [510, 204] width 109 height 10
click at [504, 309] on span "J1-Dossier au service juridique" at bounding box center [524, 312] width 136 height 10
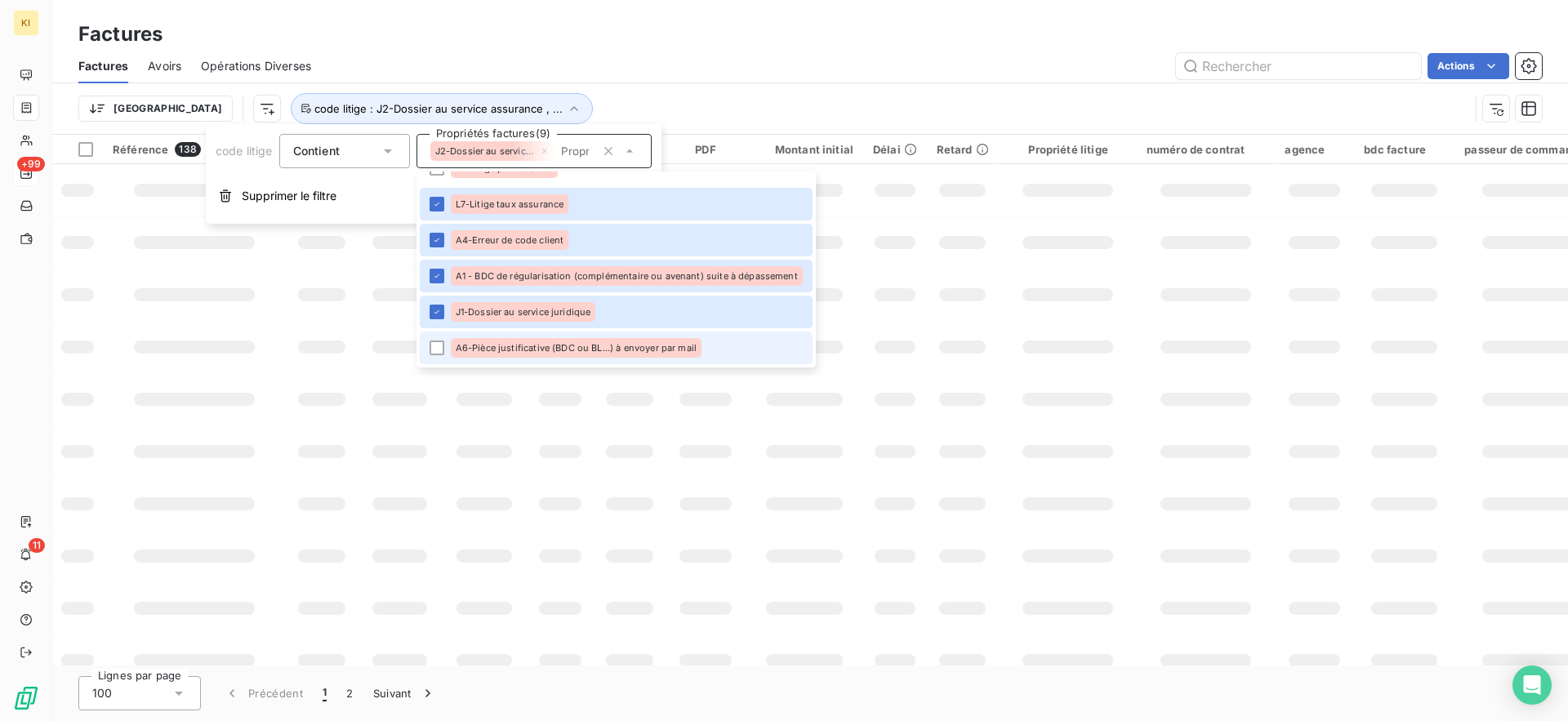
click at [501, 357] on div "A6-Pièce justificative (BDC ou BL...) à envoyer par mail" at bounding box center [576, 348] width 251 height 20
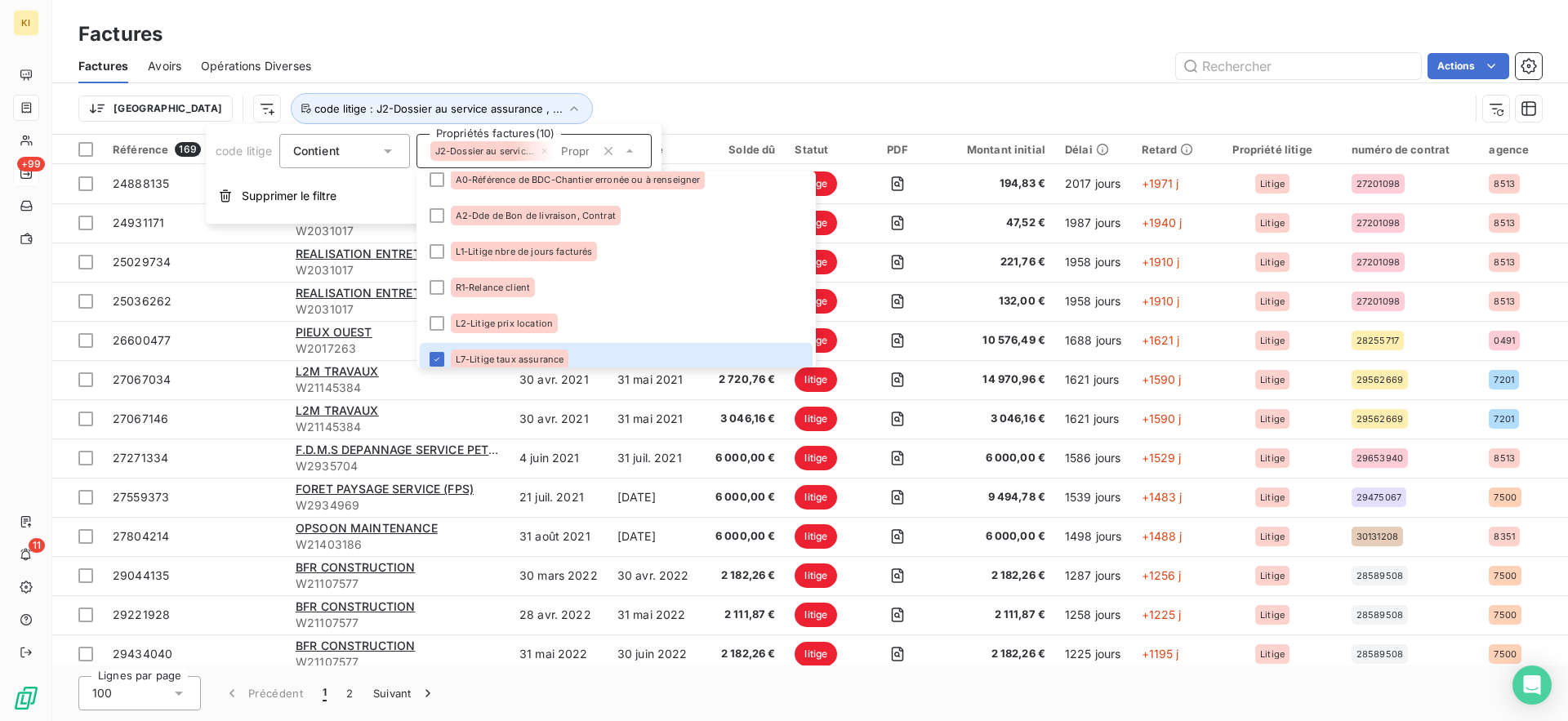
scroll to position [185, 0]
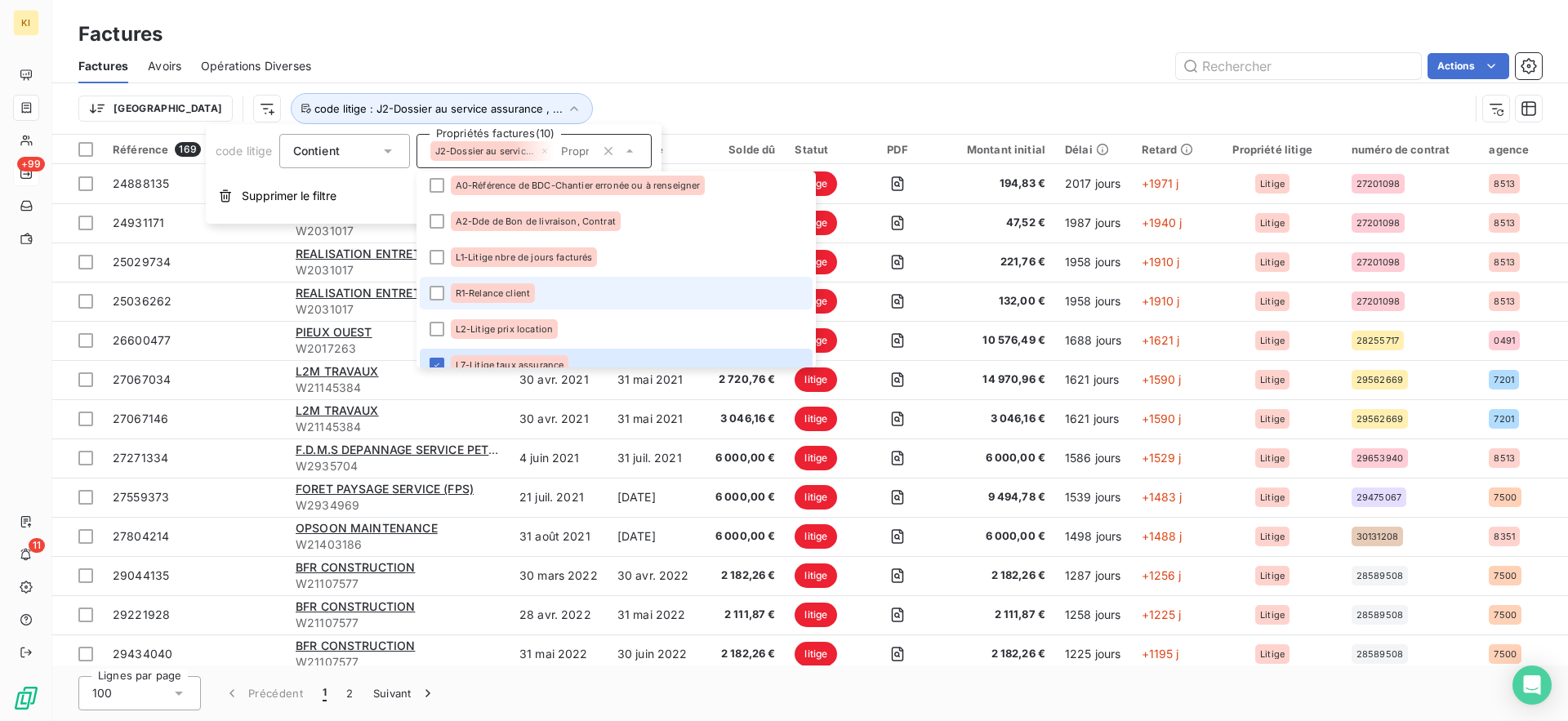
click at [523, 301] on div "R1-Relance client" at bounding box center [493, 293] width 85 height 20
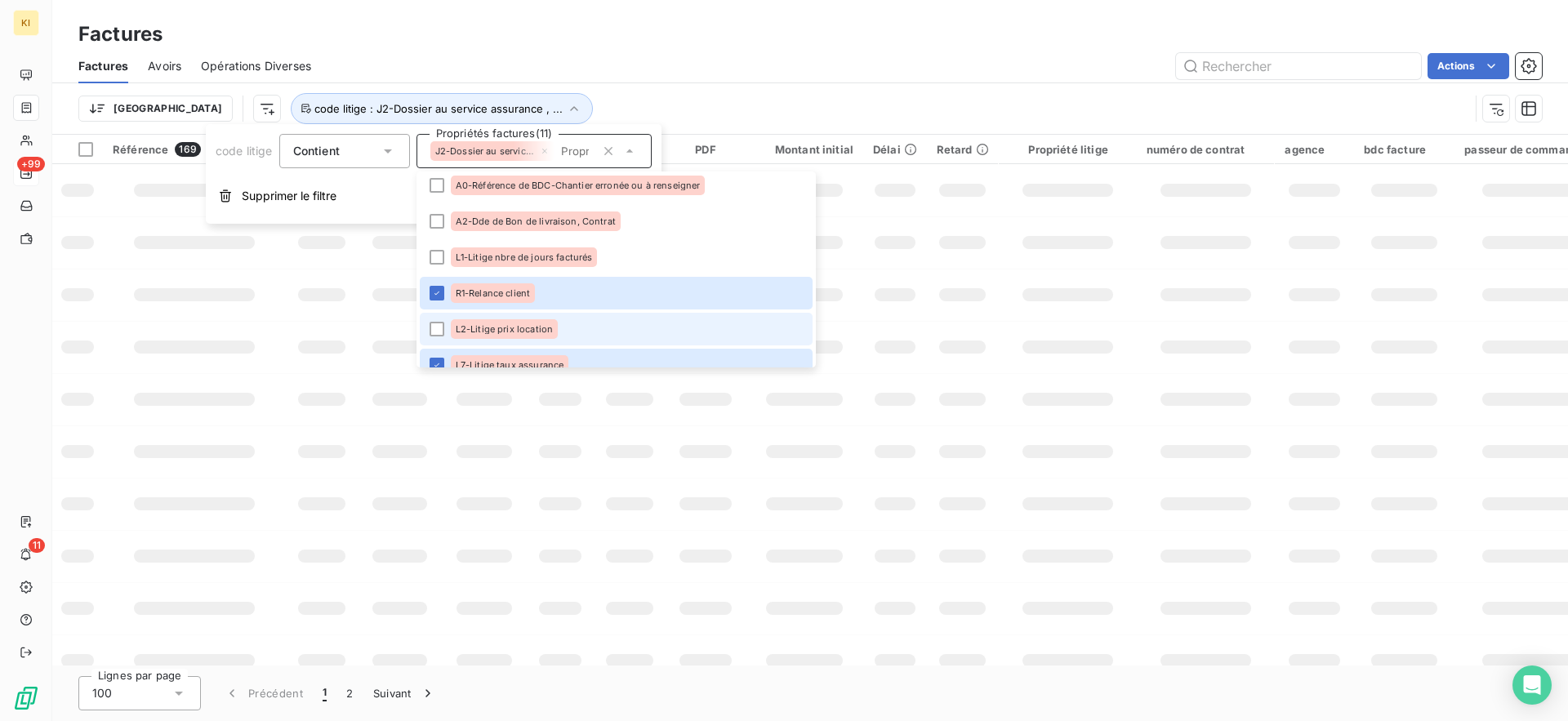
click at [518, 327] on span "L2-Litige prix location" at bounding box center [504, 329] width 97 height 10
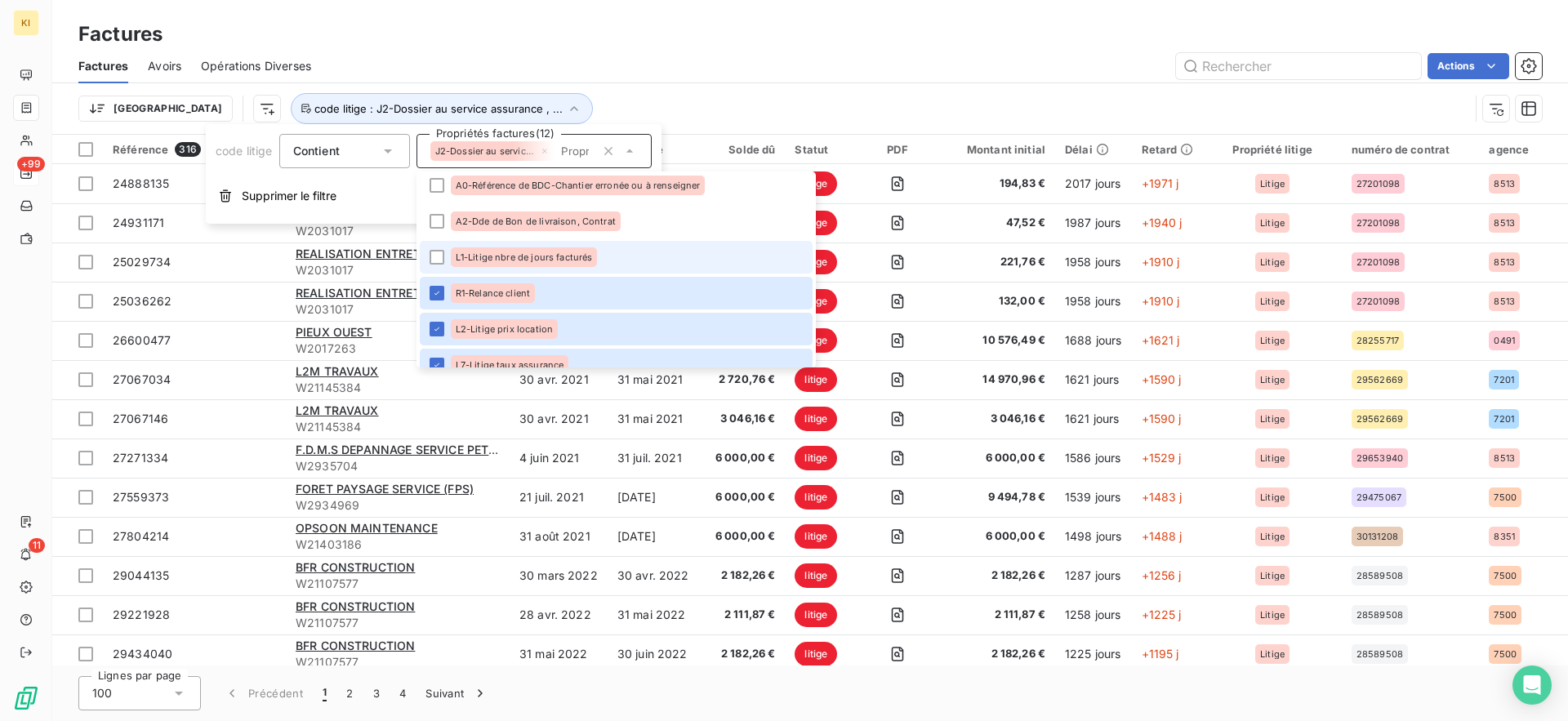
click at [549, 250] on div "L1-Litige nbre de jours facturés" at bounding box center [524, 257] width 147 height 20
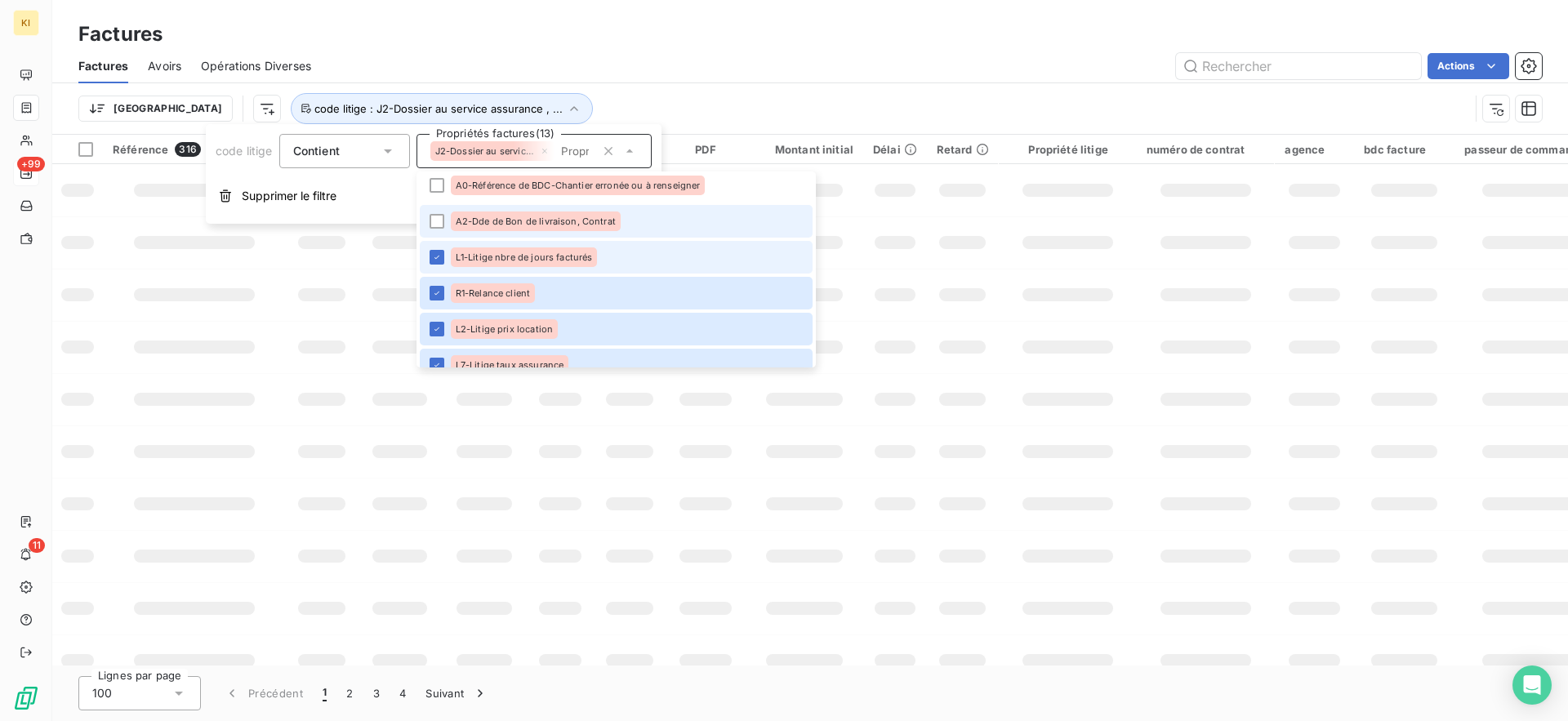
click at [558, 228] on div "A2-Dde de Bon de livraison, Contrat" at bounding box center [536, 221] width 170 height 20
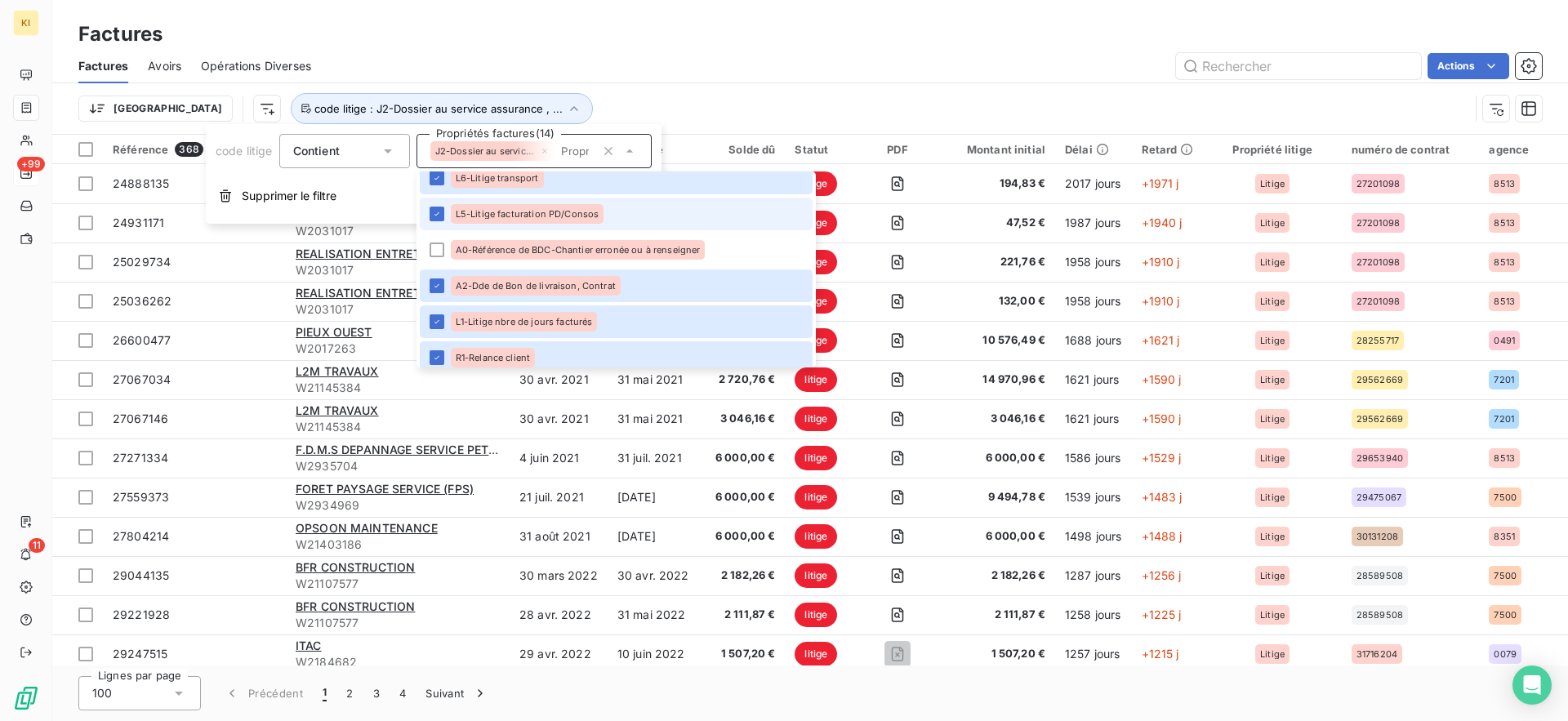
scroll to position [83, 0]
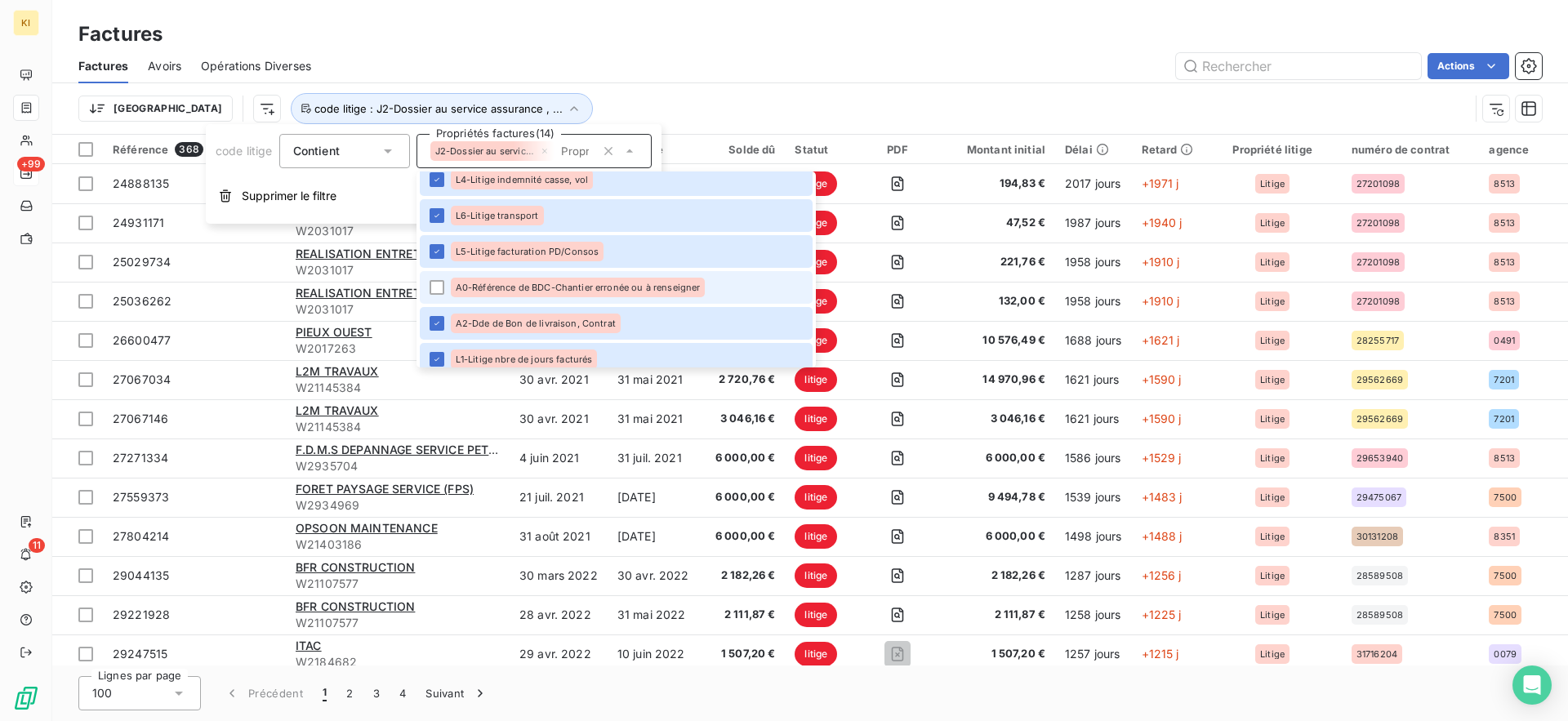
click at [544, 279] on div "A0-Référence de BDC-Chantier erronée ou à renseigner" at bounding box center [578, 288] width 255 height 20
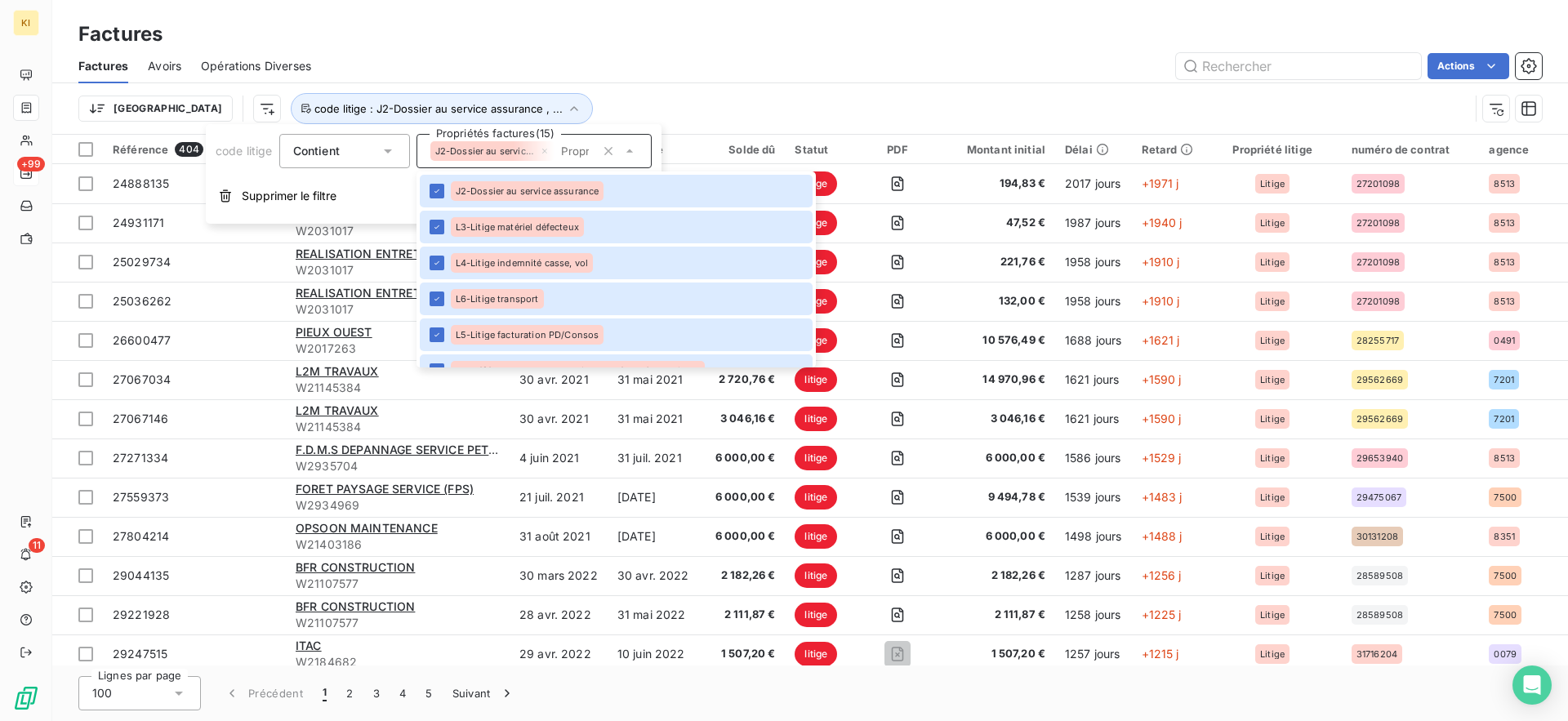
click at [683, 33] on div "Factures" at bounding box center [809, 34] width 1515 height 29
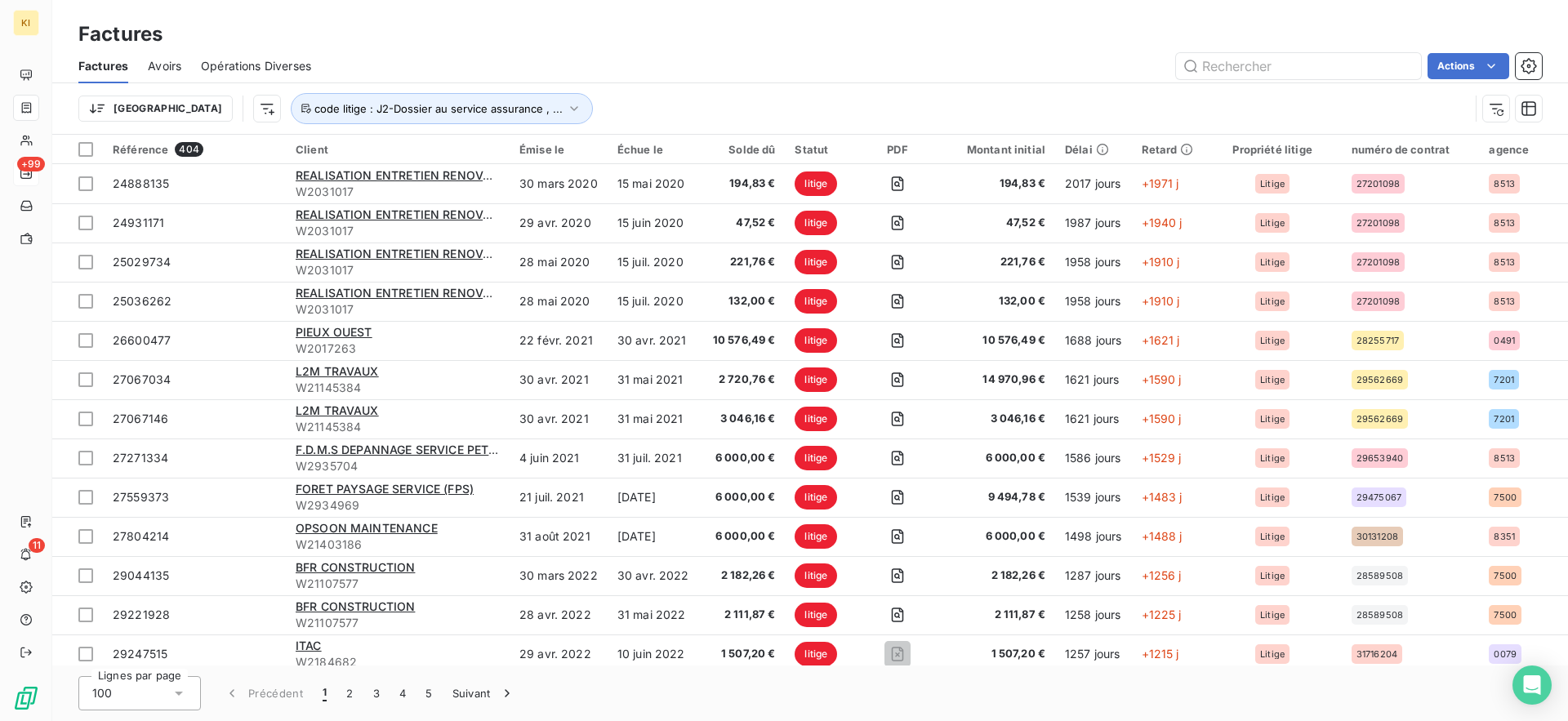
click at [387, 87] on div "Trier code litige : J2-Dossier au service assurance , ..." at bounding box center [809, 108] width 1463 height 51
click at [380, 104] on span "code litige : J2-Dossier au service assurance , ..." at bounding box center [438, 108] width 248 height 13
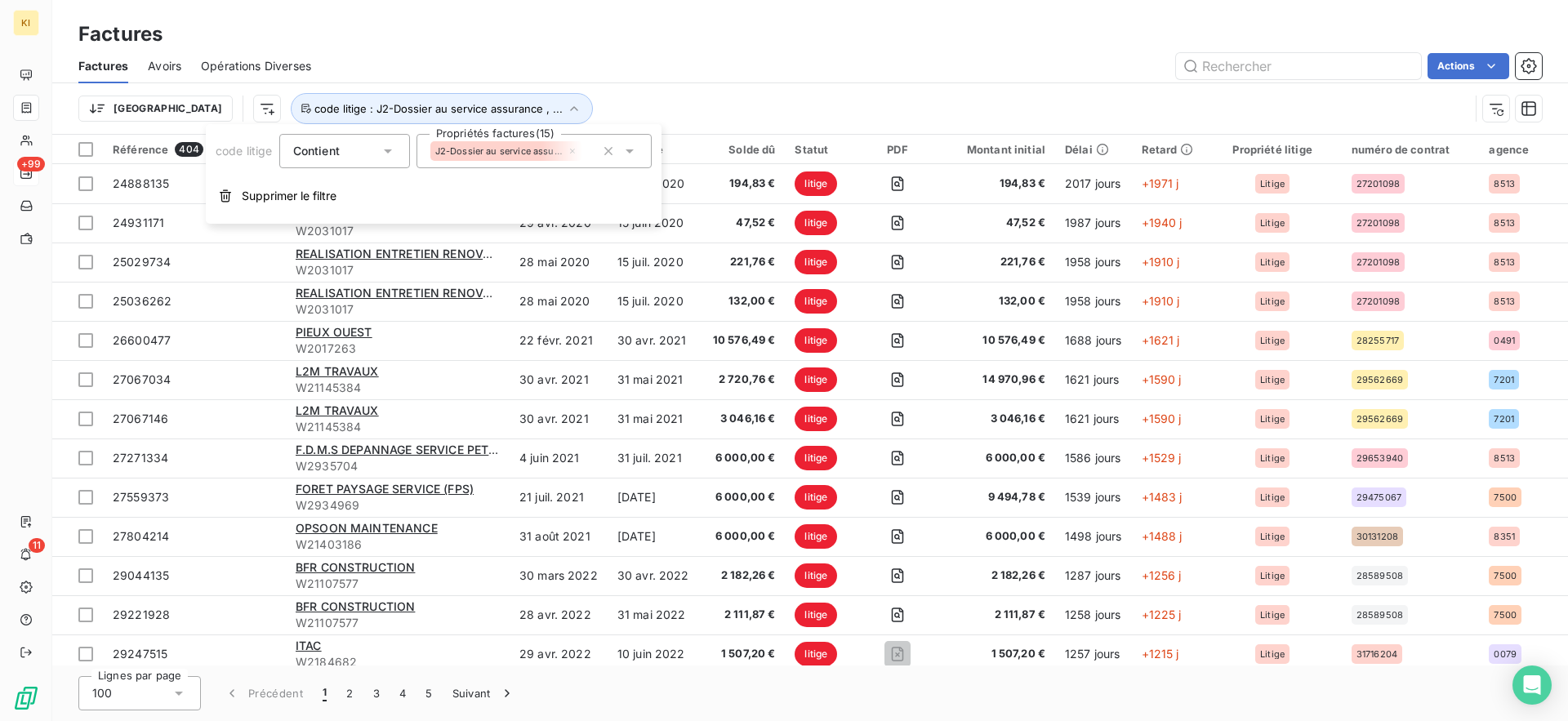
click at [376, 223] on div "code litige Contient is Propriétés factures (15) J2-Dossier au service assuranc…" at bounding box center [434, 174] width 456 height 100
click at [586, 109] on div "Trier code litige : J2-Dossier au service assurance , ..." at bounding box center [773, 108] width 1390 height 31
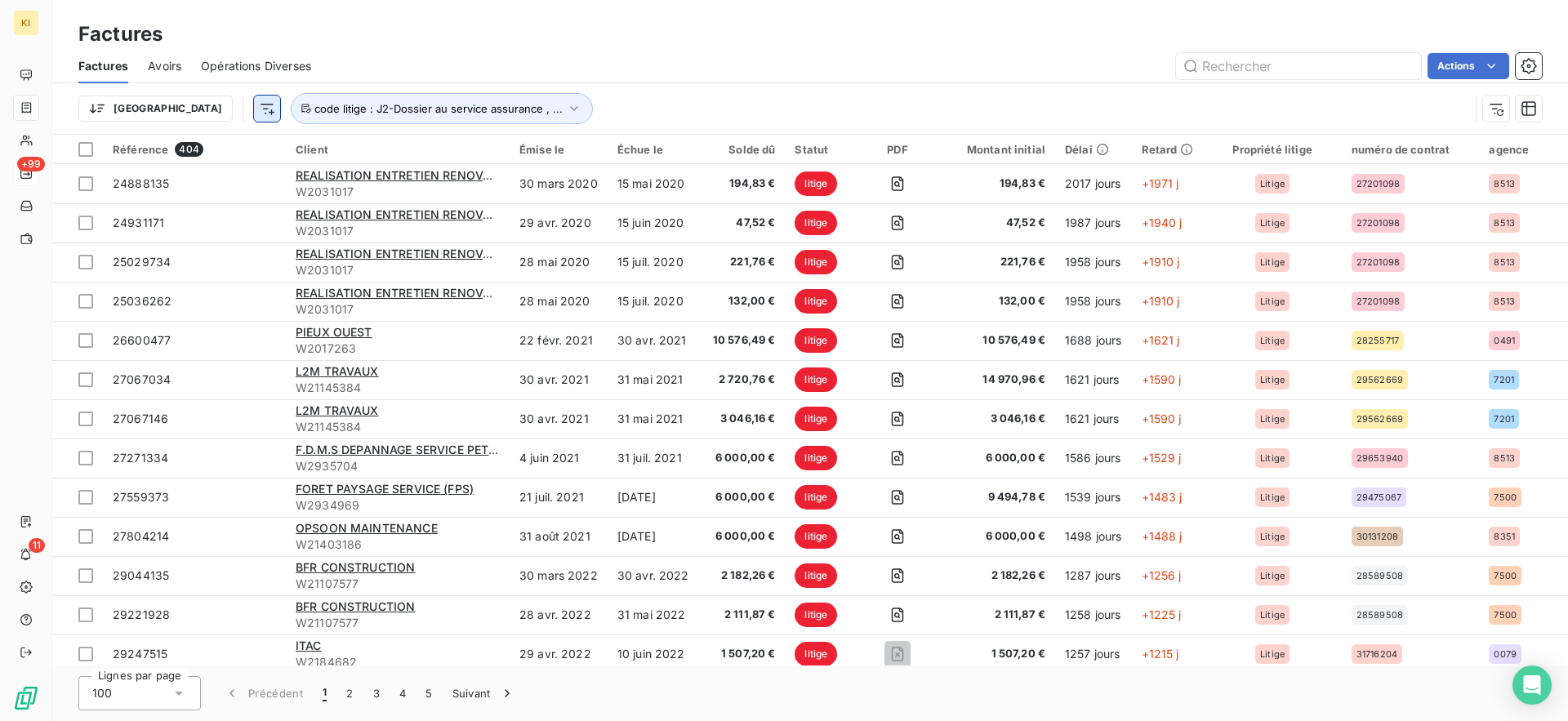
click at [183, 109] on html "KI +99 11 Factures Factures Avoirs Opérations Diverses Actions Trier code litig…" at bounding box center [784, 360] width 1568 height 721
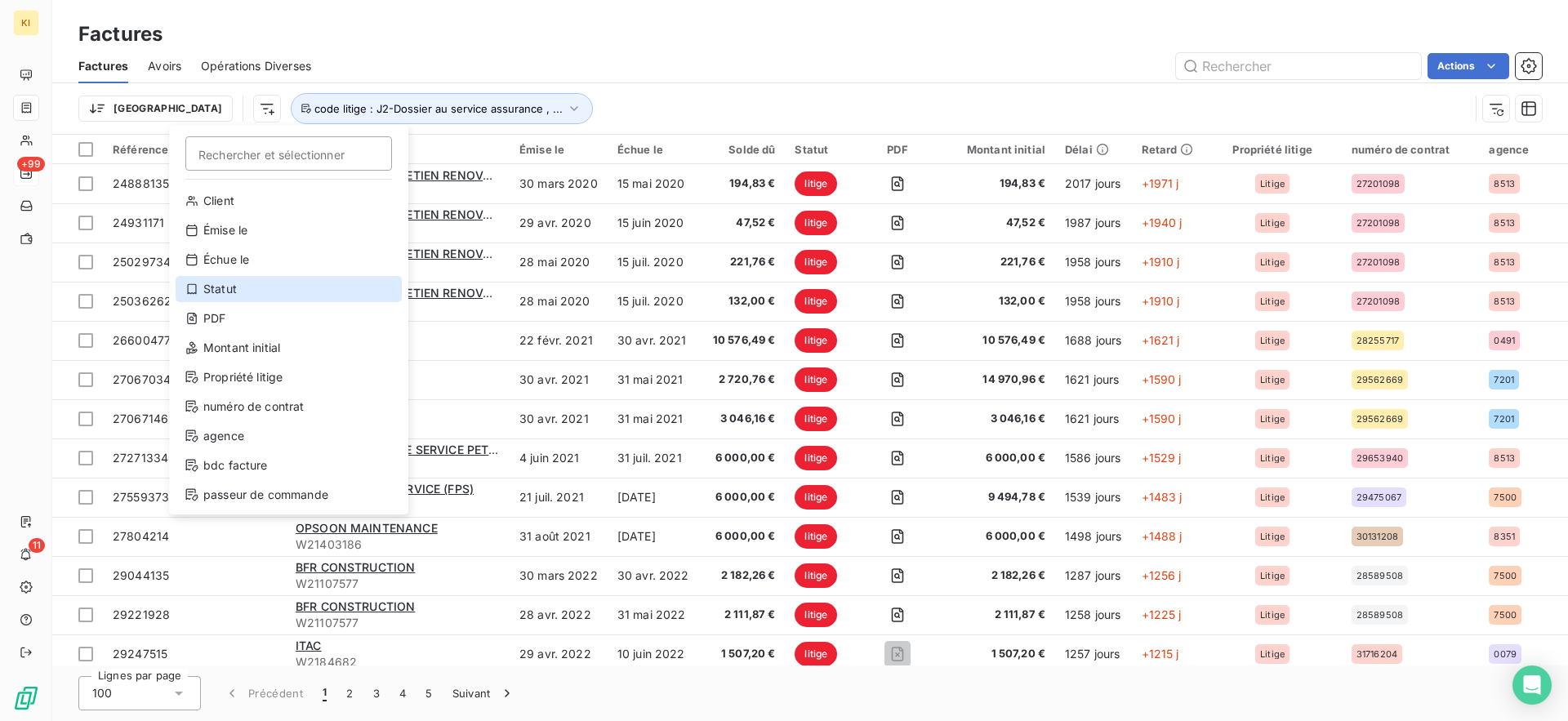
click at [255, 284] on div "Statut" at bounding box center [289, 289] width 226 height 26
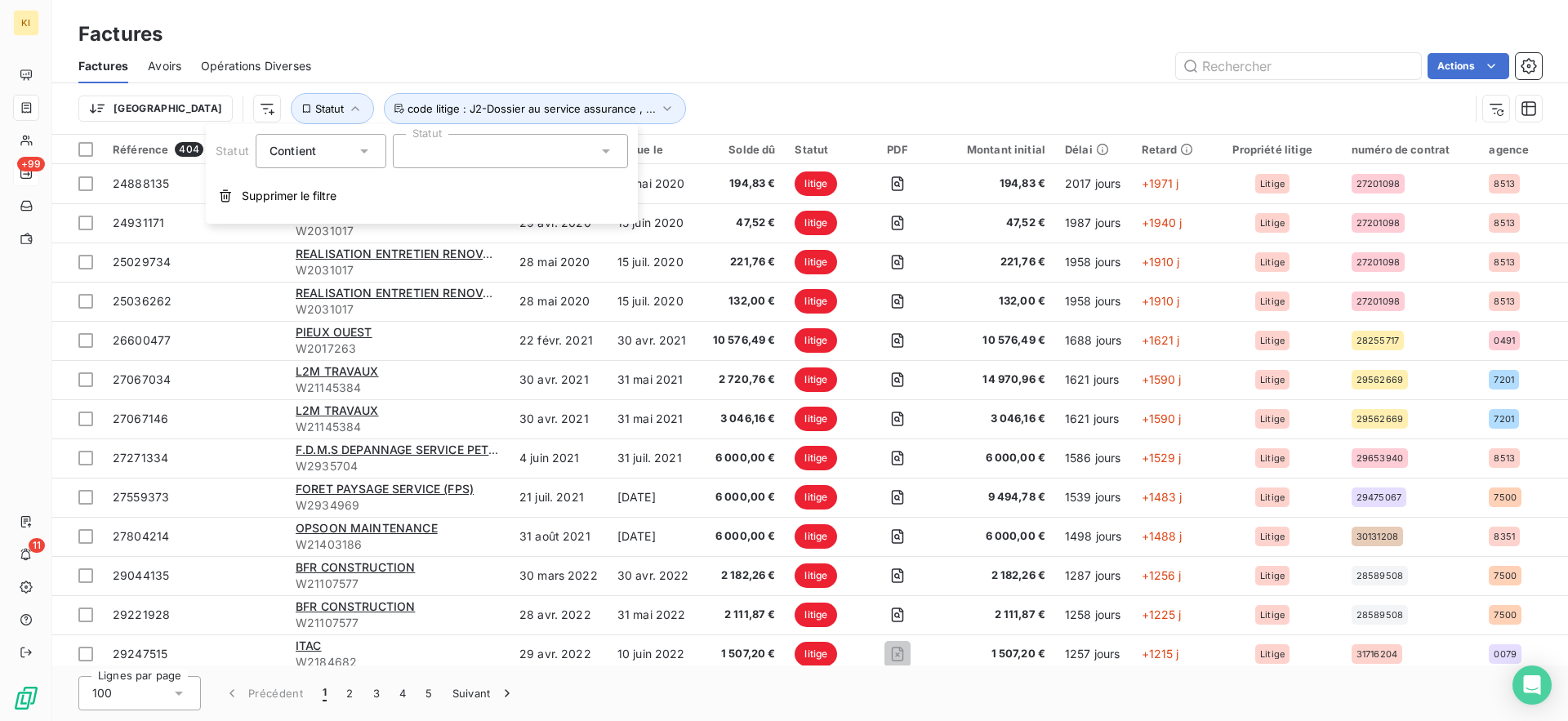
click at [475, 159] on div at bounding box center [510, 151] width 235 height 34
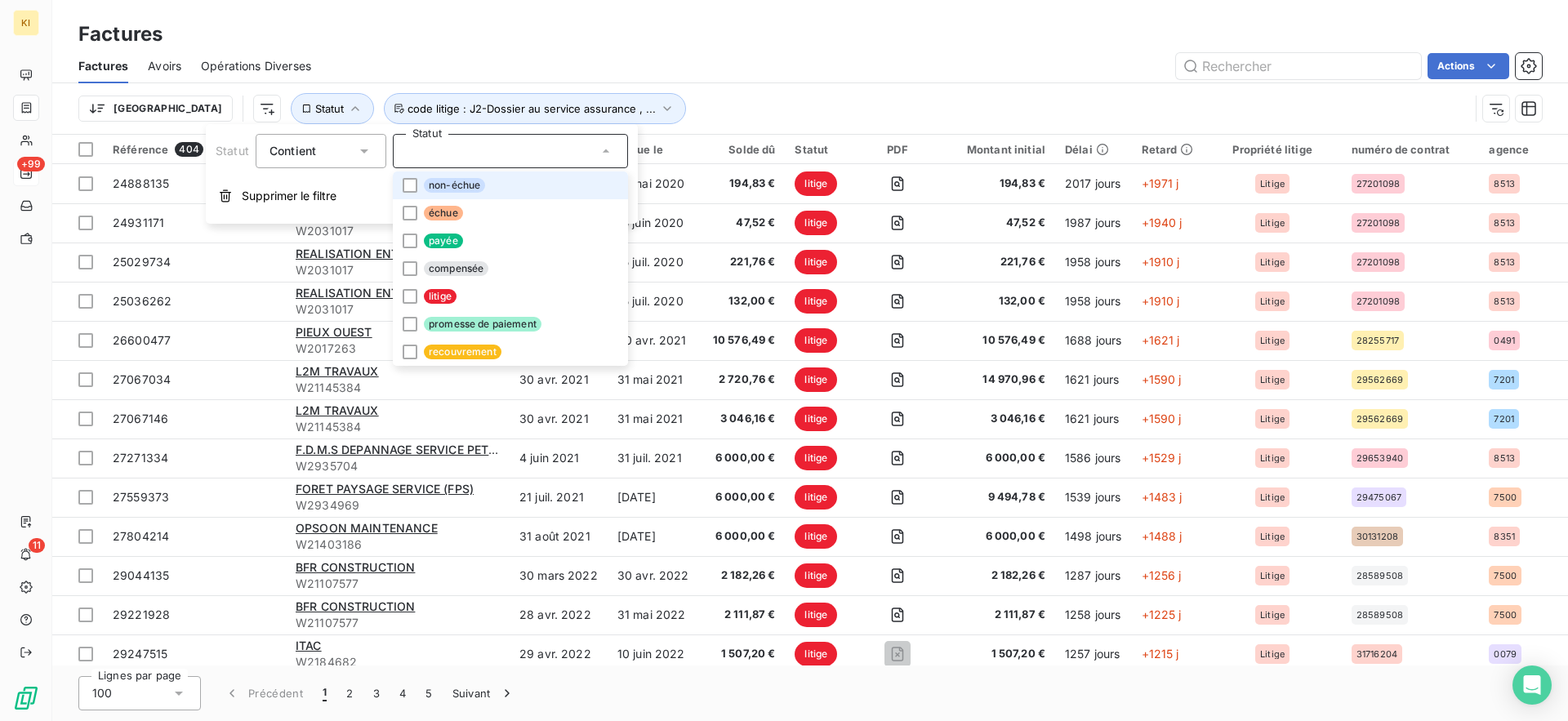
click at [300, 138] on div "Contient" at bounding box center [321, 151] width 131 height 34
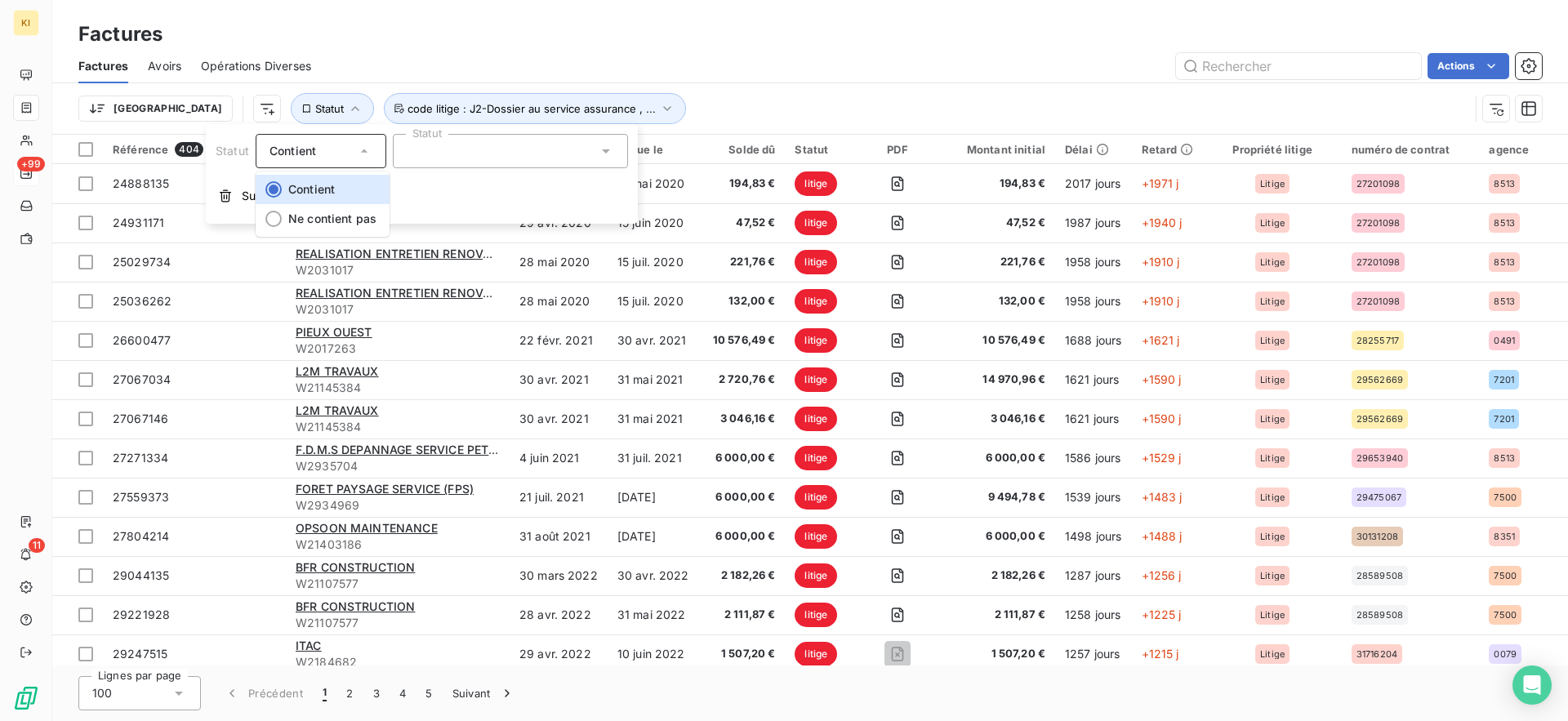
click at [309, 233] on ul "Contient Ne contient pas" at bounding box center [323, 203] width 134 height 65
click at [326, 220] on span "Ne contient pas" at bounding box center [332, 218] width 88 height 14
click at [450, 152] on div at bounding box center [510, 151] width 235 height 34
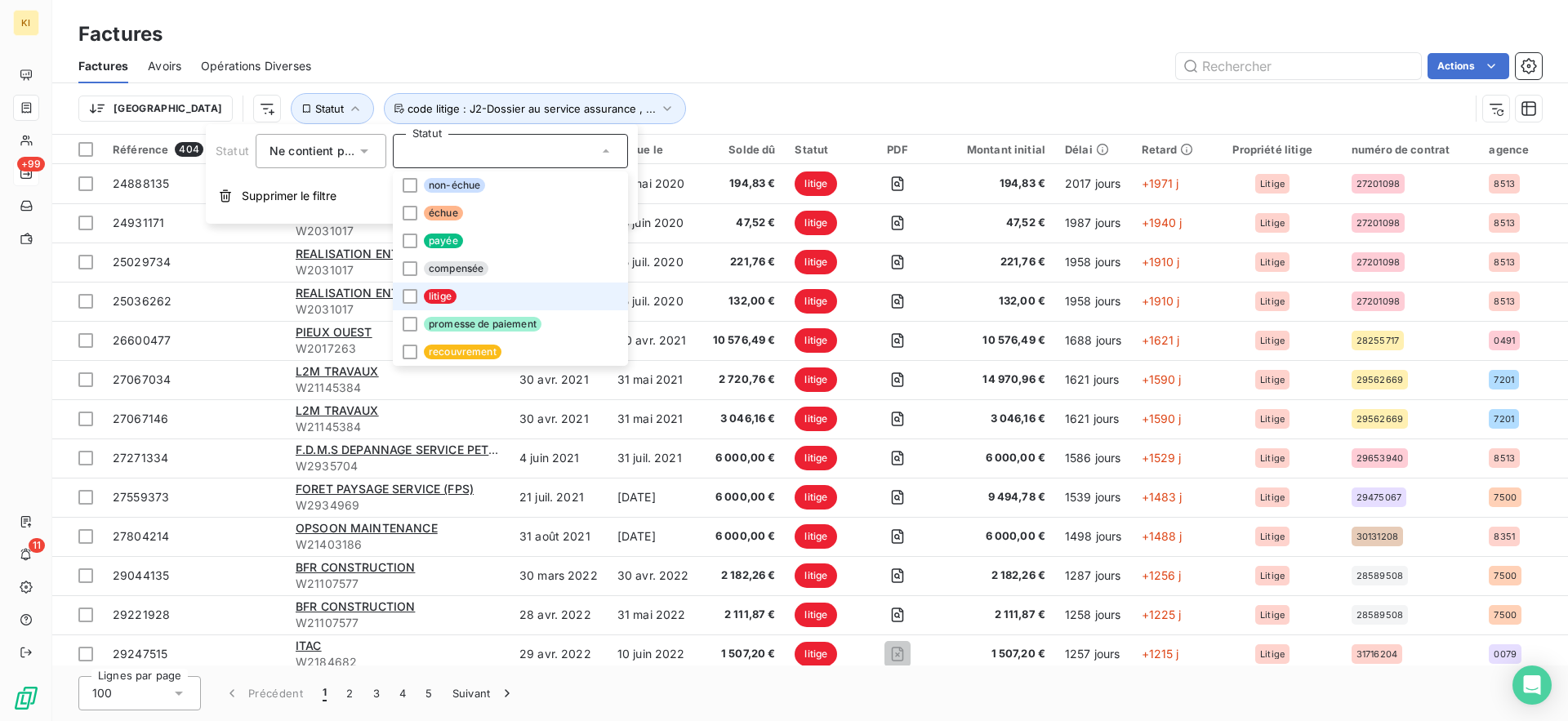
click at [476, 303] on li "litige" at bounding box center [510, 296] width 235 height 28
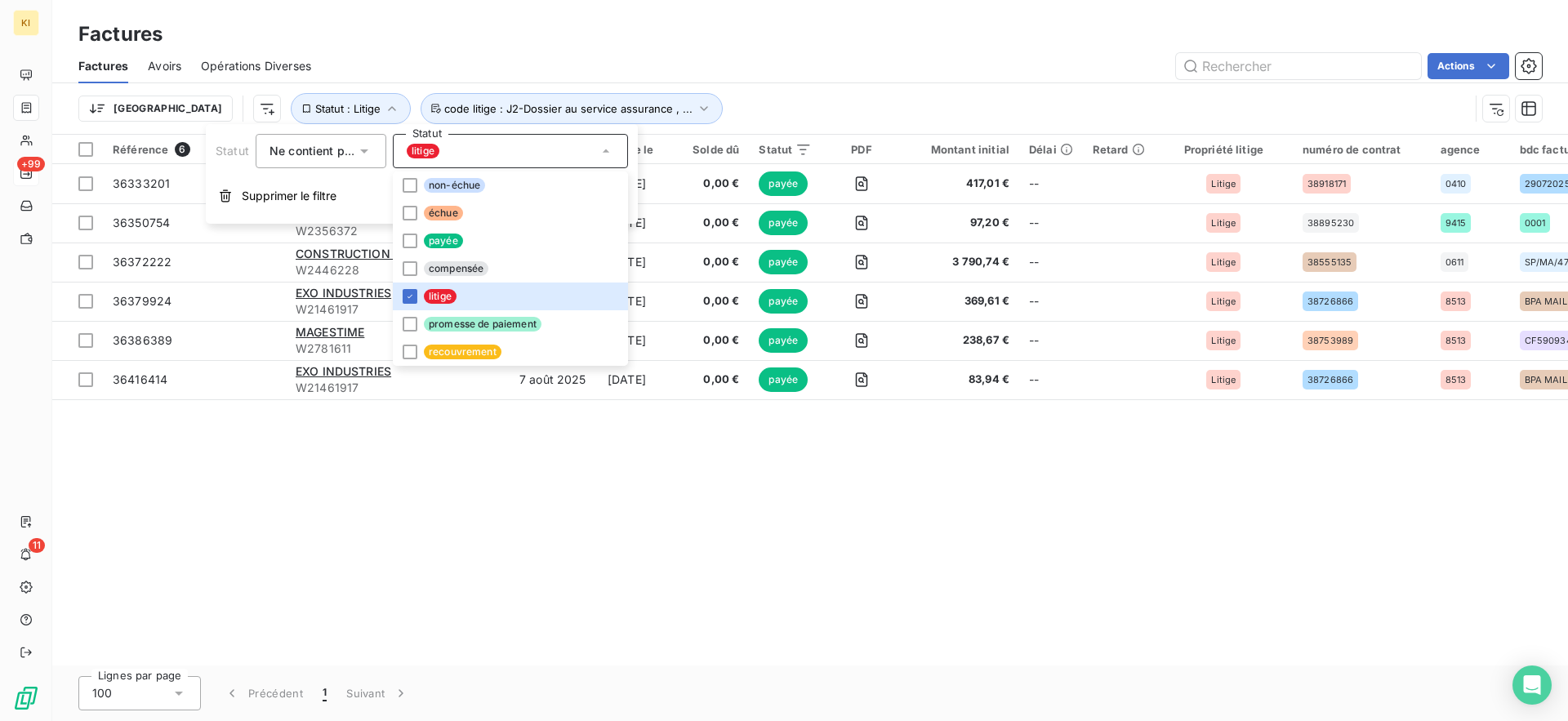
click at [770, 62] on div "Actions" at bounding box center [936, 66] width 1211 height 26
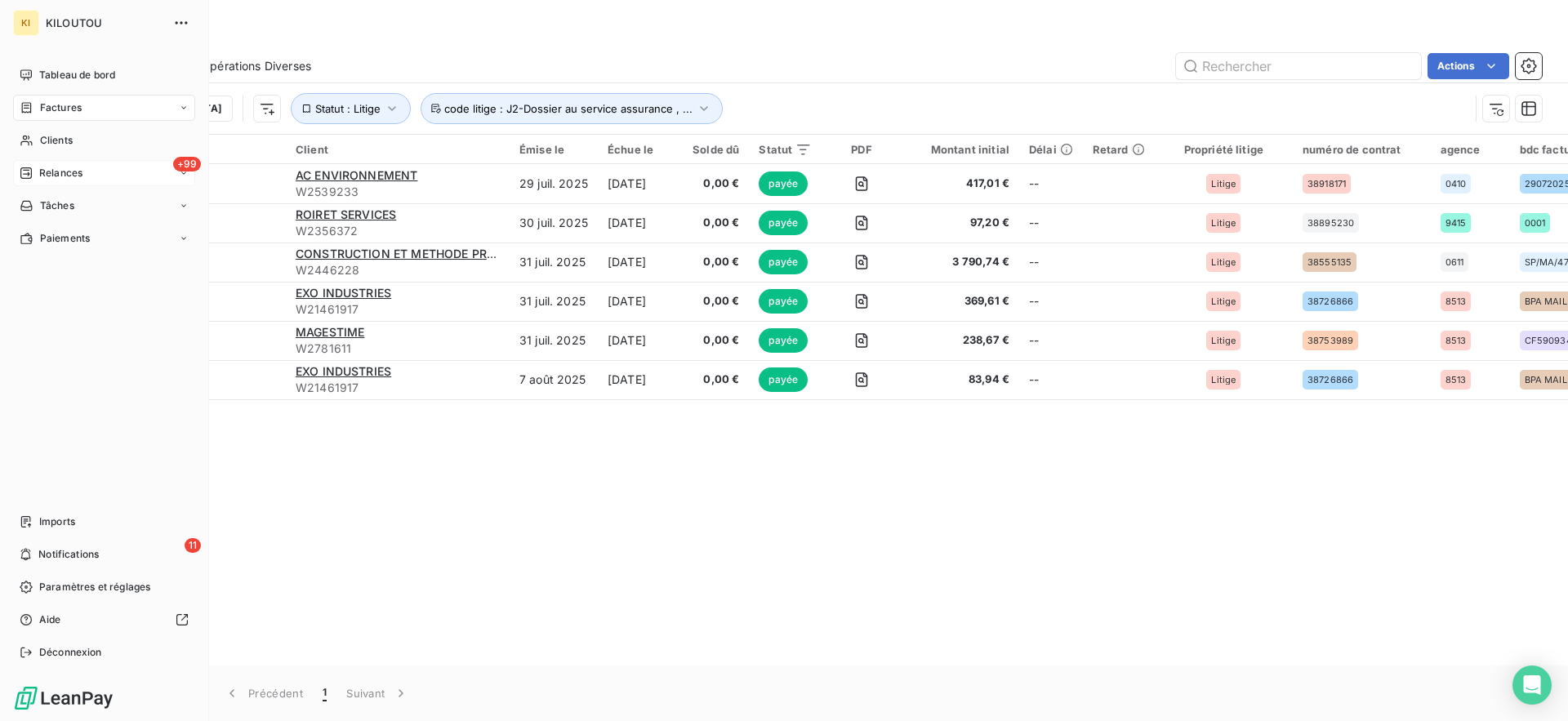
click at [51, 68] on span "Tableau de bord" at bounding box center [77, 75] width 76 height 15
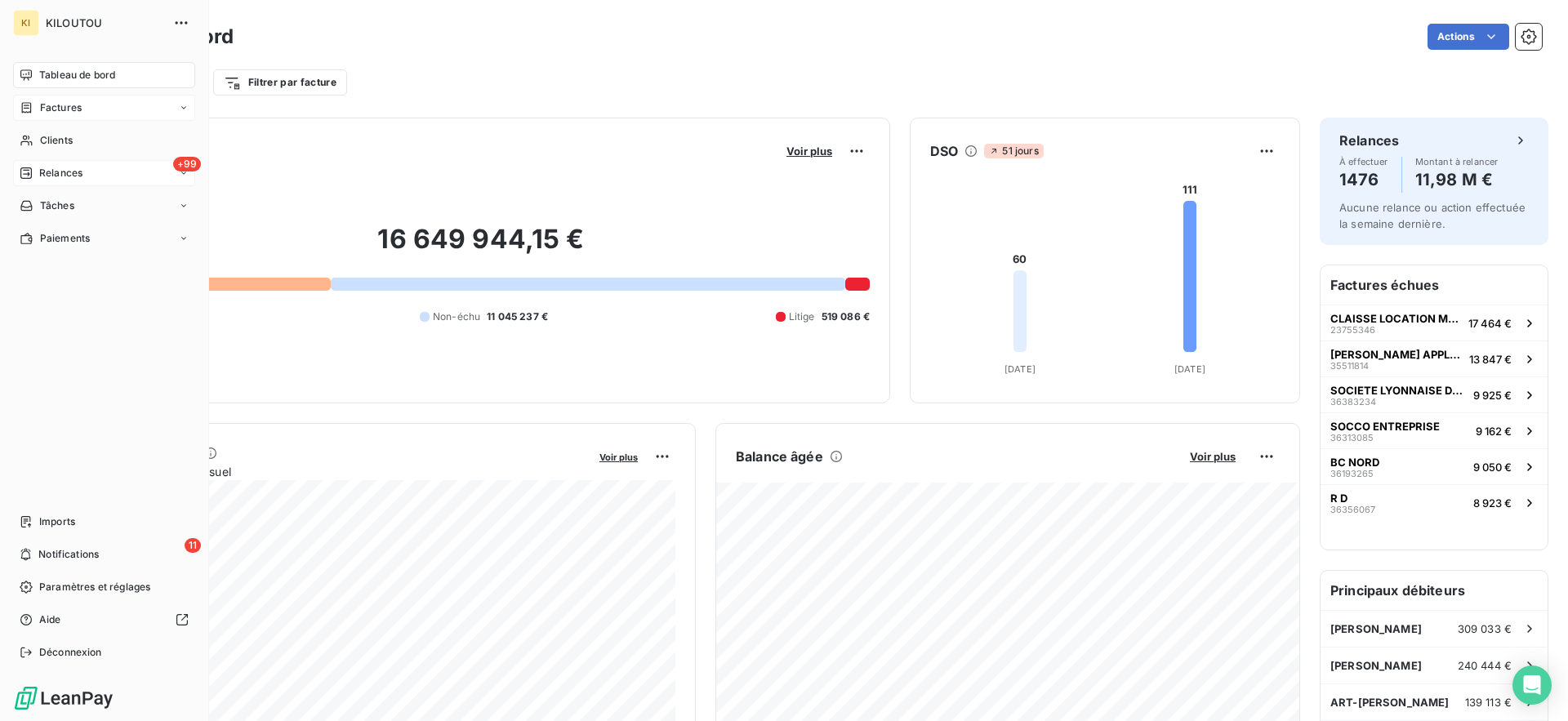
click at [83, 109] on div "Factures" at bounding box center [104, 108] width 182 height 26
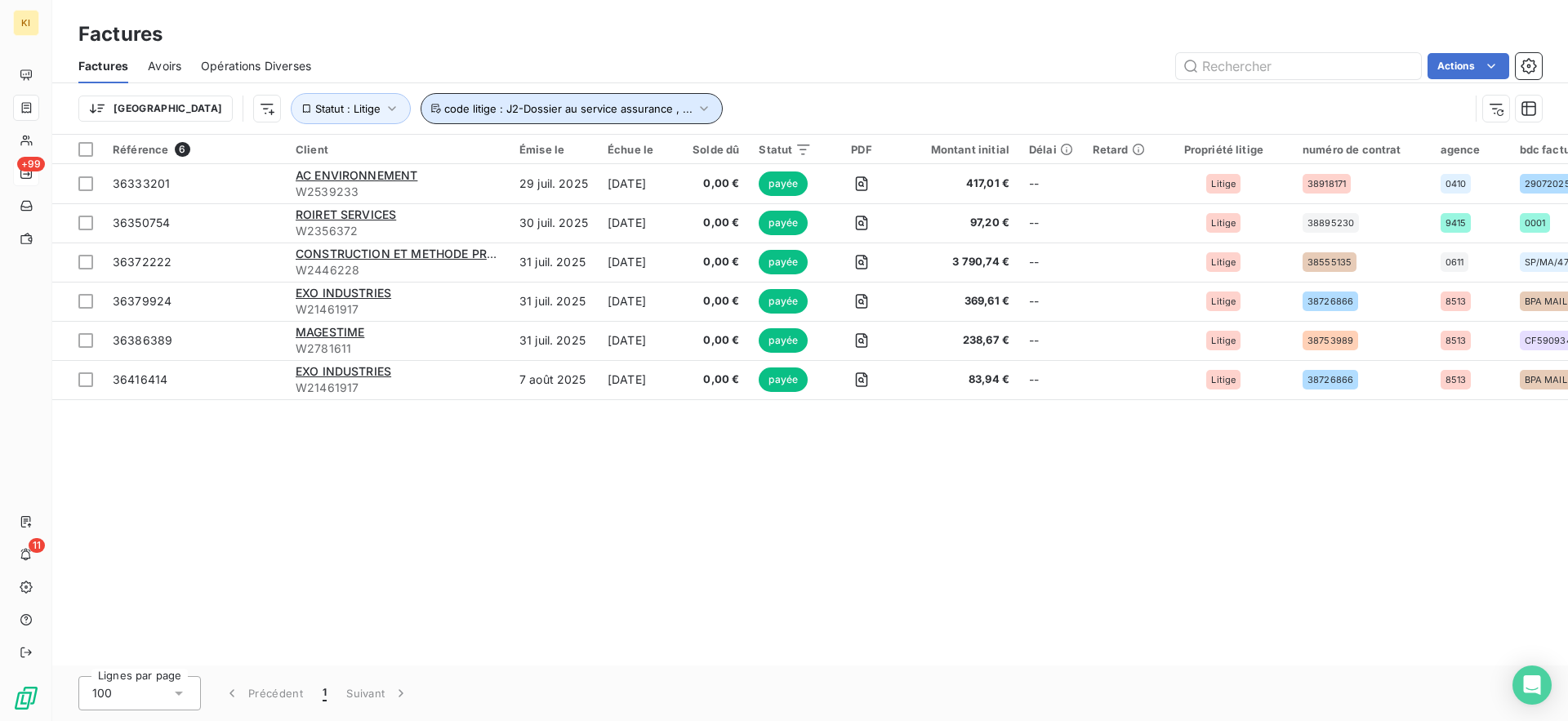
click at [574, 120] on button "code litige : J2-Dossier au service assurance , ..." at bounding box center [571, 108] width 302 height 31
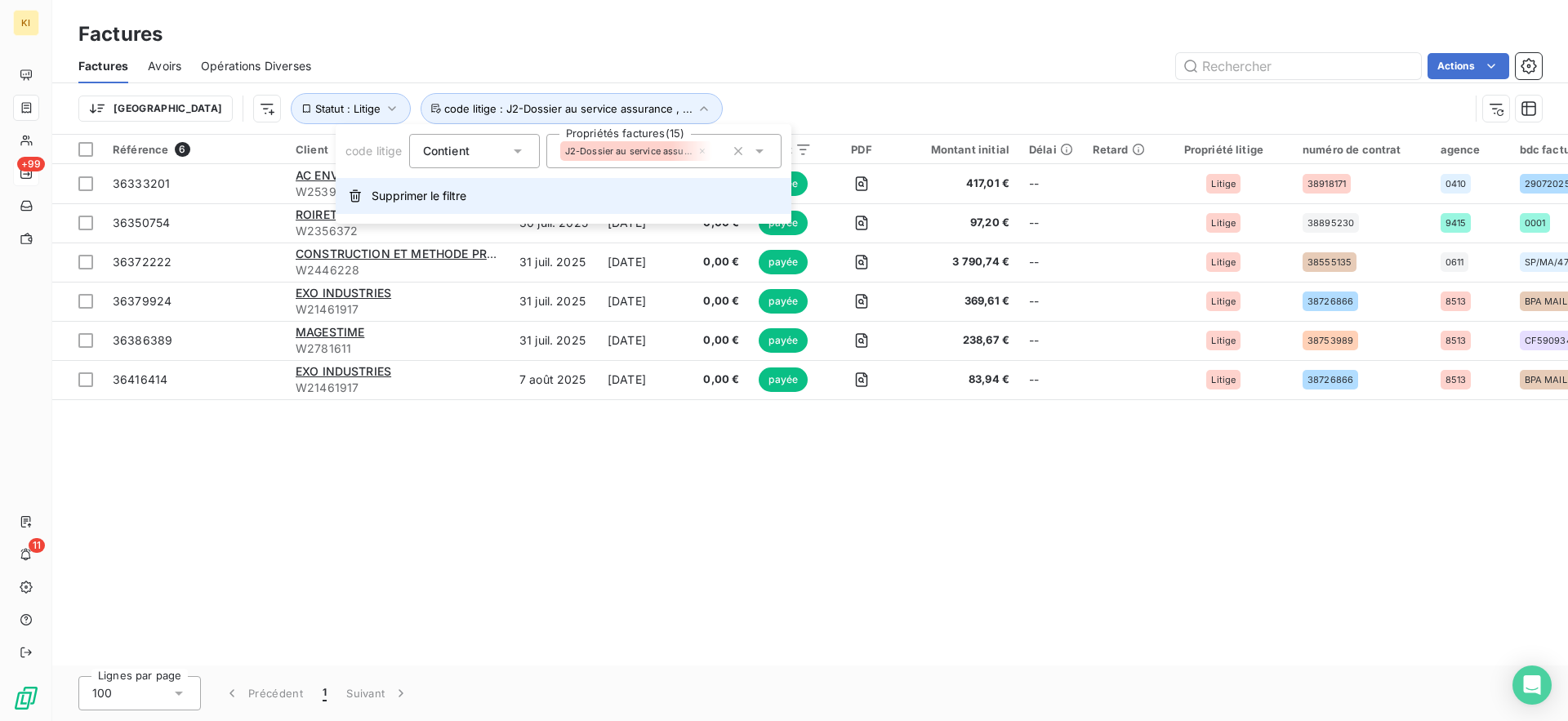
click at [540, 193] on button "Supprimer le filtre" at bounding box center [564, 196] width 456 height 36
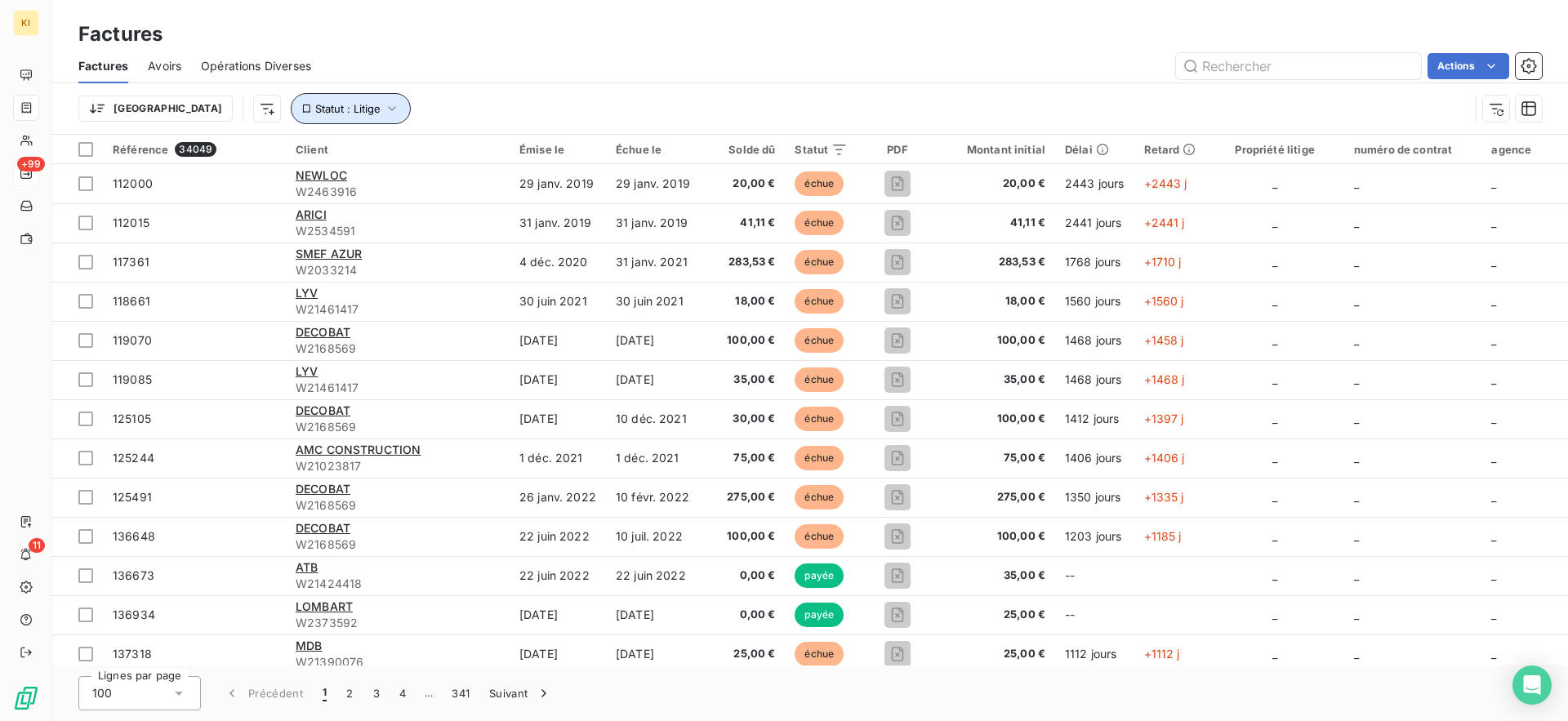
click at [315, 106] on span "Statut : Litige" at bounding box center [347, 108] width 65 height 13
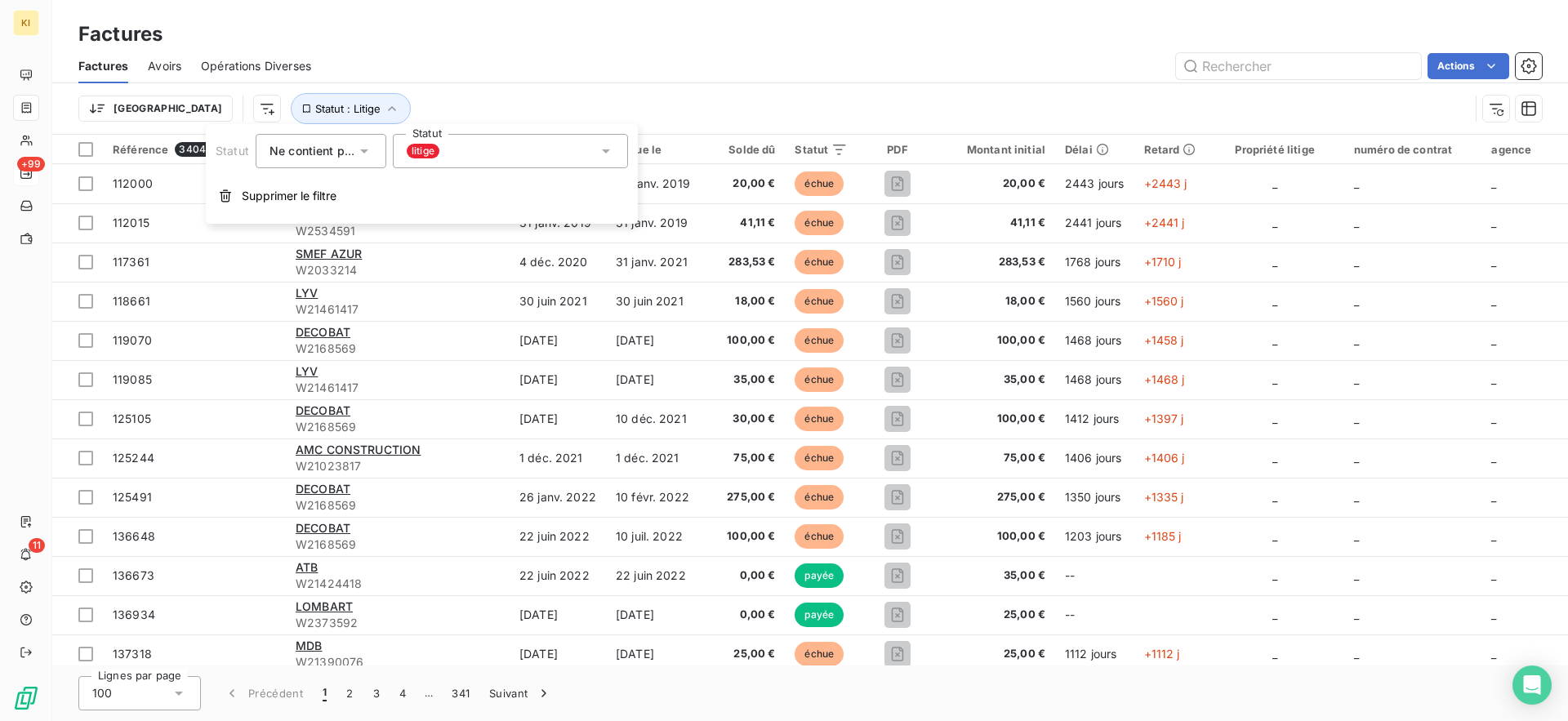
click at [271, 216] on div "Statut Ne contient pas is_not Statut litige Supprimer le filtre" at bounding box center [422, 174] width 432 height 100
click at [281, 204] on button "Supprimer le filtre" at bounding box center [422, 196] width 432 height 36
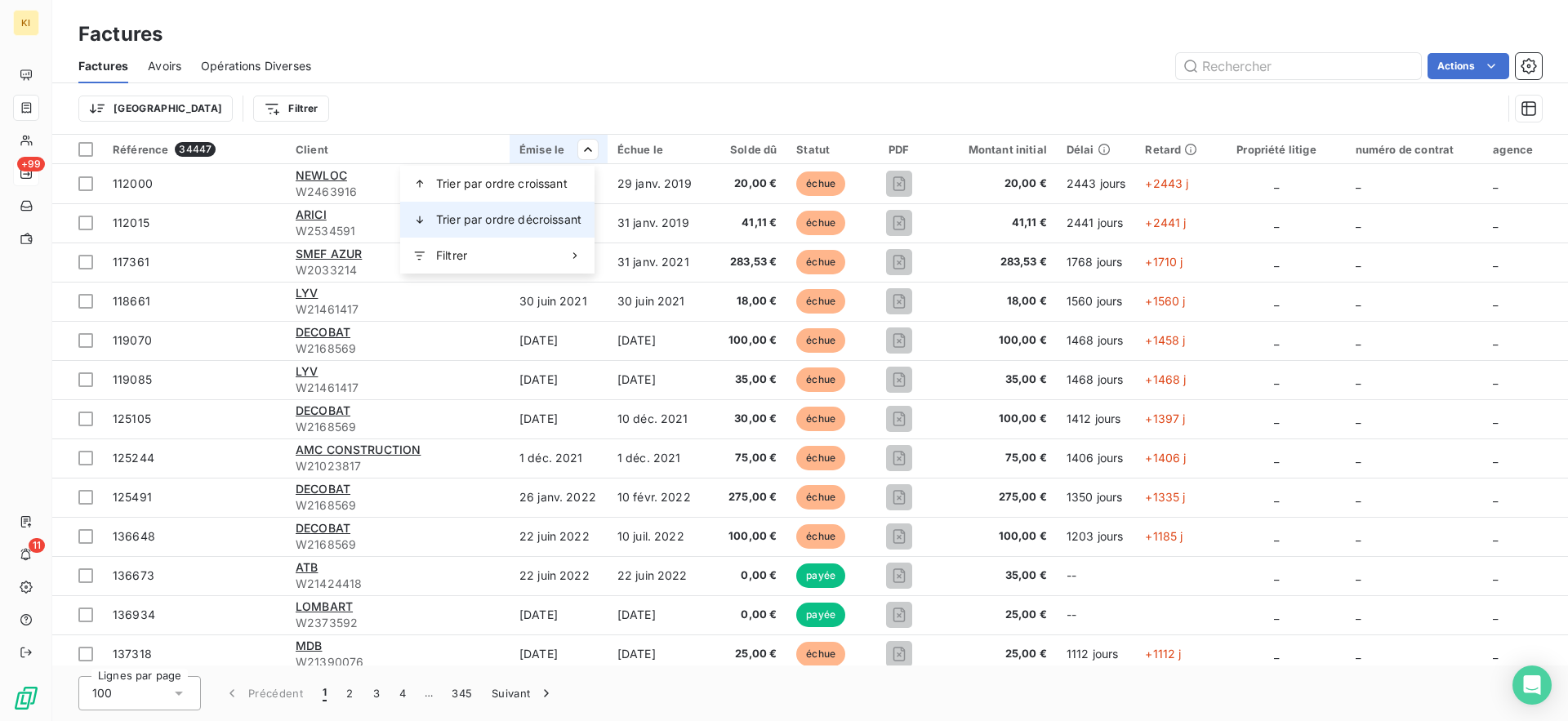
click at [531, 217] on span "Trier par ordre décroissant" at bounding box center [508, 219] width 145 height 16
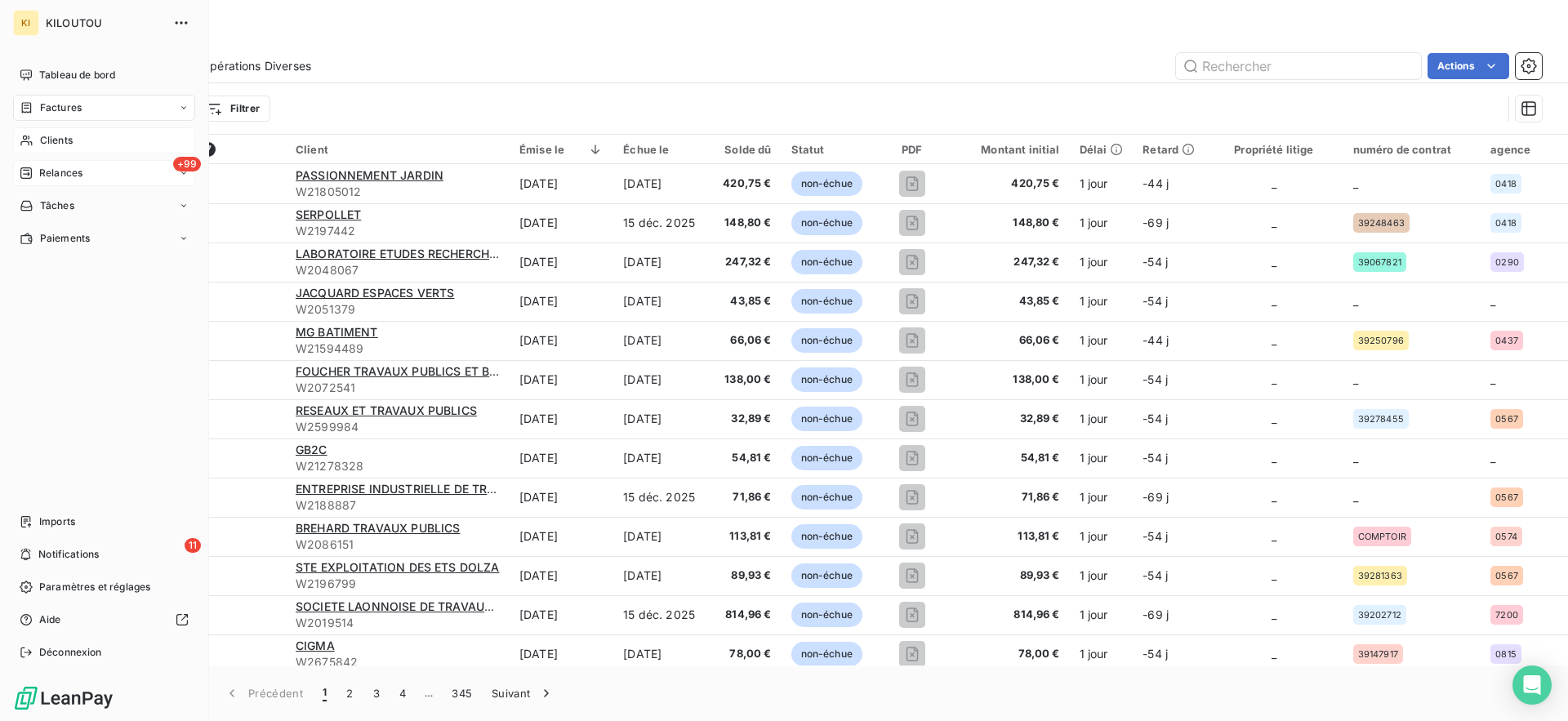
click at [41, 138] on span "Clients" at bounding box center [56, 140] width 33 height 15
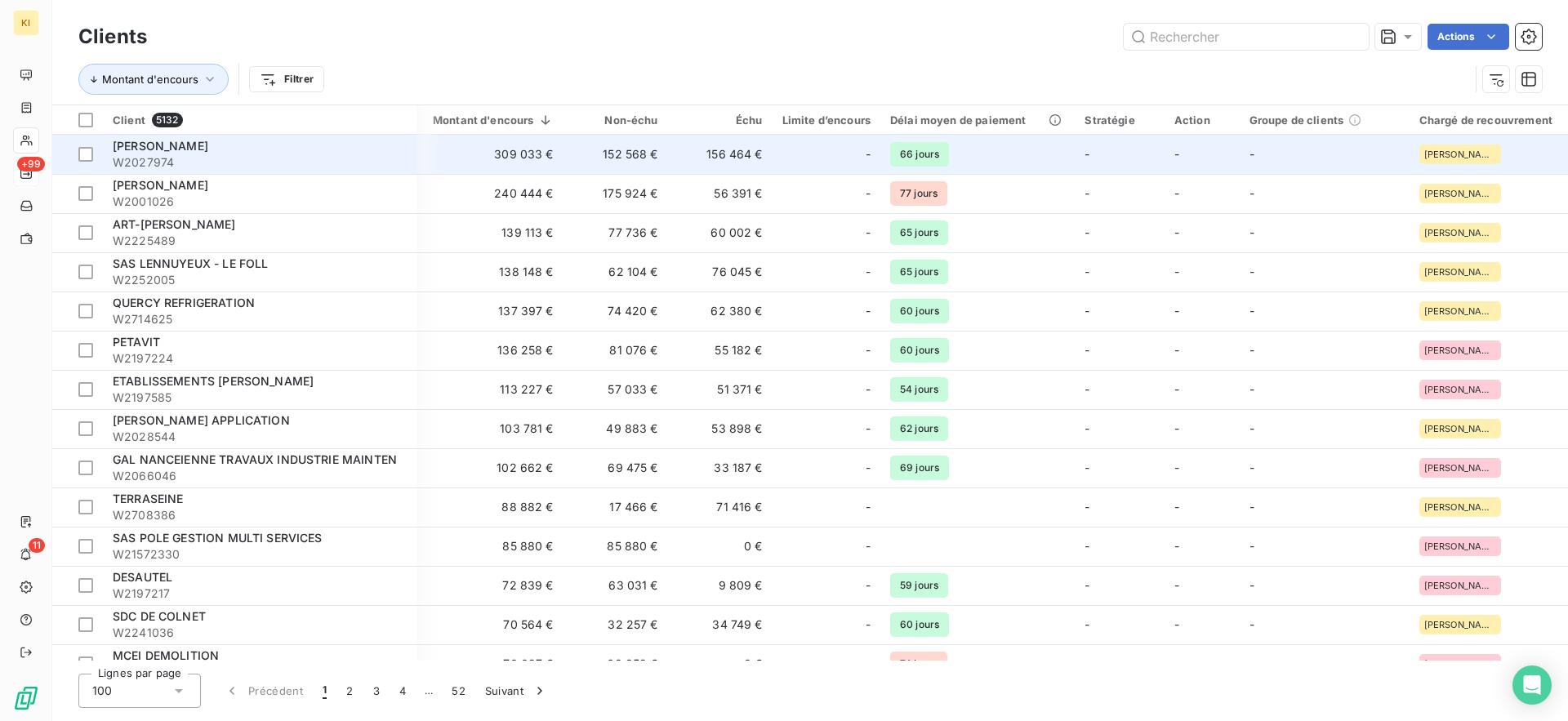
scroll to position [0, 195]
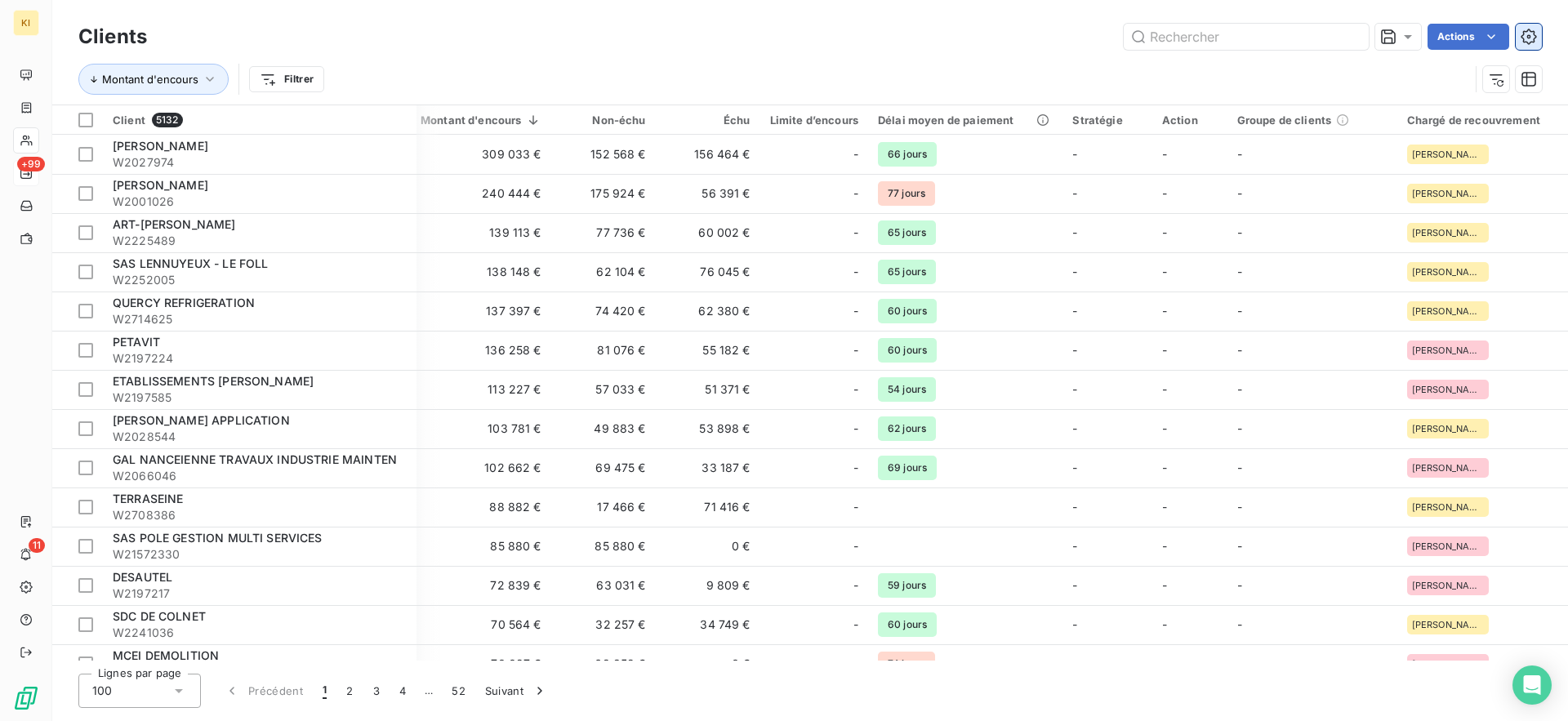
click at [1533, 35] on icon "button" at bounding box center [1528, 37] width 16 height 16
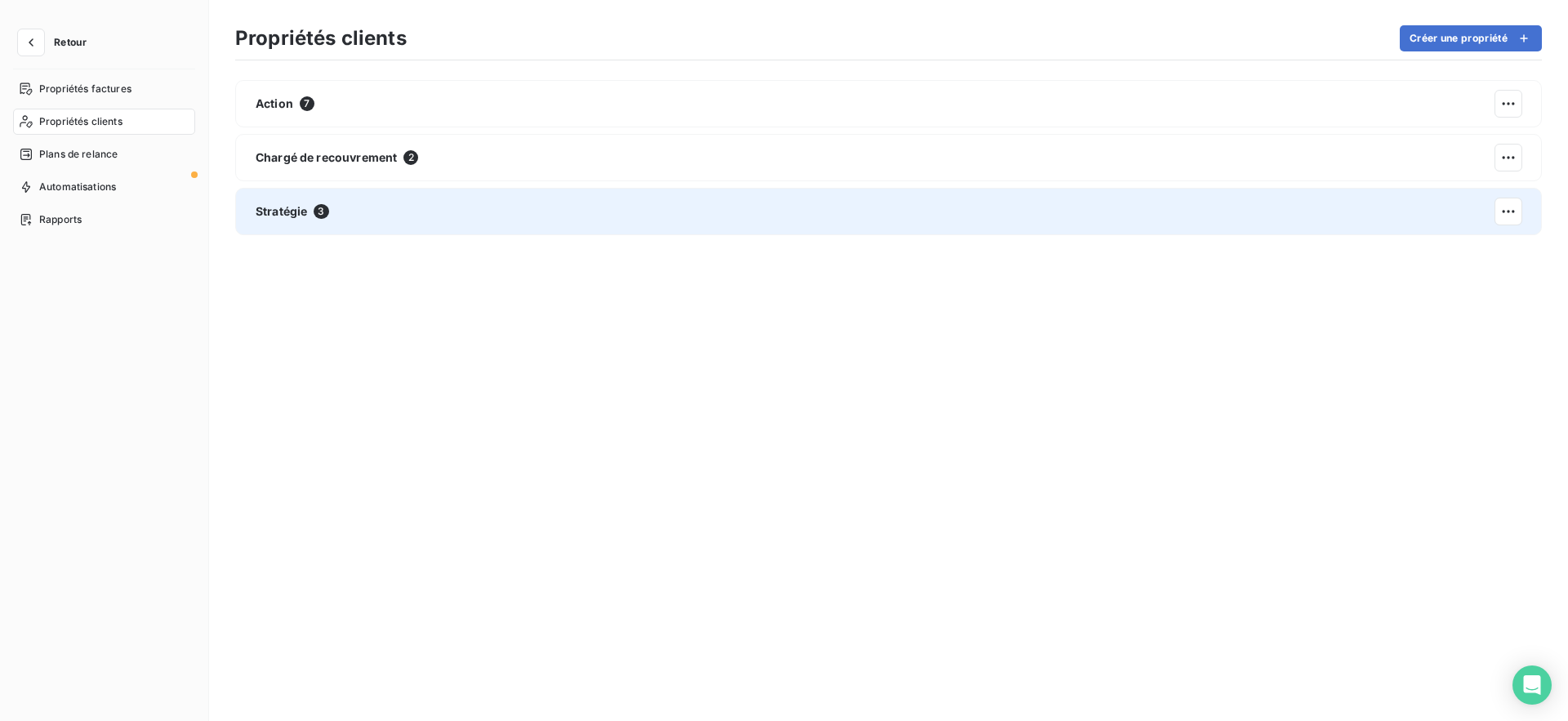
click at [434, 233] on div "Stratégie 3" at bounding box center [888, 211] width 1306 height 47
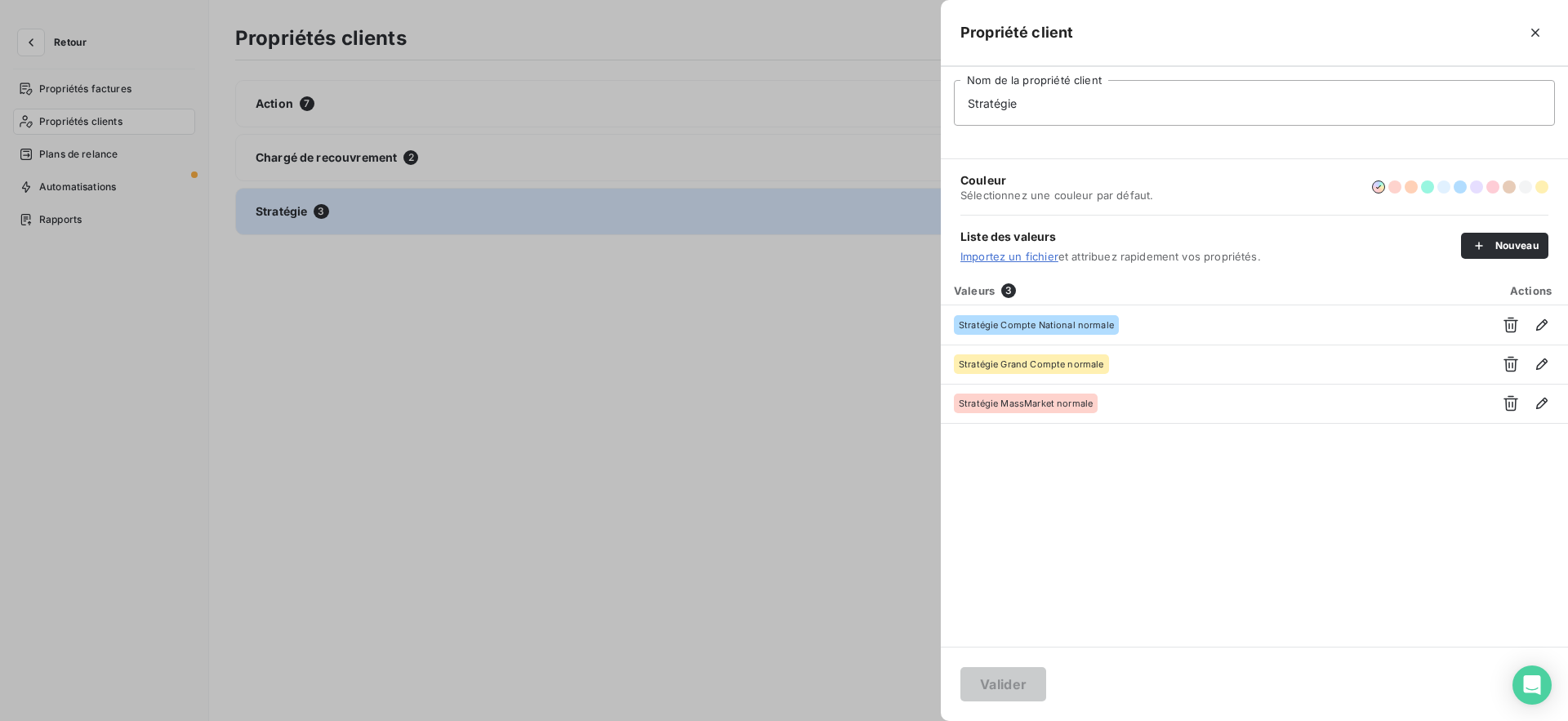
click at [743, 379] on div at bounding box center [784, 360] width 1568 height 721
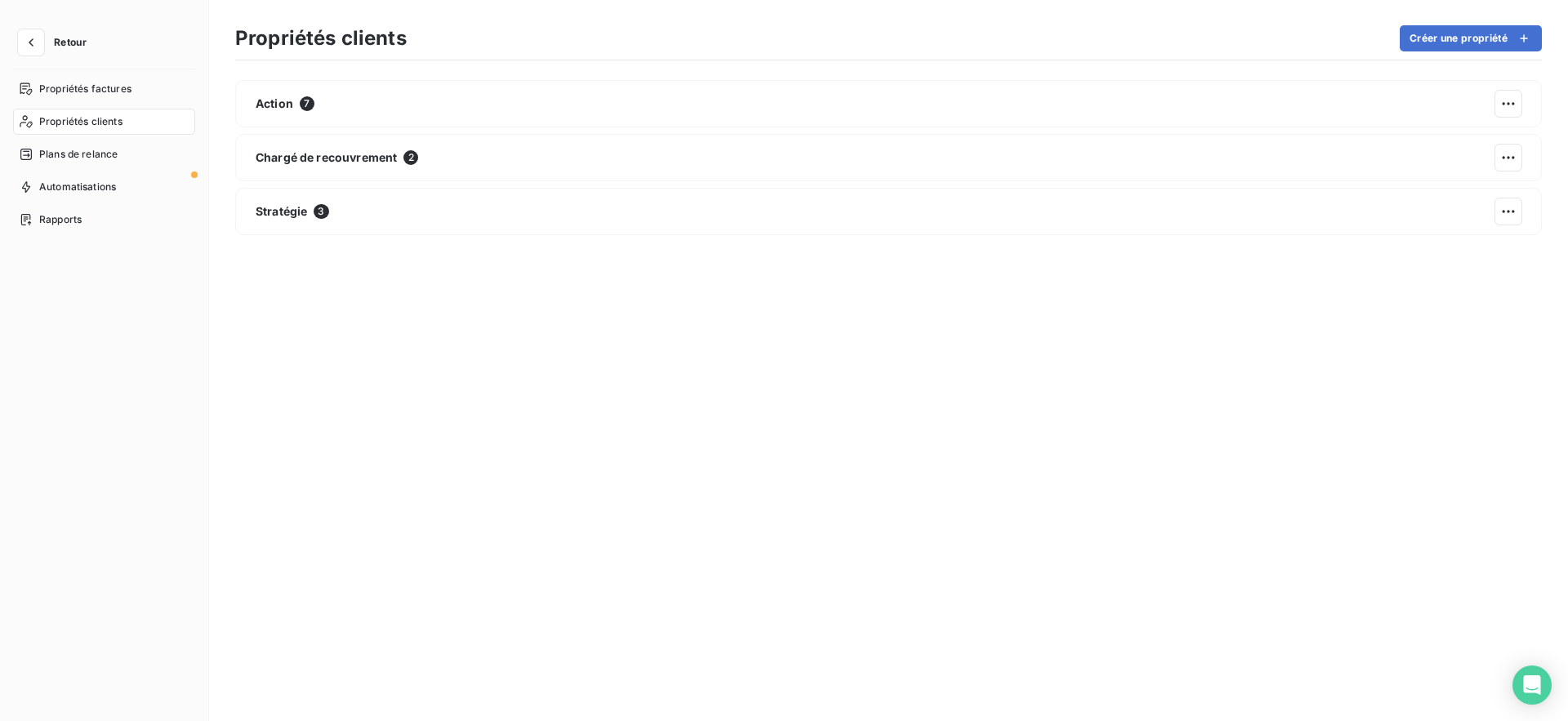
click at [51, 37] on button "Retour" at bounding box center [56, 42] width 87 height 26
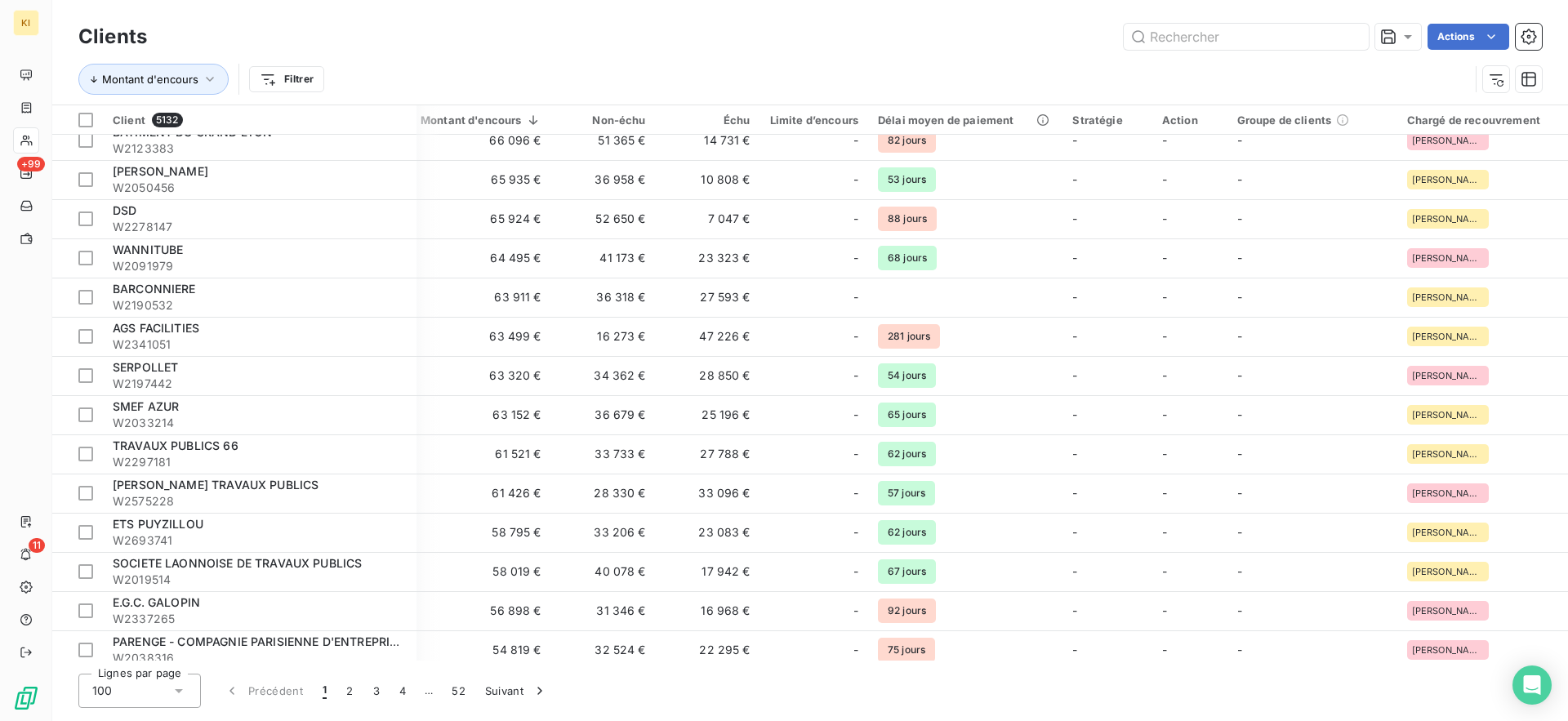
scroll to position [0, 195]
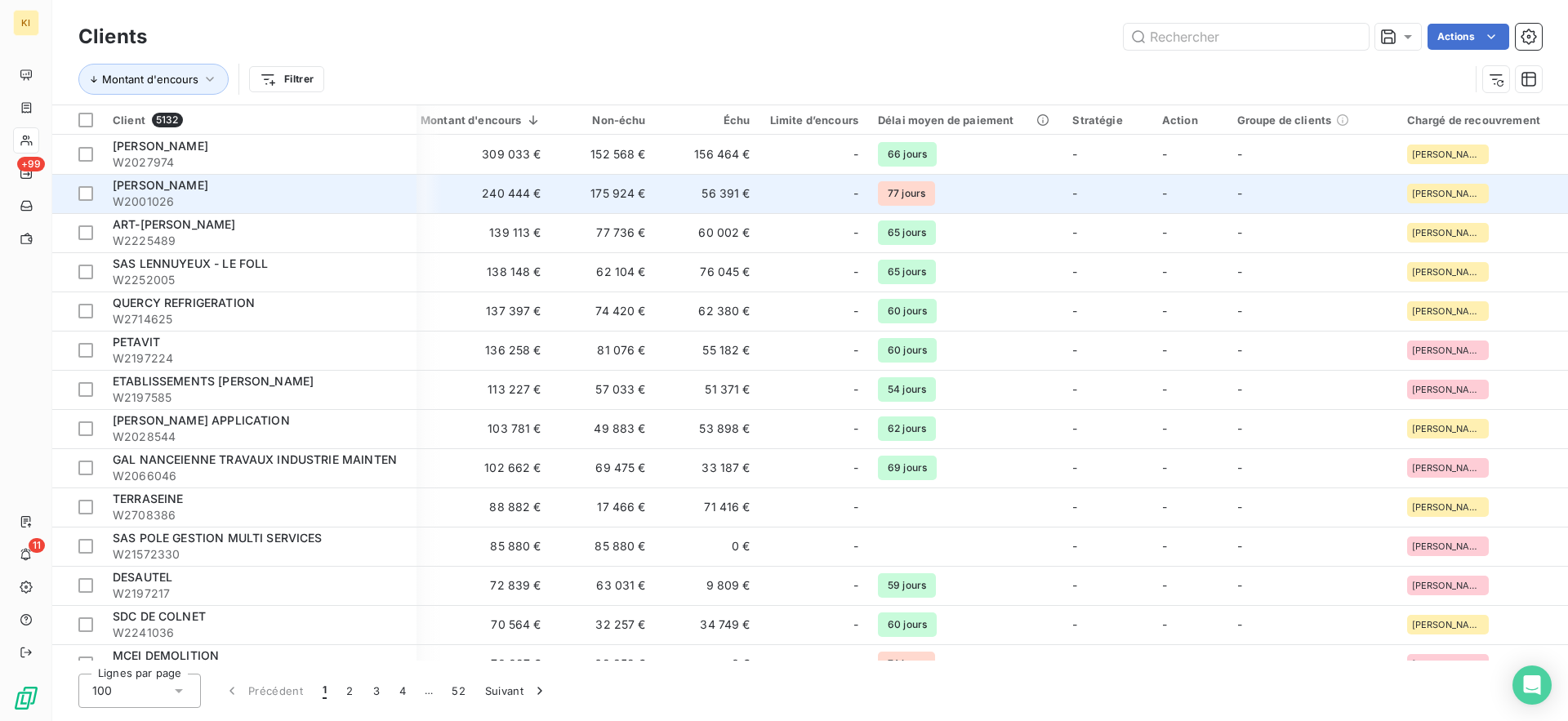
click at [633, 183] on td "175 924 €" at bounding box center [603, 193] width 105 height 39
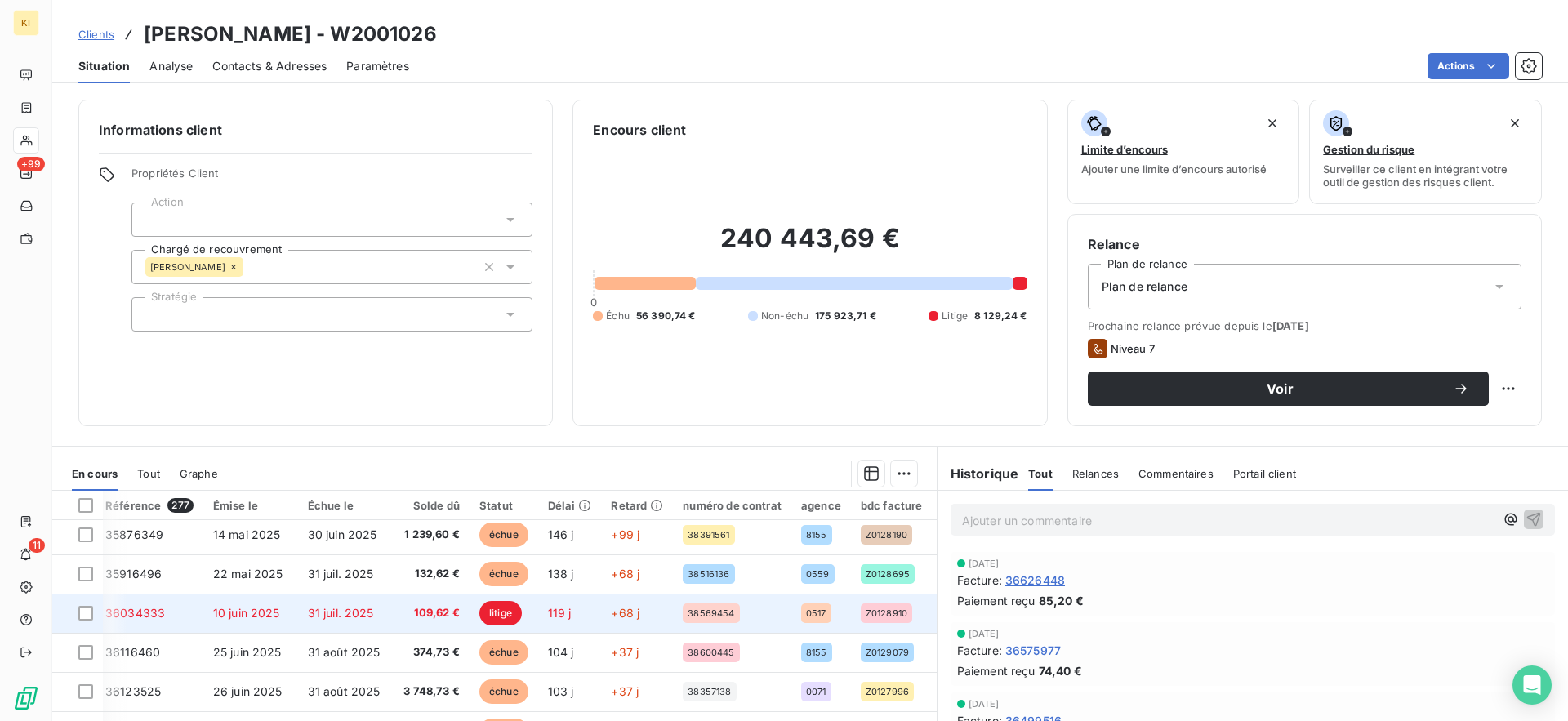
scroll to position [0, 7]
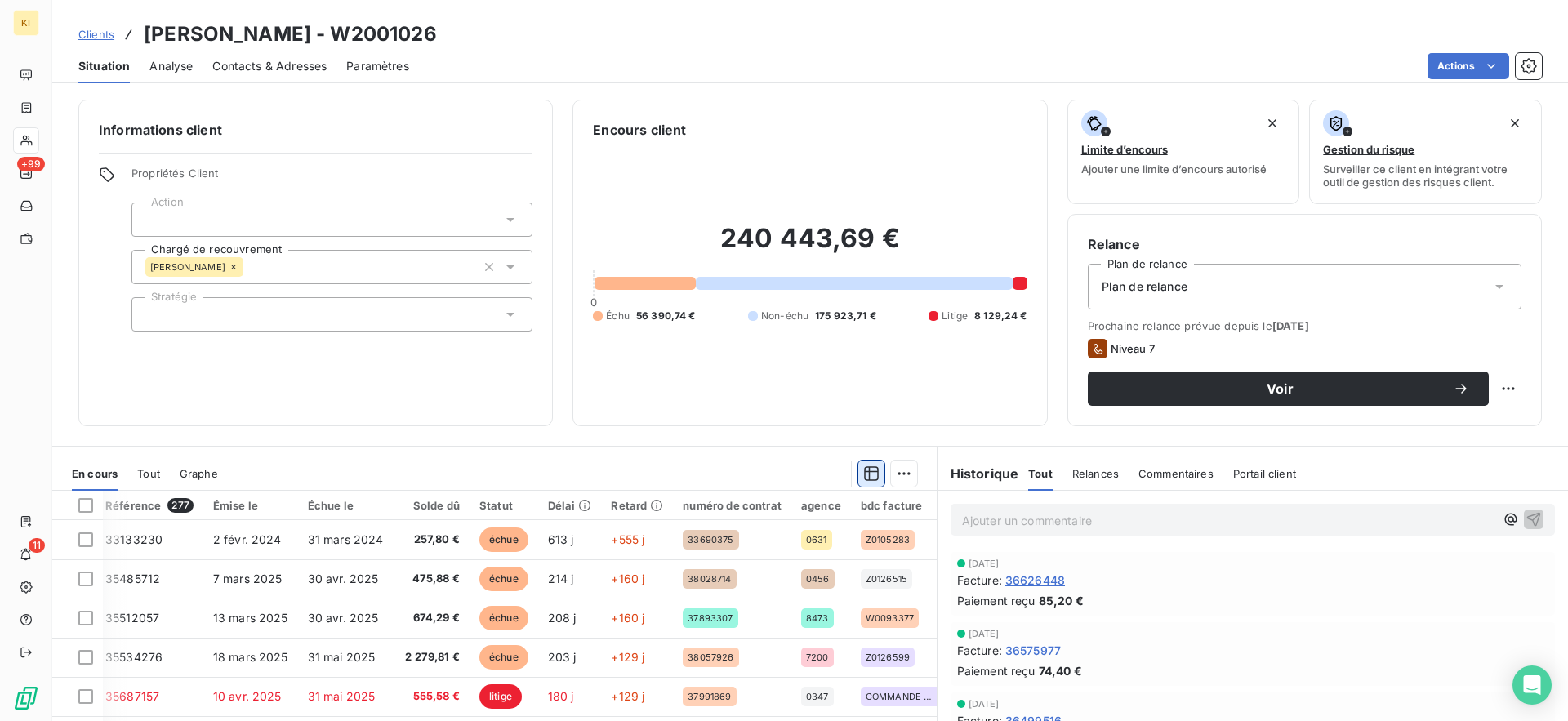
click at [876, 471] on icon "button" at bounding box center [871, 473] width 16 height 16
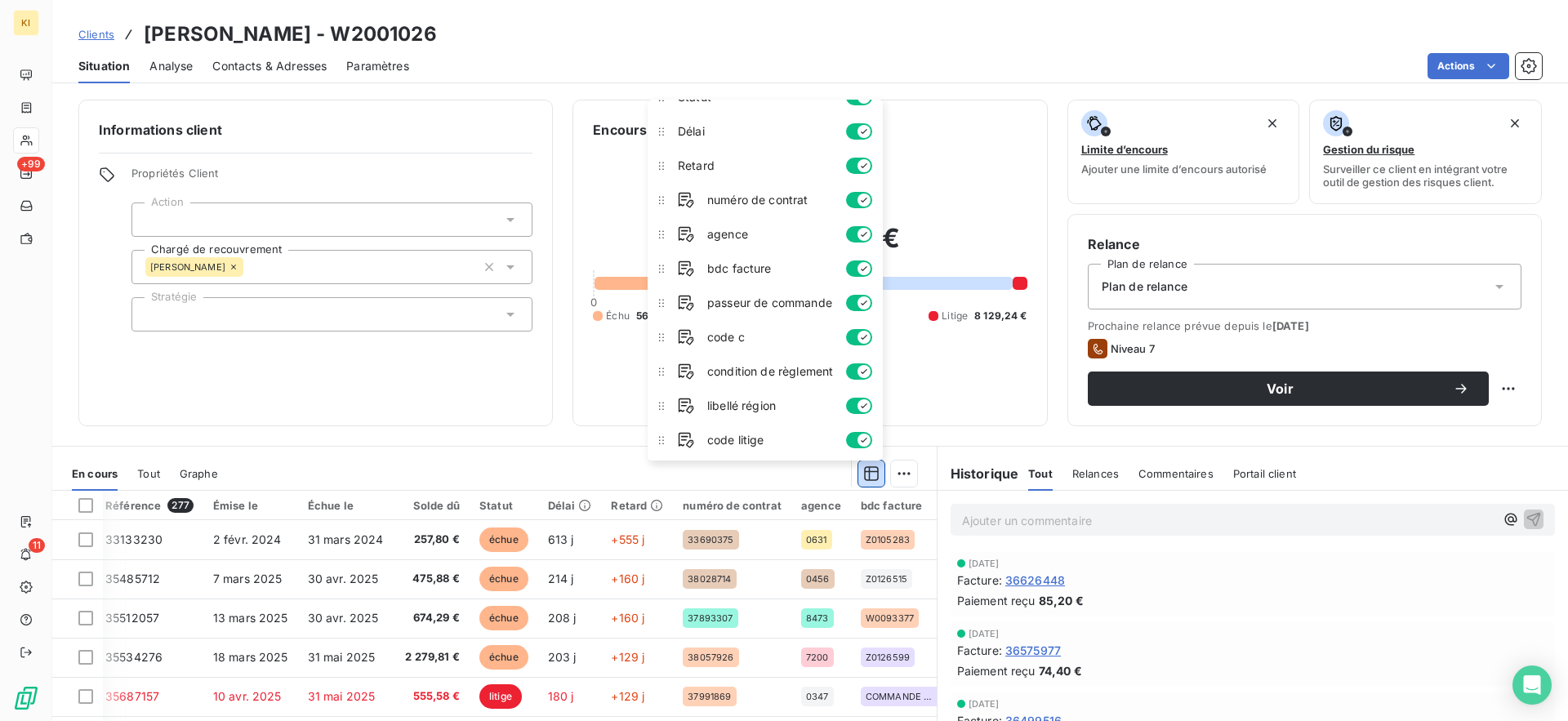
scroll to position [0, 0]
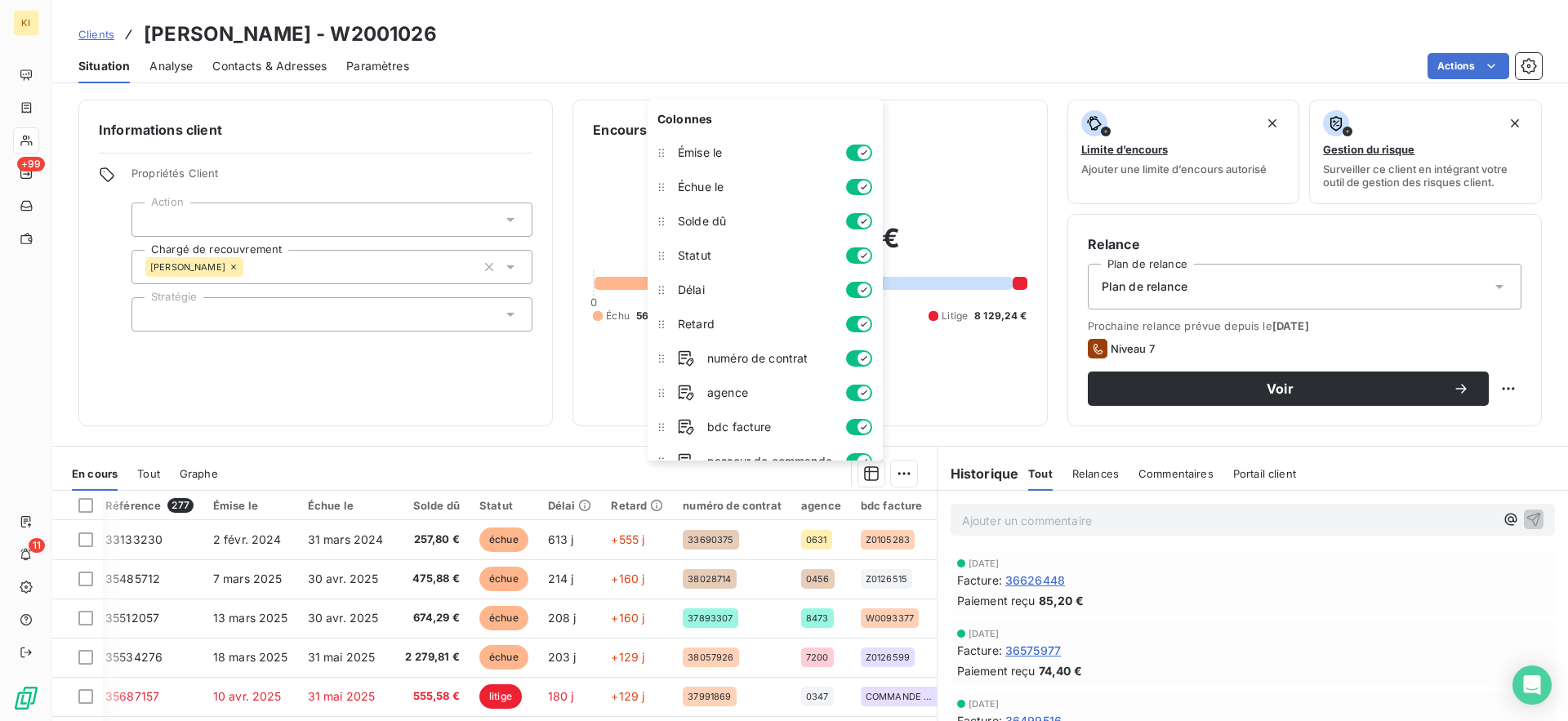
click at [493, 458] on div "En cours Tout Graphe" at bounding box center [494, 473] width 884 height 34
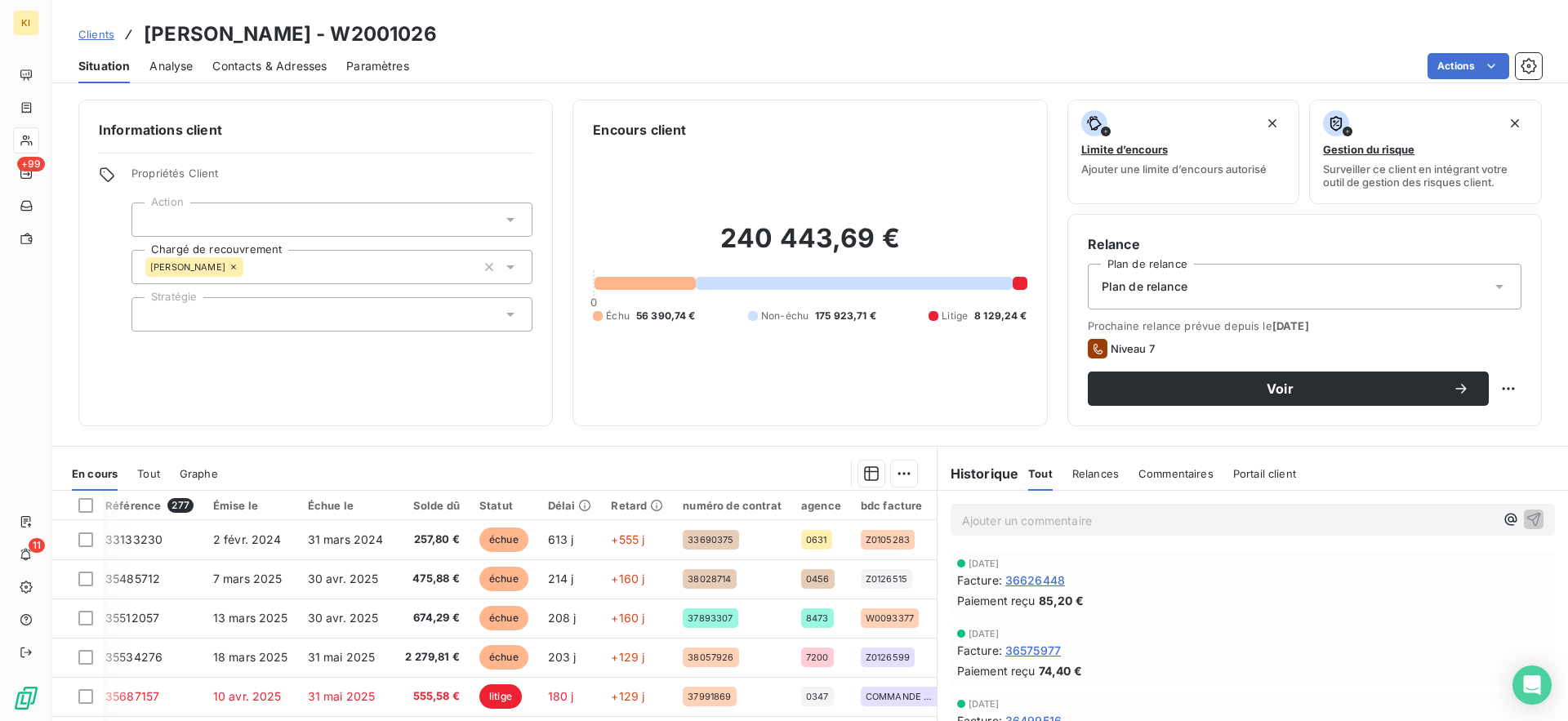
click at [183, 69] on span "Analyse" at bounding box center [170, 66] width 43 height 16
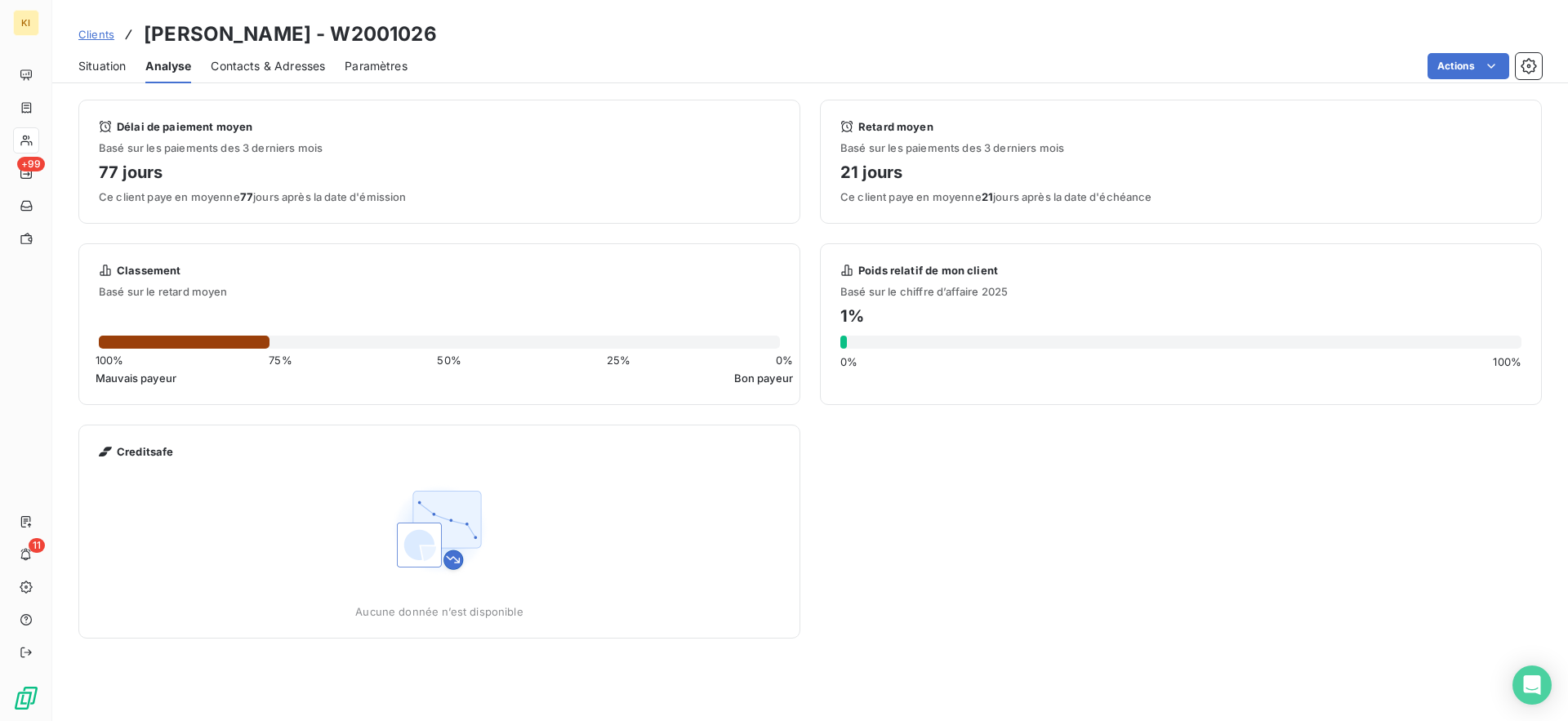
click at [260, 73] on div "Contacts & Adresses" at bounding box center [268, 66] width 114 height 34
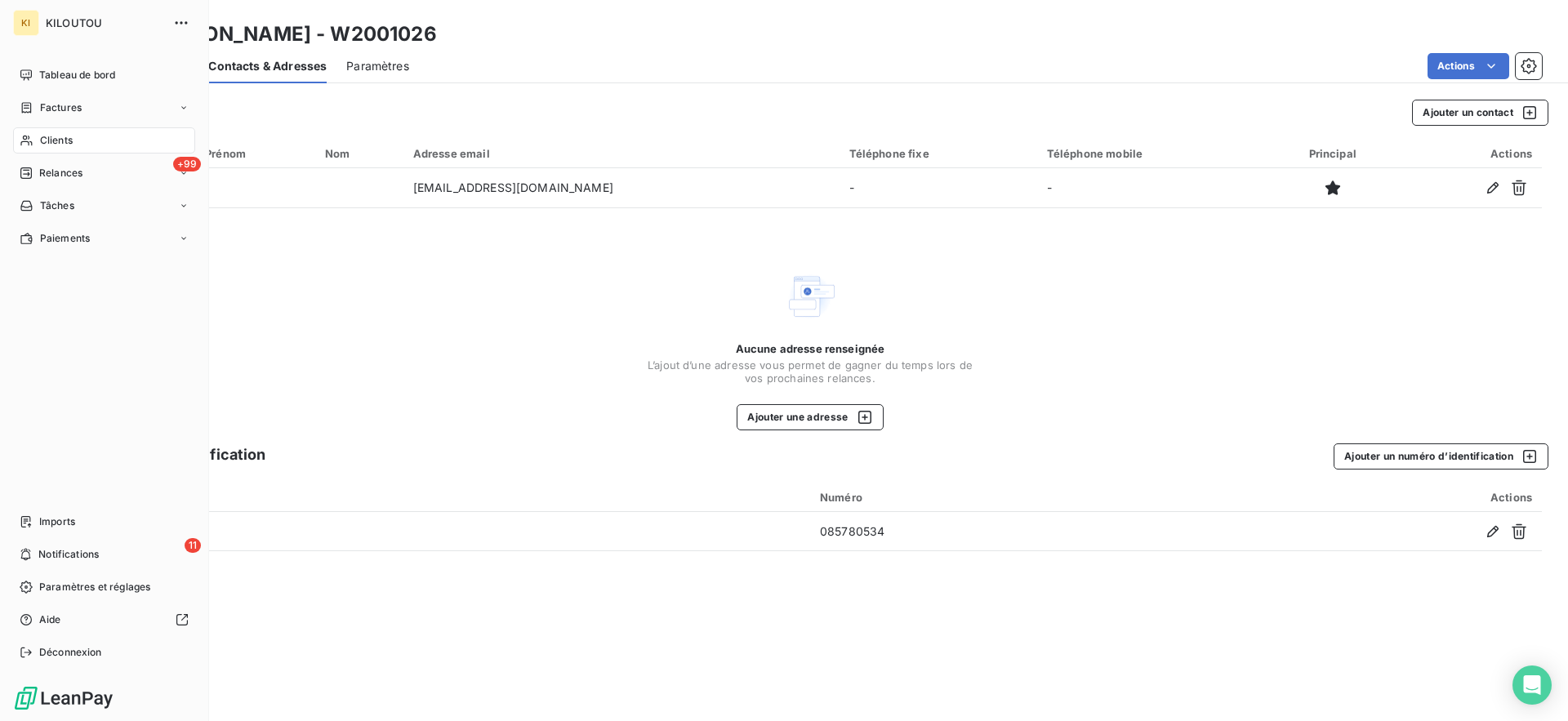
click at [41, 135] on span "Clients" at bounding box center [56, 140] width 33 height 15
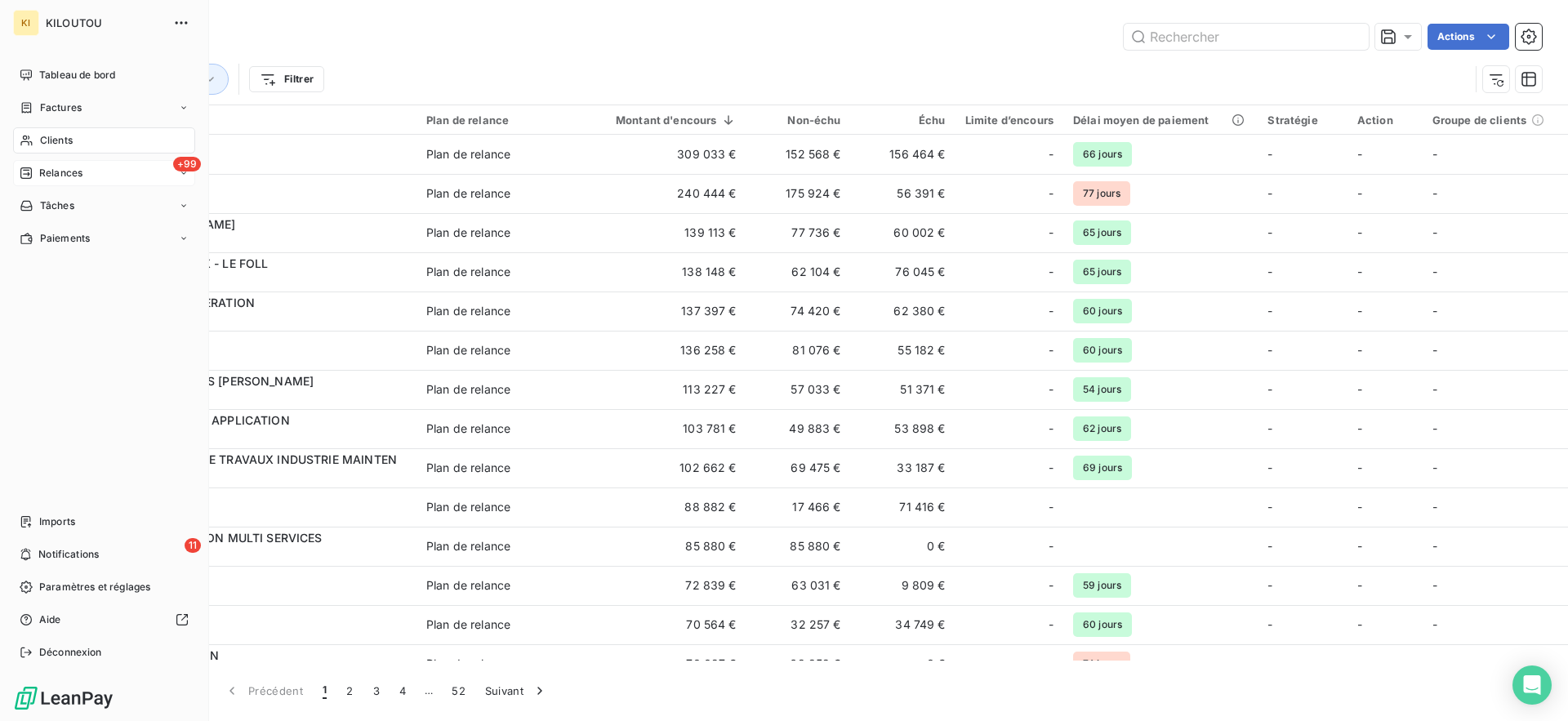
click at [34, 179] on div "Relances" at bounding box center [51, 173] width 63 height 15
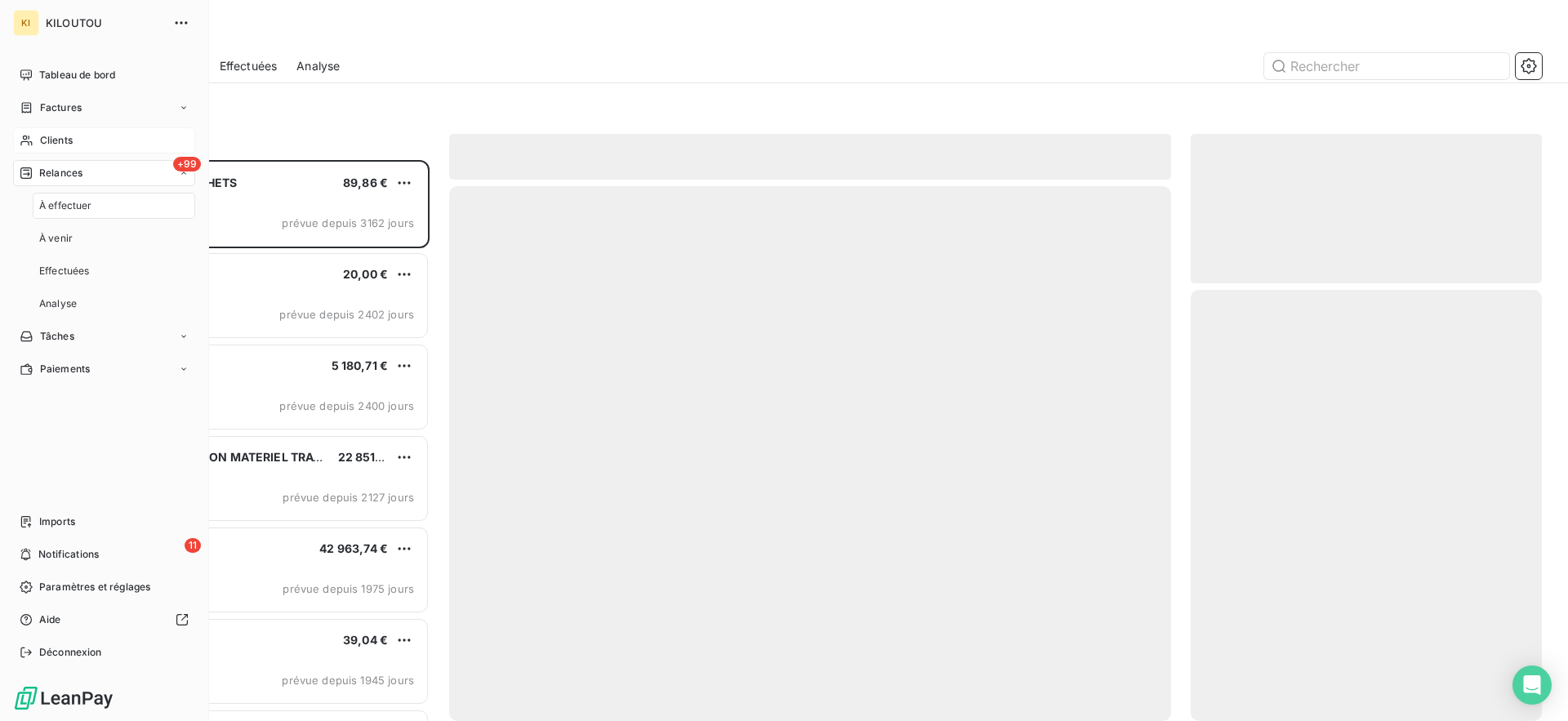
scroll to position [561, 351]
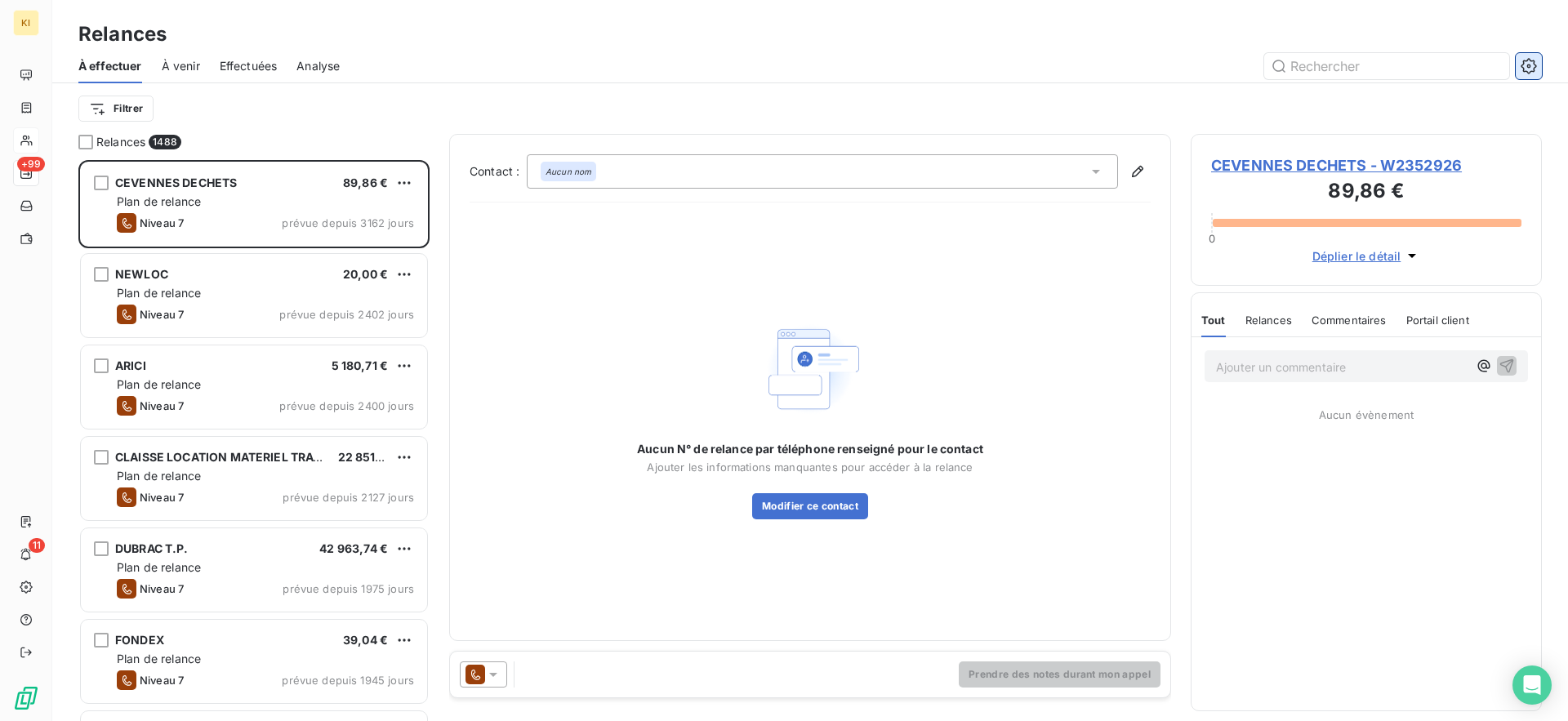
click at [1525, 62] on icon "button" at bounding box center [1528, 66] width 16 height 16
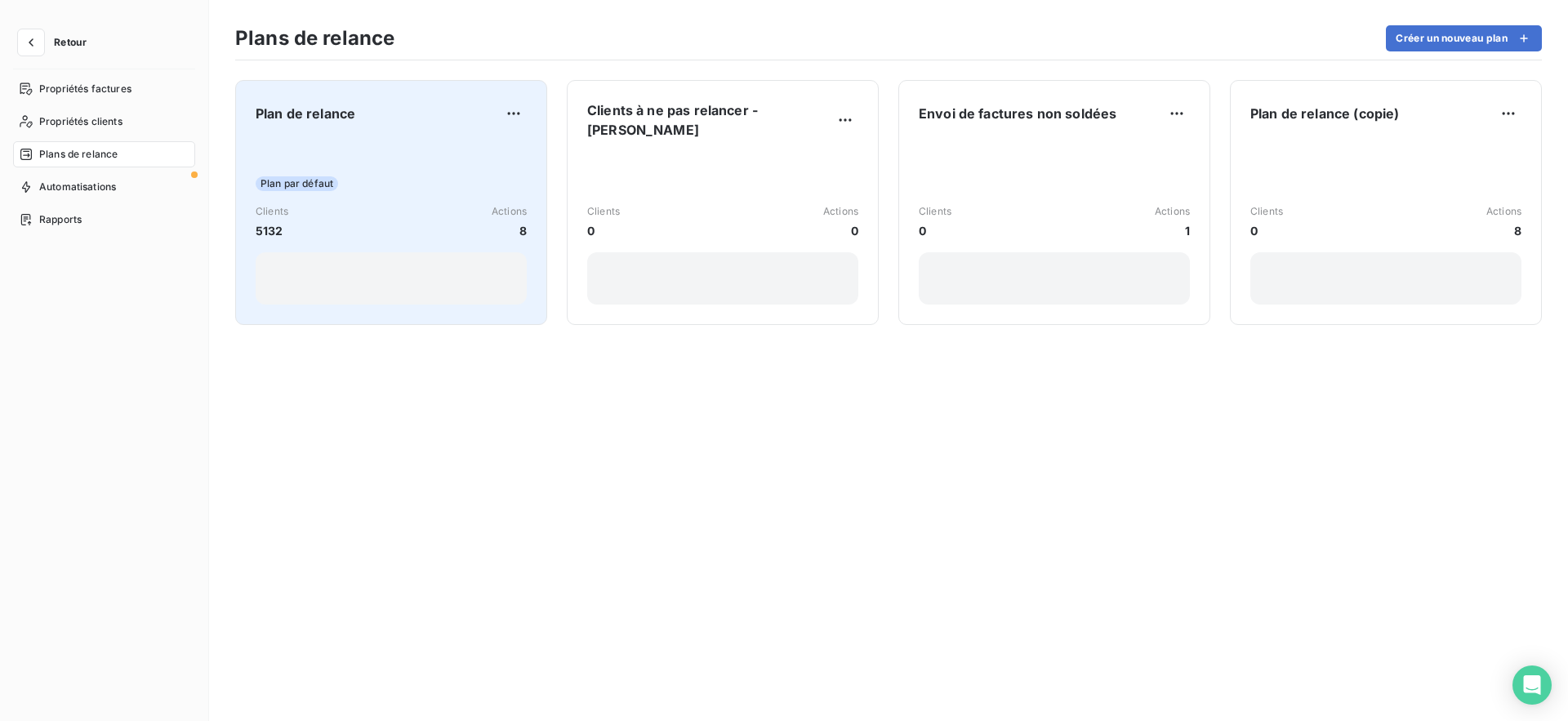
click at [332, 177] on span "Plan par défaut" at bounding box center [297, 183] width 82 height 15
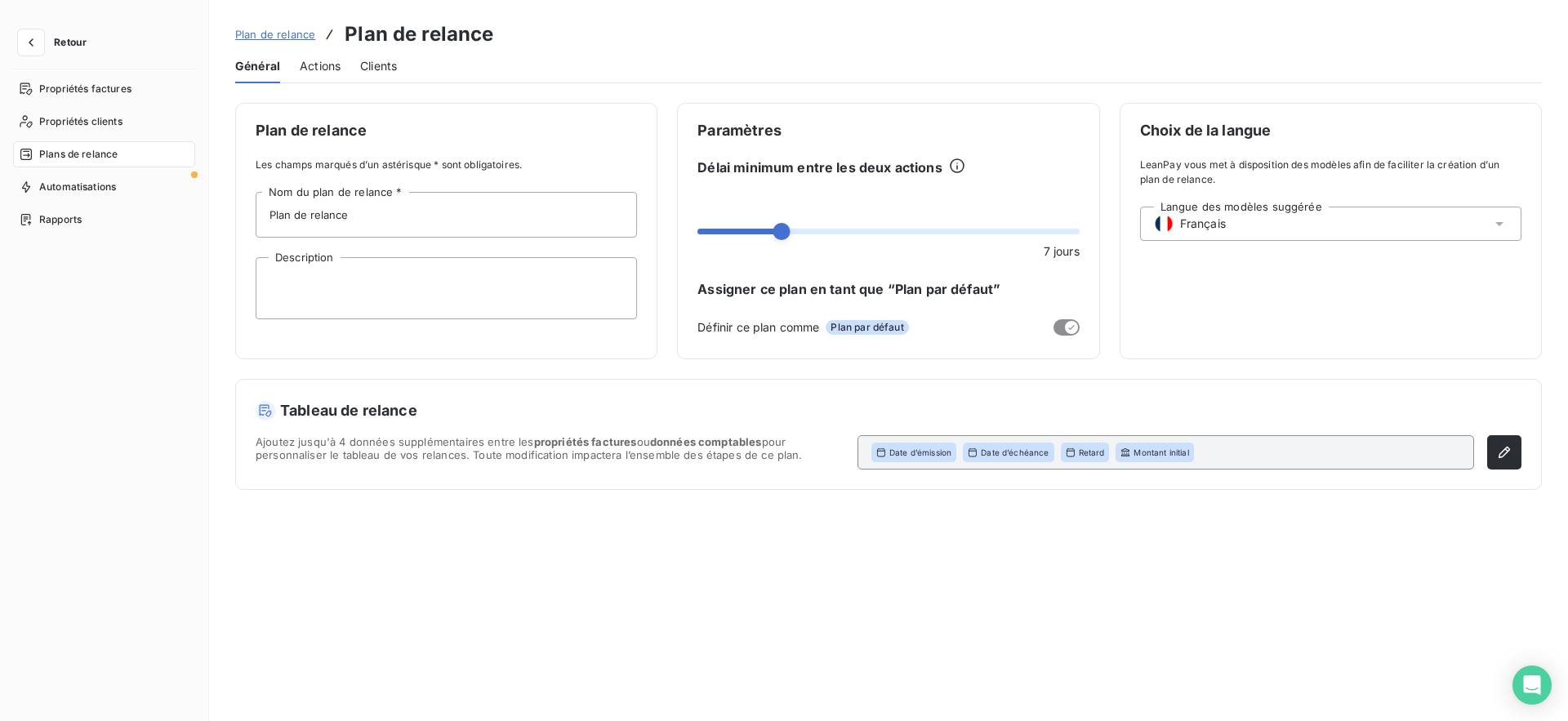
click at [325, 60] on span "Actions" at bounding box center [320, 66] width 41 height 16
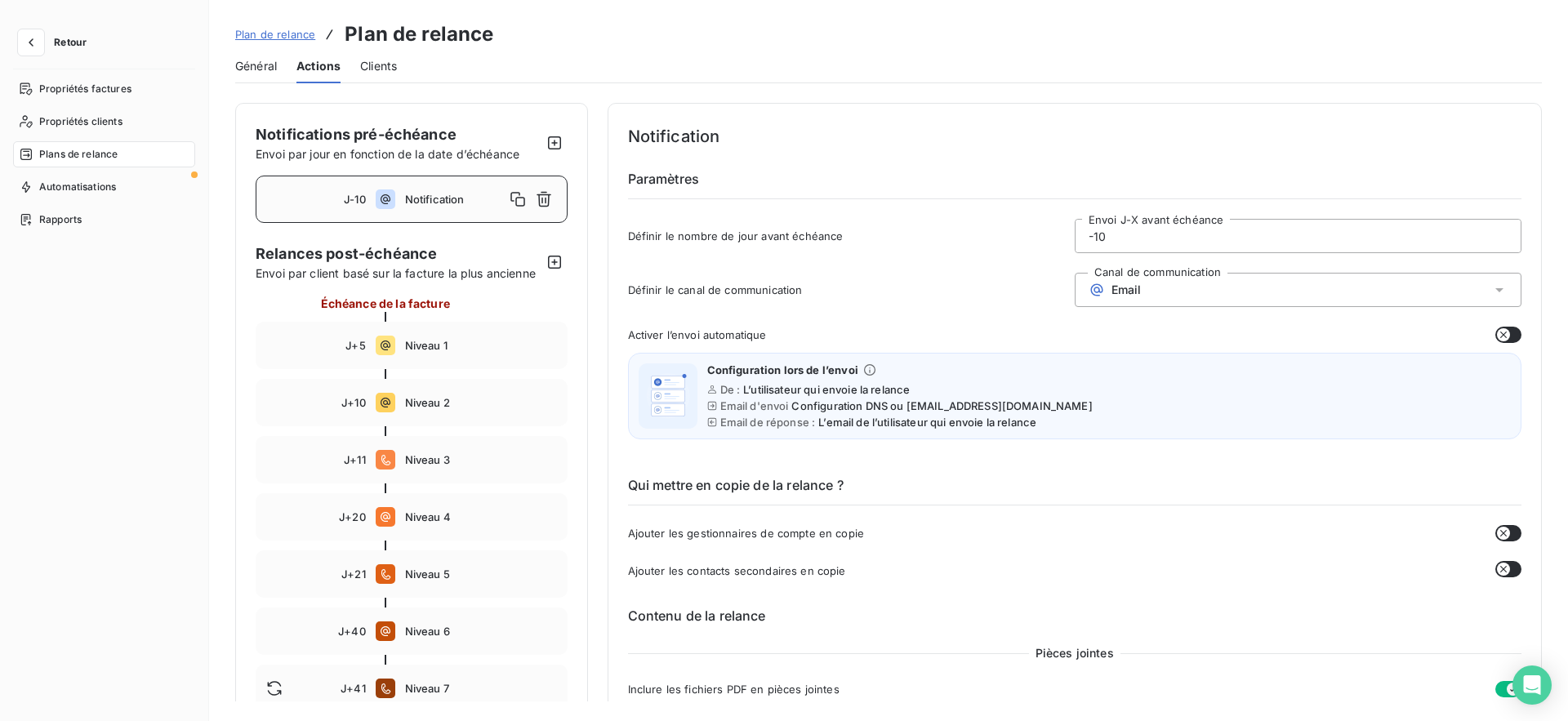
click at [265, 41] on link "Plan de relance" at bounding box center [275, 34] width 80 height 16
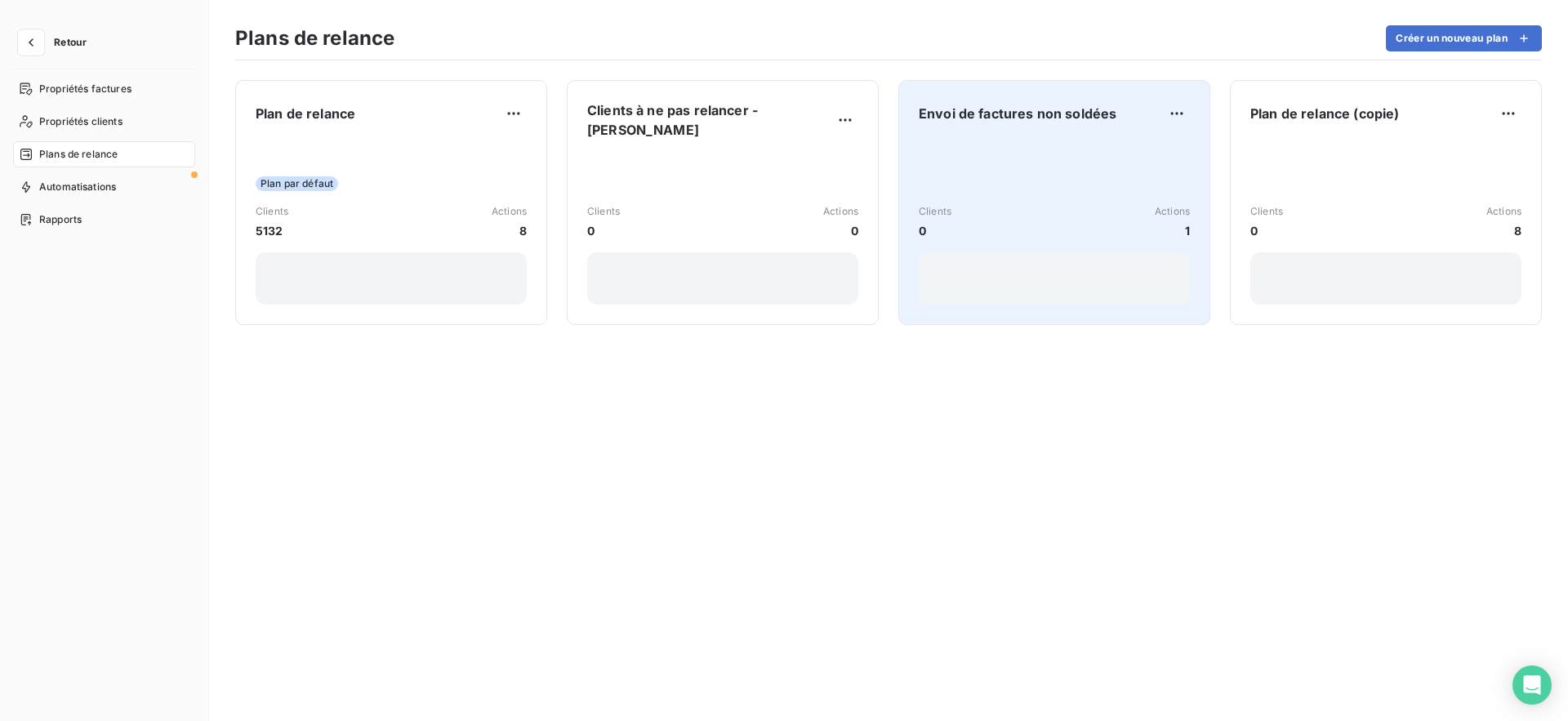
click at [1008, 174] on div "Clients 0 Actions 1" at bounding box center [1053, 222] width 271 height 165
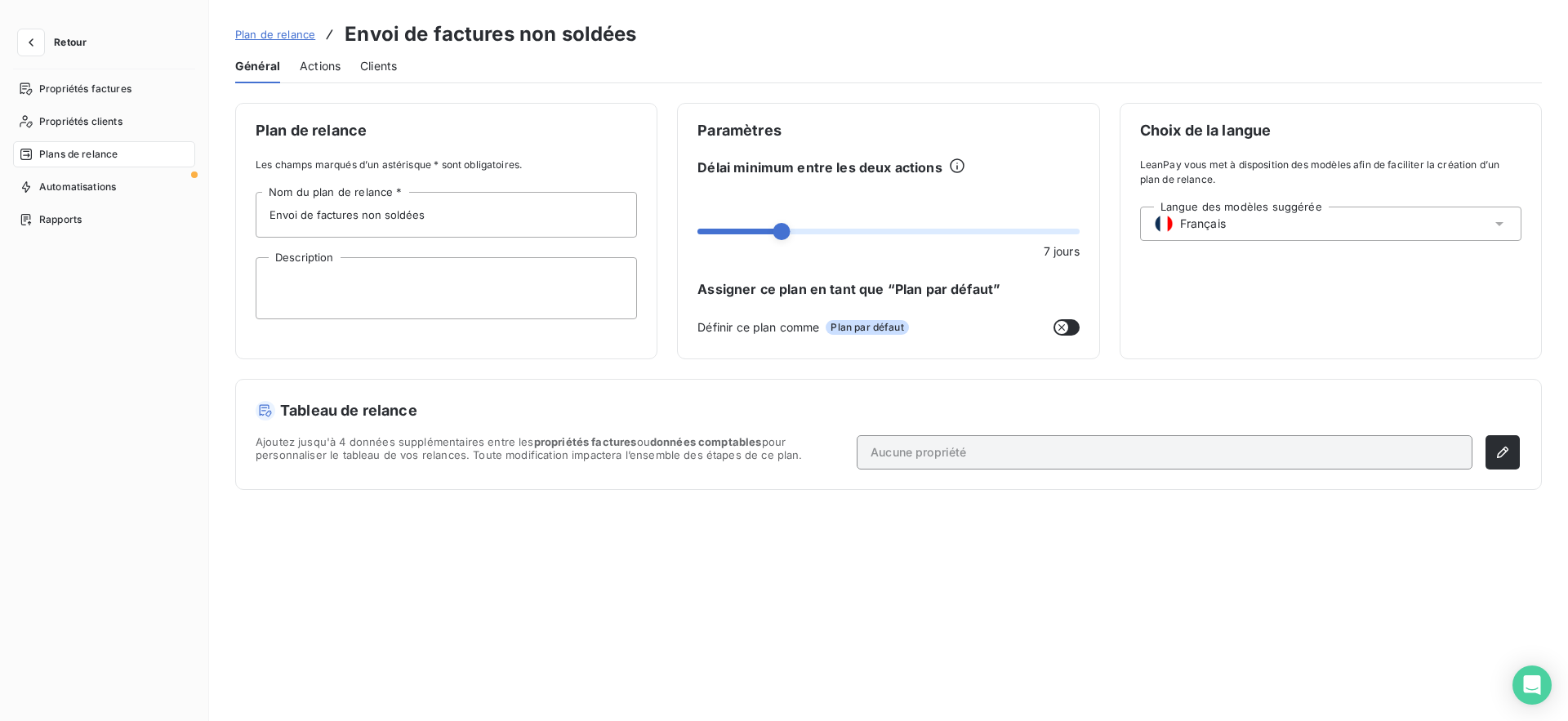
click at [301, 69] on span "Actions" at bounding box center [320, 66] width 41 height 16
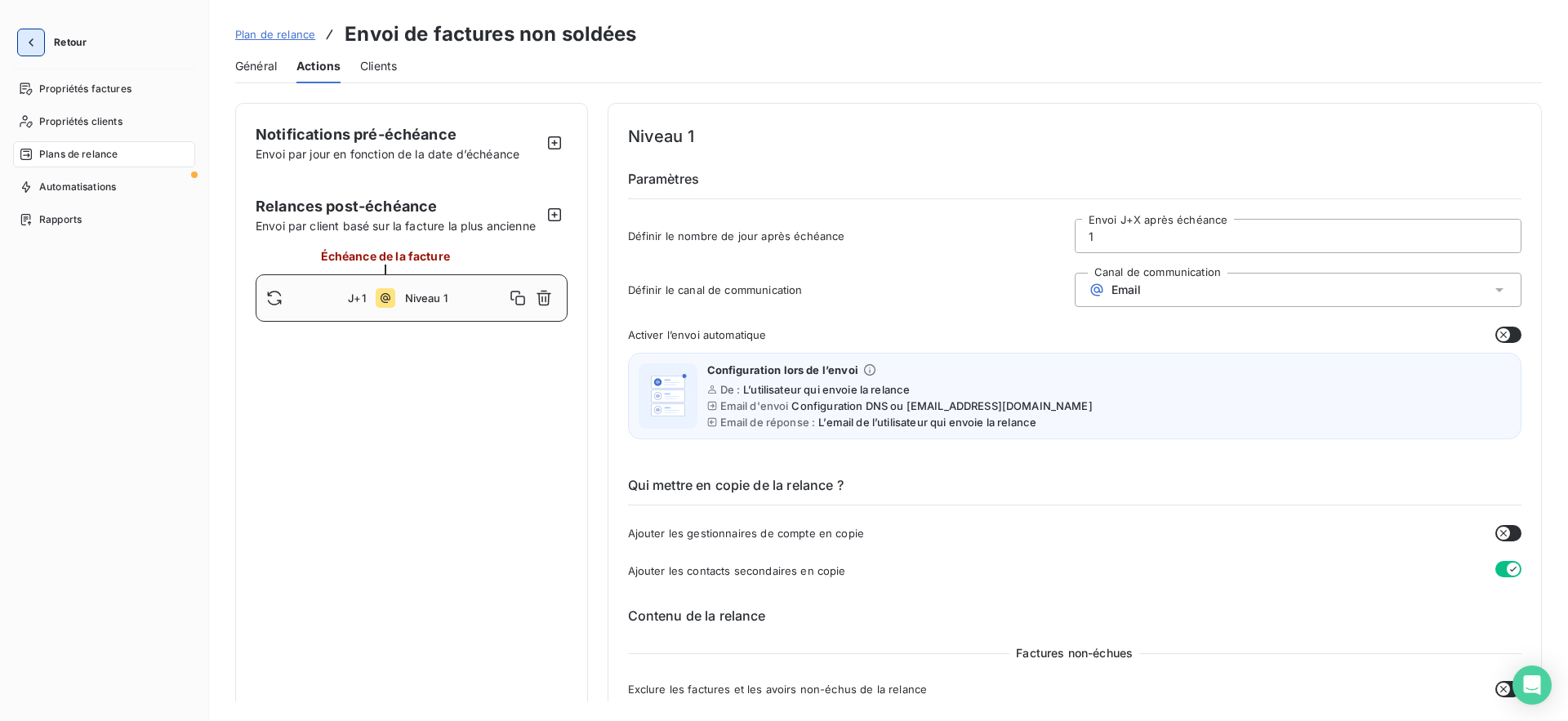
click at [40, 40] on button "button" at bounding box center [31, 42] width 26 height 26
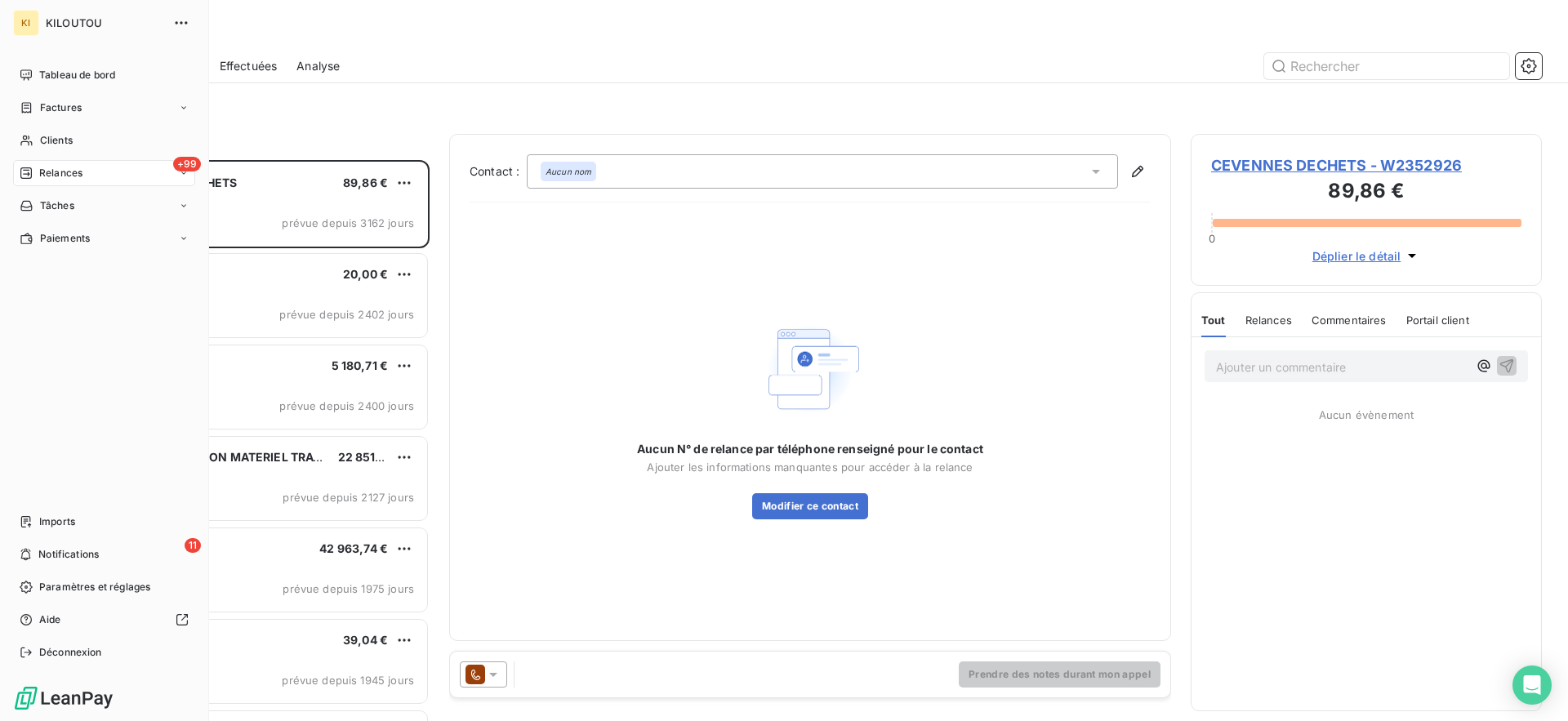
scroll to position [561, 351]
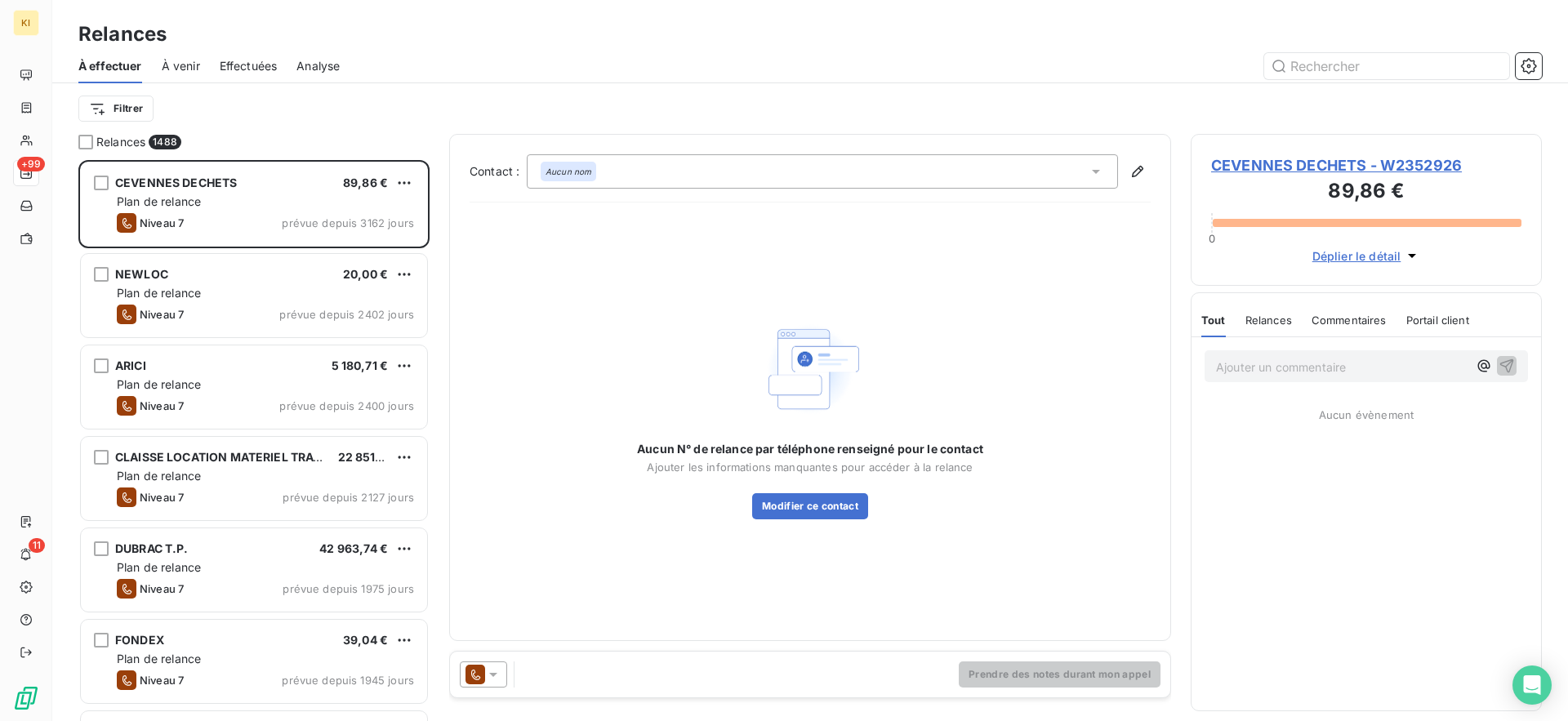
click at [1563, 60] on div "À effectuer À venir Effectuées Analyse" at bounding box center [809, 66] width 1515 height 34
click at [1527, 64] on icon "button" at bounding box center [1528, 66] width 16 height 16
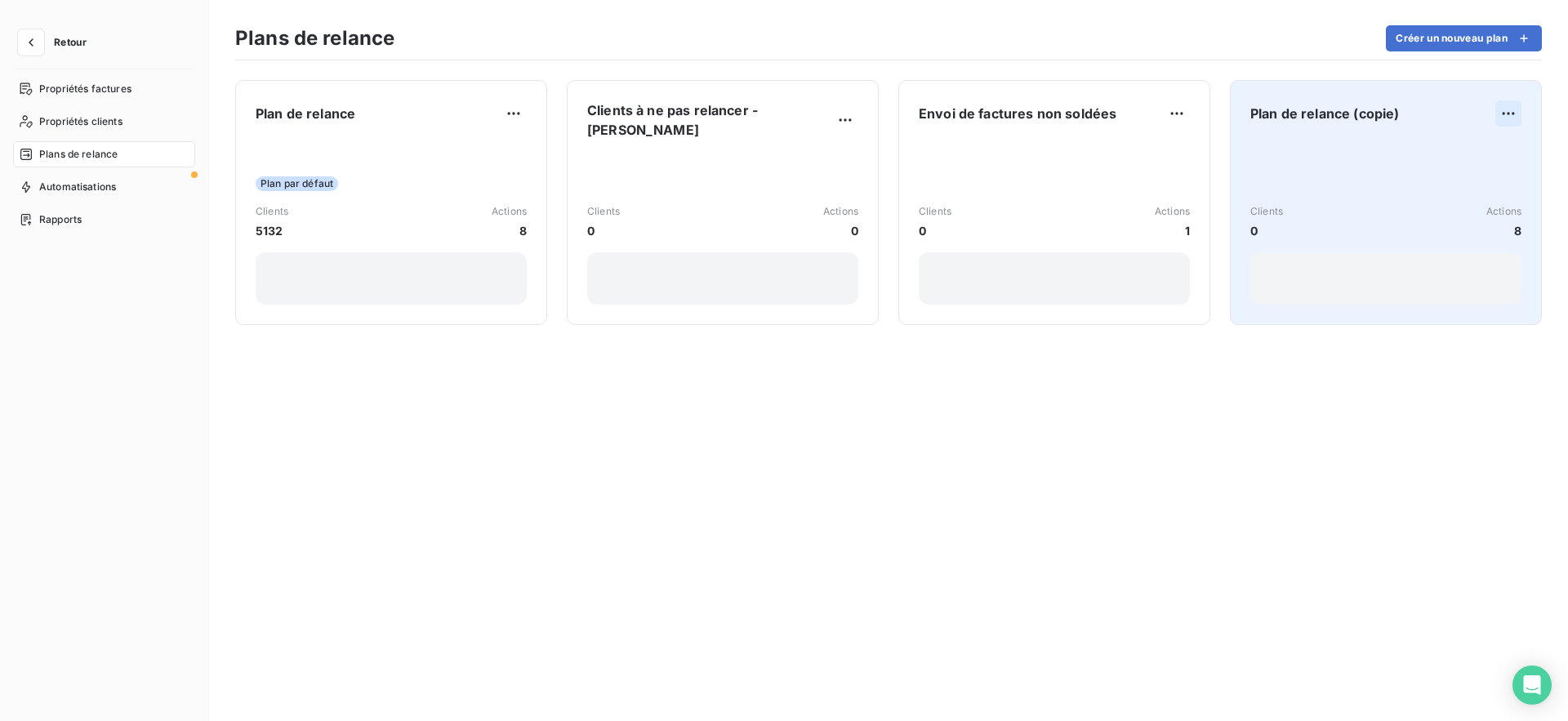
click at [1514, 105] on html "Retour Propriétés factures Propriétés clients Plans de relance Automatisations …" at bounding box center [784, 360] width 1568 height 721
click at [1467, 195] on div "Dupliquer Supprimer" at bounding box center [1466, 164] width 107 height 69
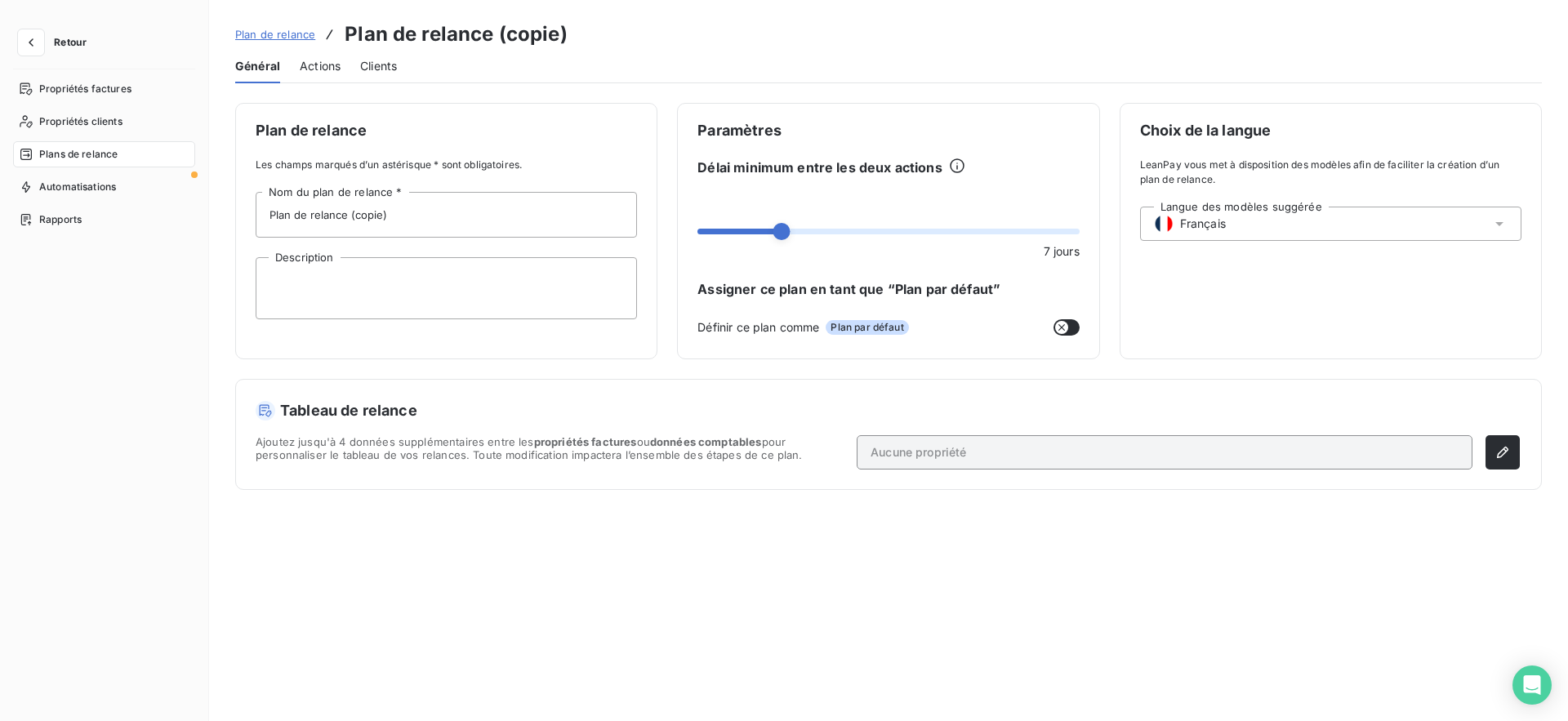
click at [254, 33] on span "Plan de relance" at bounding box center [275, 34] width 80 height 13
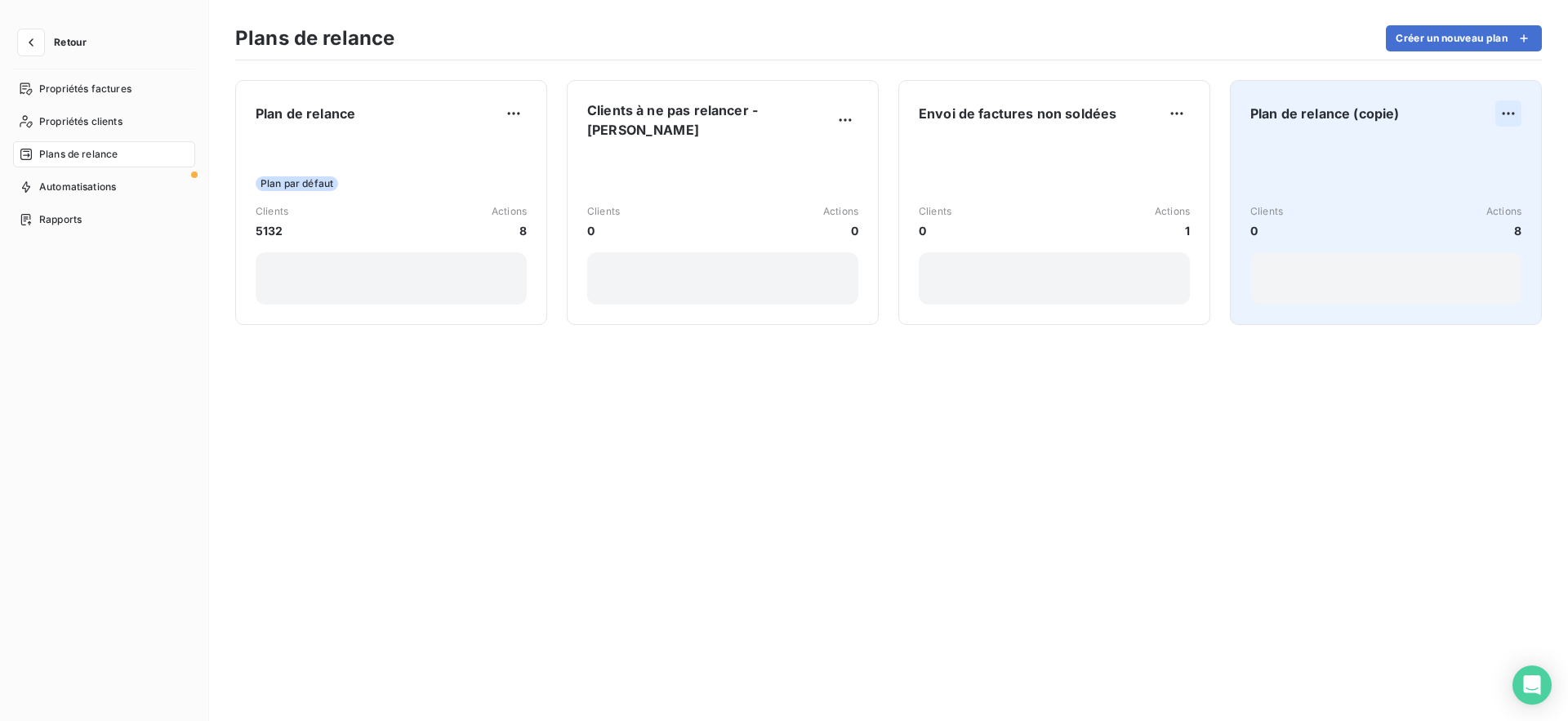
click at [1510, 106] on html "Retour Propriétés factures Propriétés clients Plans de relance Automatisations …" at bounding box center [784, 360] width 1568 height 721
click at [1456, 180] on div "Supprimer" at bounding box center [1467, 179] width 94 height 26
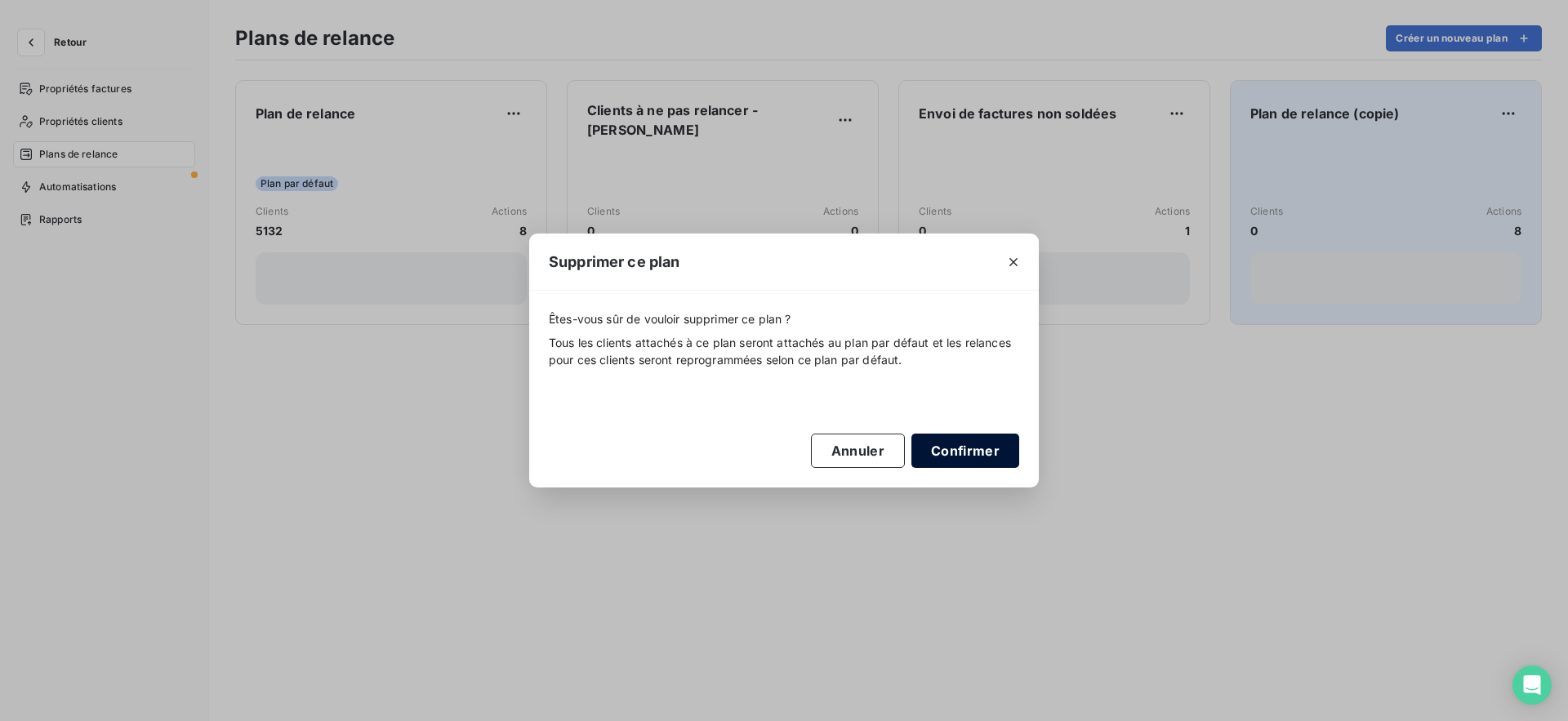
click at [958, 436] on button "Confirmer" at bounding box center [965, 451] width 108 height 34
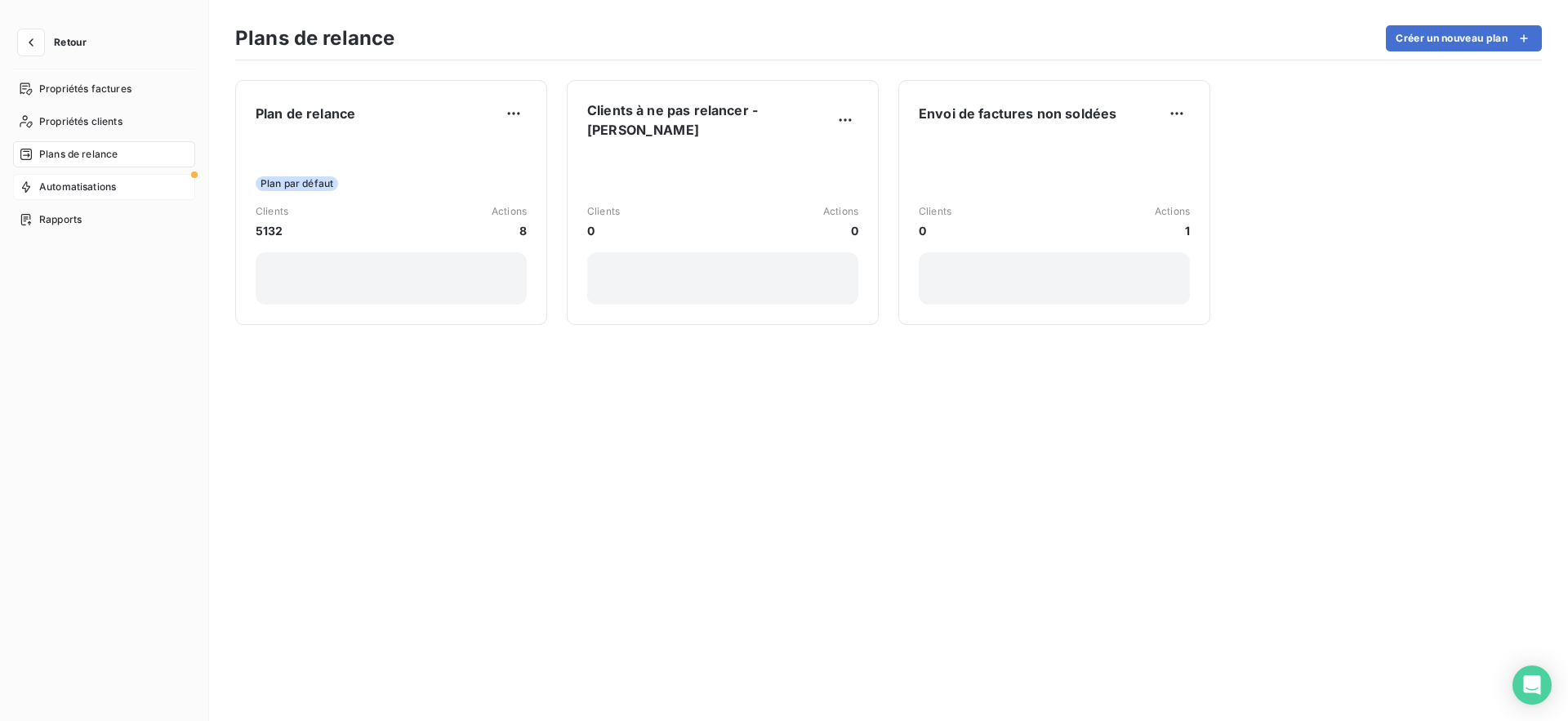
click at [109, 184] on span "Automatisations" at bounding box center [77, 187] width 77 height 15
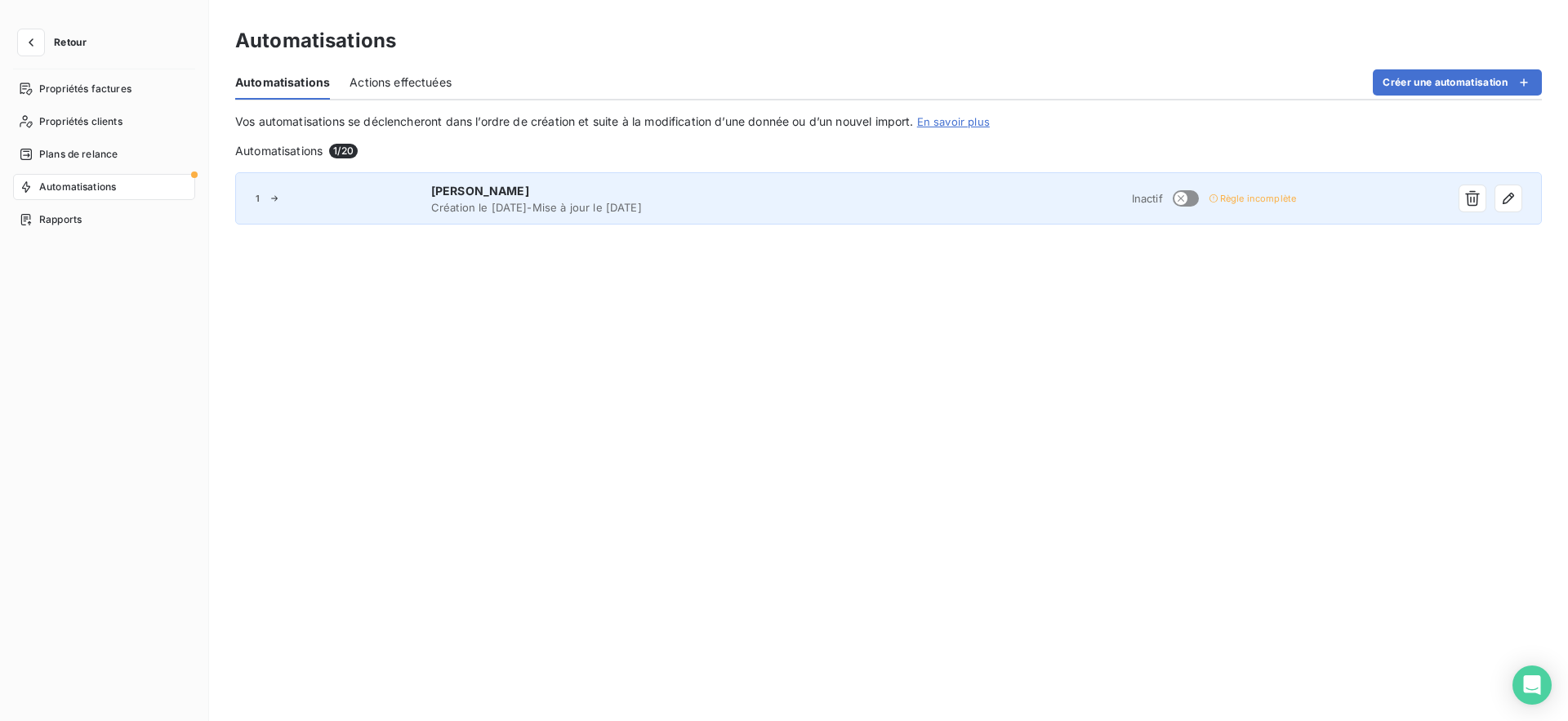
click at [594, 208] on span "Création le [DATE] - Mise à jour le [DATE]" at bounding box center [658, 207] width 455 height 13
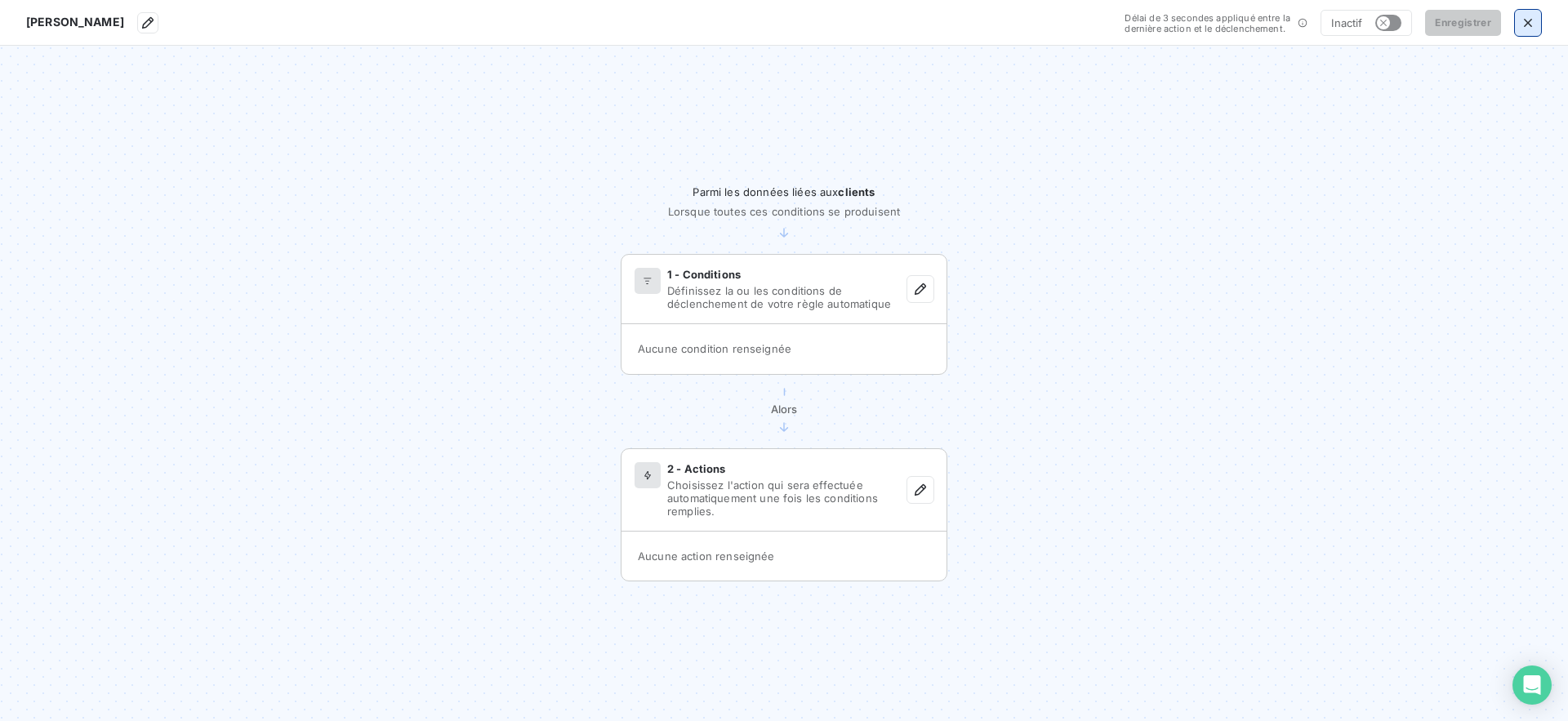
click at [1531, 27] on icon "button" at bounding box center [1527, 23] width 16 height 16
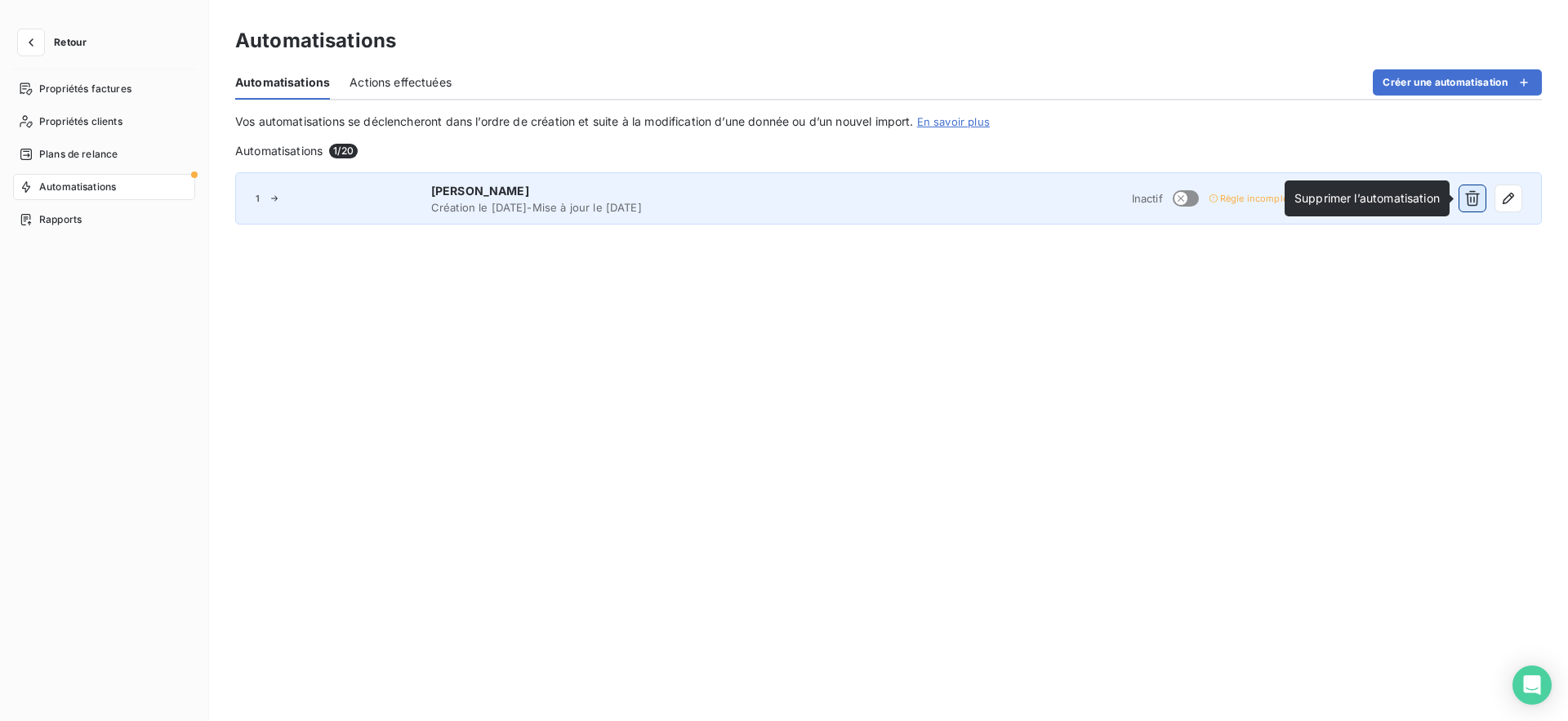
click at [1482, 193] on button "button" at bounding box center [1472, 198] width 26 height 26
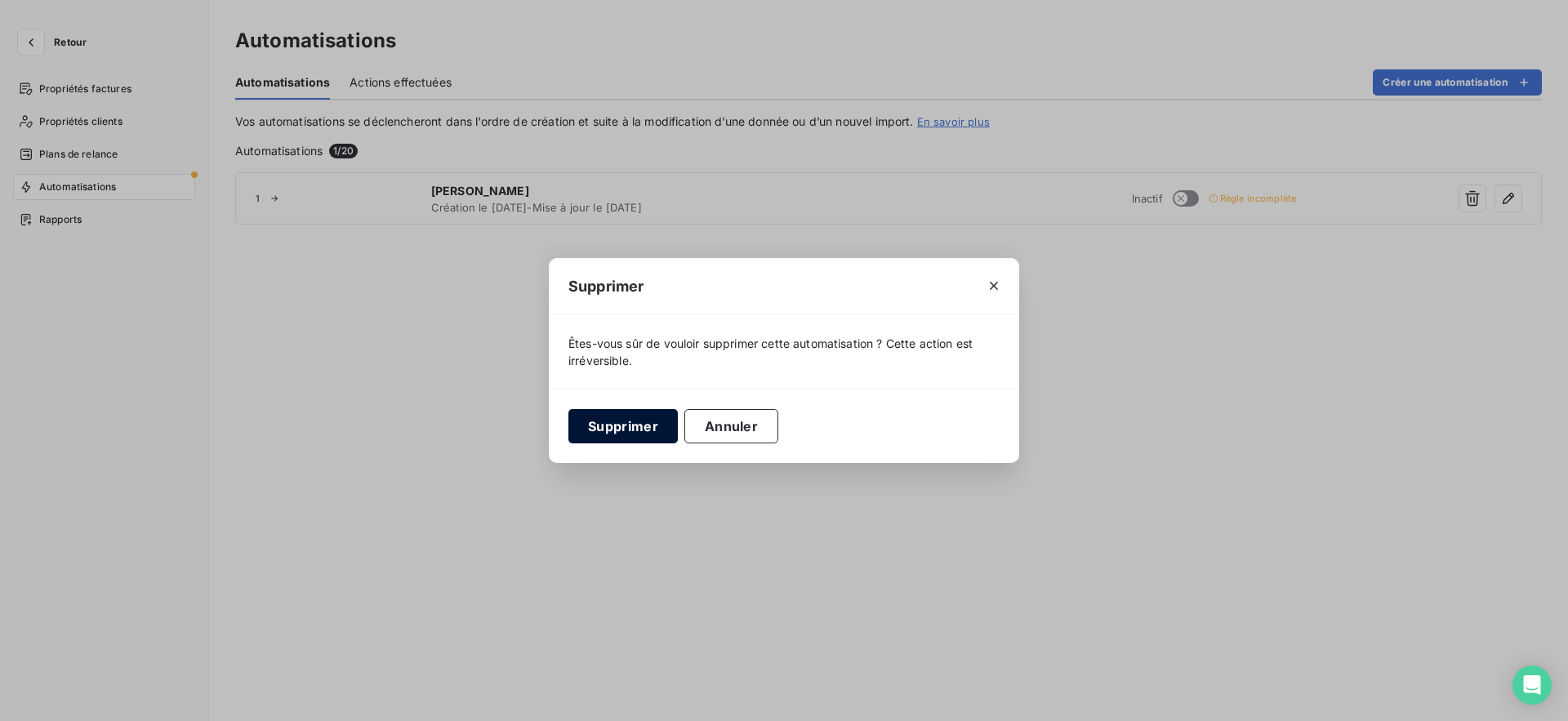
click at [638, 413] on button "Supprimer" at bounding box center [622, 426] width 109 height 34
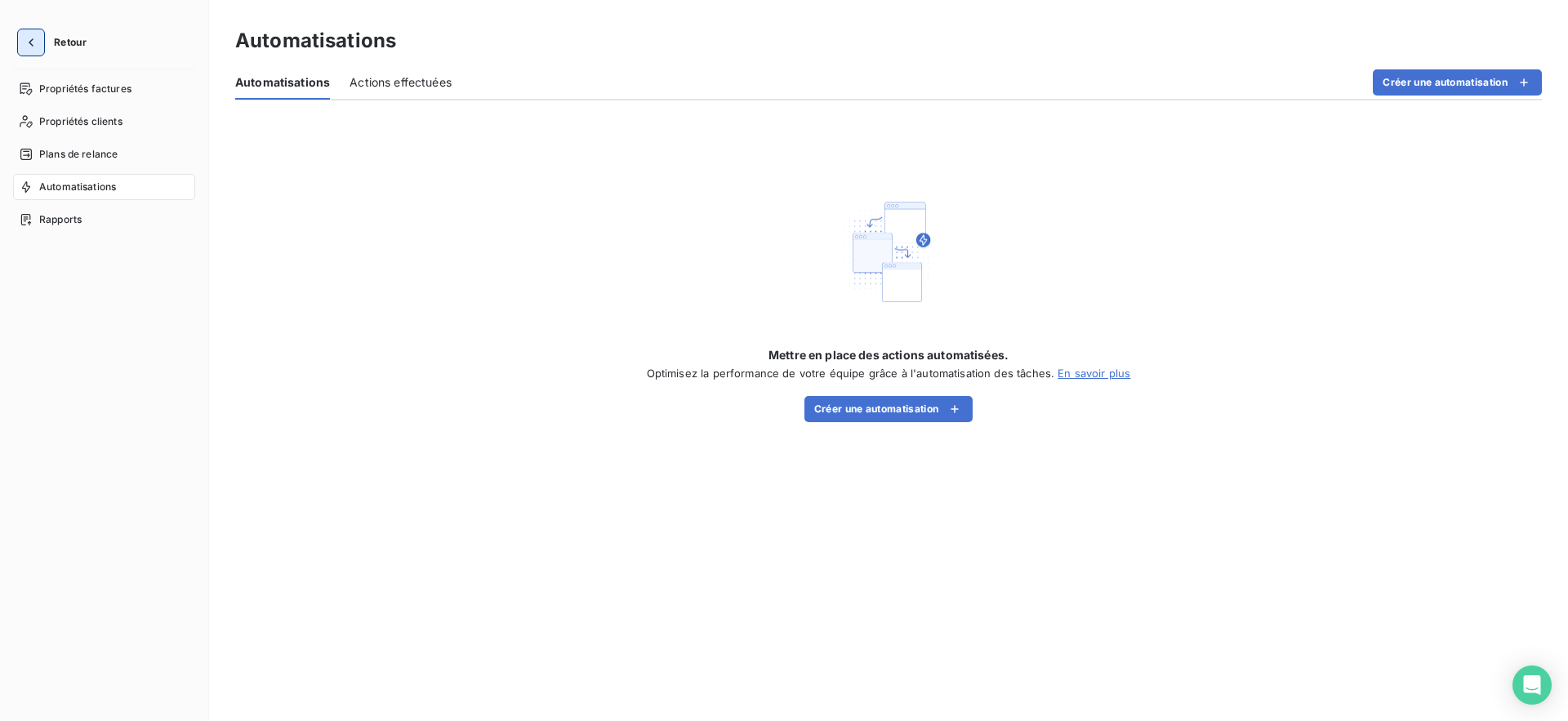
click at [29, 37] on icon "button" at bounding box center [31, 42] width 16 height 16
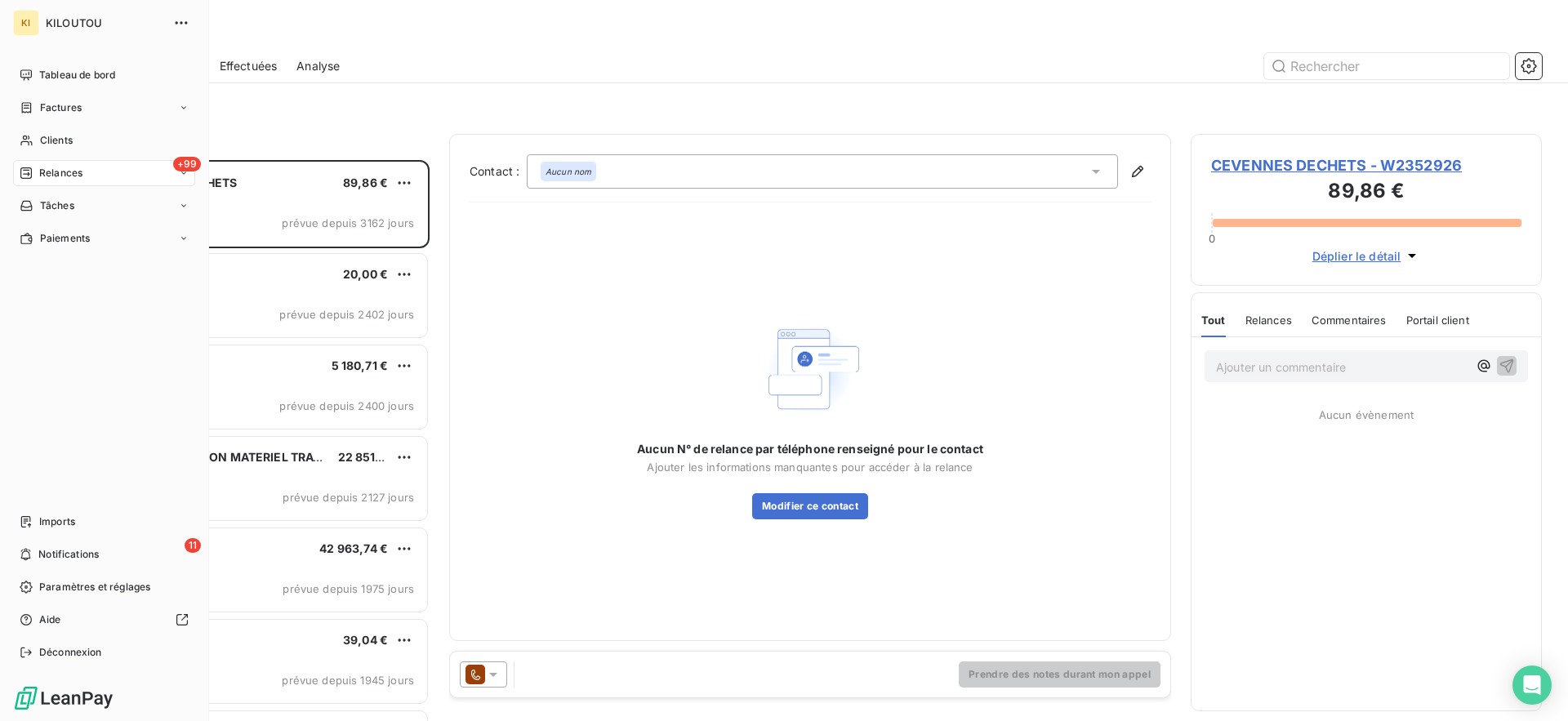
scroll to position [561, 351]
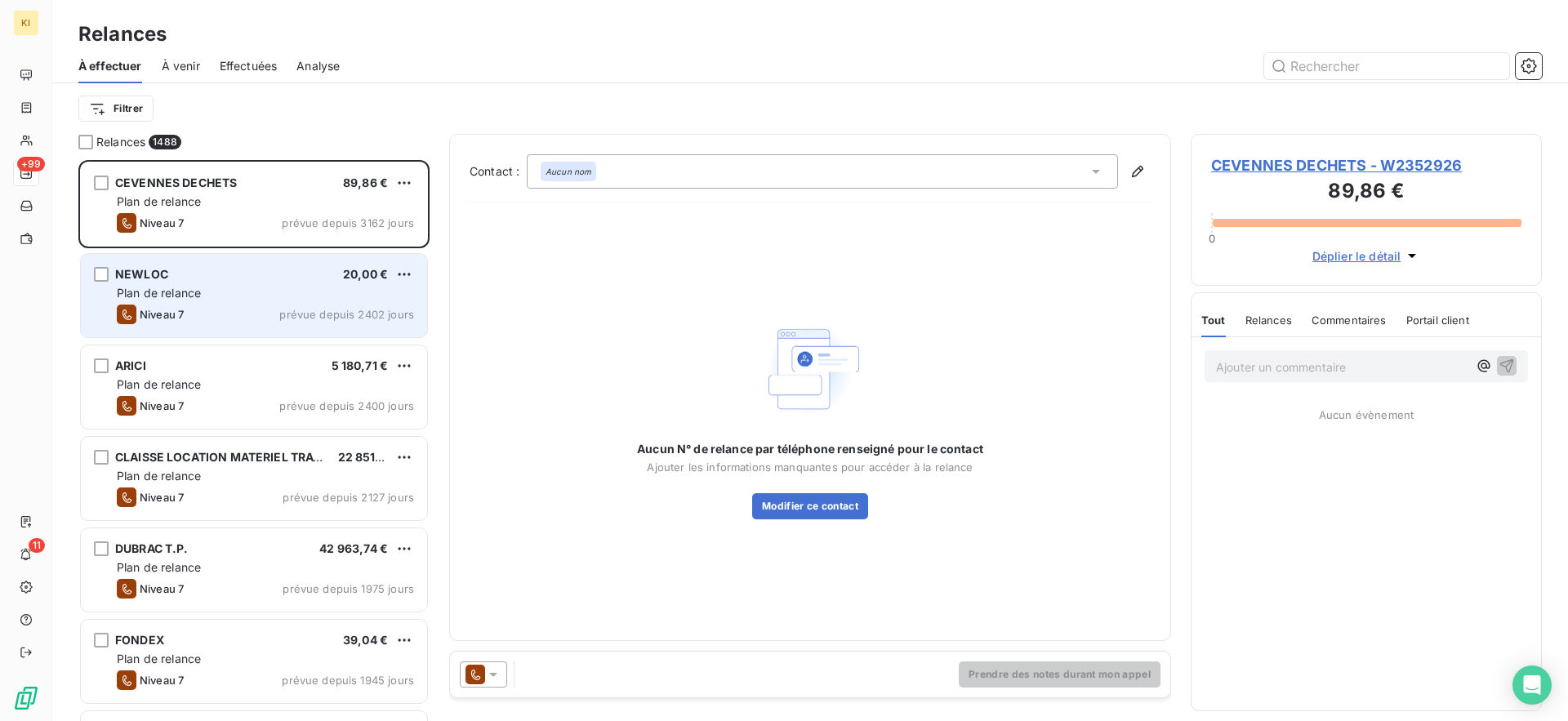
click at [256, 288] on div "Plan de relance" at bounding box center [265, 293] width 297 height 16
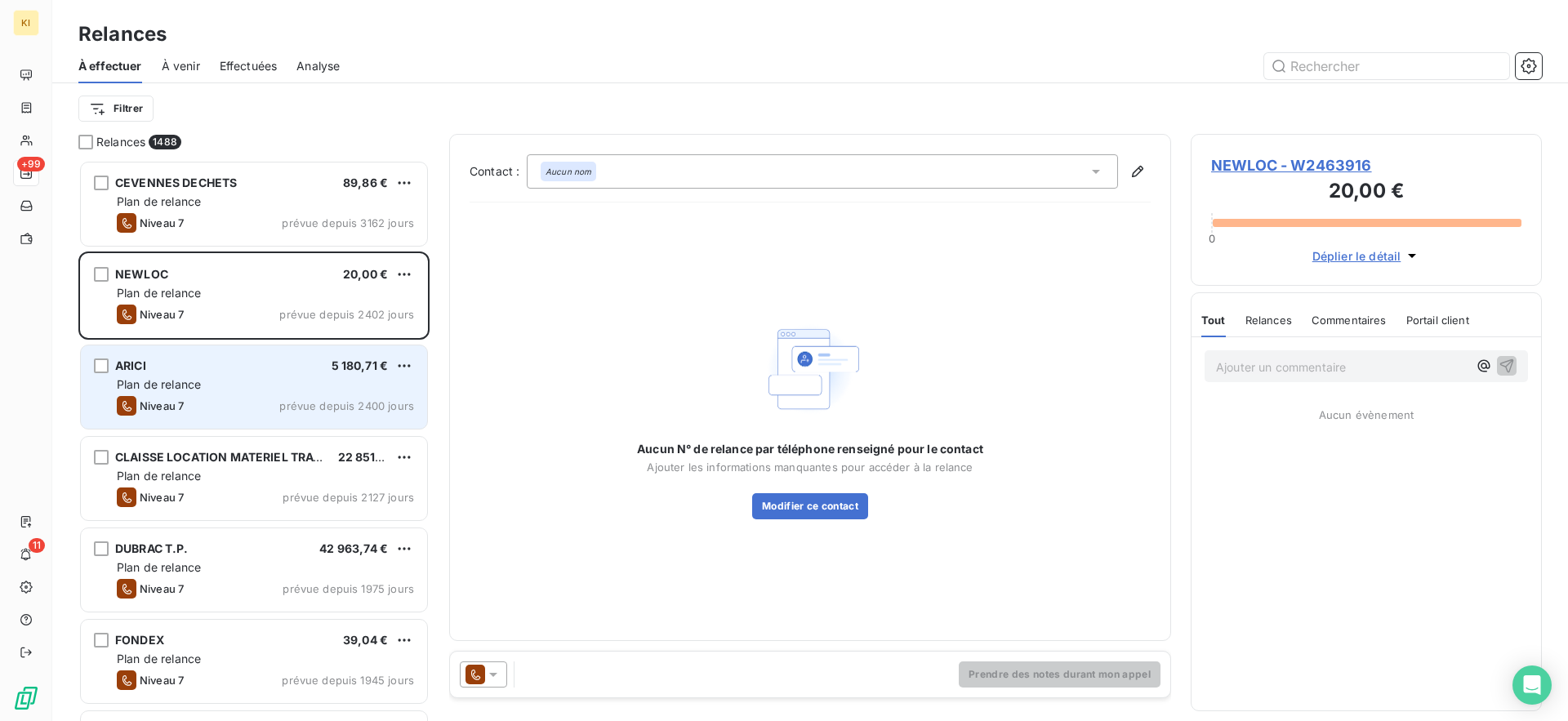
click at [235, 394] on div "ARICI 5 180,71 € Plan de relance Niveau 7 prévue depuis 2400 jours" at bounding box center [254, 386] width 346 height 83
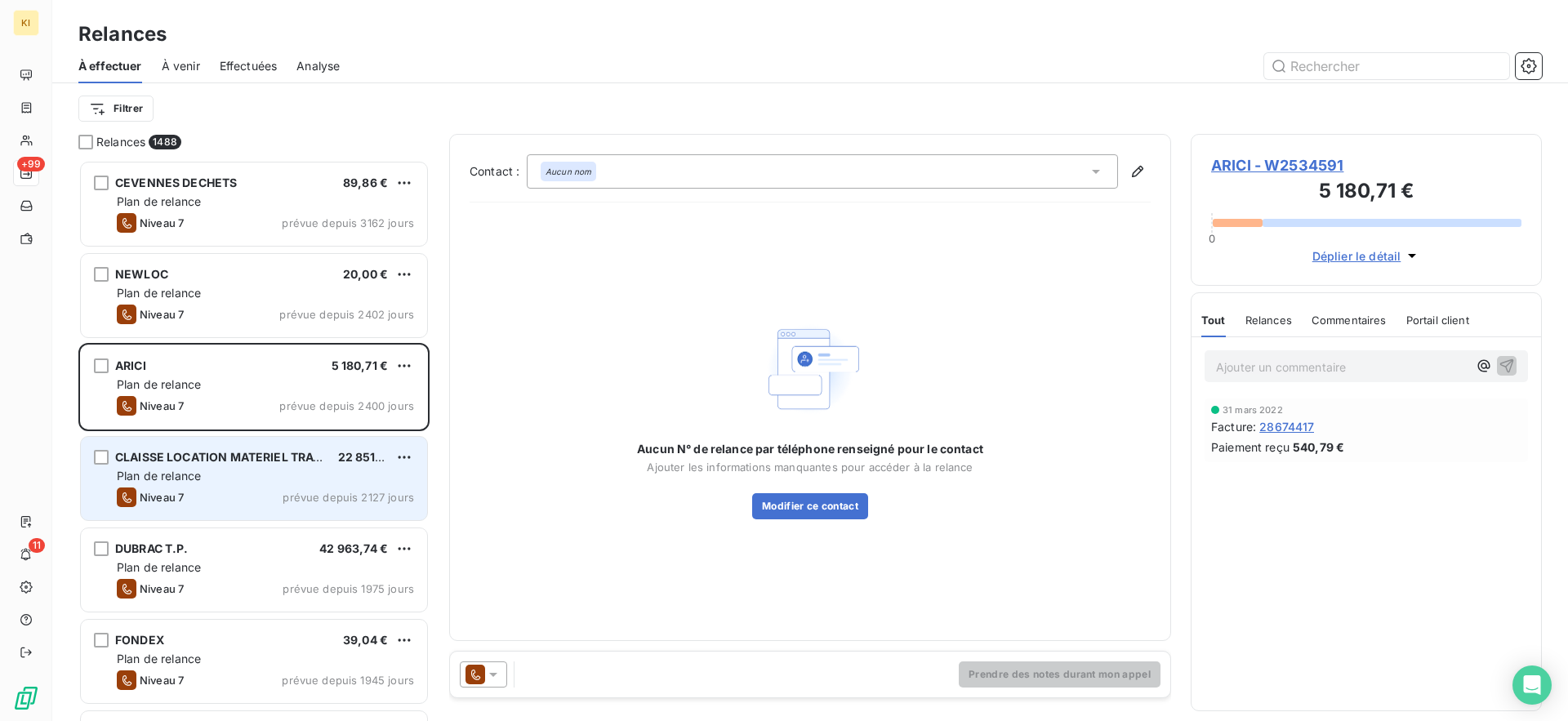
click at [227, 456] on span "CLAISSE LOCATION MATERIEL TRAVAUX PUBLICS" at bounding box center [256, 457] width 282 height 14
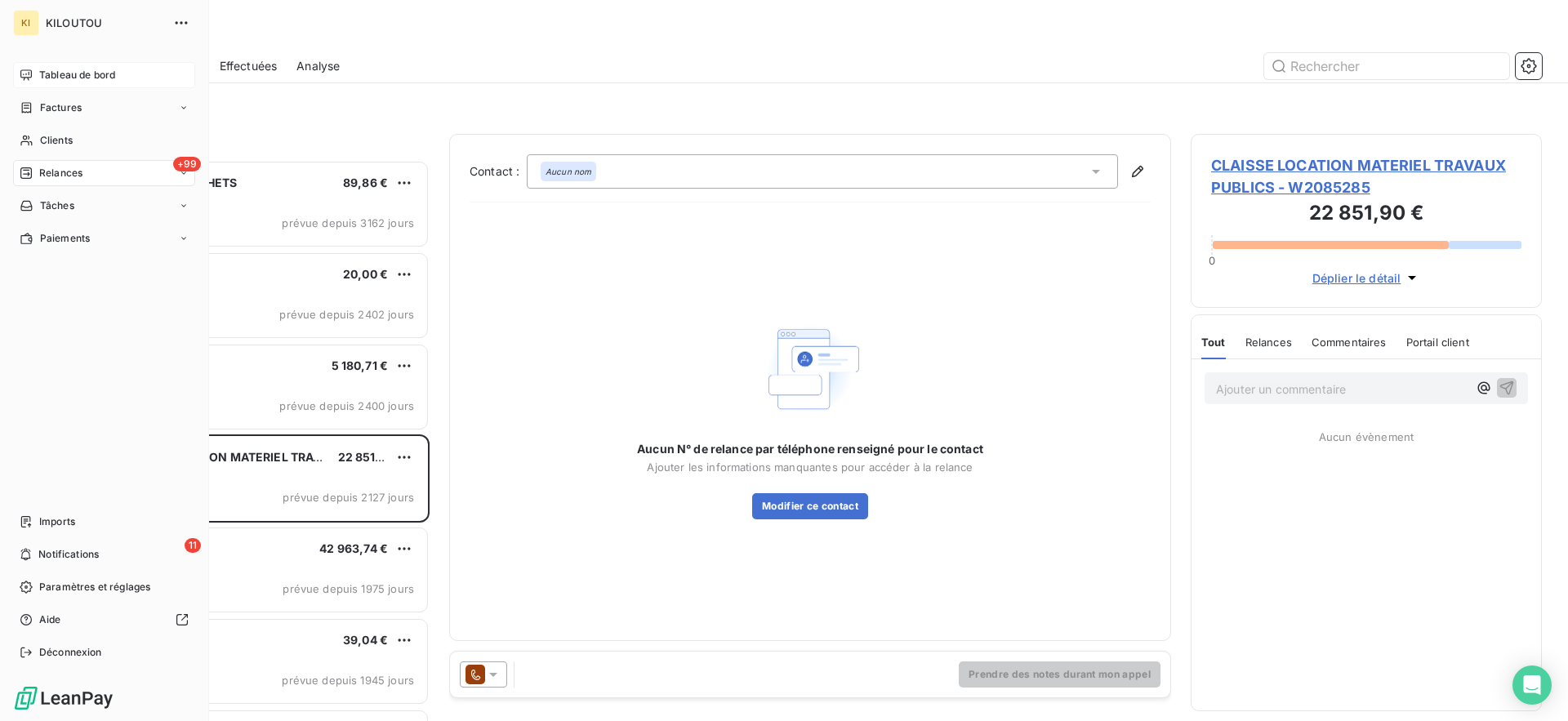
click at [42, 69] on span "Tableau de bord" at bounding box center [77, 75] width 76 height 15
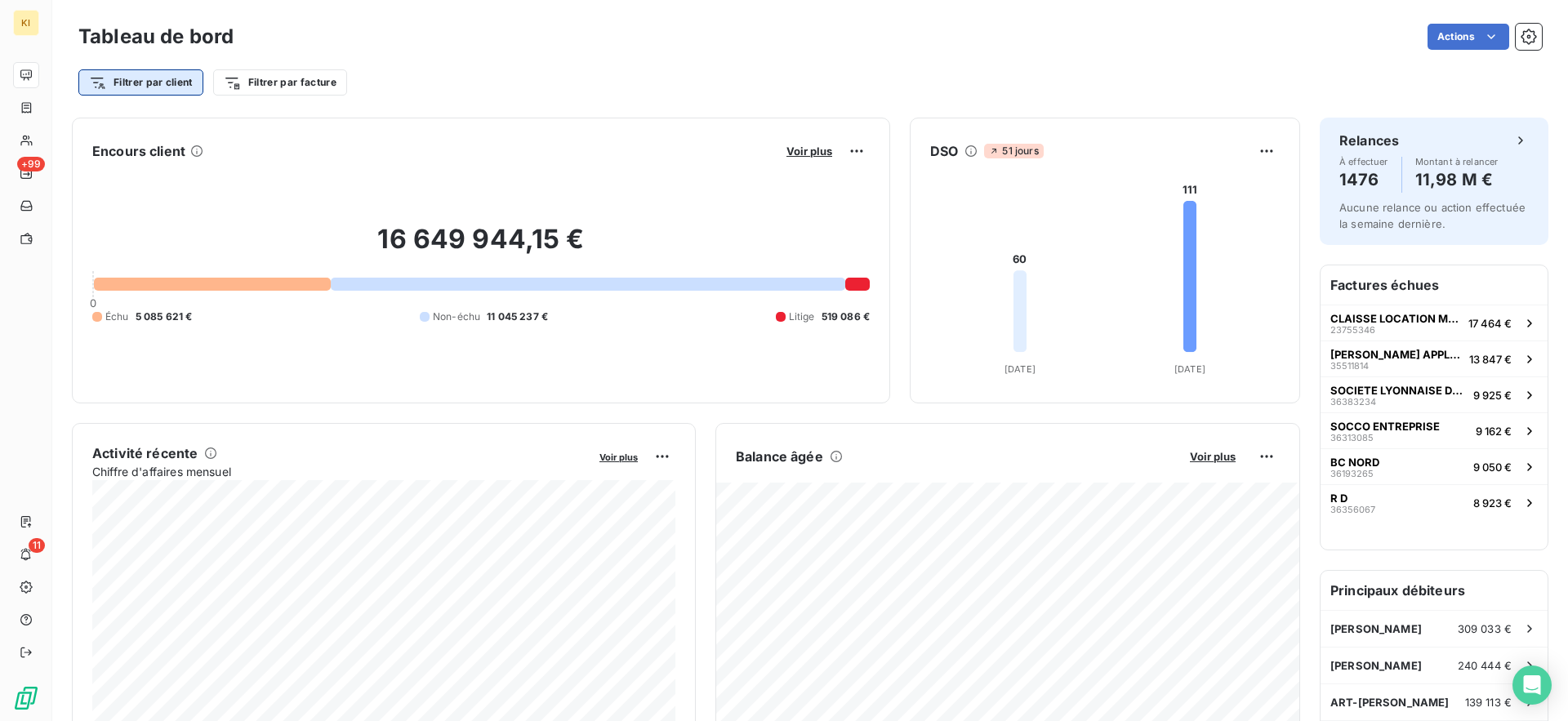
click at [123, 73] on html "KI +99 11 Tableau de bord Actions Filtrer par client Filtrer par facture Encour…" at bounding box center [784, 360] width 1568 height 721
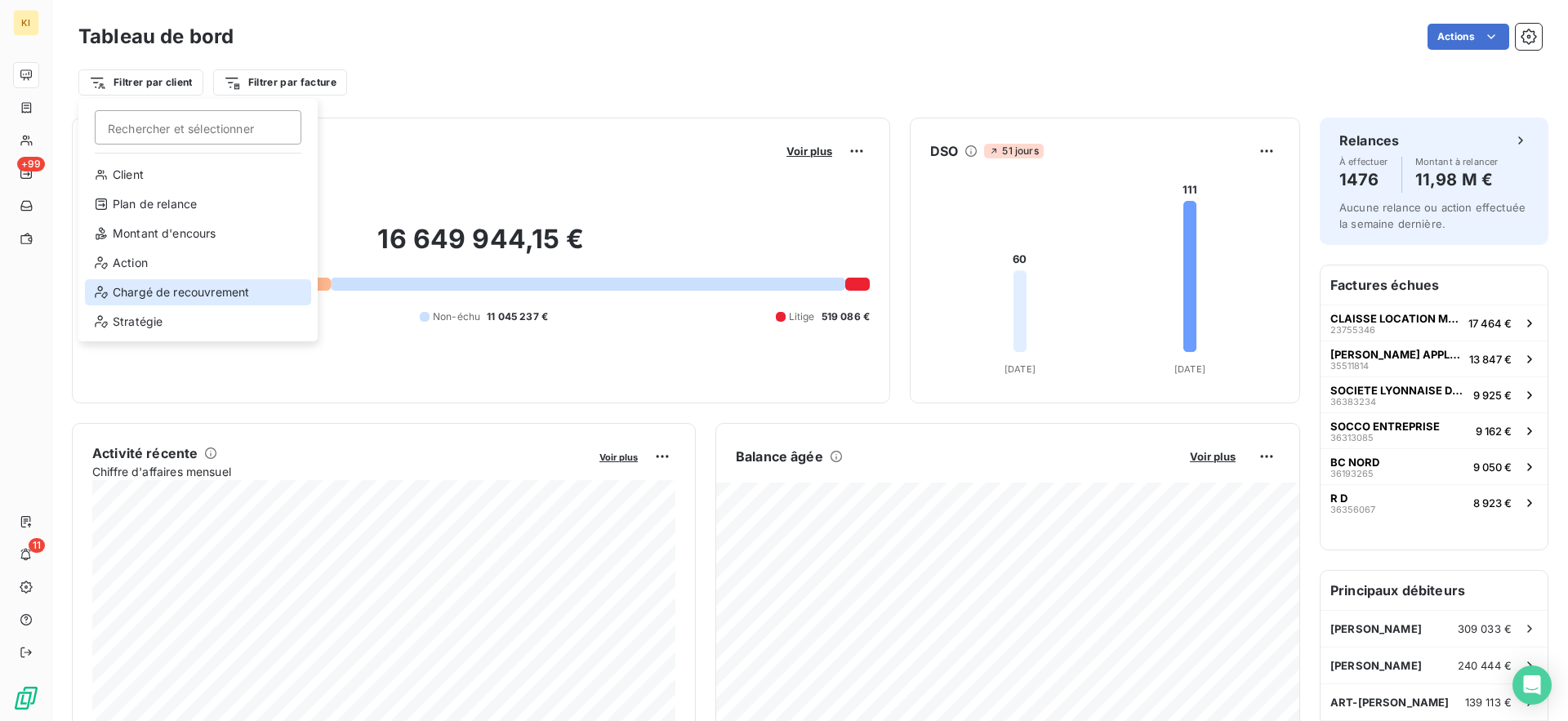
click at [175, 291] on div "Chargé de recouvrement" at bounding box center [198, 292] width 226 height 26
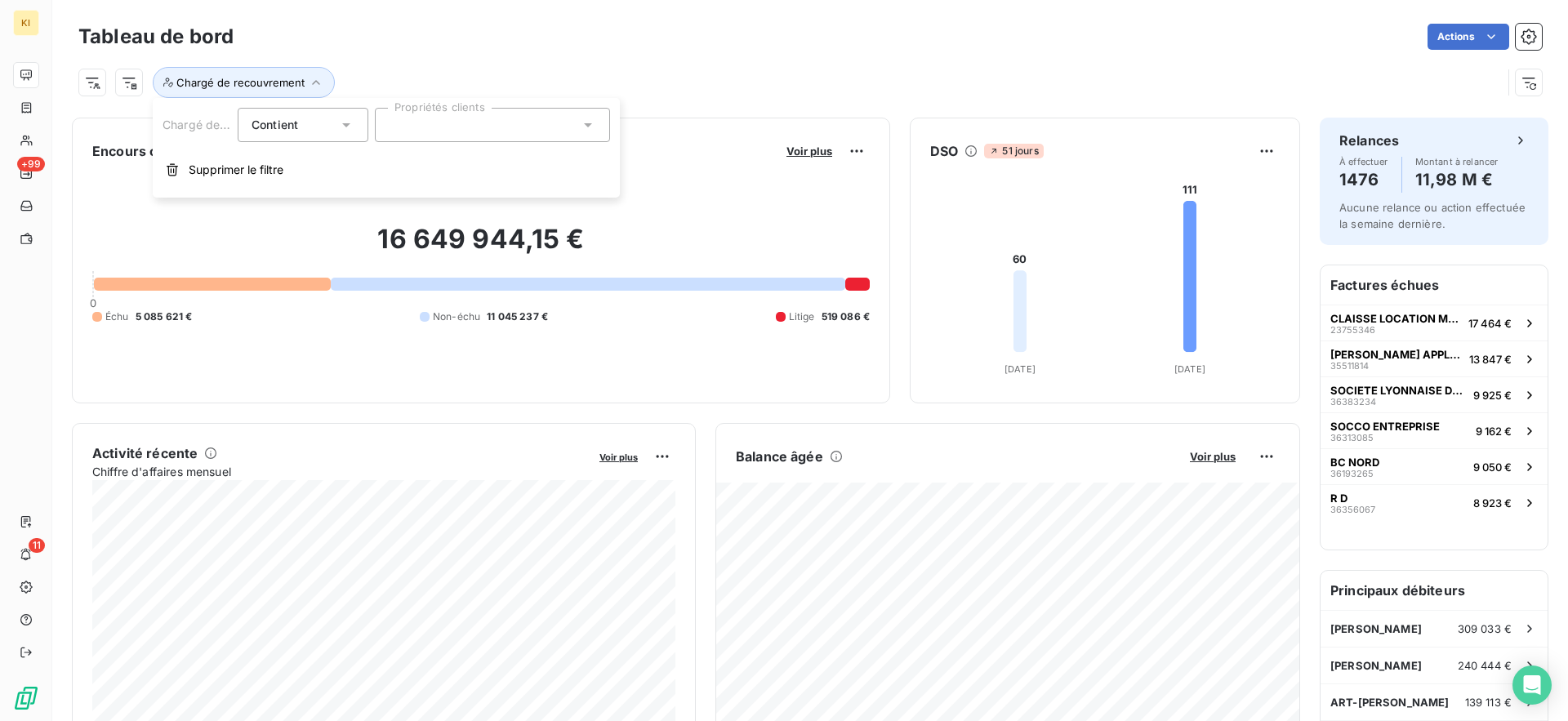
click at [443, 111] on div at bounding box center [492, 125] width 235 height 34
click at [466, 164] on span "[PERSON_NAME]" at bounding box center [451, 165] width 75 height 10
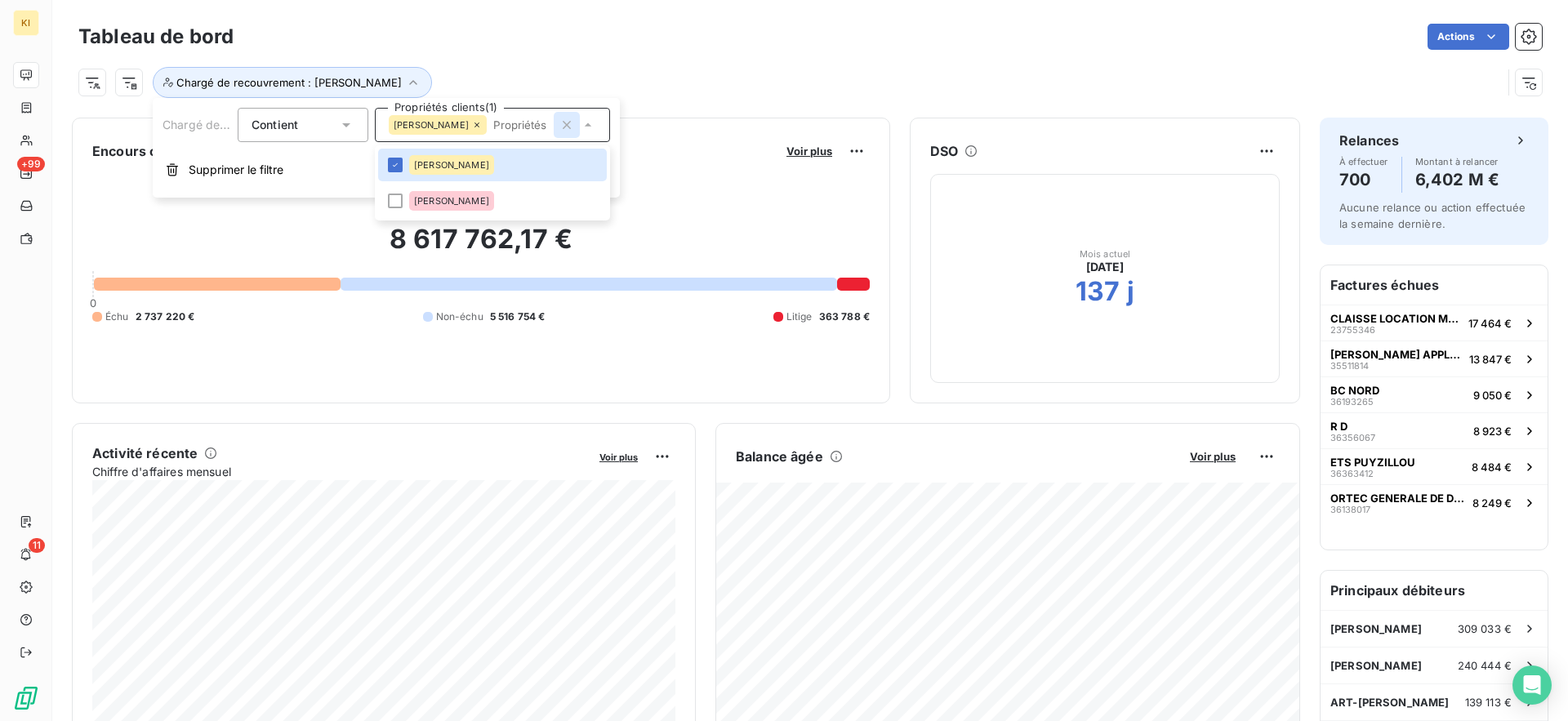
click at [570, 119] on icon "button" at bounding box center [566, 125] width 16 height 16
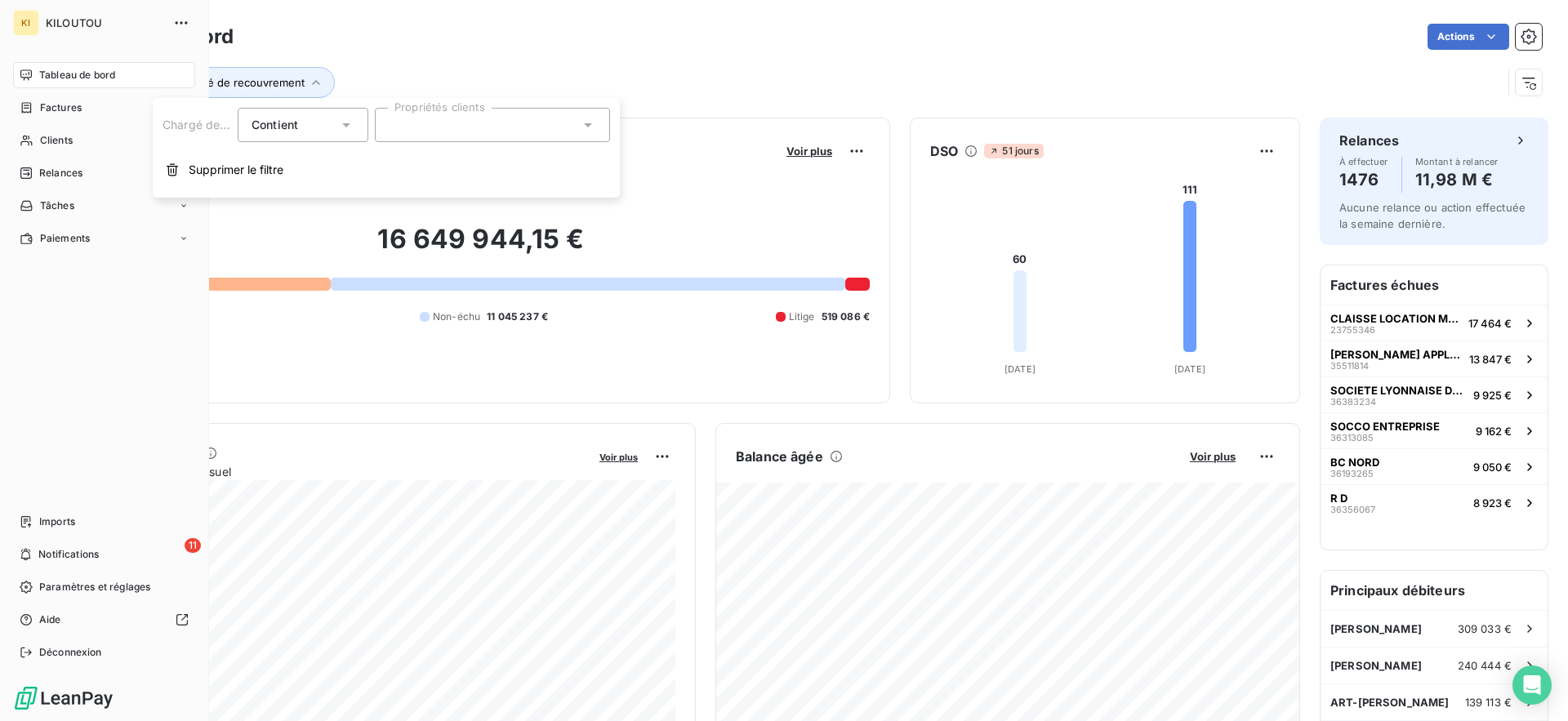
click at [34, 73] on div "Tableau de bord" at bounding box center [104, 75] width 182 height 26
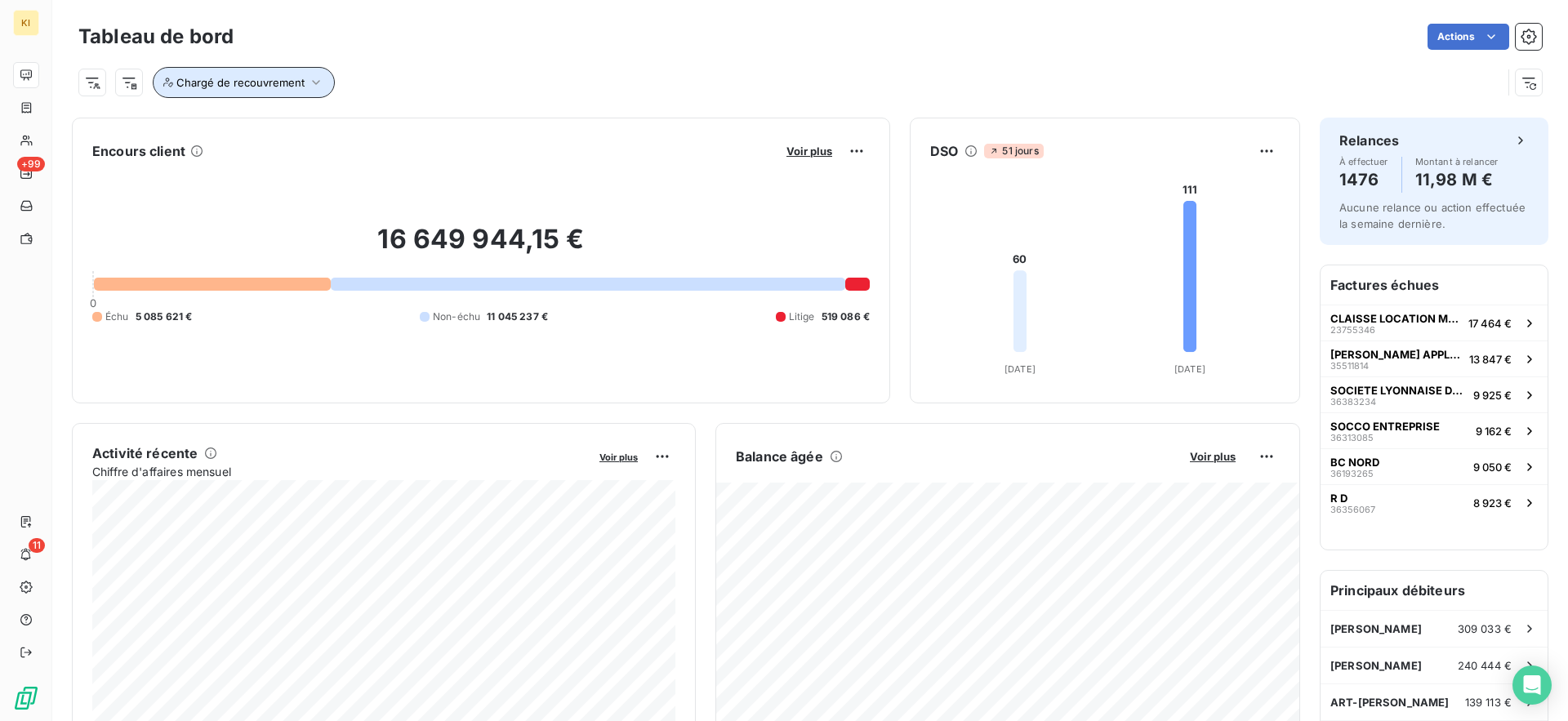
click at [254, 82] on span "Chargé de recouvrement" at bounding box center [240, 82] width 128 height 13
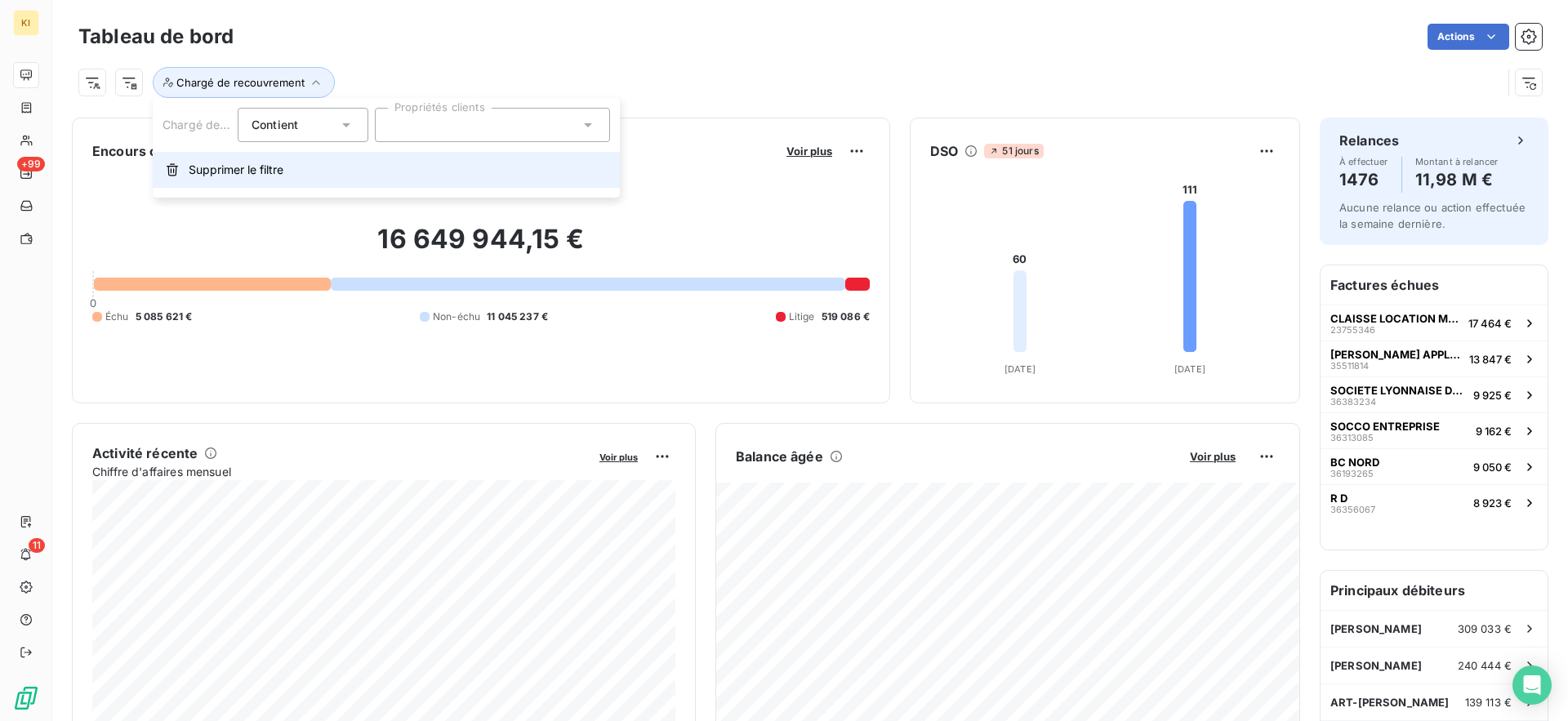
click at [257, 175] on span "Supprimer le filtre" at bounding box center [236, 170] width 95 height 16
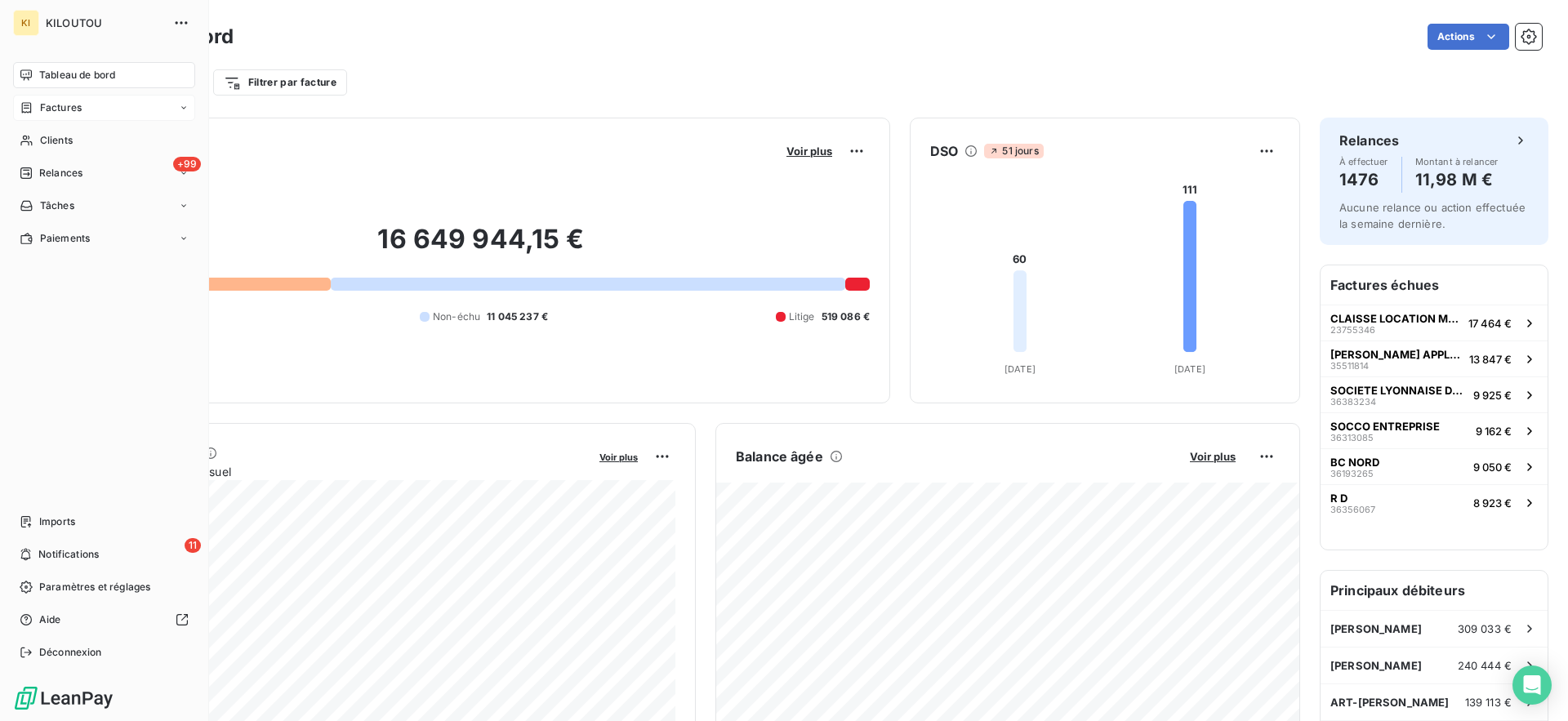
click at [44, 117] on div "Factures" at bounding box center [104, 108] width 182 height 26
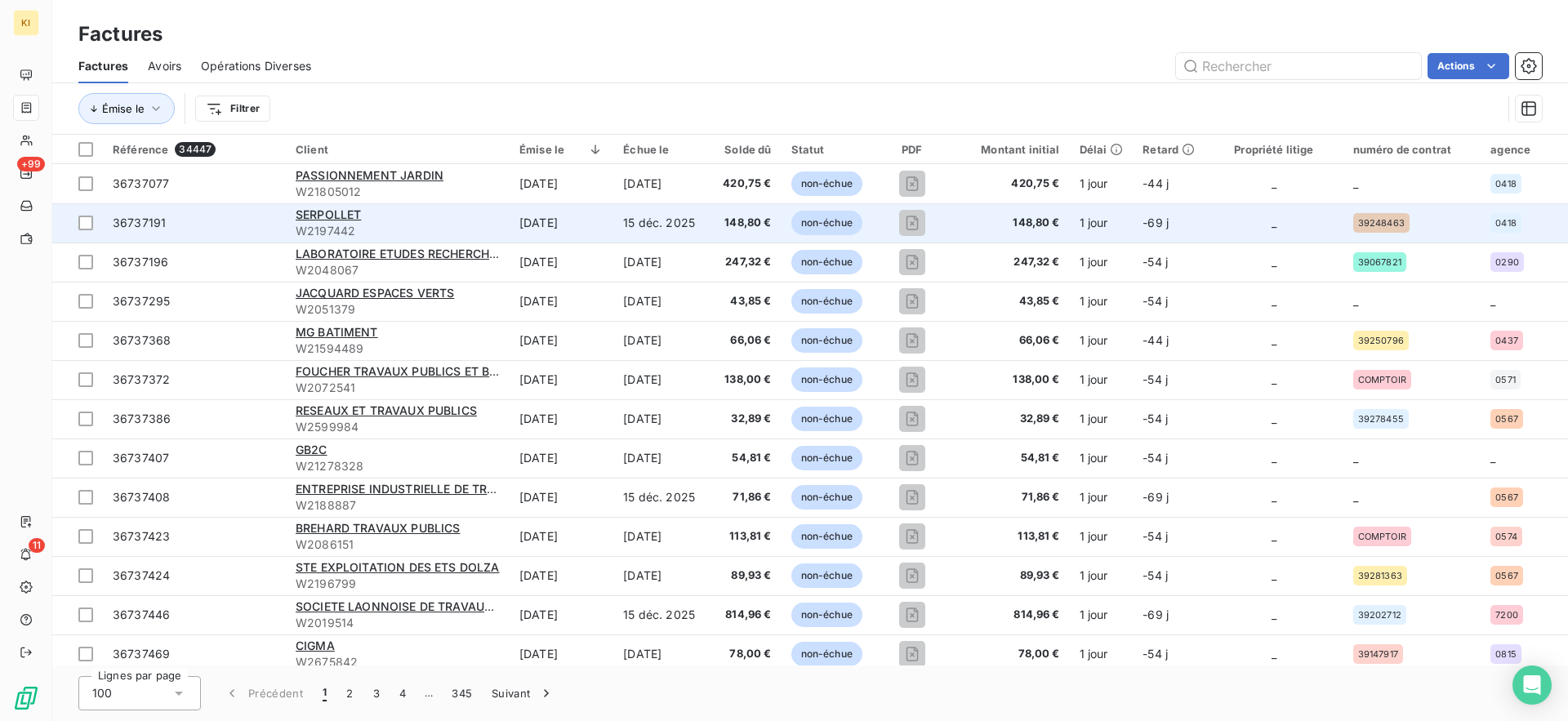
click at [541, 218] on td "[DATE]" at bounding box center [561, 222] width 104 height 39
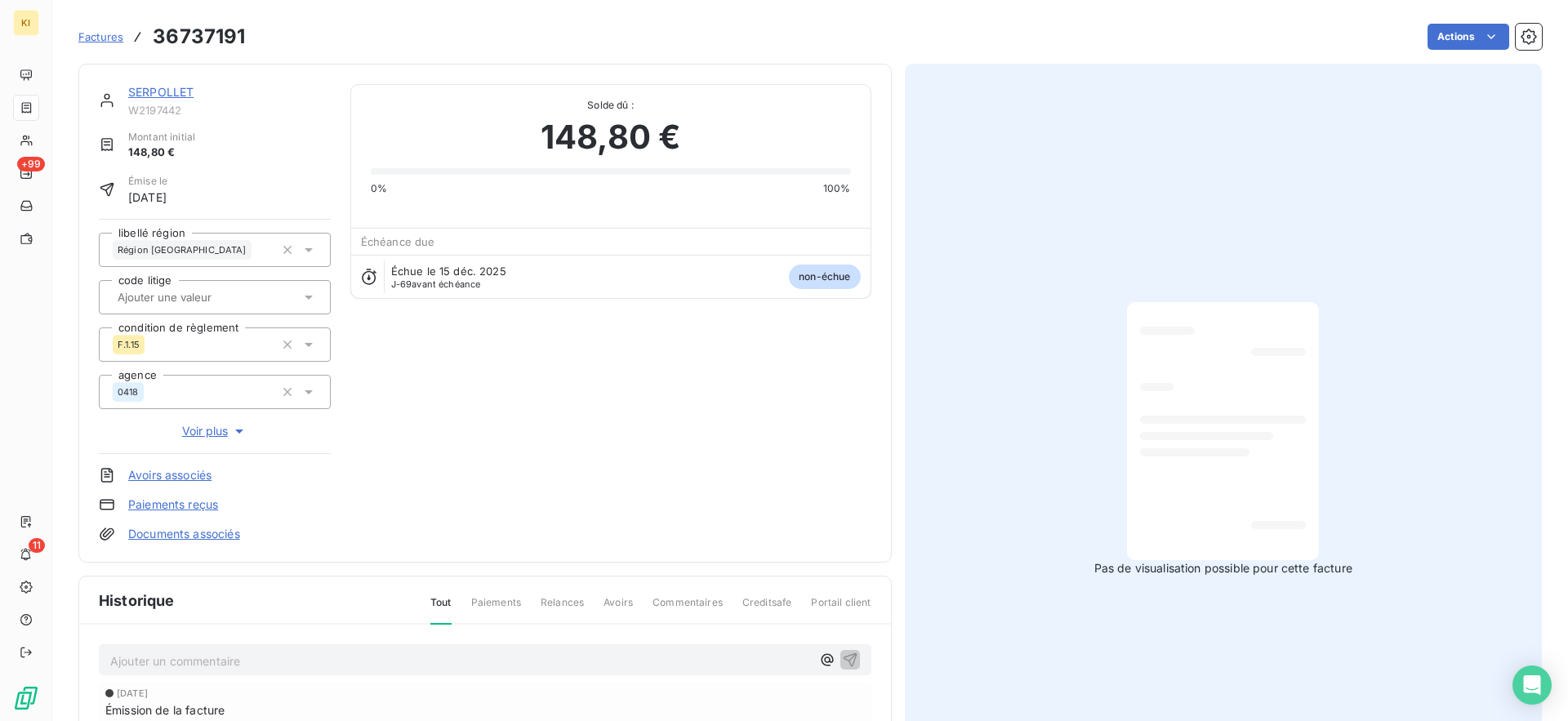
click at [163, 531] on link "Documents associés" at bounding box center [184, 534] width 112 height 16
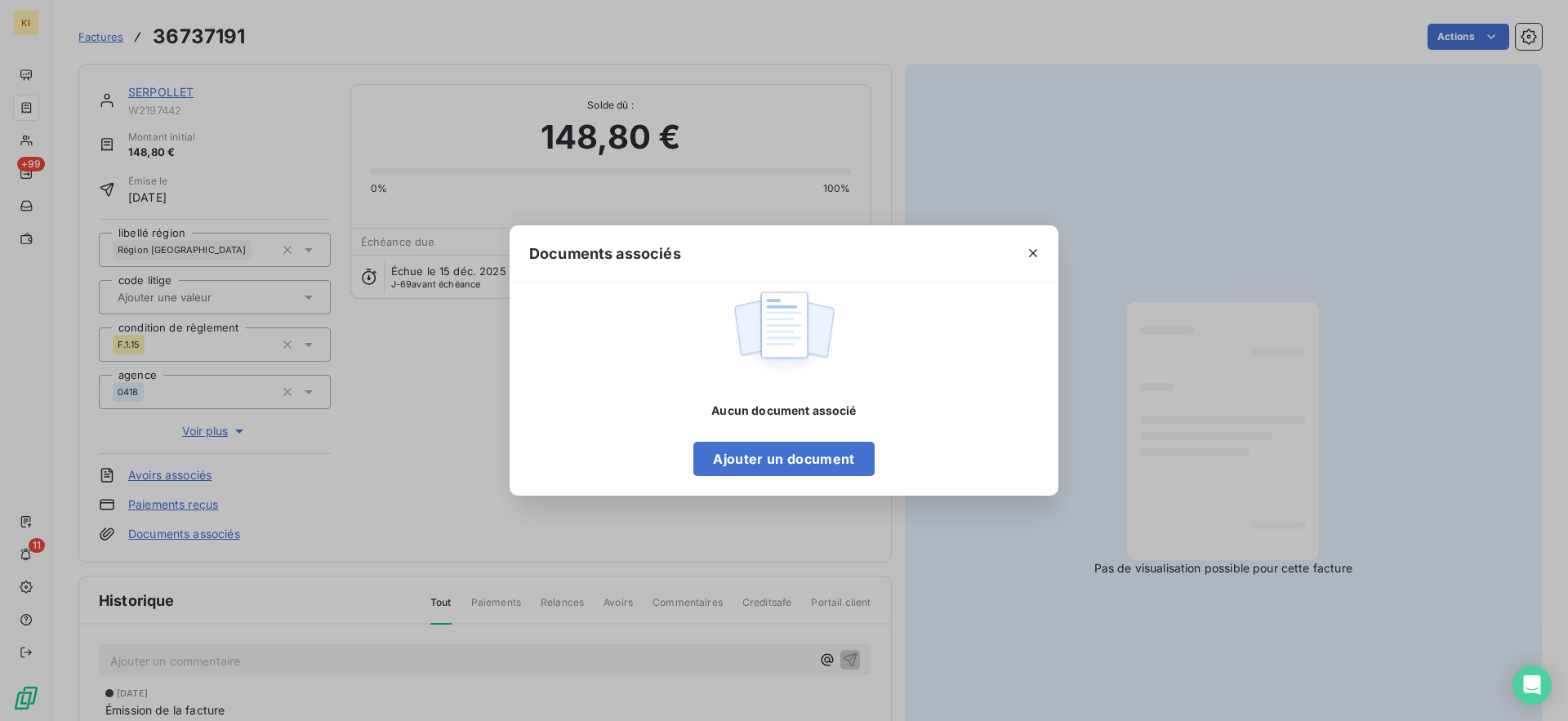
click at [244, 385] on div "Documents associés Aucun document associé Ajouter un document" at bounding box center [784, 360] width 1568 height 721
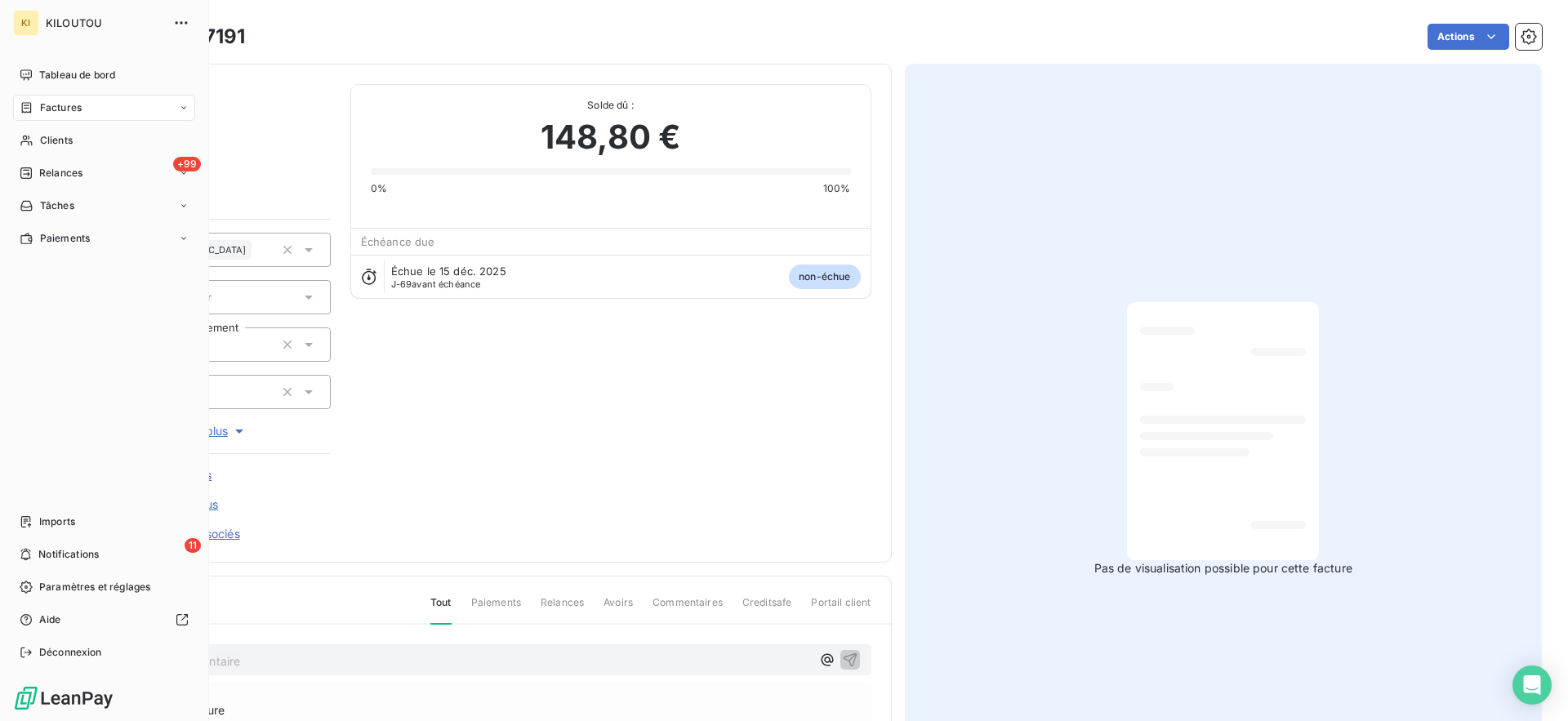
click at [44, 95] on div "Factures" at bounding box center [104, 108] width 182 height 26
click at [60, 112] on span "Factures" at bounding box center [61, 107] width 42 height 15
click at [60, 140] on span "Factures" at bounding box center [60, 140] width 42 height 15
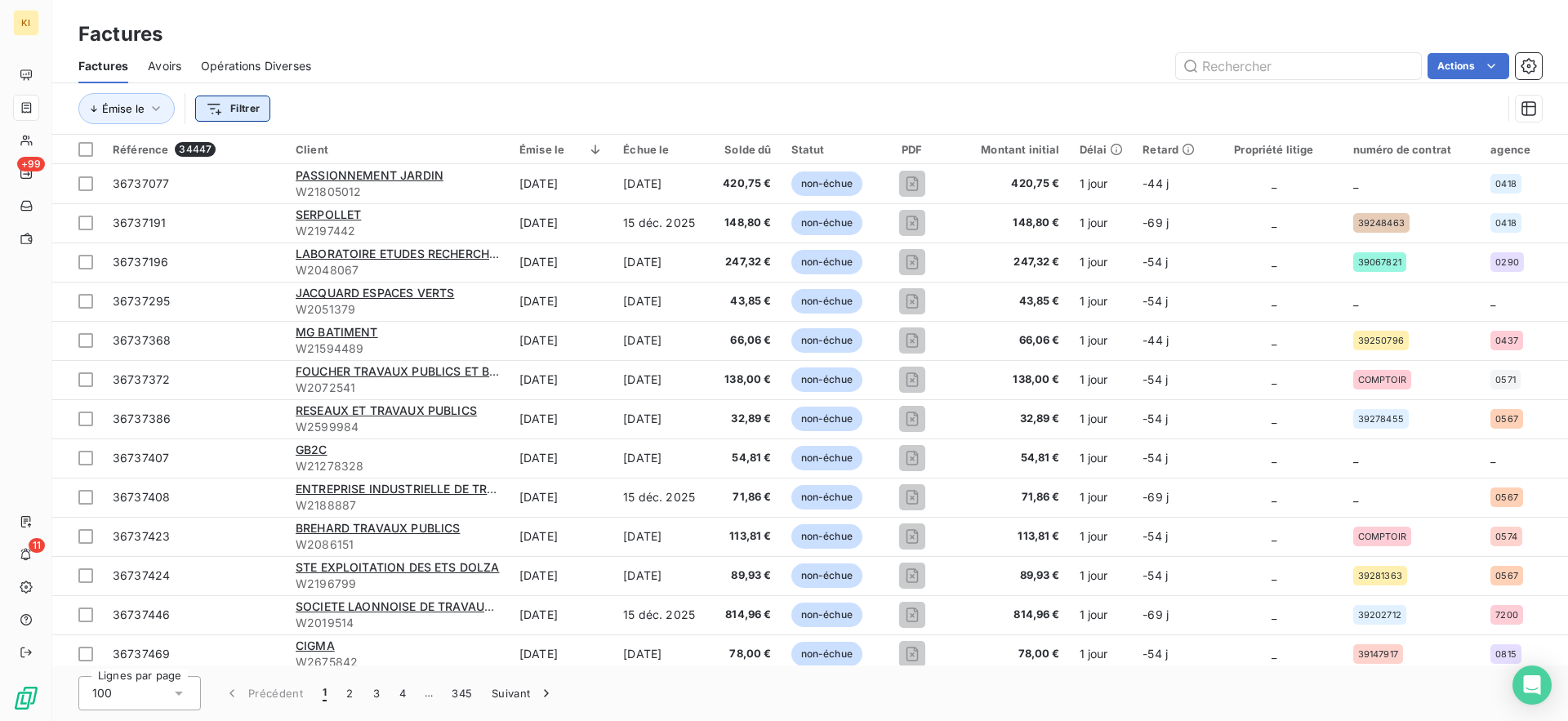
click at [204, 113] on html "KI +99 11 Factures Factures Avoirs Opérations Diverses Actions Émise le Filtrer…" at bounding box center [784, 360] width 1568 height 721
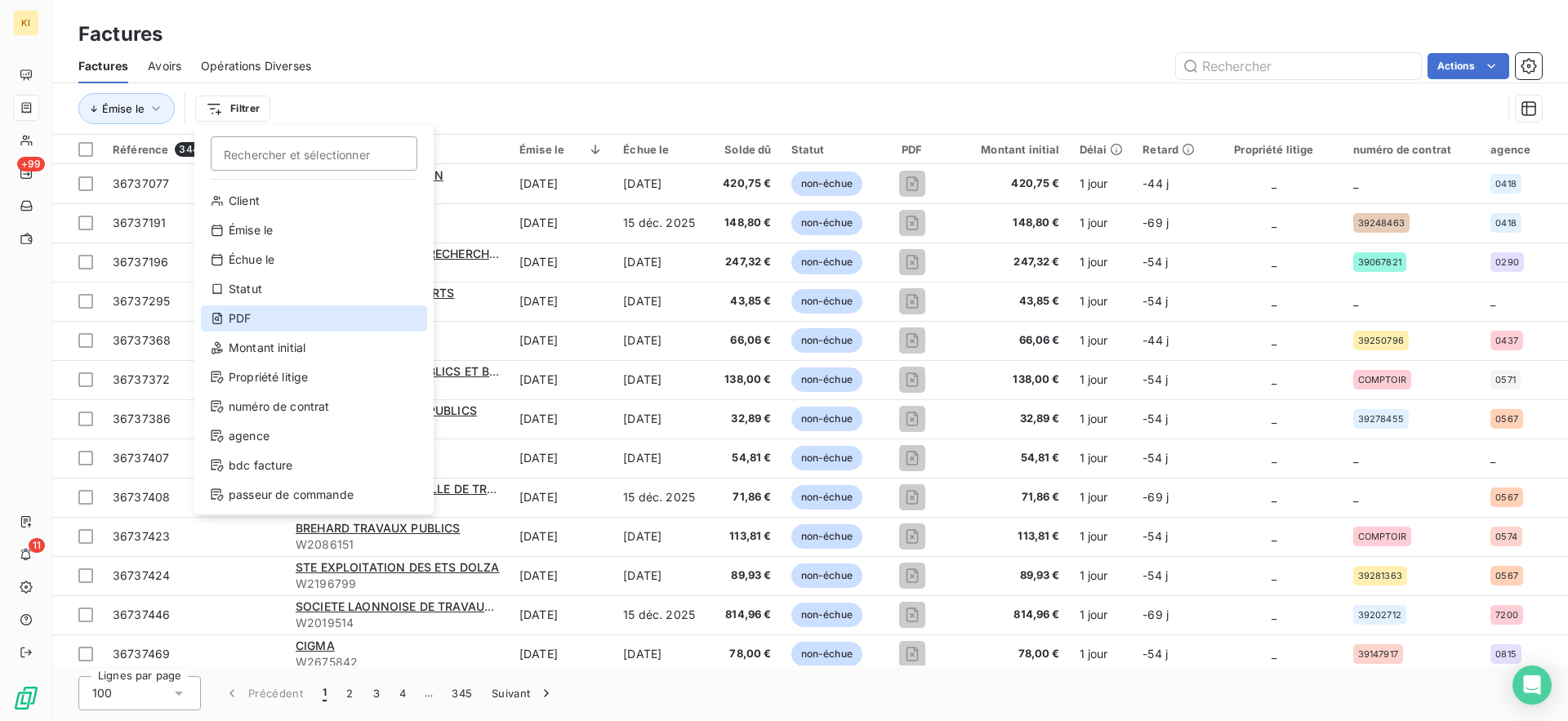
click at [260, 322] on div "PDF" at bounding box center [314, 318] width 226 height 26
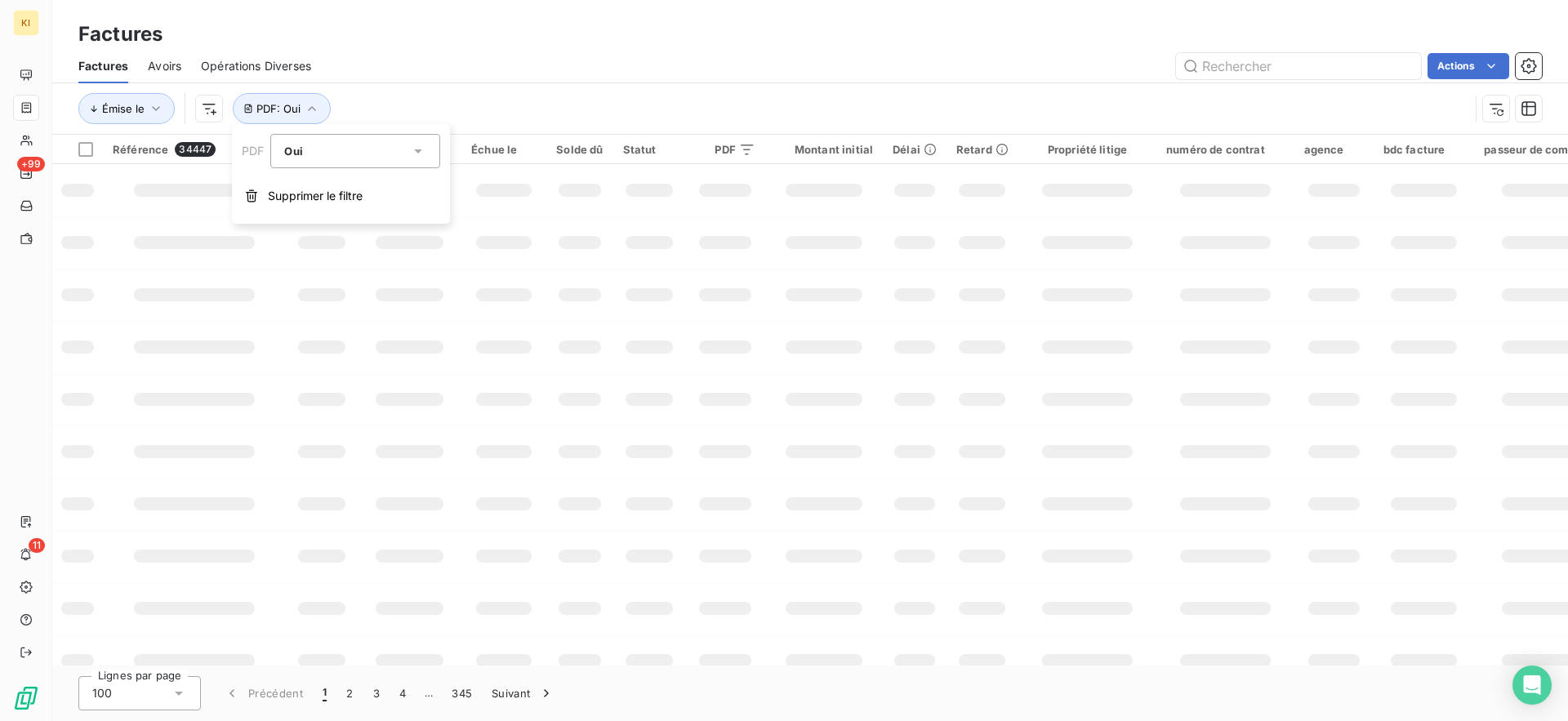
click at [616, 94] on div "Émise le PDF : Oui" at bounding box center [773, 108] width 1390 height 31
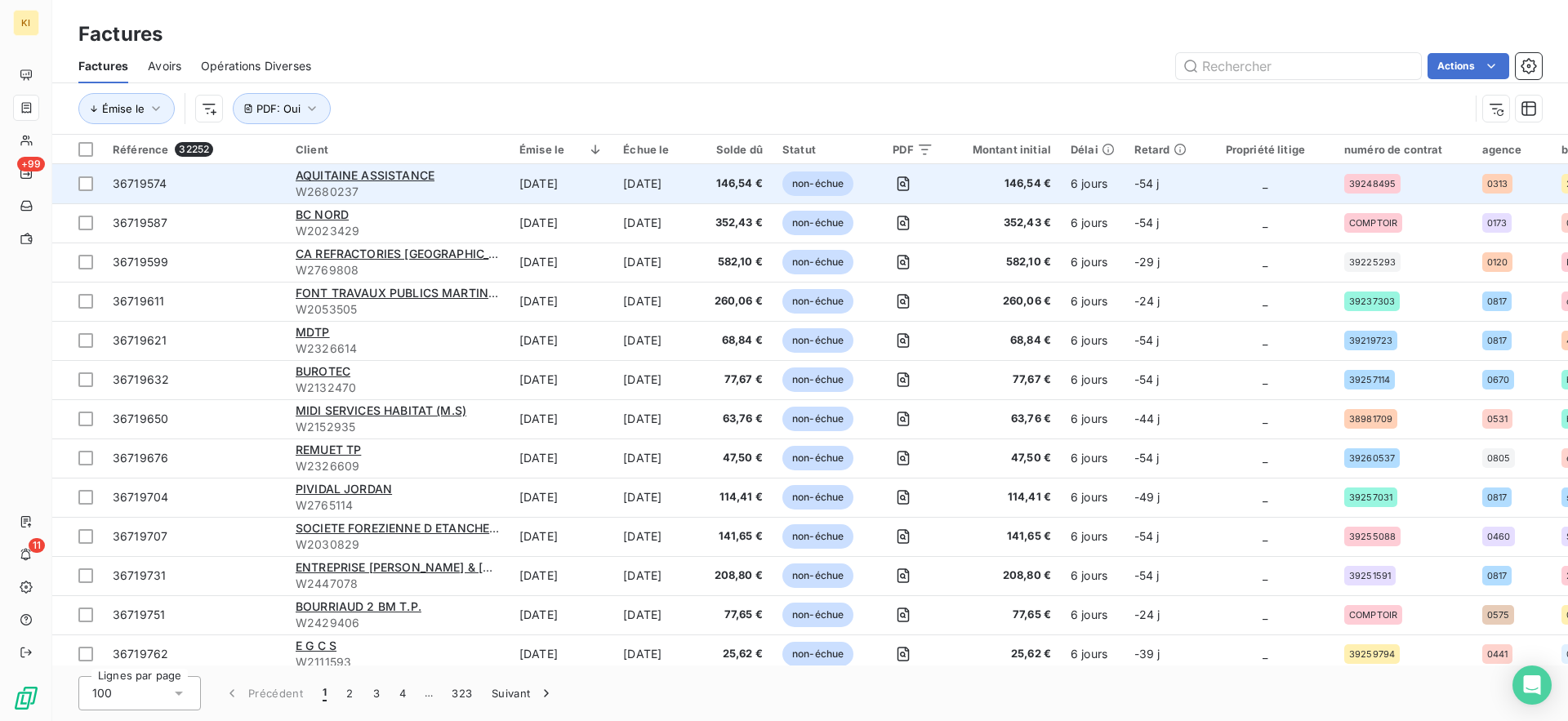
click at [596, 179] on td "[DATE]" at bounding box center [561, 183] width 104 height 39
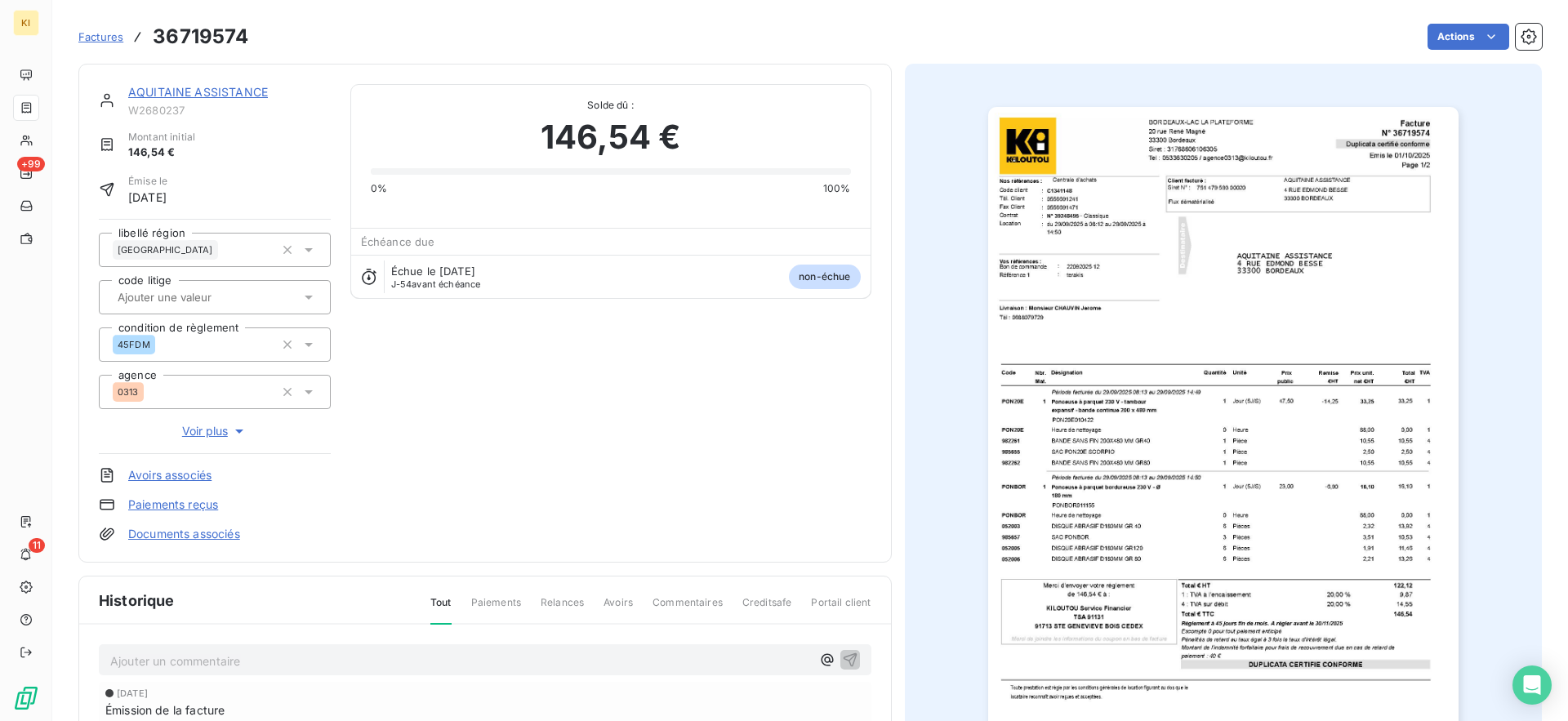
click at [207, 536] on link "Documents associés" at bounding box center [184, 534] width 112 height 16
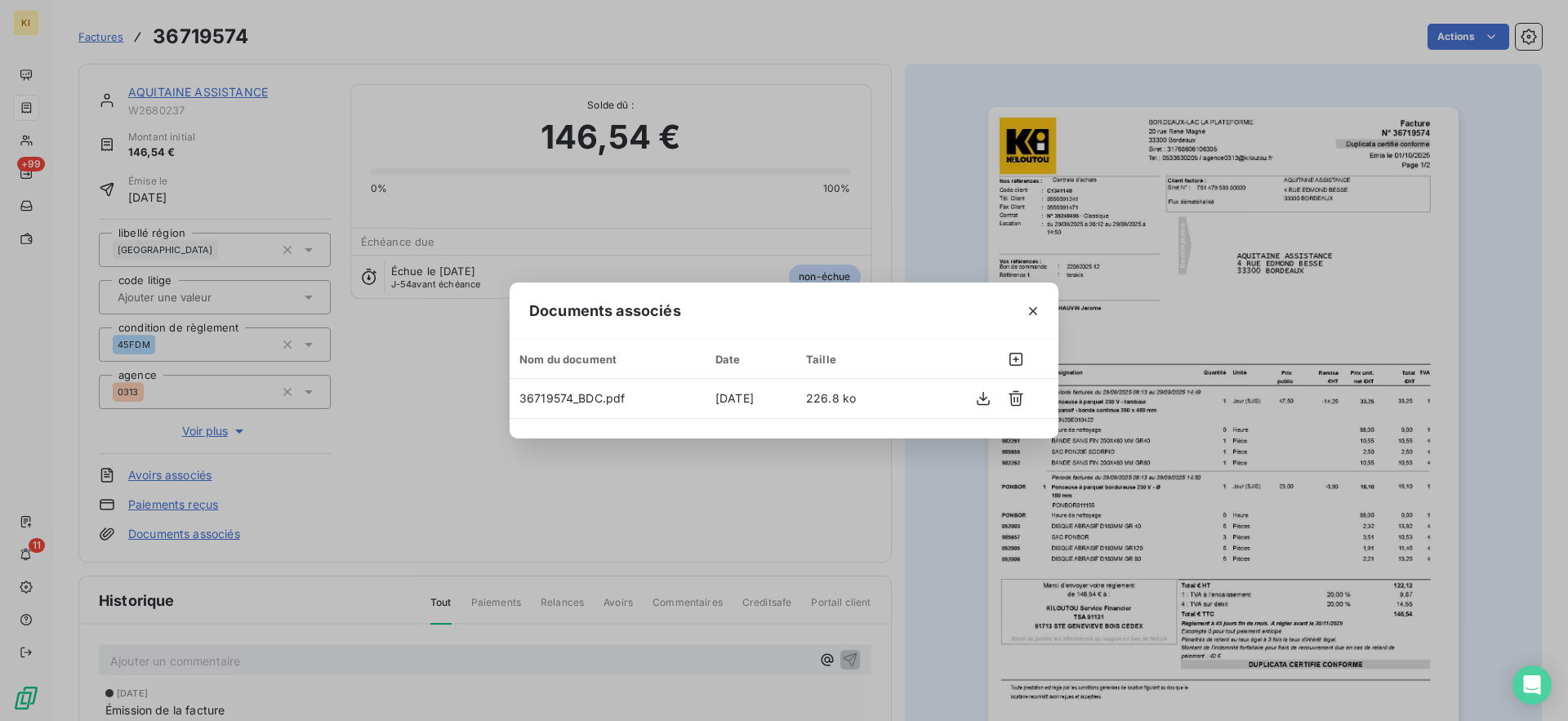
click at [610, 442] on div "Documents associés Nom du document Date Taille 36719574_BDC.pdf [DATE] 226.8 ko" at bounding box center [784, 360] width 1568 height 721
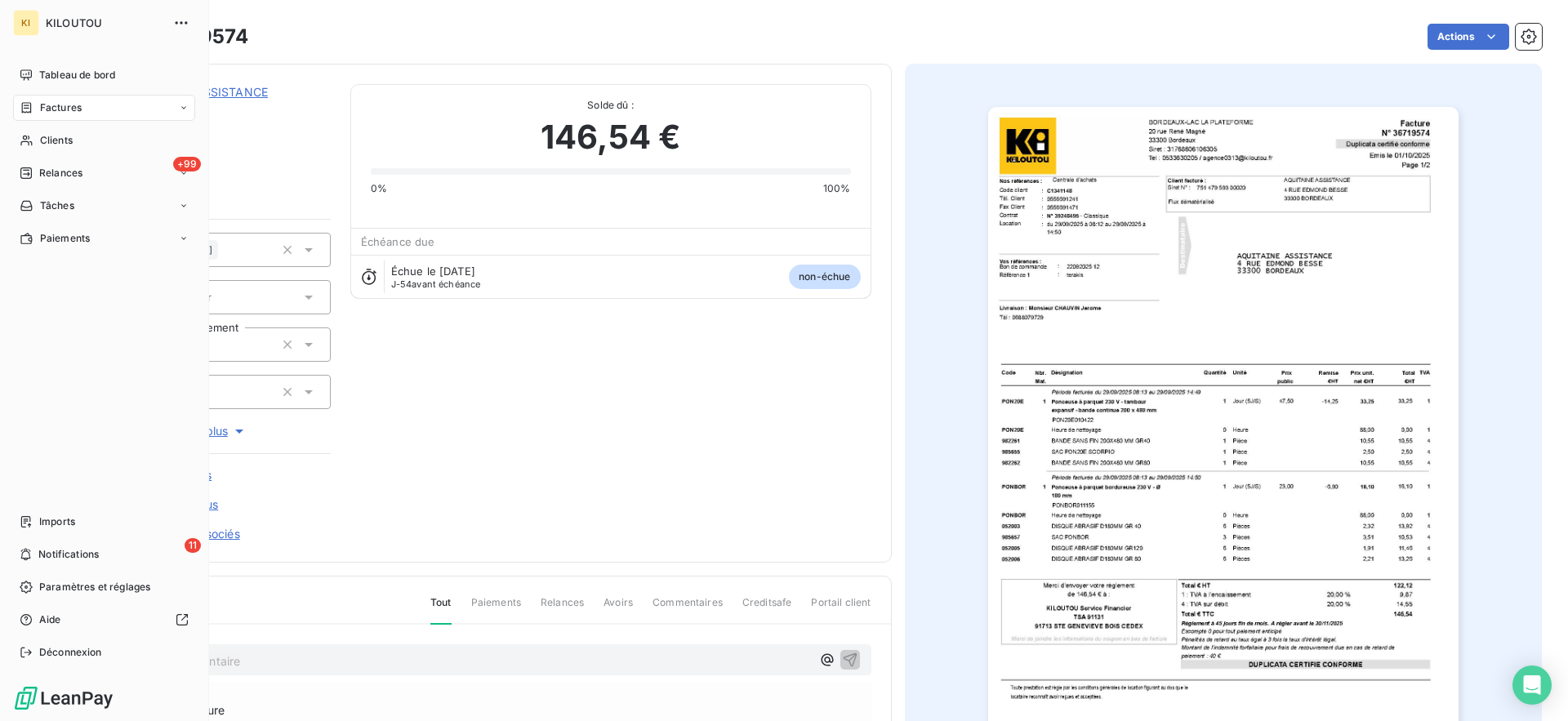
click at [42, 108] on span "Factures" at bounding box center [61, 107] width 42 height 15
click at [62, 136] on span "Factures" at bounding box center [60, 140] width 42 height 15
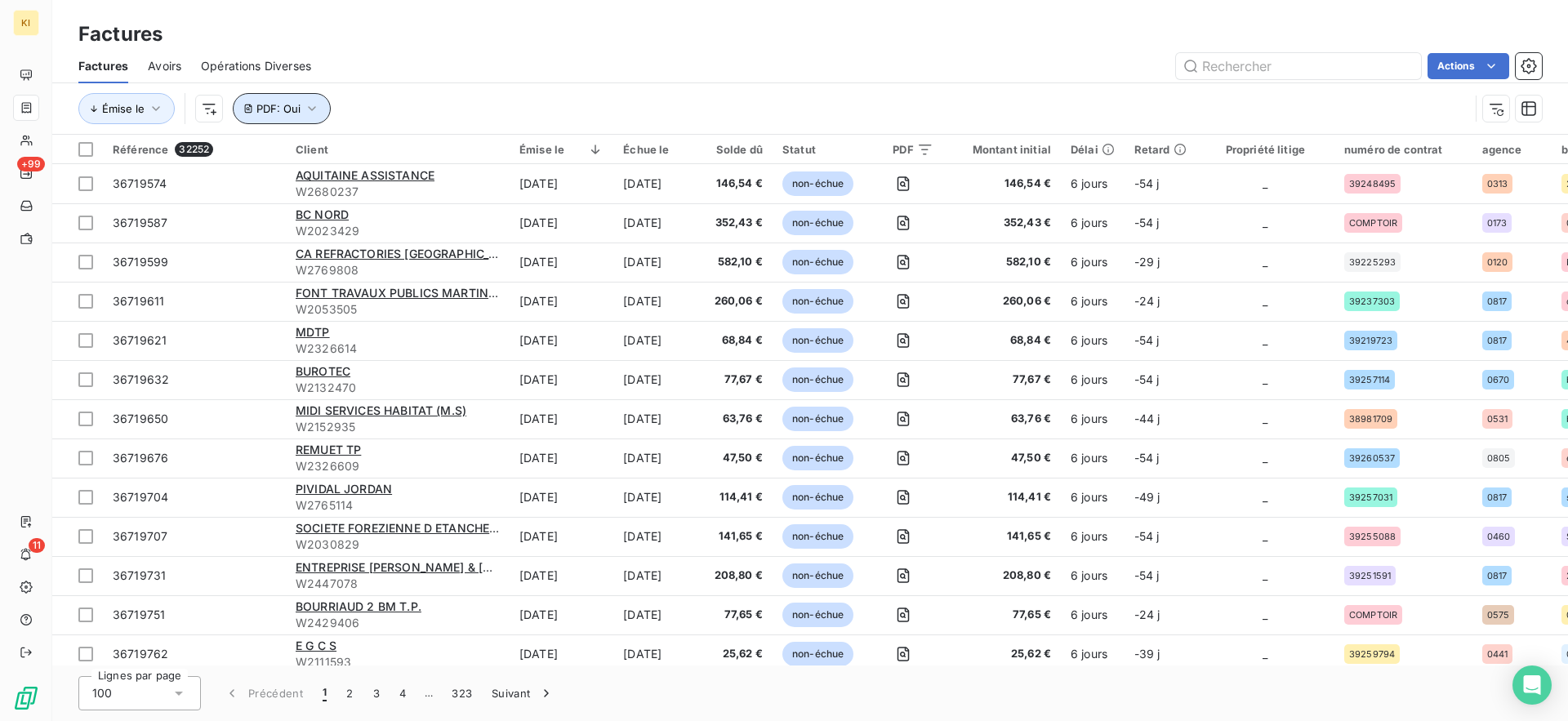
click at [282, 111] on span "PDF : Oui" at bounding box center [278, 108] width 44 height 13
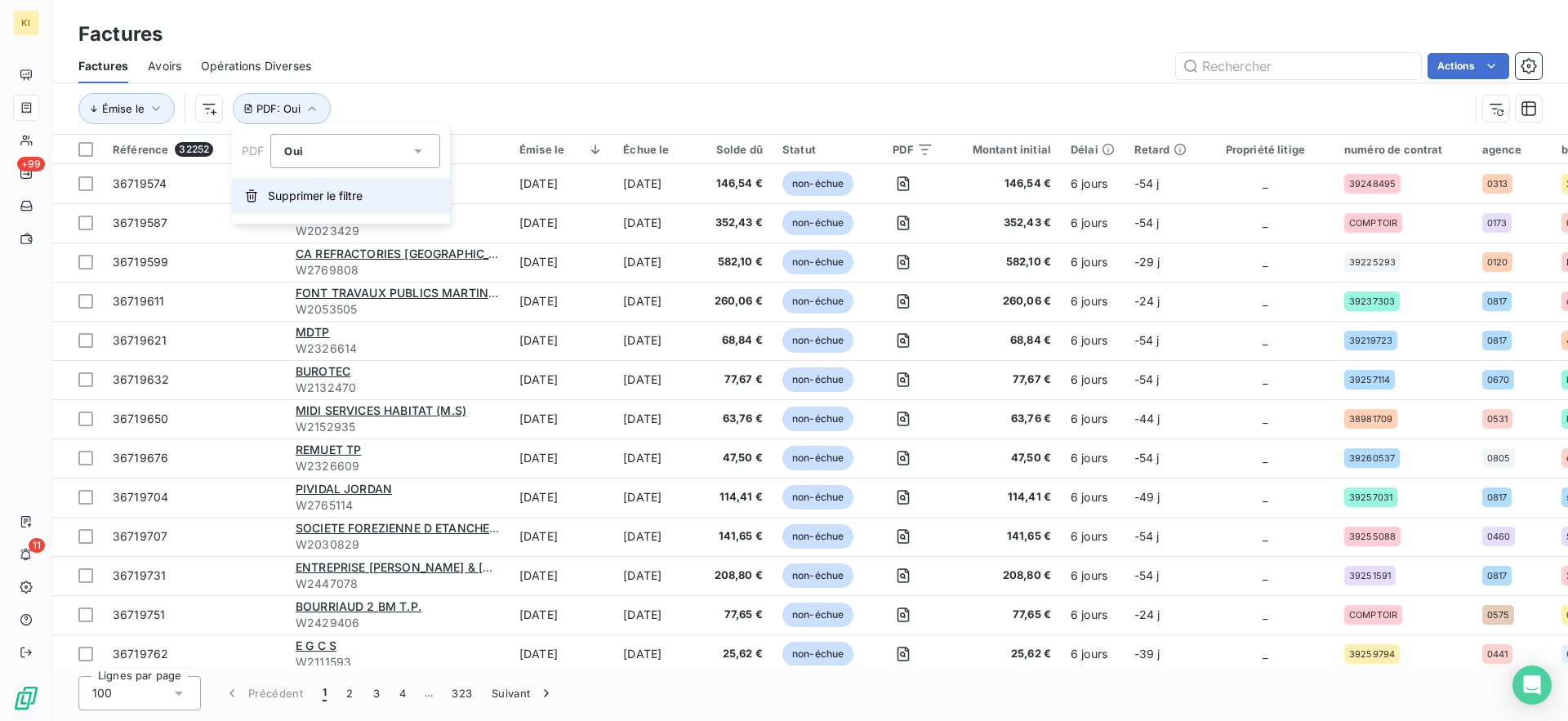
click at [293, 198] on span "Supprimer le filtre" at bounding box center [315, 196] width 95 height 16
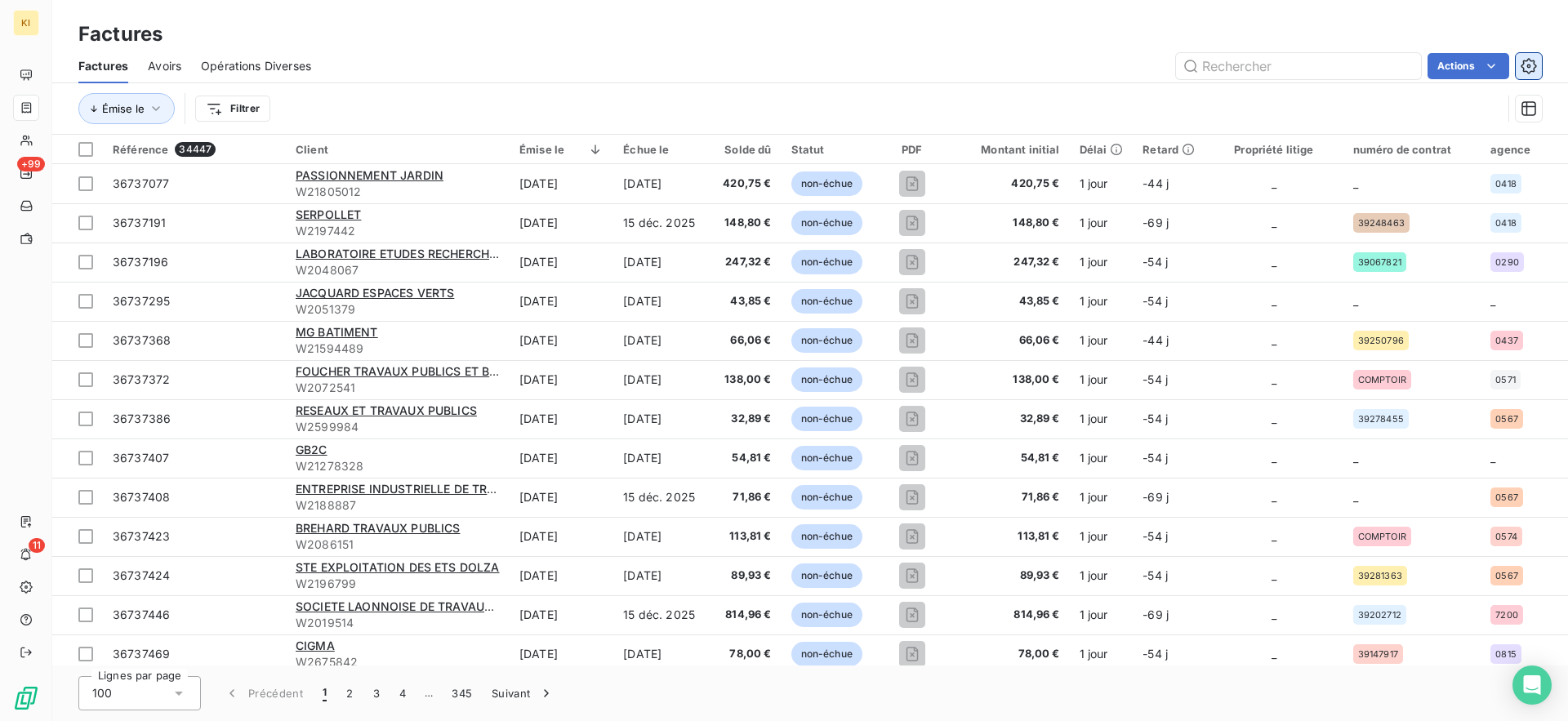
click at [1528, 71] on icon "button" at bounding box center [1528, 66] width 16 height 16
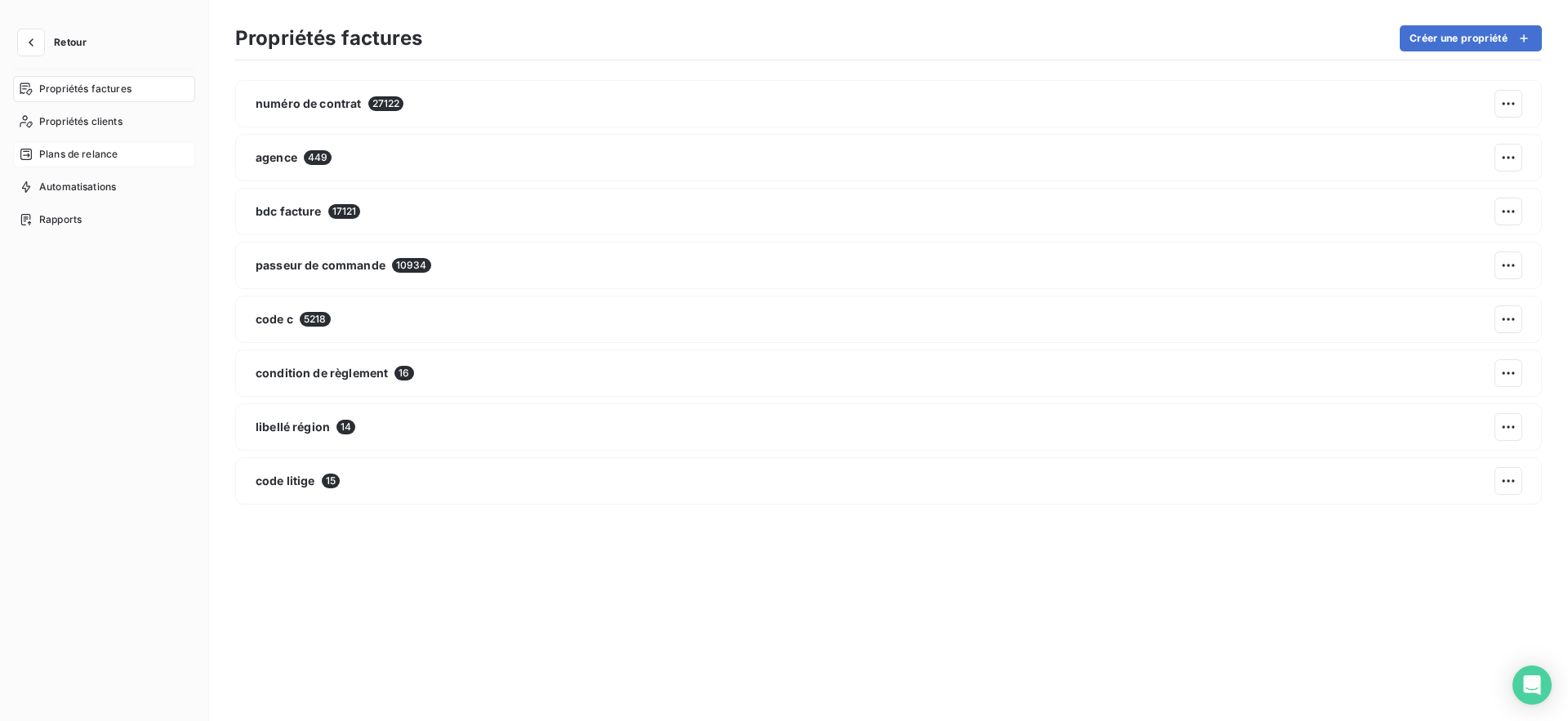
click at [96, 144] on div "Plans de relance" at bounding box center [104, 154] width 182 height 26
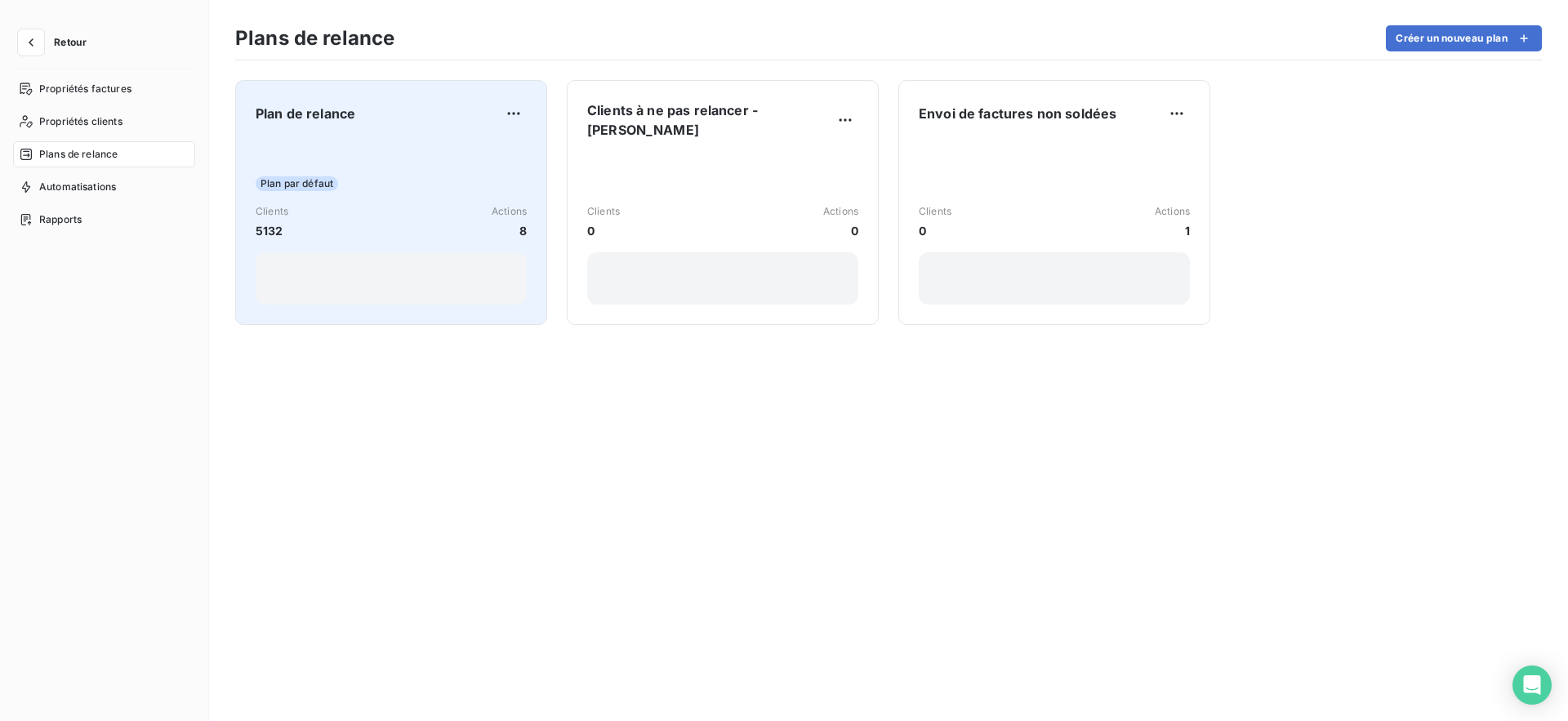
click at [419, 197] on div "Plan par défaut Clients 5132 Actions 8" at bounding box center [391, 222] width 271 height 165
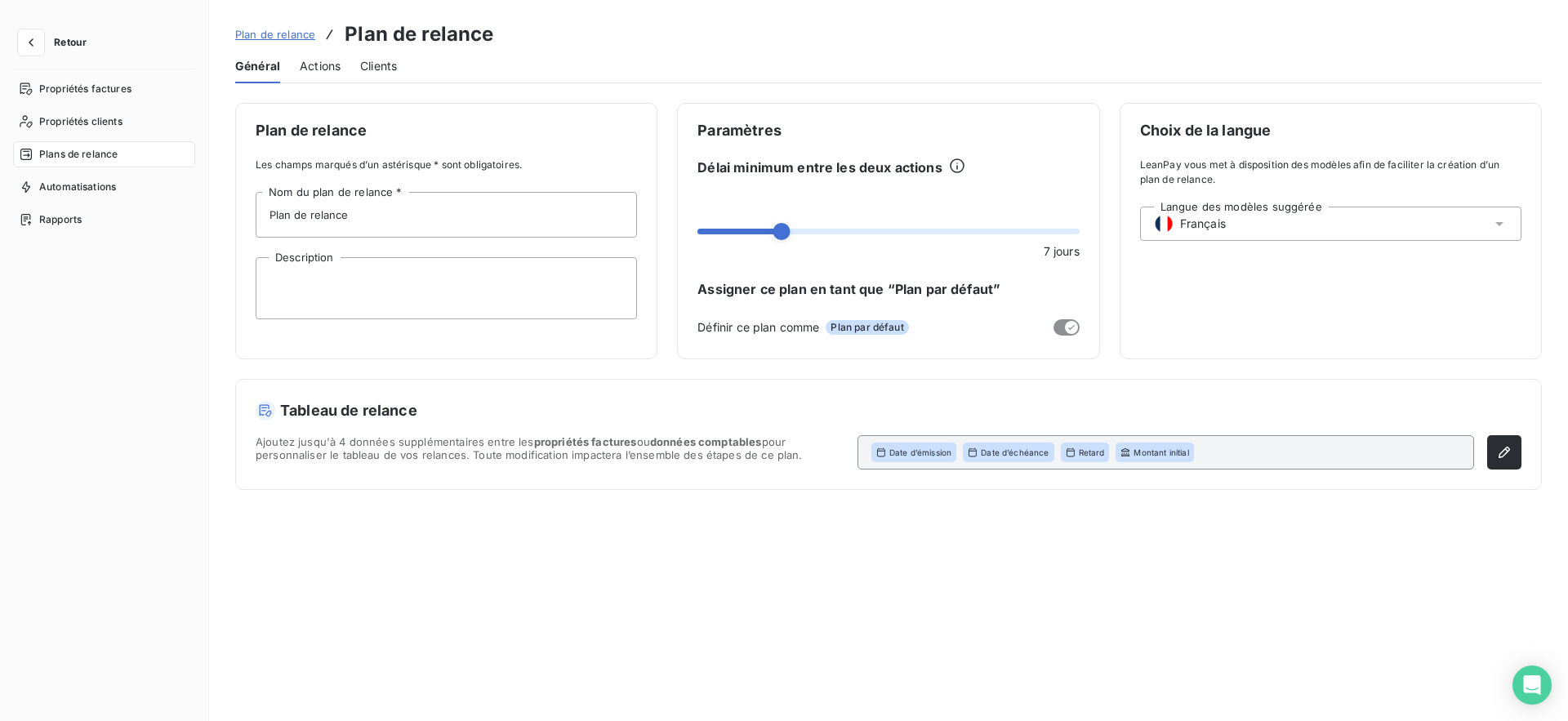
click at [333, 60] on span "Actions" at bounding box center [320, 66] width 41 height 16
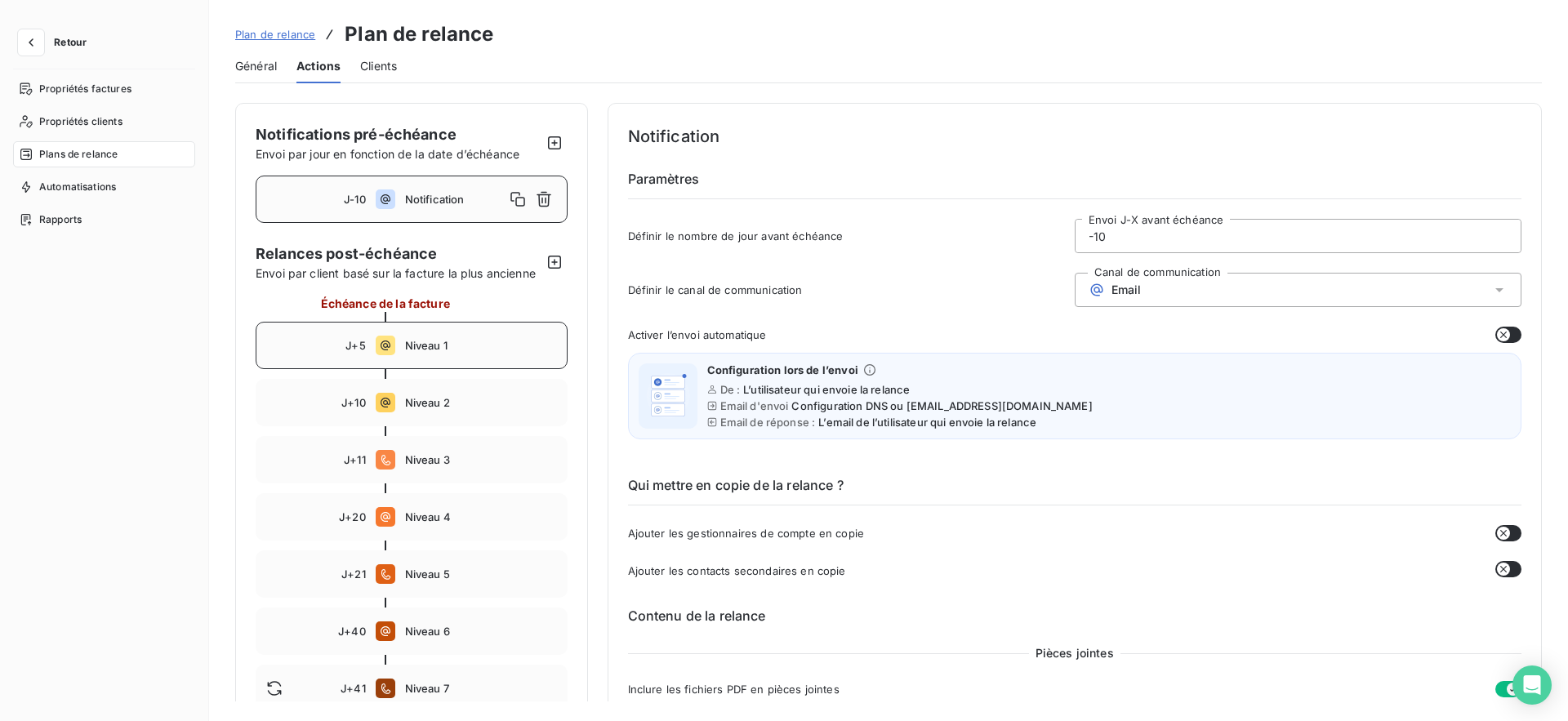
click at [446, 342] on span "Niveau 1" at bounding box center [481, 345] width 152 height 13
type input "5"
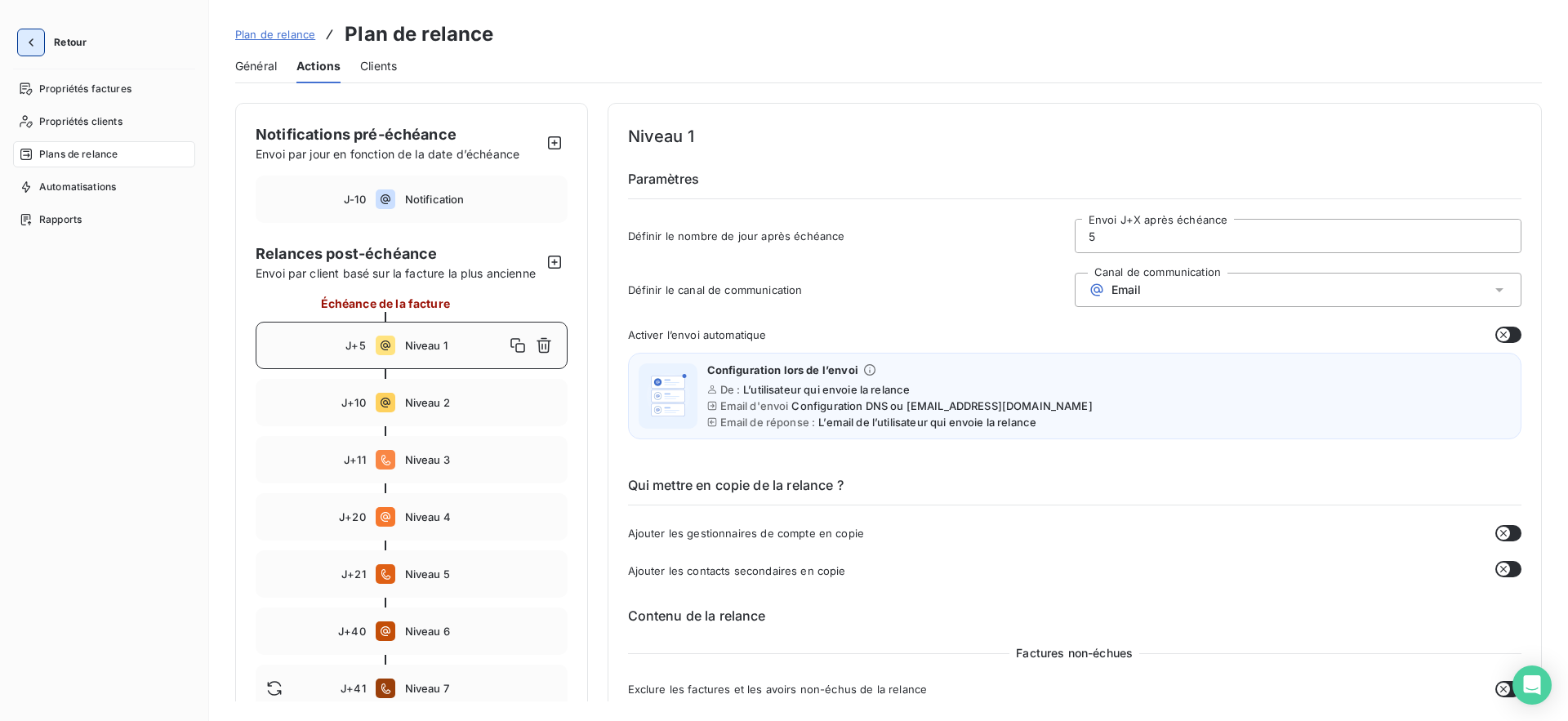
click at [27, 47] on icon "button" at bounding box center [31, 42] width 16 height 16
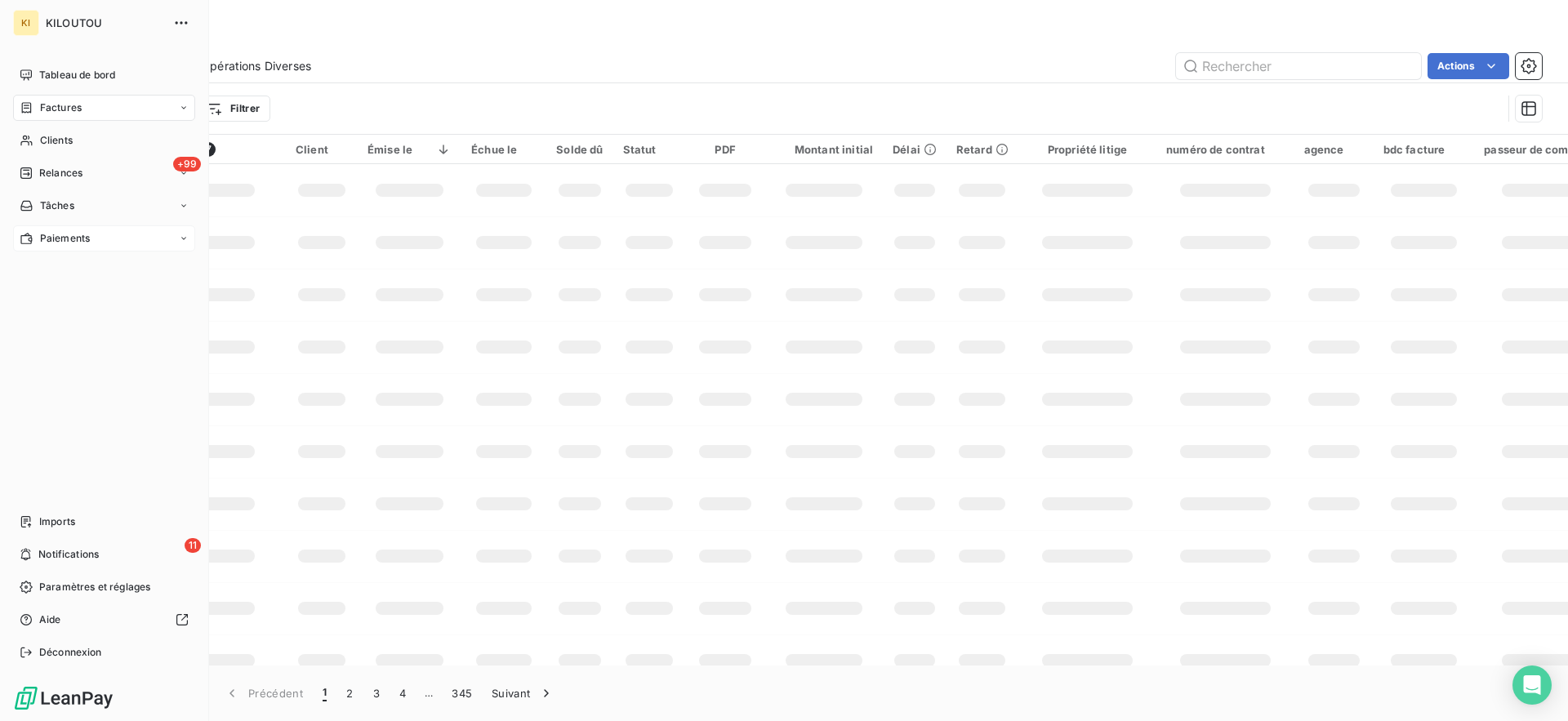
click at [65, 243] on span "Paiements" at bounding box center [65, 238] width 50 height 15
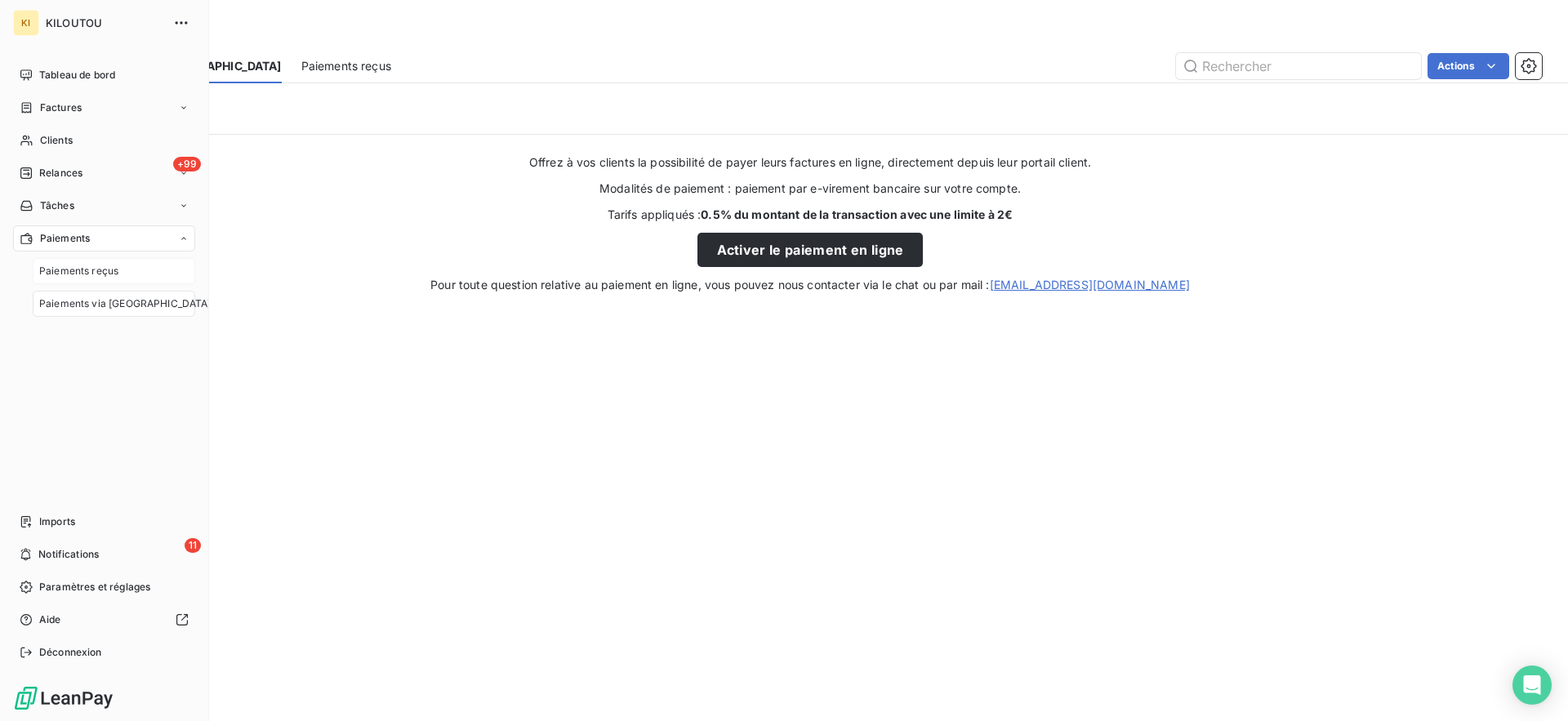
click at [100, 269] on span "Paiements reçus" at bounding box center [78, 271] width 79 height 15
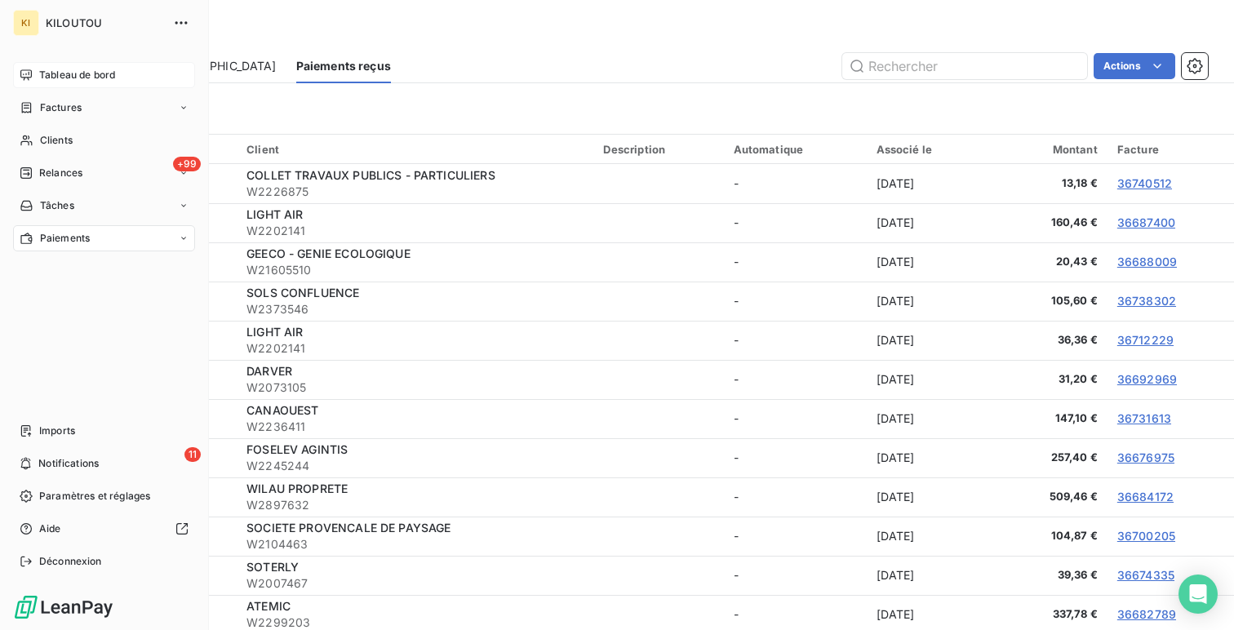
click at [36, 76] on div "Tableau de bord" at bounding box center [104, 75] width 182 height 26
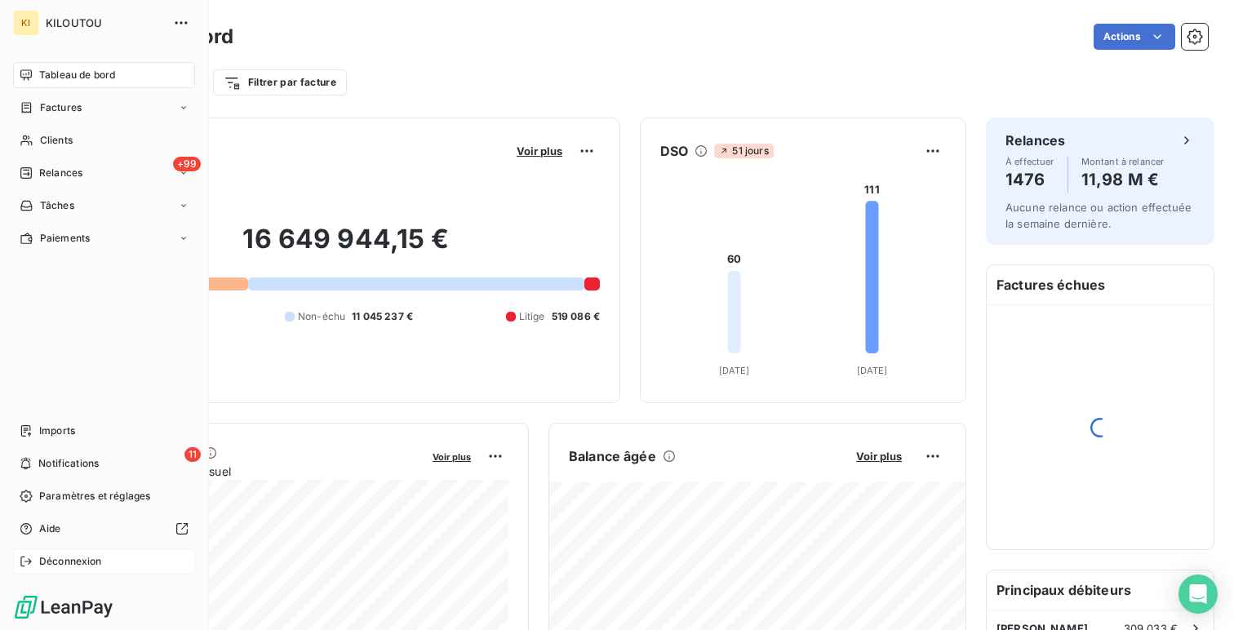
click at [83, 559] on span "Déconnexion" at bounding box center [70, 561] width 63 height 15
